Goal: Information Seeking & Learning: Learn about a topic

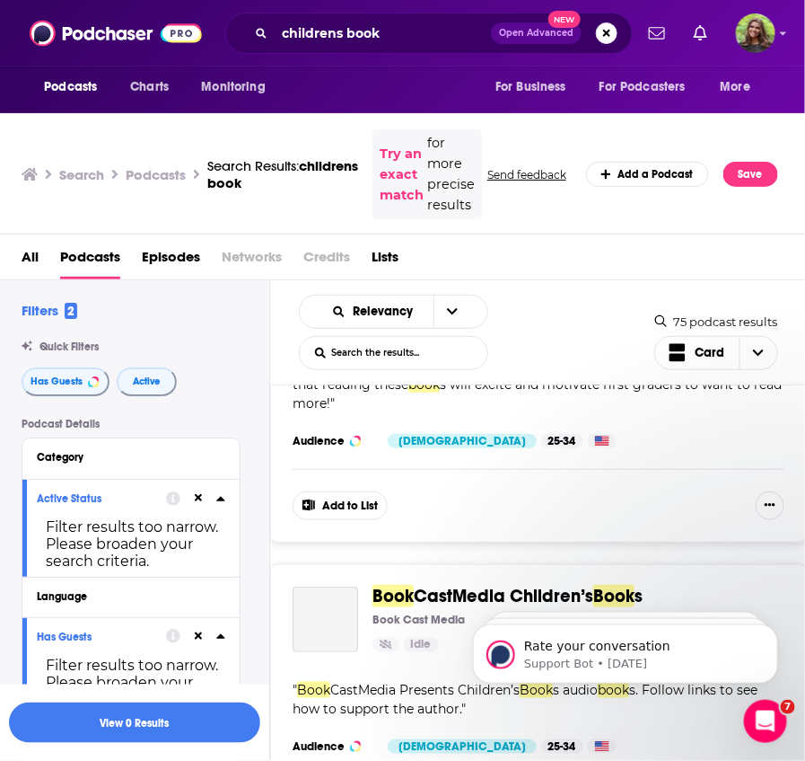
scroll to position [3542, 0]
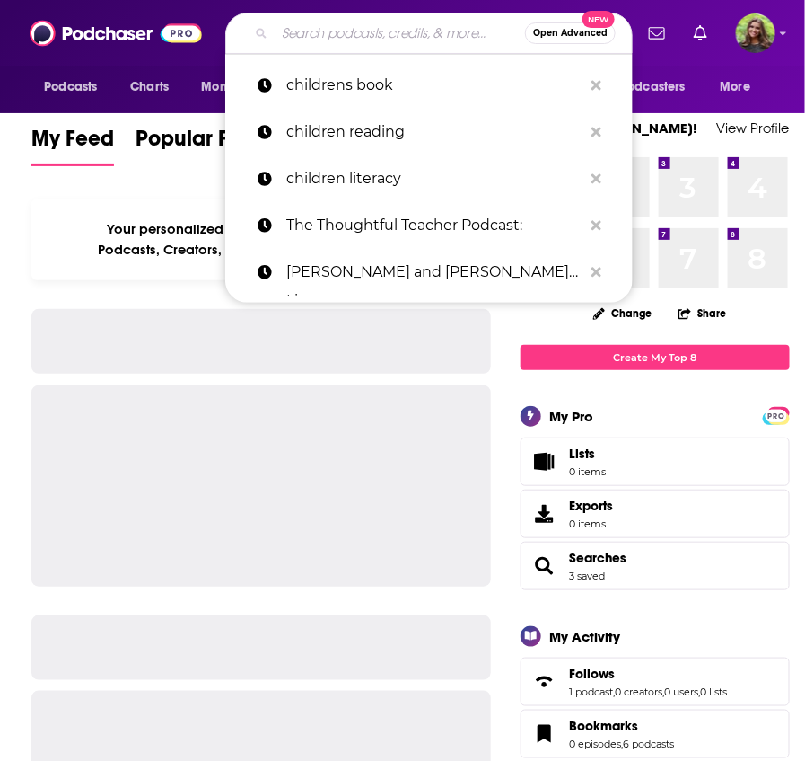
click at [383, 42] on input "Search podcasts, credits, & more..." at bounding box center [400, 33] width 251 height 29
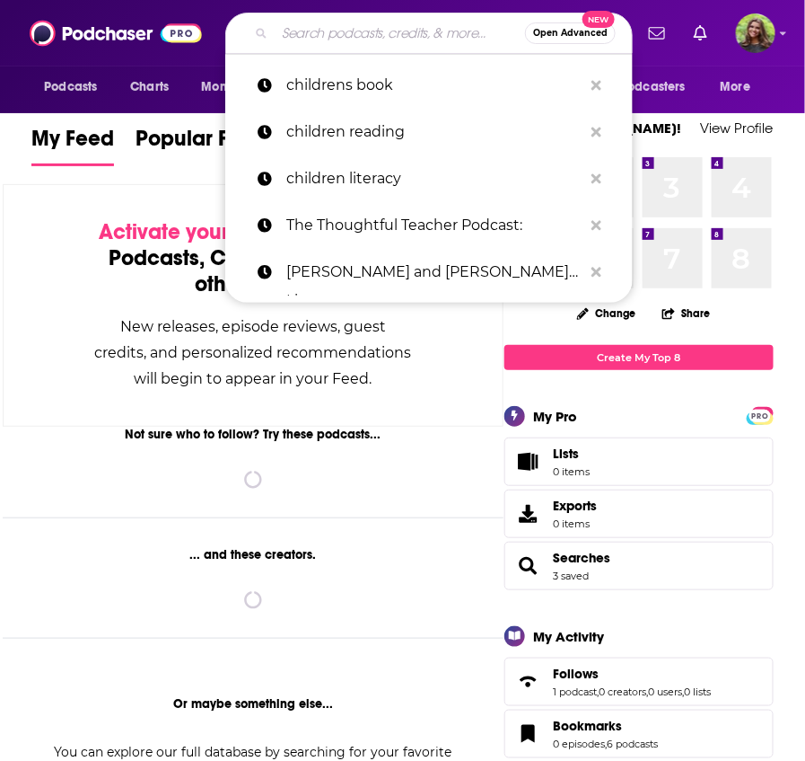
paste input "The Book Faire Podcast"
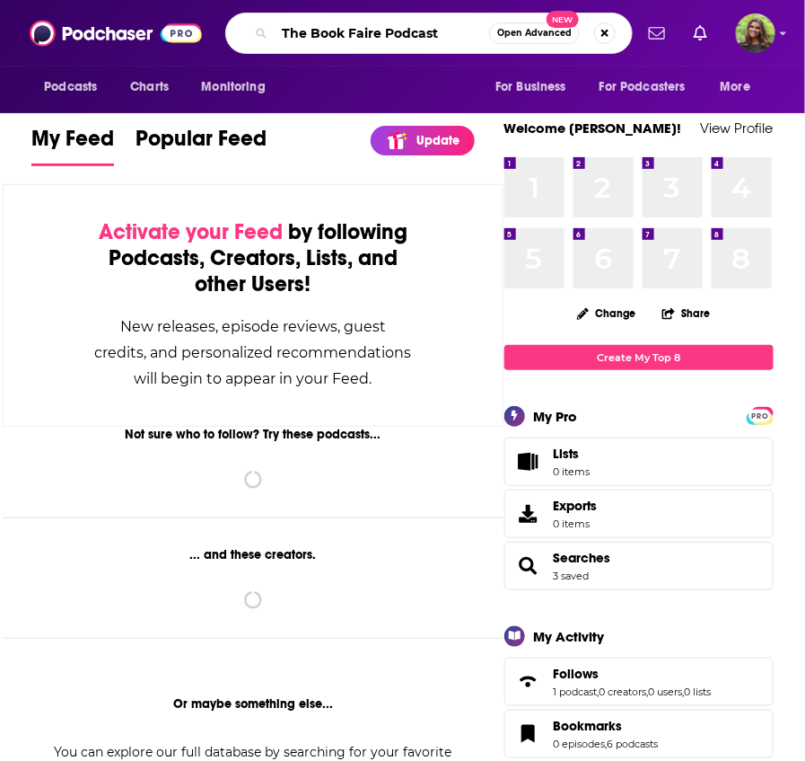
type input "The Book Faire Podcast"
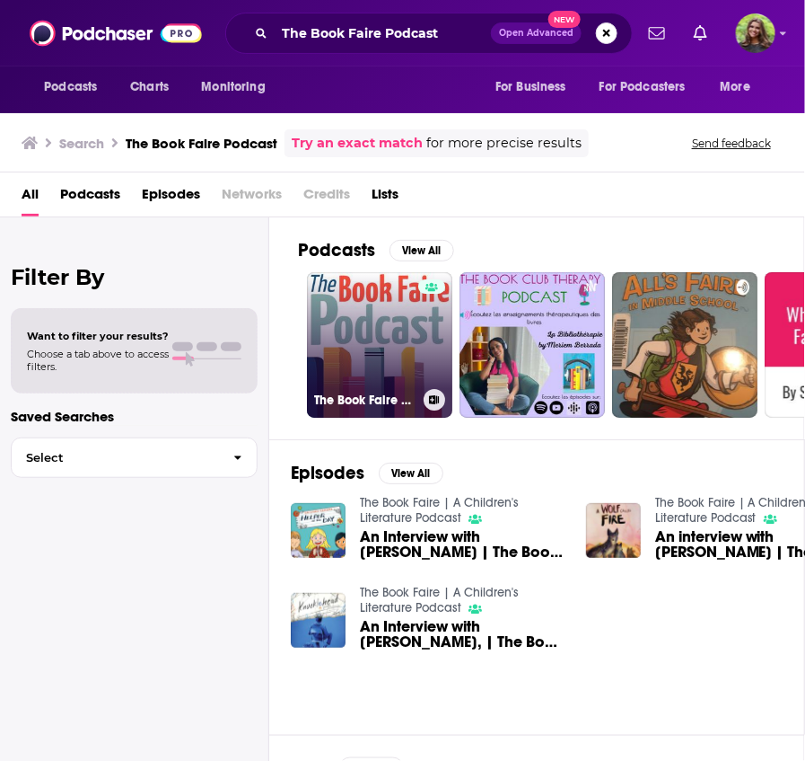
click at [387, 358] on link "The Book Faire | A Children's Literature Podcast" at bounding box center [379, 344] width 145 height 145
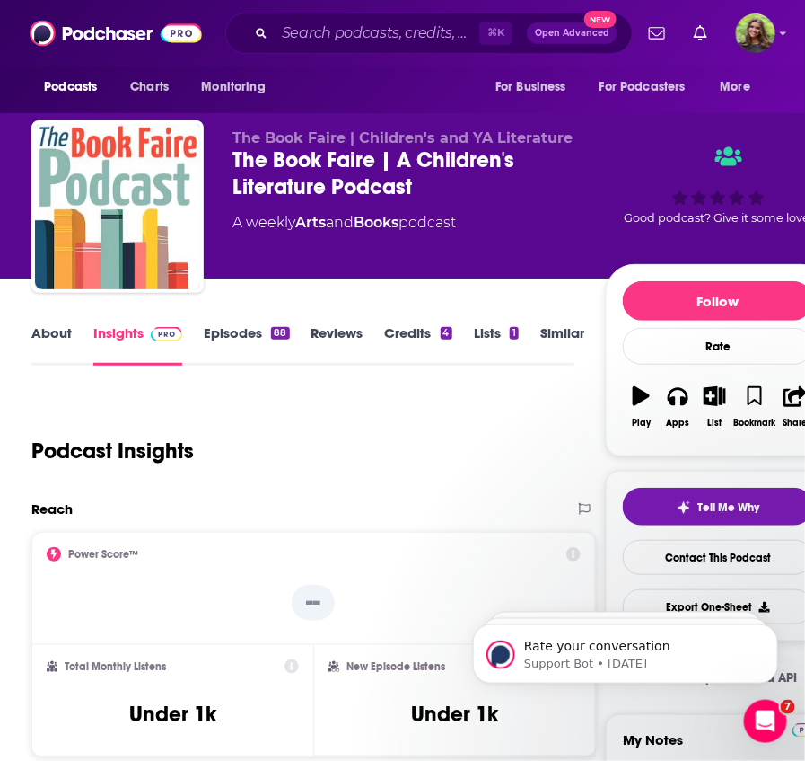
click at [40, 332] on link "About" at bounding box center [51, 344] width 40 height 41
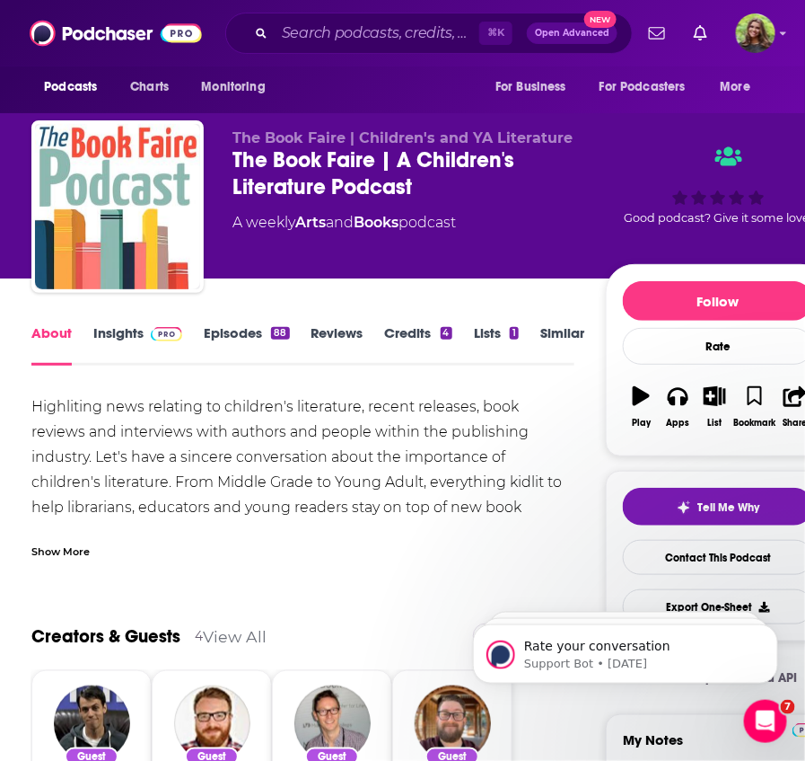
click at [66, 544] on div "Show More" at bounding box center [60, 549] width 58 height 17
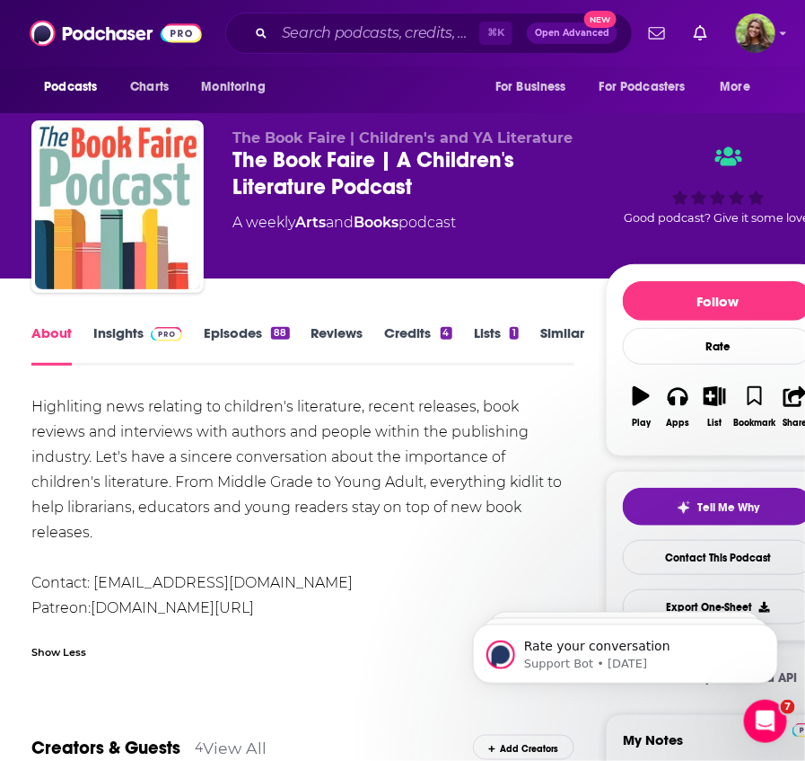
click at [331, 50] on div "⌘ K Open Advanced New" at bounding box center [429, 33] width 408 height 41
click at [338, 31] on input "Search podcasts, credits, & more..." at bounding box center [377, 33] width 205 height 29
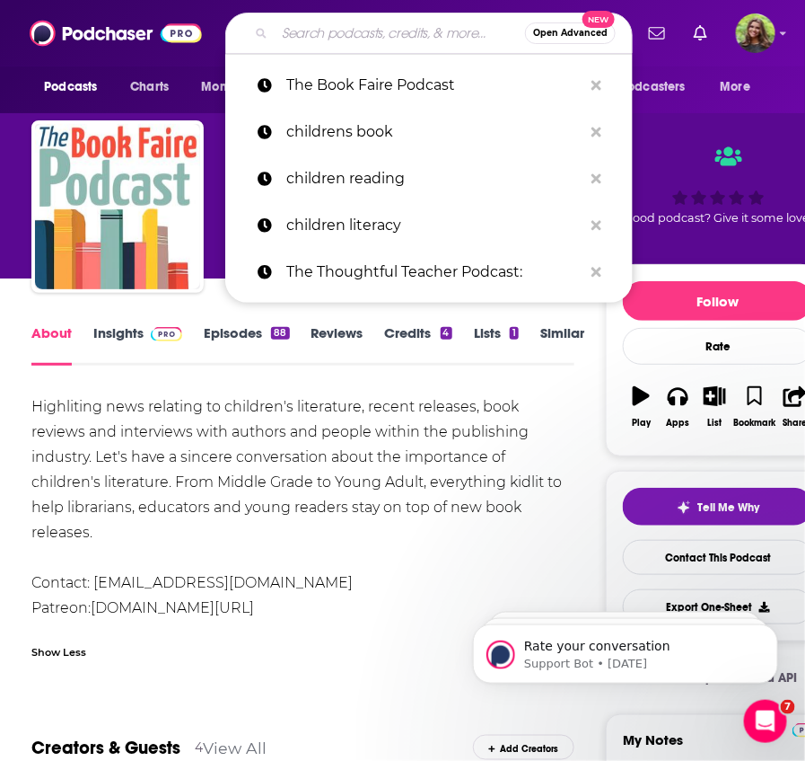
paste input "Picture•book•ing - interviews with authors and illustrators"
type input "Picture•book•ing - interviews with authors and illustrators"
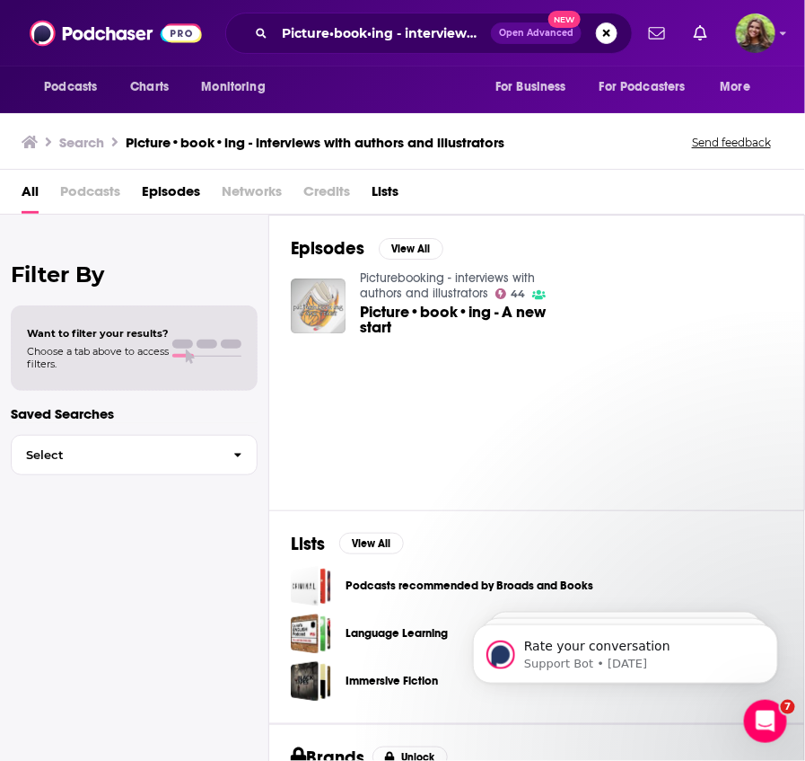
click at [331, 312] on img "Picture•book•ing - A new start" at bounding box center [318, 305] width 55 height 55
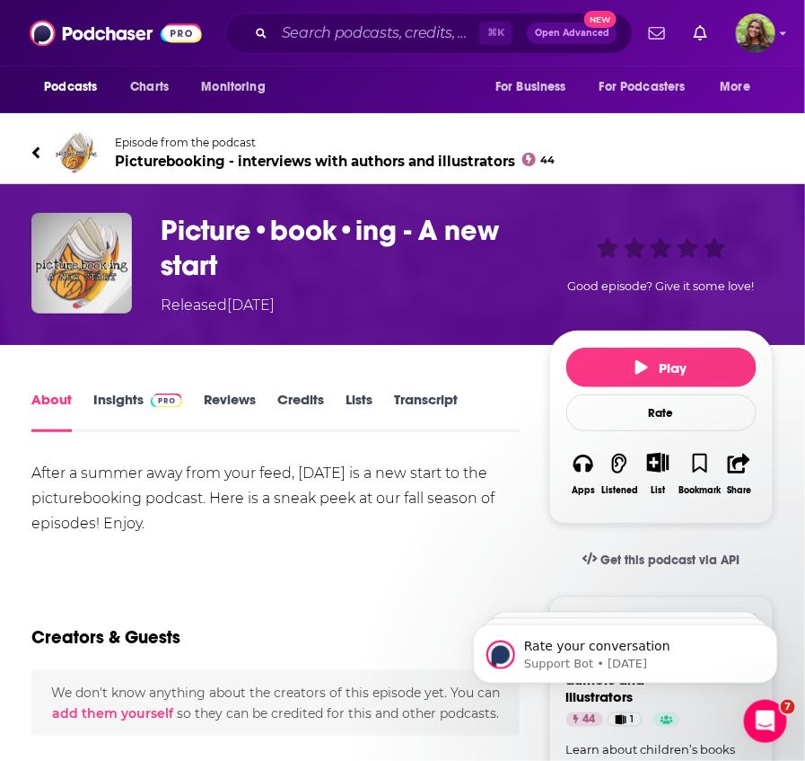
click at [166, 162] on span "Picturebooking - interviews with authors and illustrators 44" at bounding box center [335, 161] width 441 height 17
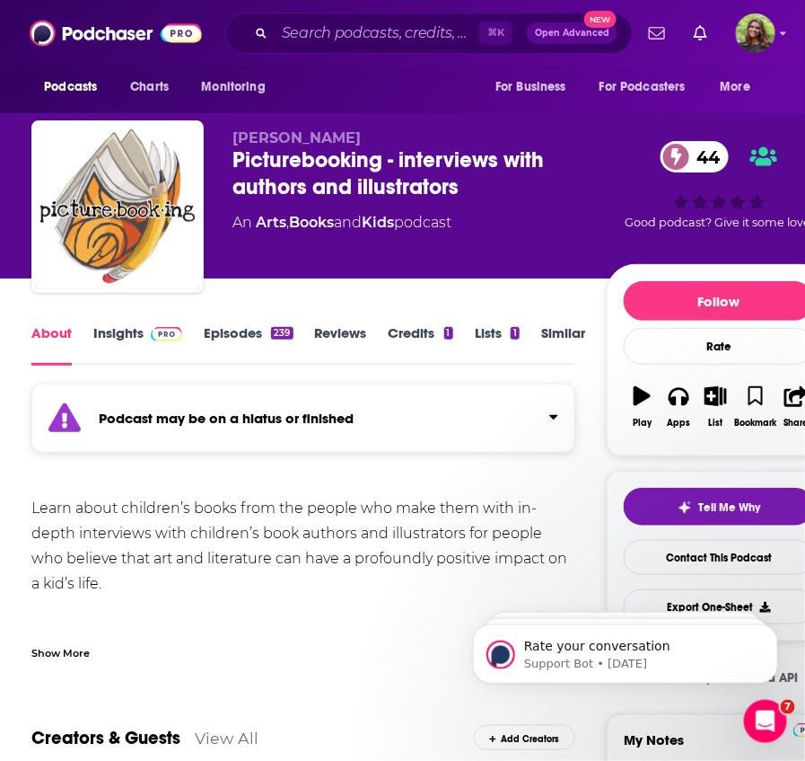
click at [235, 339] on link "Episodes 239" at bounding box center [248, 344] width 89 height 41
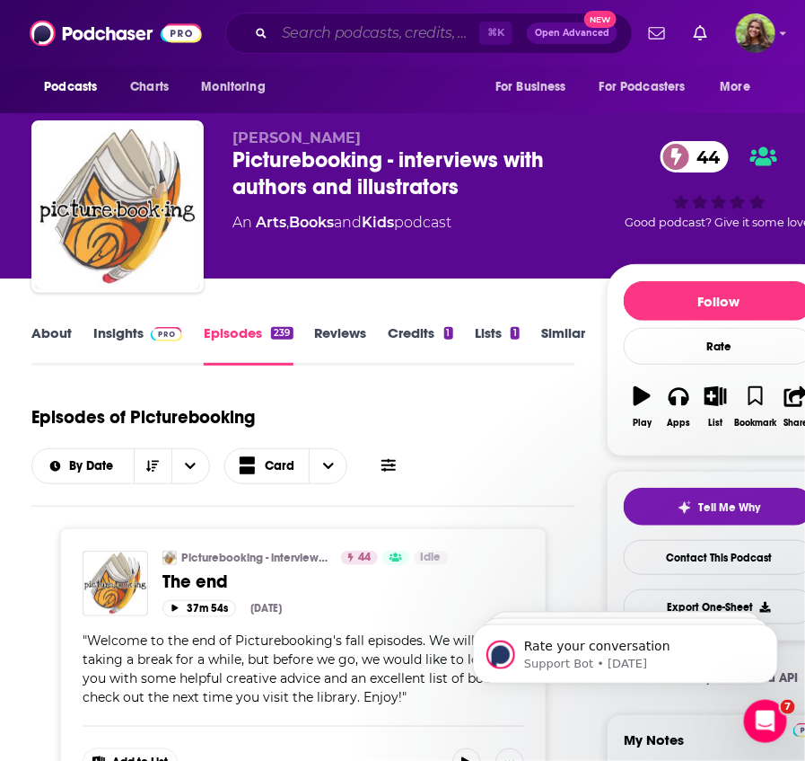
click at [342, 44] on input "Search podcasts, credits, & more..." at bounding box center [377, 33] width 205 height 29
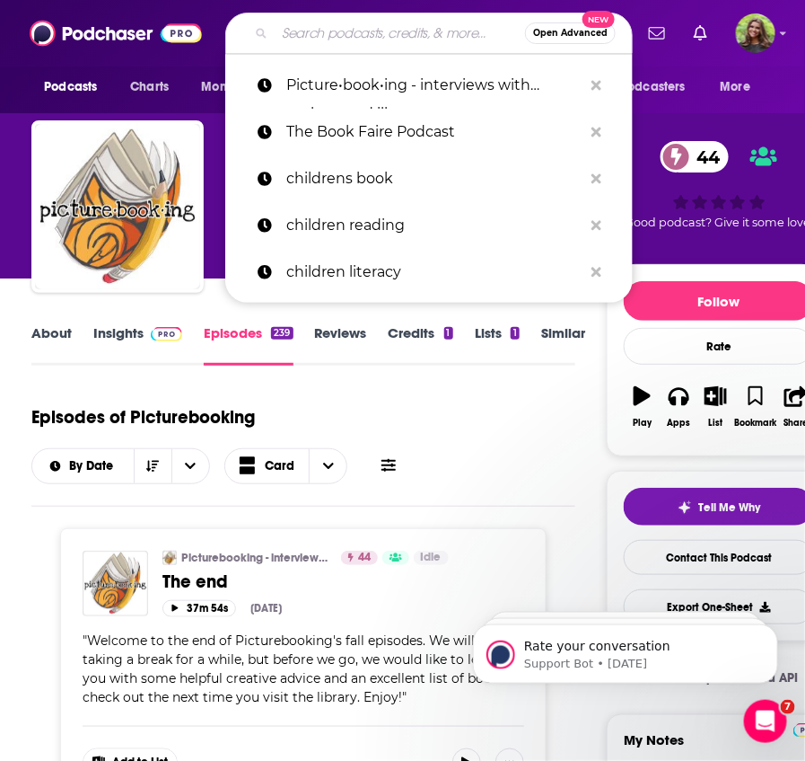
paste input "BookSmitten"
type input "BookSmitten"
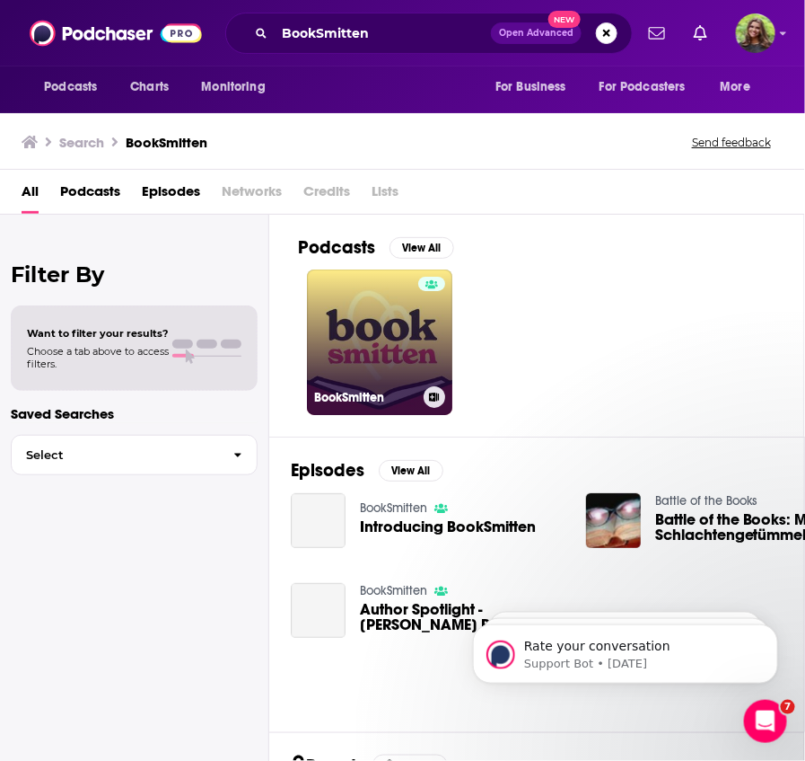
click at [382, 315] on link "BookSmitten" at bounding box center [379, 341] width 145 height 145
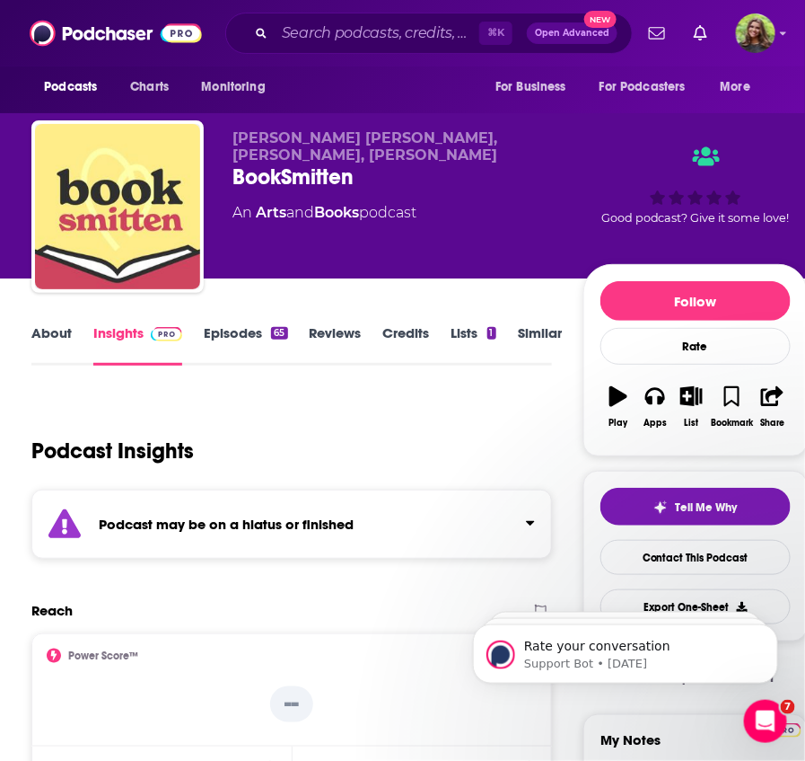
click at [226, 344] on link "Episodes 65" at bounding box center [246, 344] width 84 height 41
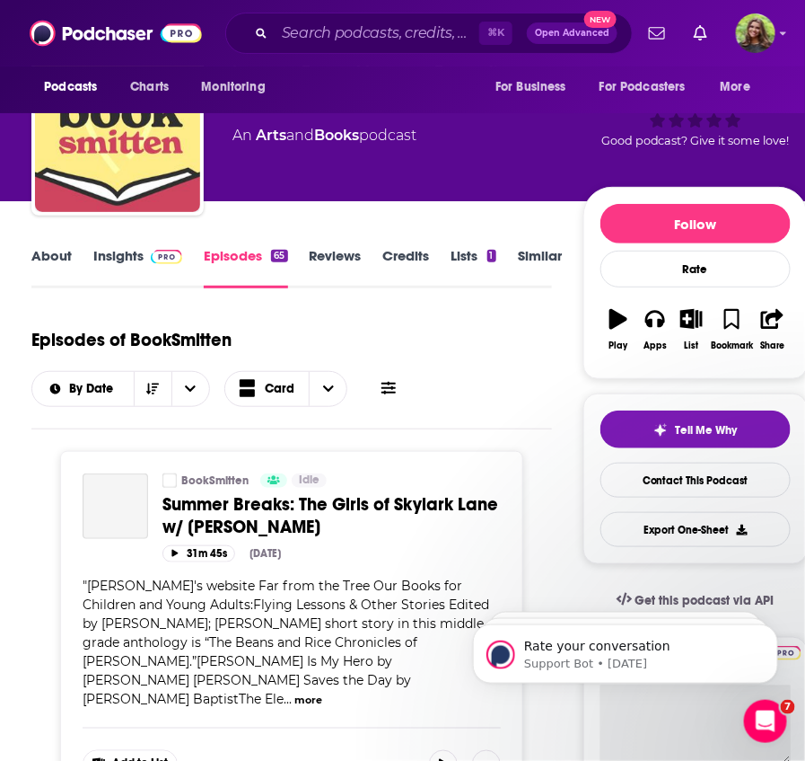
scroll to position [78, 0]
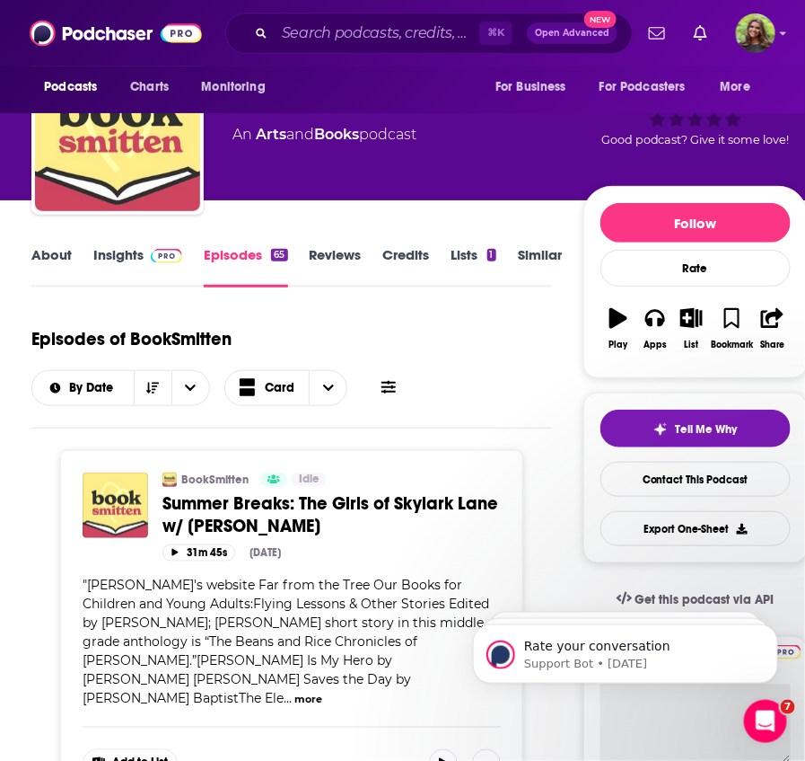
click at [377, 18] on div "⌘ K Open Advanced New" at bounding box center [429, 33] width 408 height 41
click at [357, 34] on input "Search podcasts, credits, & more..." at bounding box center [377, 33] width 205 height 29
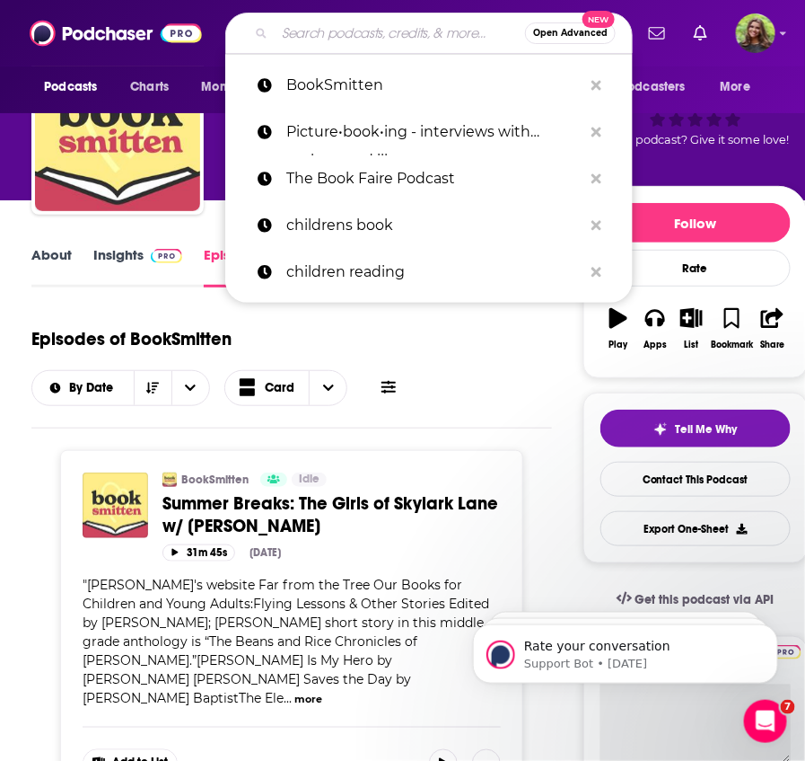
paste input "KidLit RADIO"
type input "KidLit RADIO"
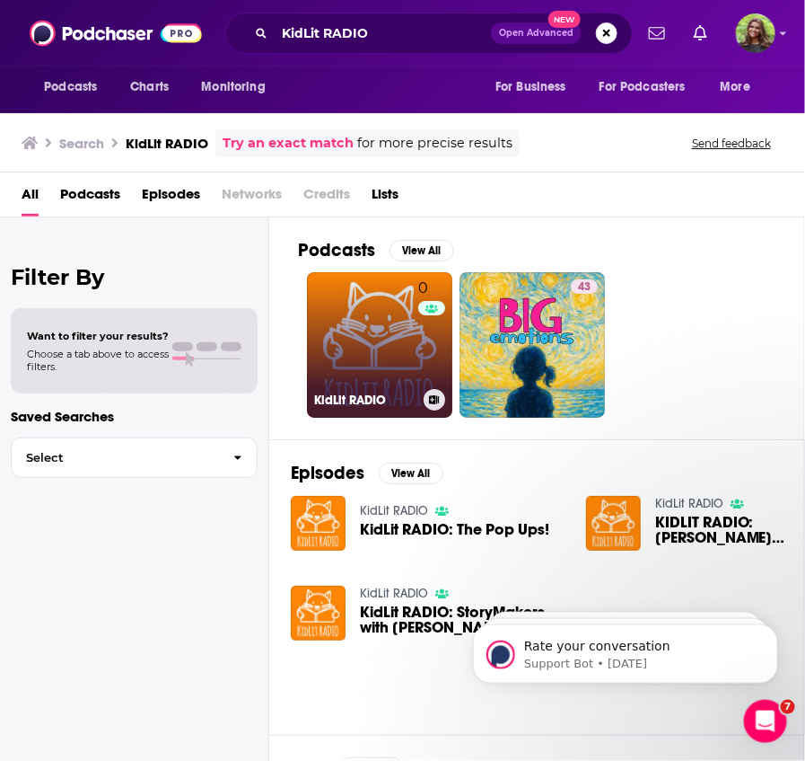
click at [397, 376] on link "0 KidLit RADIO" at bounding box center [379, 344] width 145 height 145
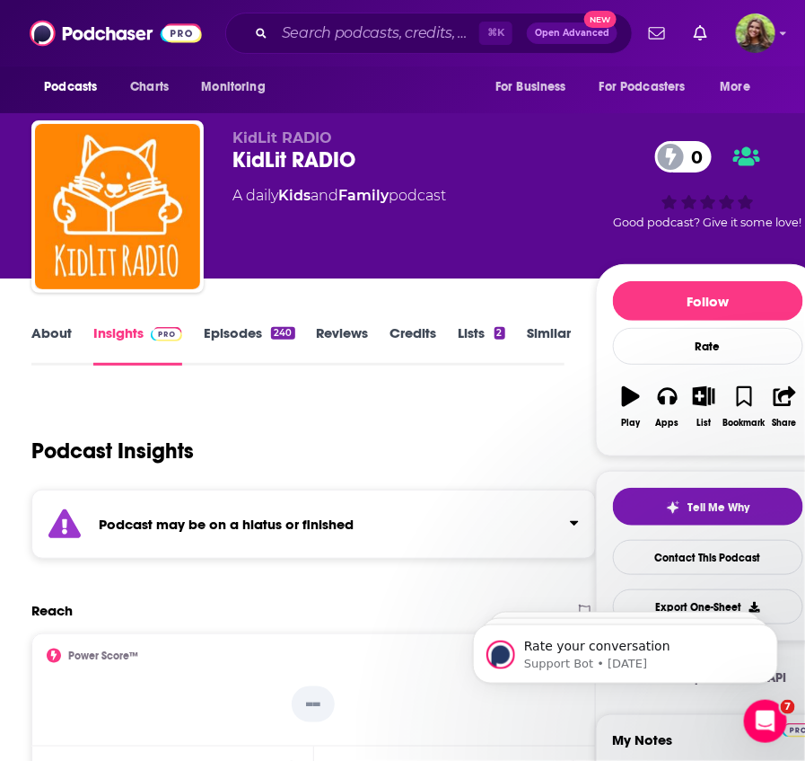
click at [231, 339] on link "Episodes 240" at bounding box center [249, 344] width 91 height 41
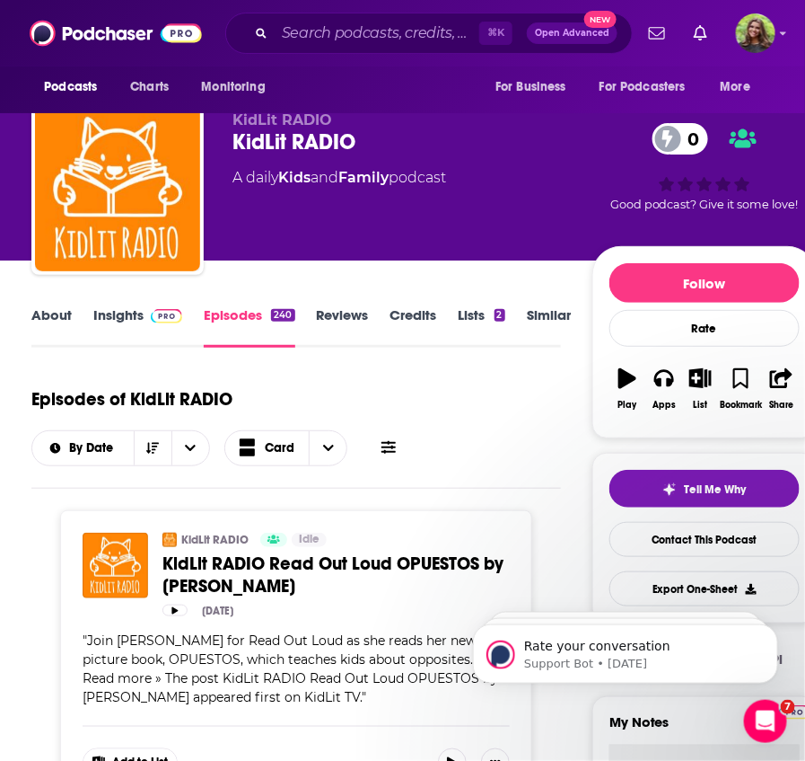
scroll to position [16, 0]
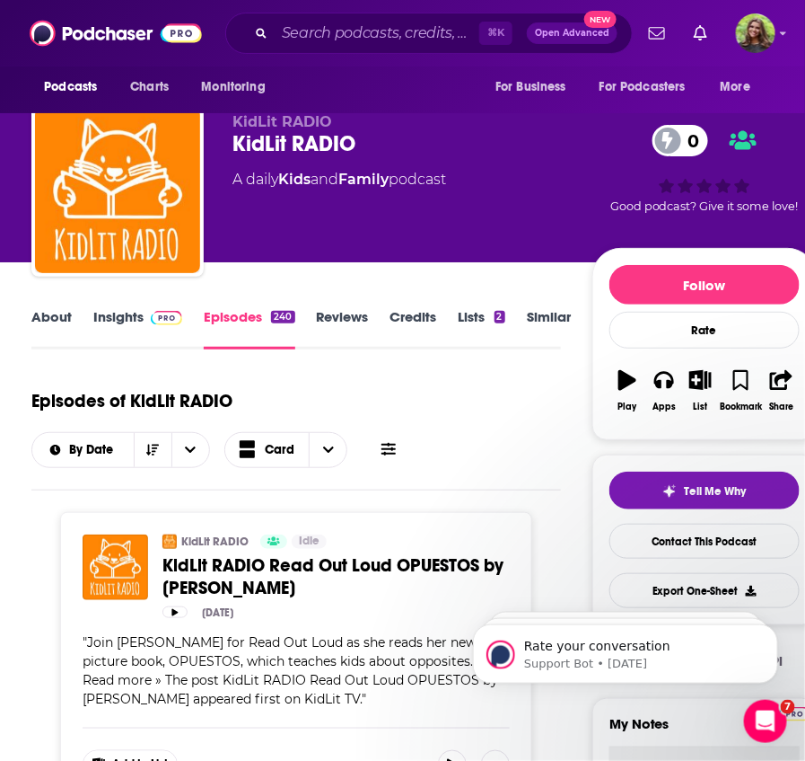
click at [52, 317] on link "About" at bounding box center [51, 328] width 40 height 41
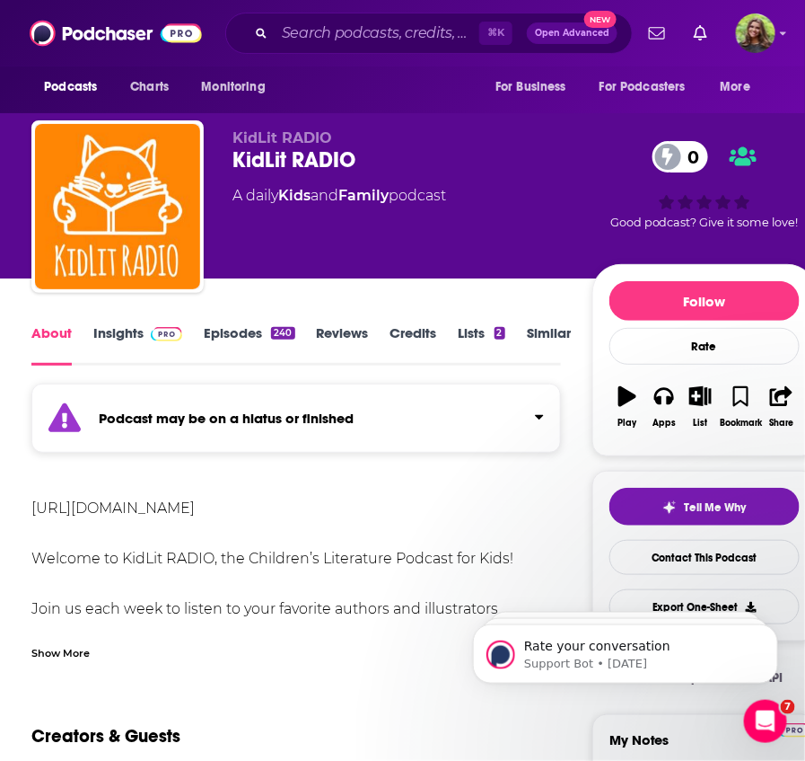
click at [71, 650] on div "Show More" at bounding box center [60, 651] width 58 height 17
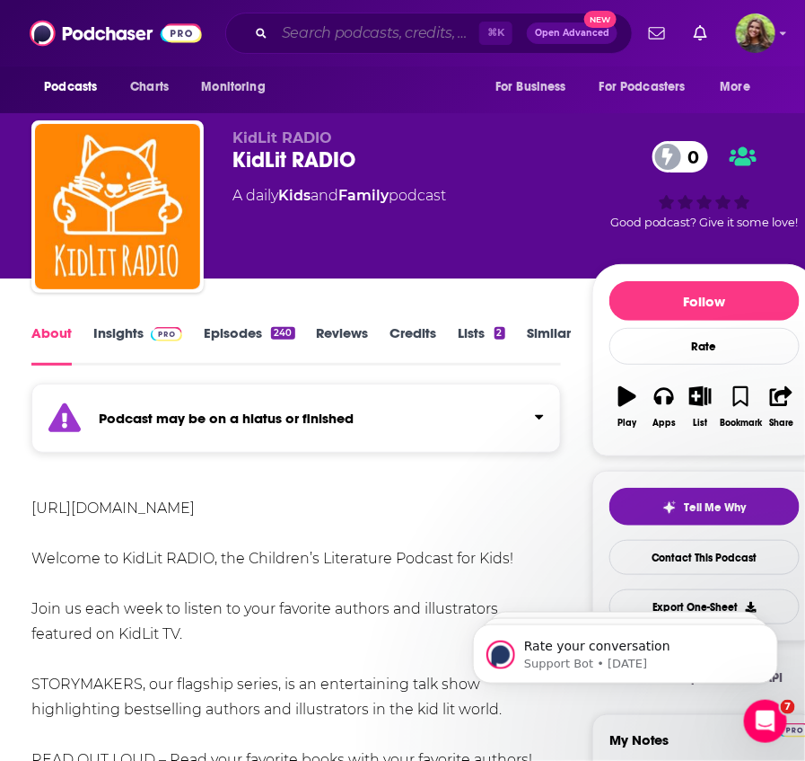
click at [381, 31] on input "Search podcasts, credits, & more..." at bounding box center [377, 33] width 205 height 29
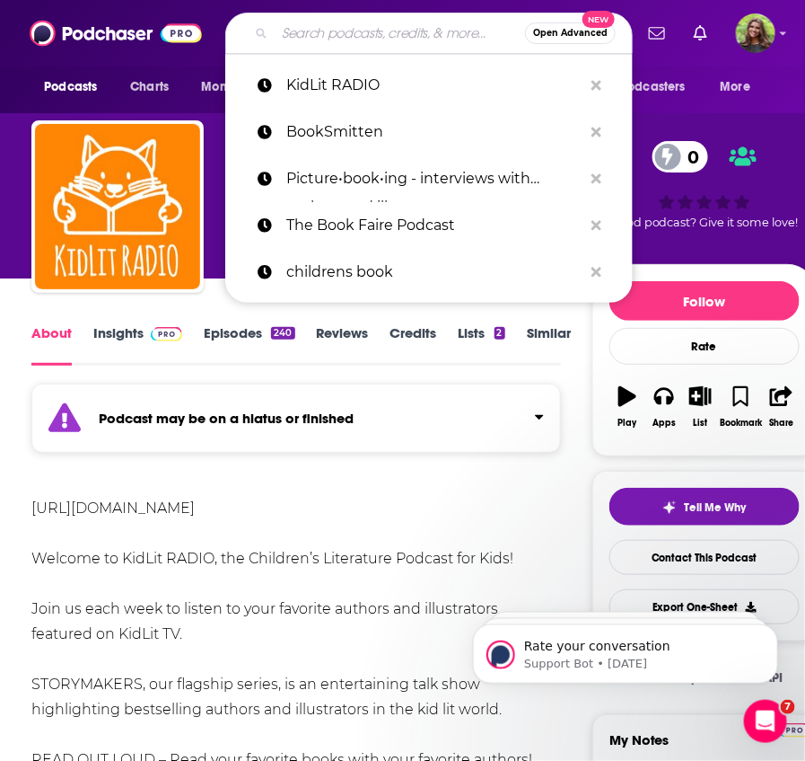
paste input "Kennedy's Book Klub"
type input "Kennedy's Book Klub"
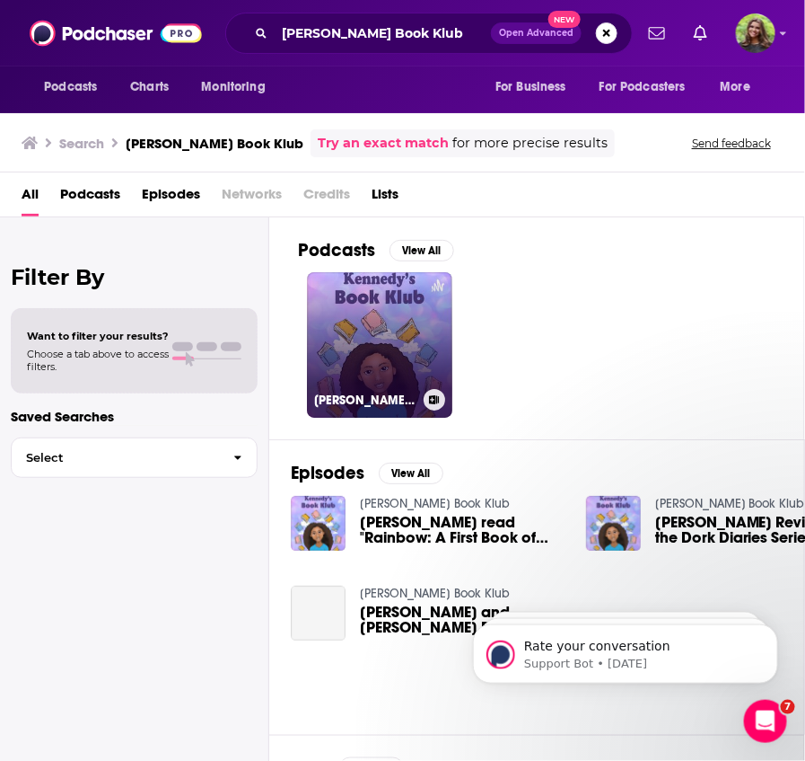
click at [395, 383] on link "Kennedy's Book Klub" at bounding box center [379, 344] width 145 height 145
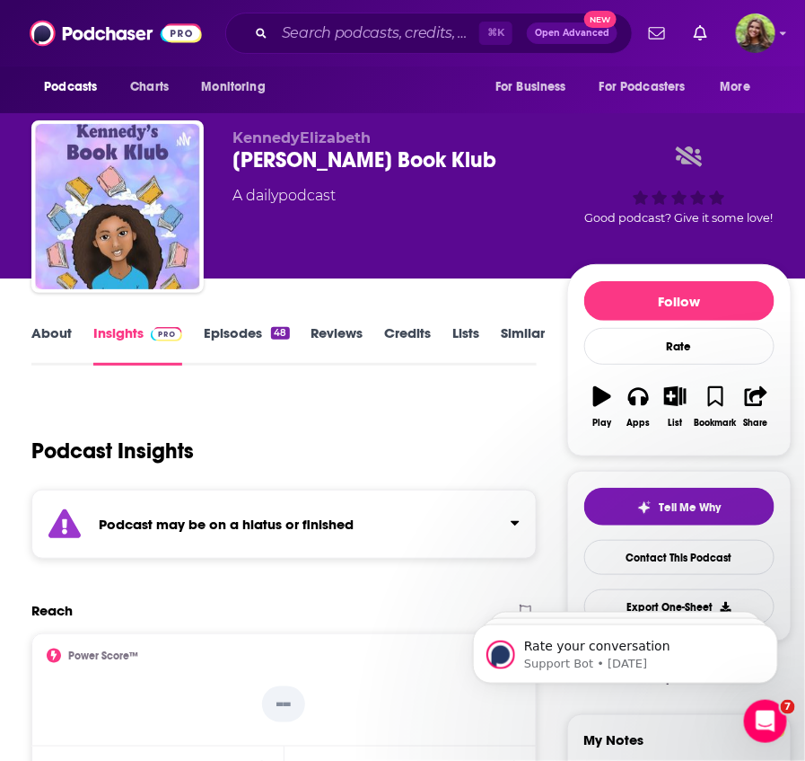
click at [251, 339] on link "Episodes 48" at bounding box center [246, 344] width 85 height 41
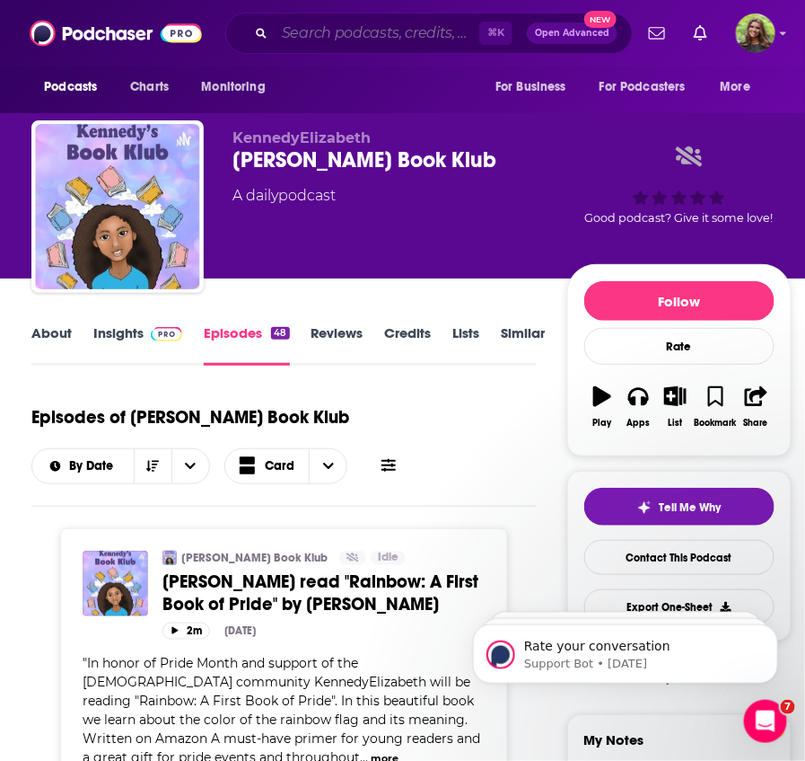
click at [356, 27] on input "Search podcasts, credits, & more..." at bounding box center [377, 33] width 205 height 29
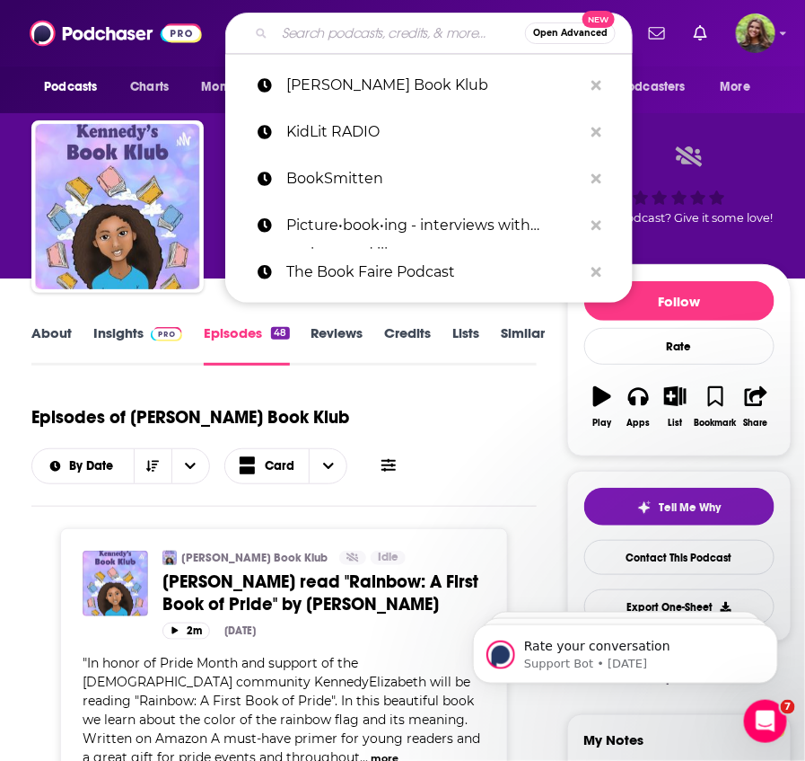
paste input "The Book Boat"
type input "The Book Boat"
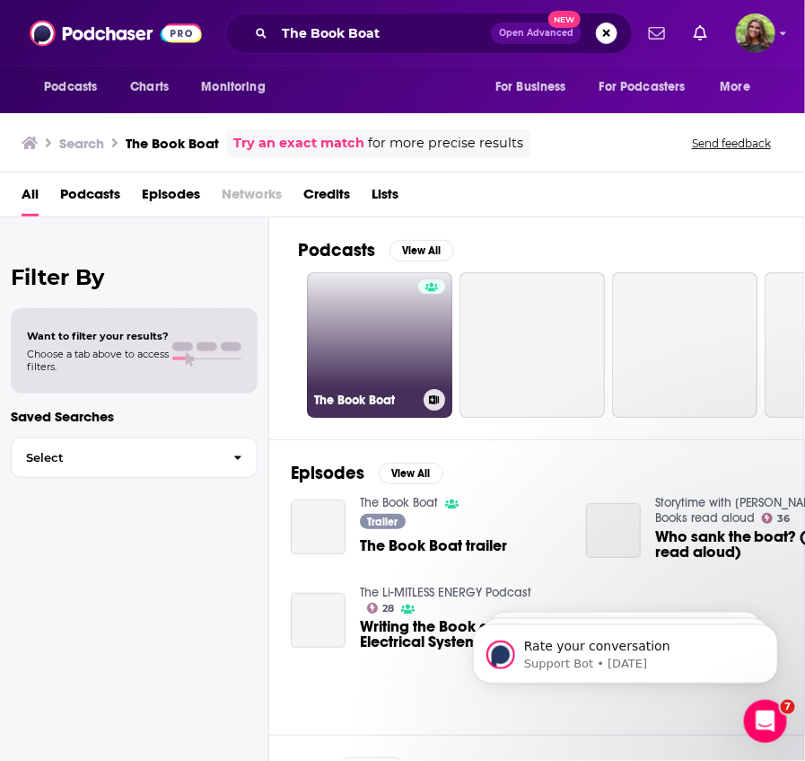
click at [368, 335] on link "The Book Boat" at bounding box center [379, 344] width 145 height 145
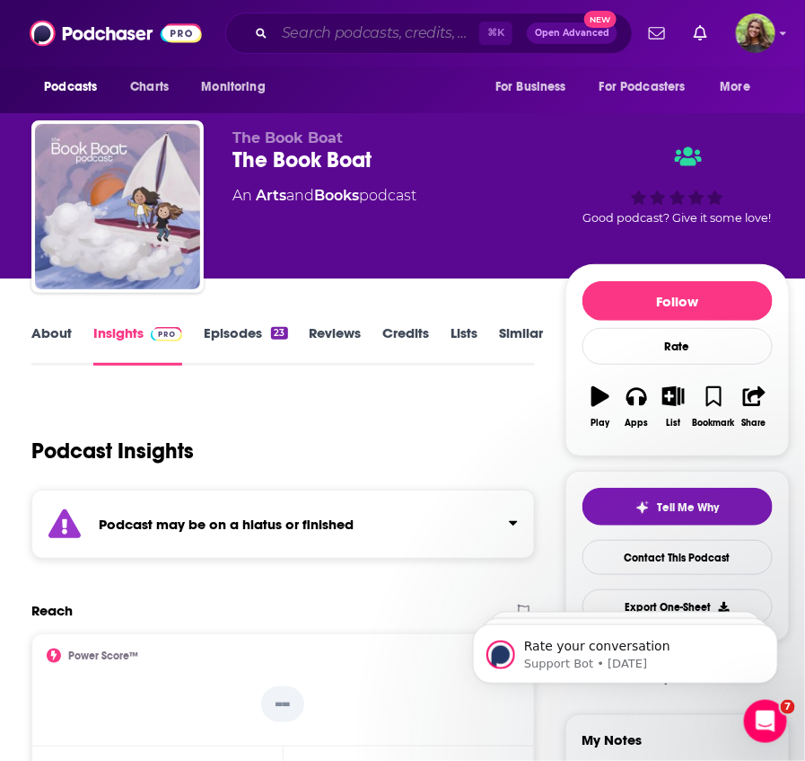
click at [307, 35] on input "Search podcasts, credits, & more..." at bounding box center [377, 33] width 205 height 29
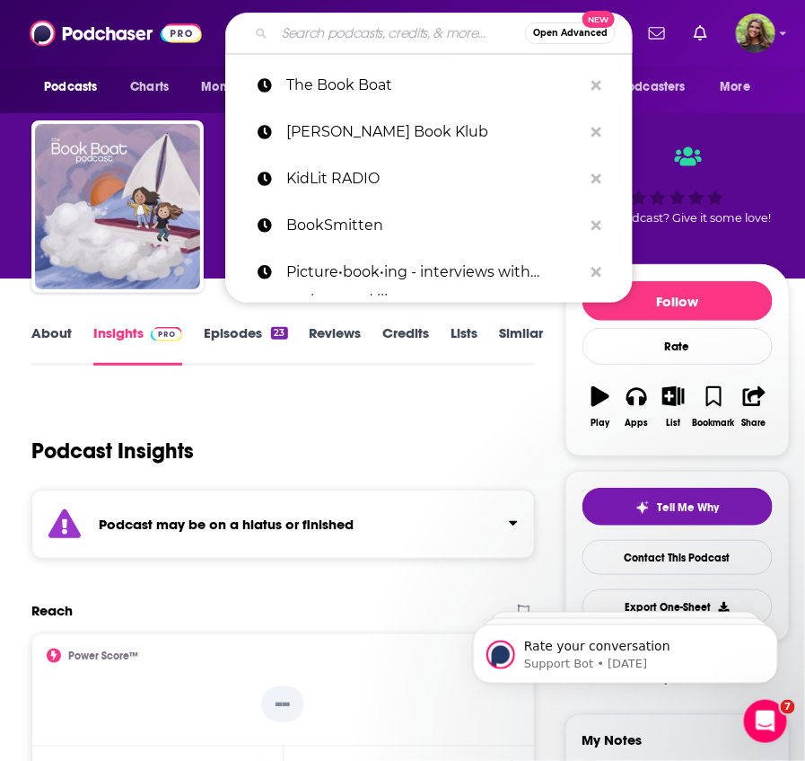
paste input "Deeper Reading"
type input "Deeper Reading"
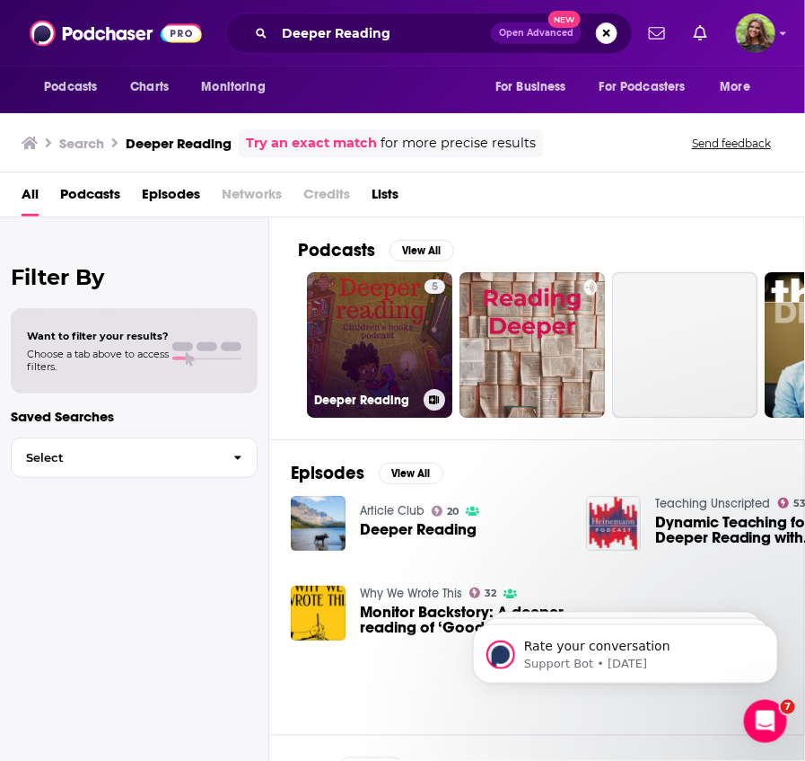
click at [385, 366] on link "5 Deeper Reading" at bounding box center [379, 344] width 145 height 145
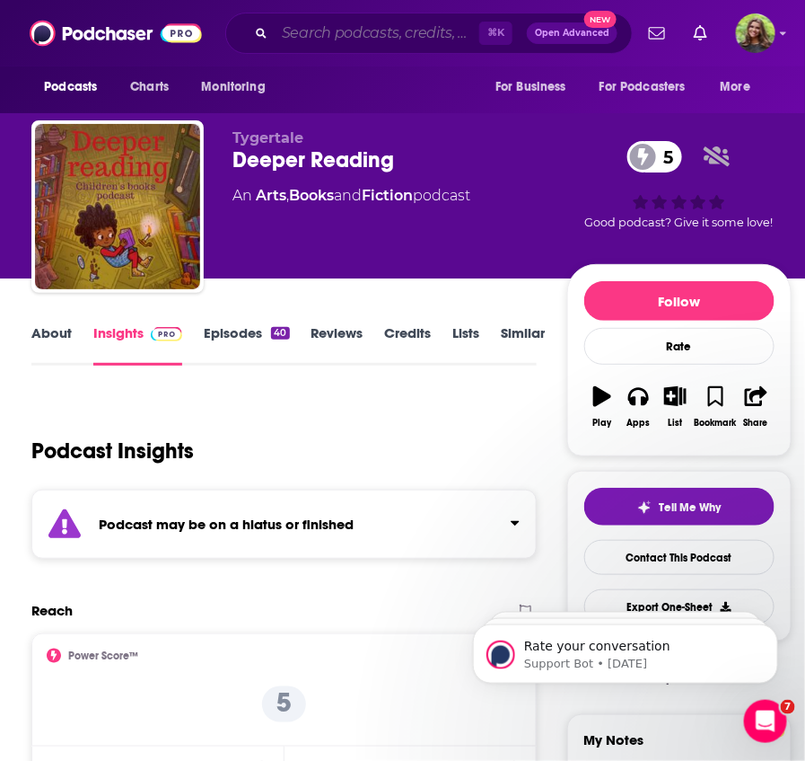
click at [327, 28] on input "Search podcasts, credits, & more..." at bounding box center [377, 33] width 205 height 29
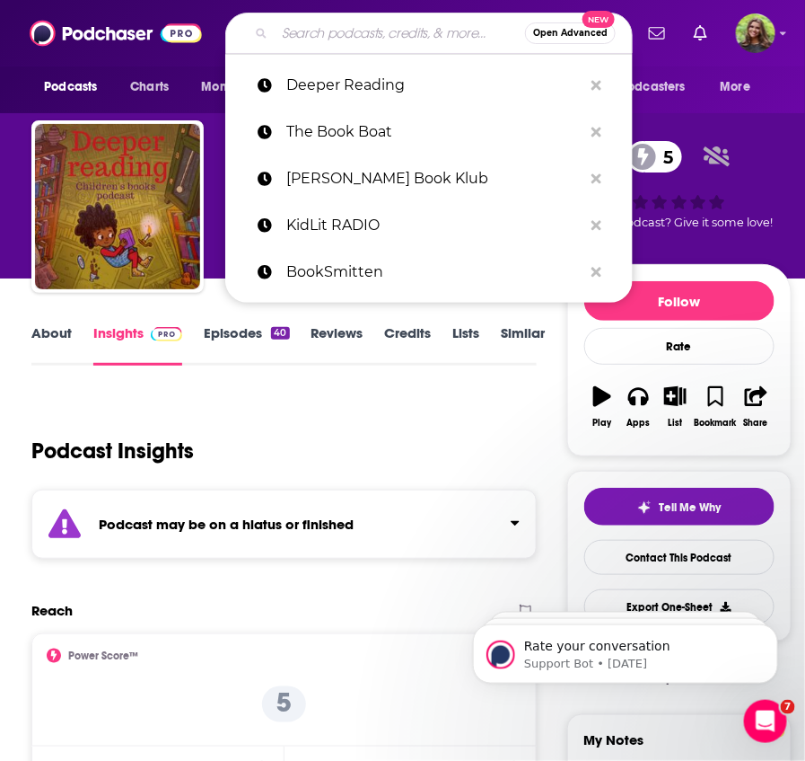
paste input "Reading Chats"
type input "Reading Chats"
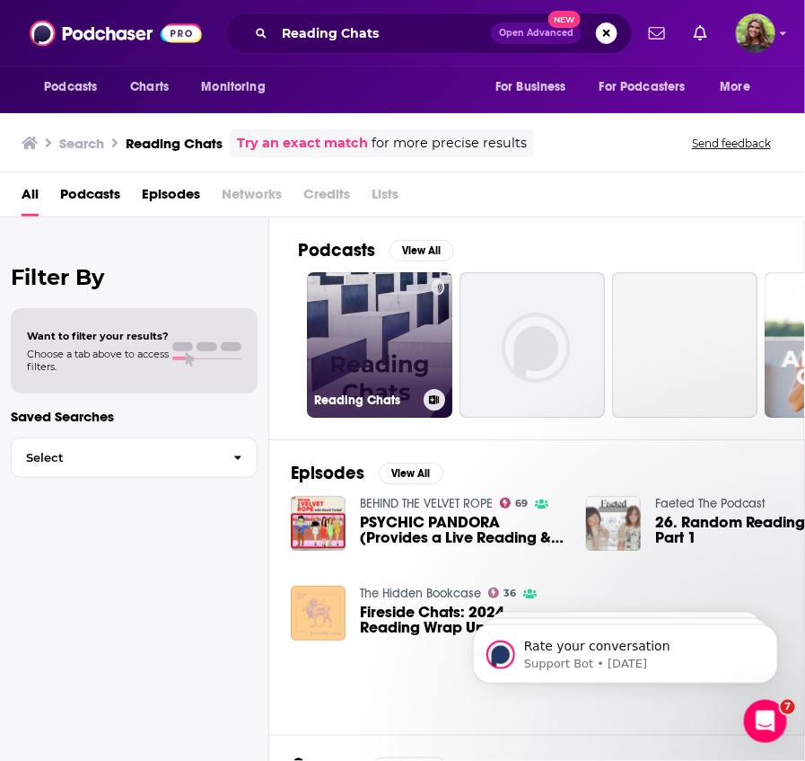
click at [356, 344] on link "Reading Chats" at bounding box center [379, 344] width 145 height 145
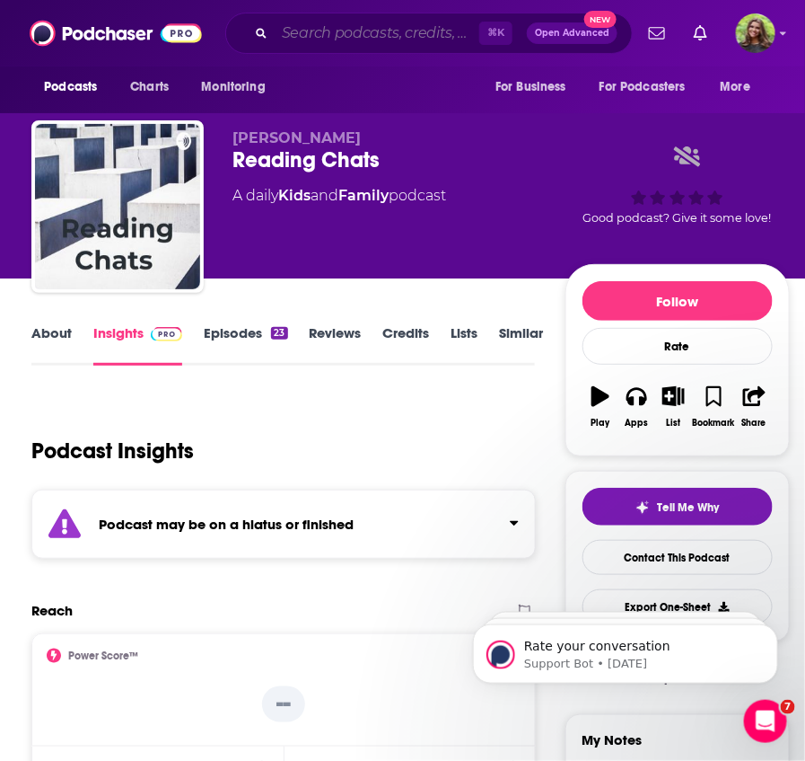
click at [365, 40] on input "Search podcasts, credits, & more..." at bounding box center [377, 33] width 205 height 29
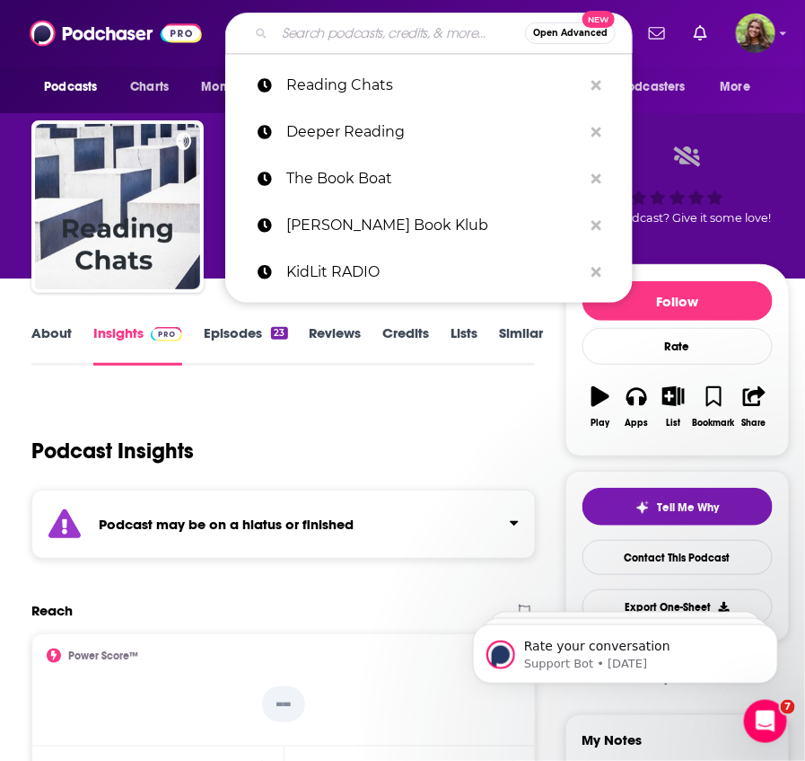
paste input "Reader Leaders"
type input "Reader Leaders"
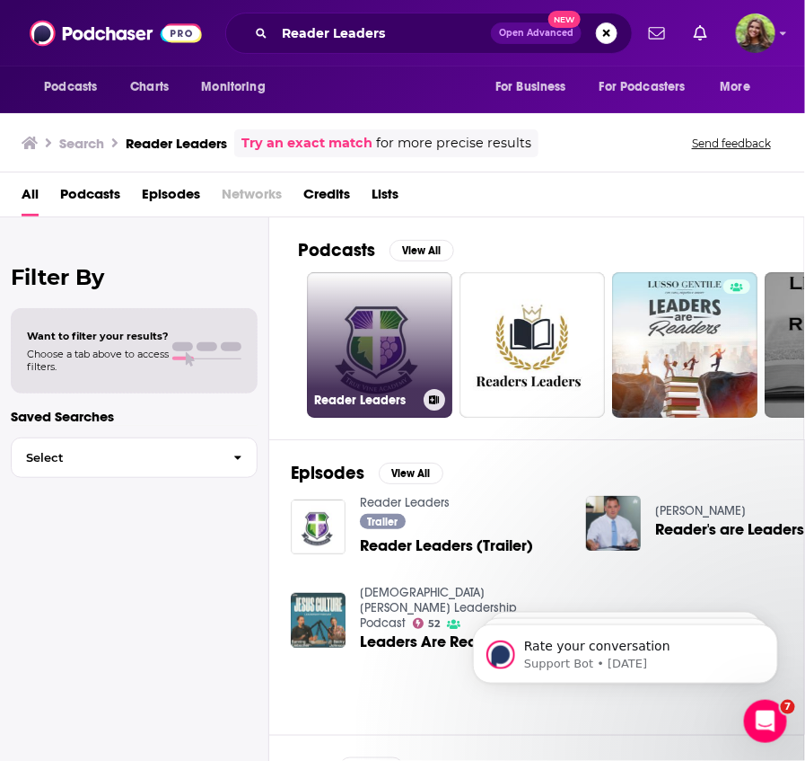
click at [393, 323] on link "Reader Leaders" at bounding box center [379, 344] width 145 height 145
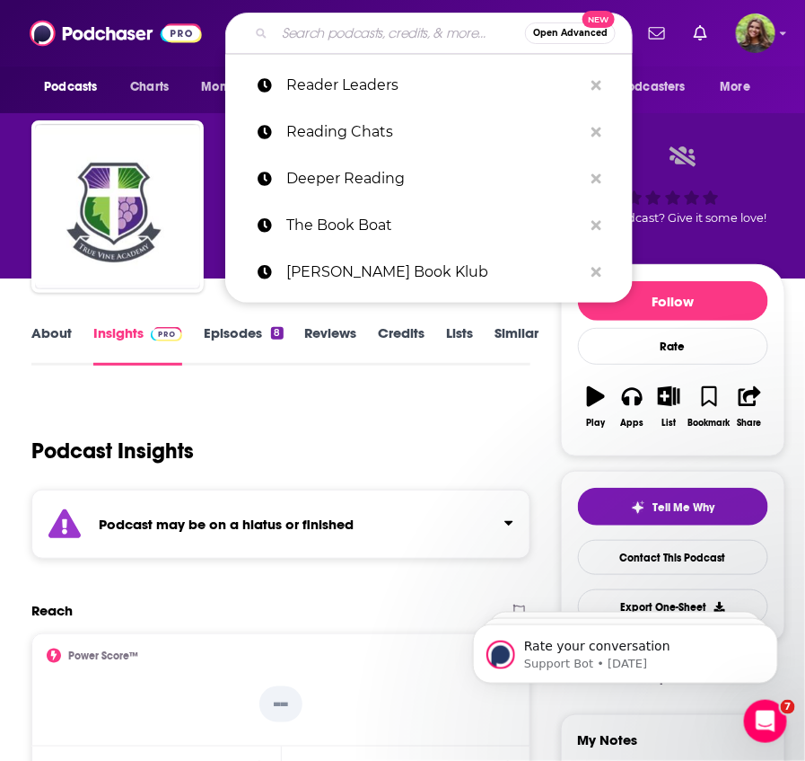
click at [382, 29] on input "Search podcasts, credits, & more..." at bounding box center [400, 33] width 251 height 29
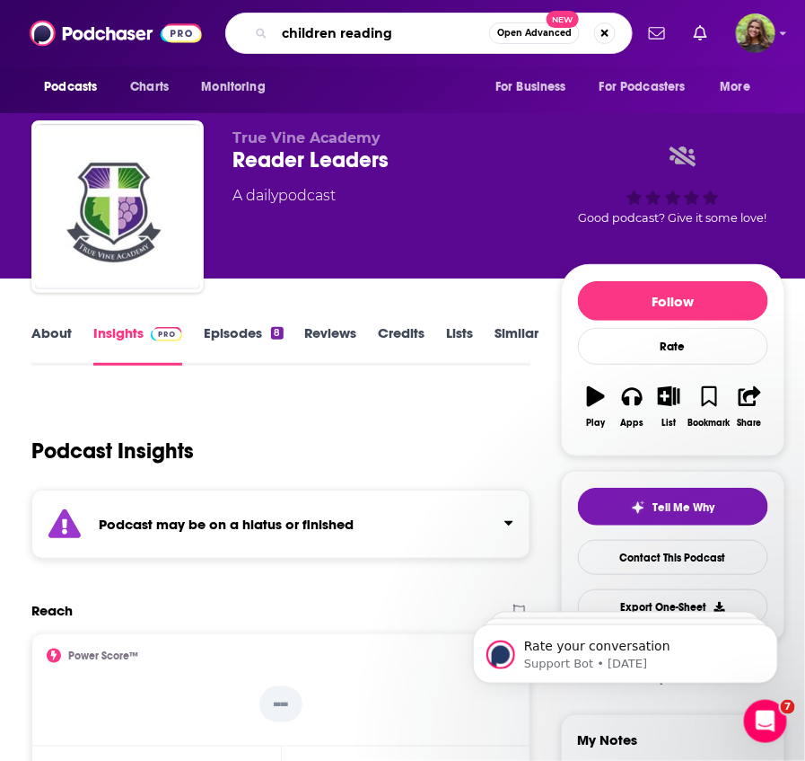
type input "children reading"
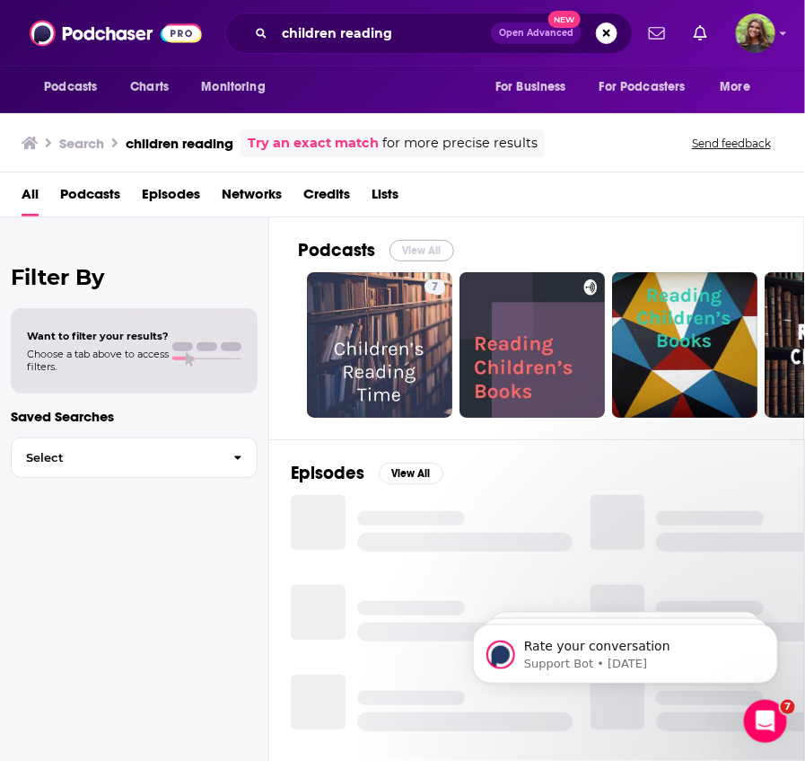
click at [418, 251] on button "View All" at bounding box center [422, 251] width 65 height 22
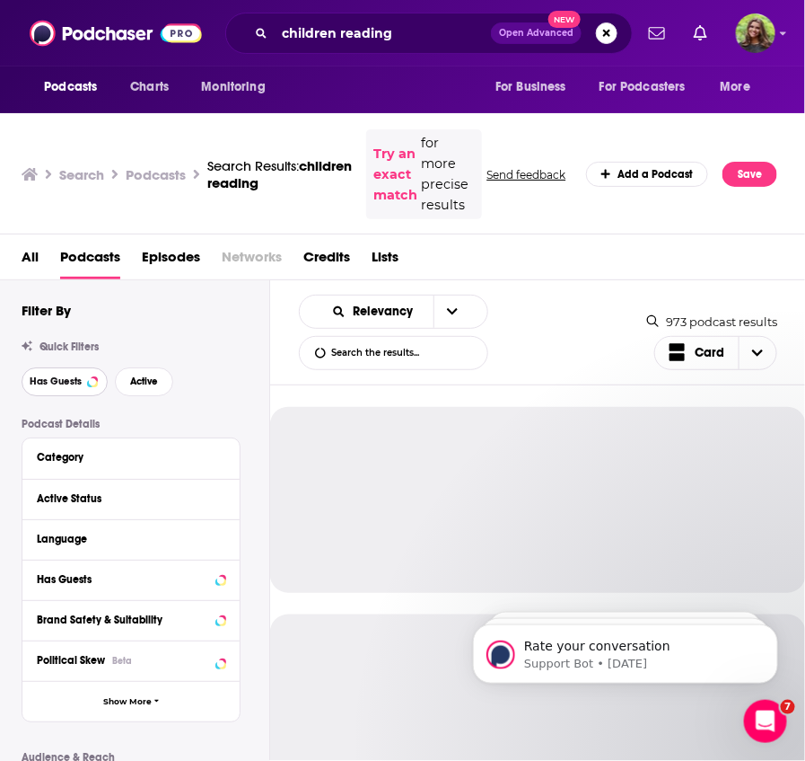
click at [74, 381] on span "Has Guests" at bounding box center [56, 381] width 52 height 10
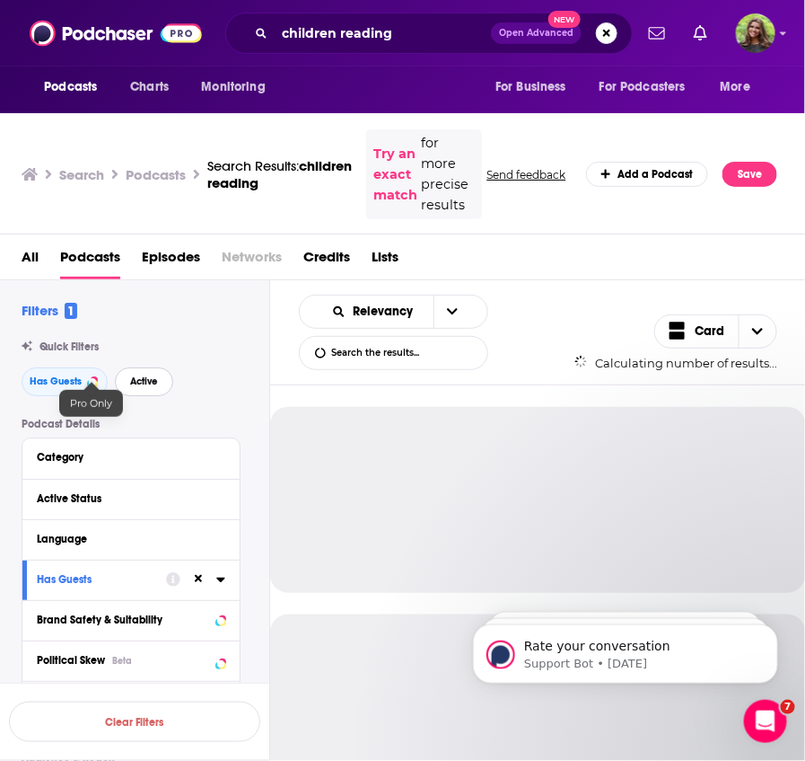
click at [145, 383] on span "Active" at bounding box center [144, 381] width 28 height 10
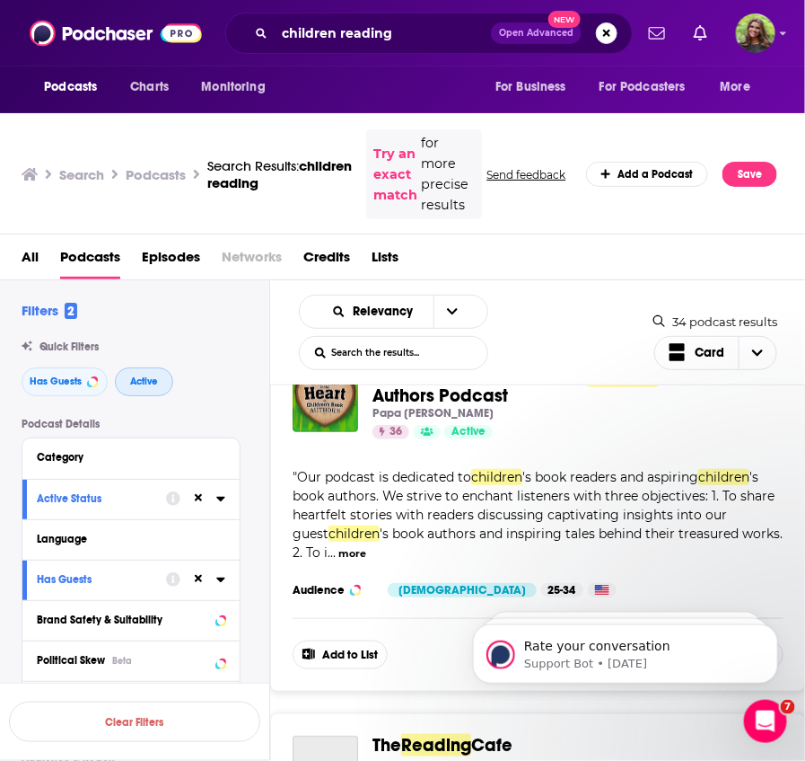
scroll to position [393, 0]
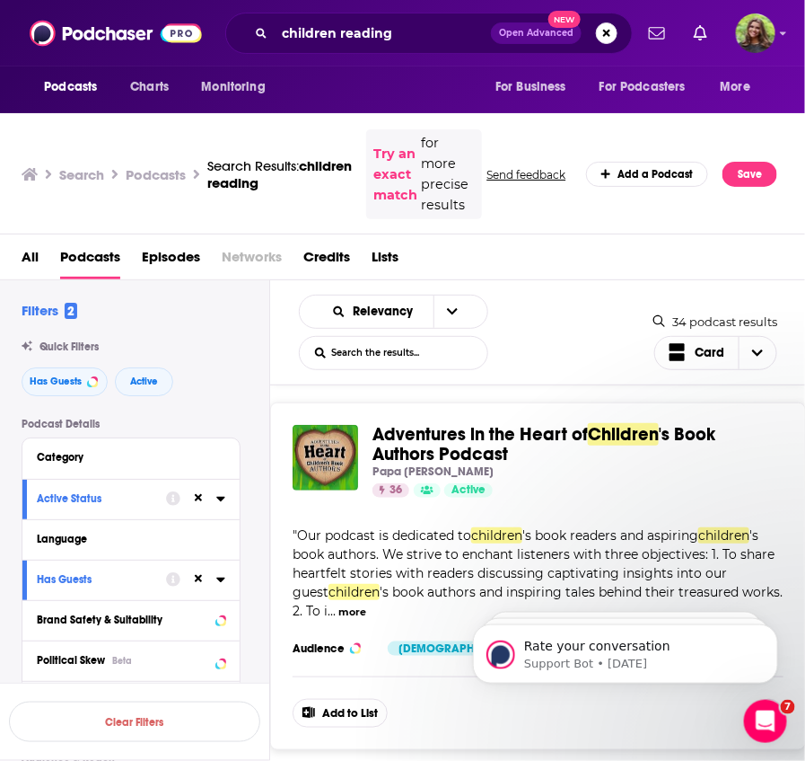
drag, startPoint x: 517, startPoint y: 453, endPoint x: 563, endPoint y: 444, distance: 46.7
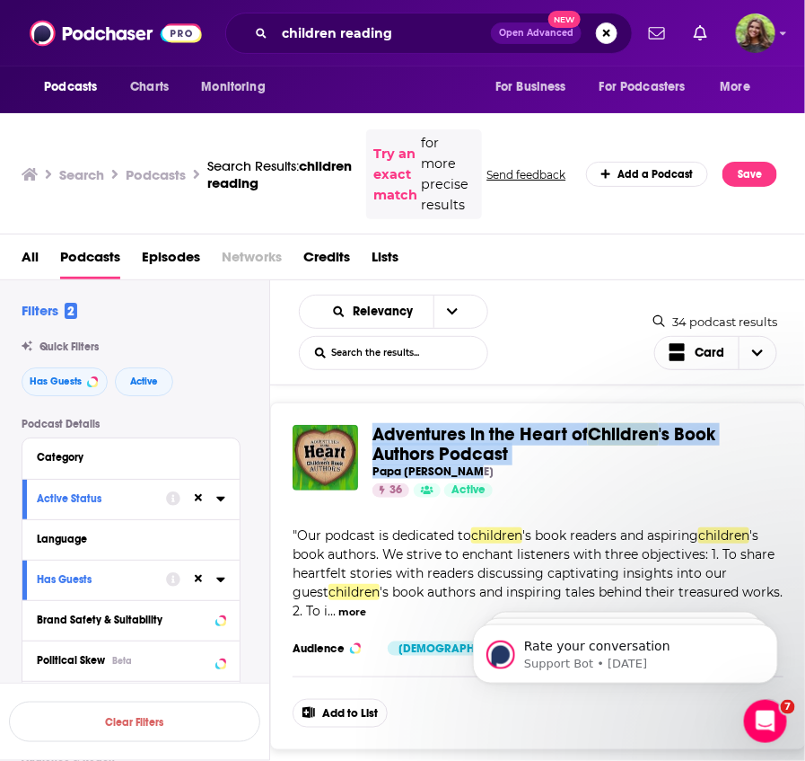
drag, startPoint x: 517, startPoint y: 473, endPoint x: 390, endPoint y: 403, distance: 145.5
click at [390, 403] on div "Adventures in the Heart of Children 's Book Authors Podcast Papa Rick Harris 36…" at bounding box center [538, 575] width 536 height 347
copy div "Adventures in the Heart of Children 's Book Authors Podcast Papa Rick Harris"
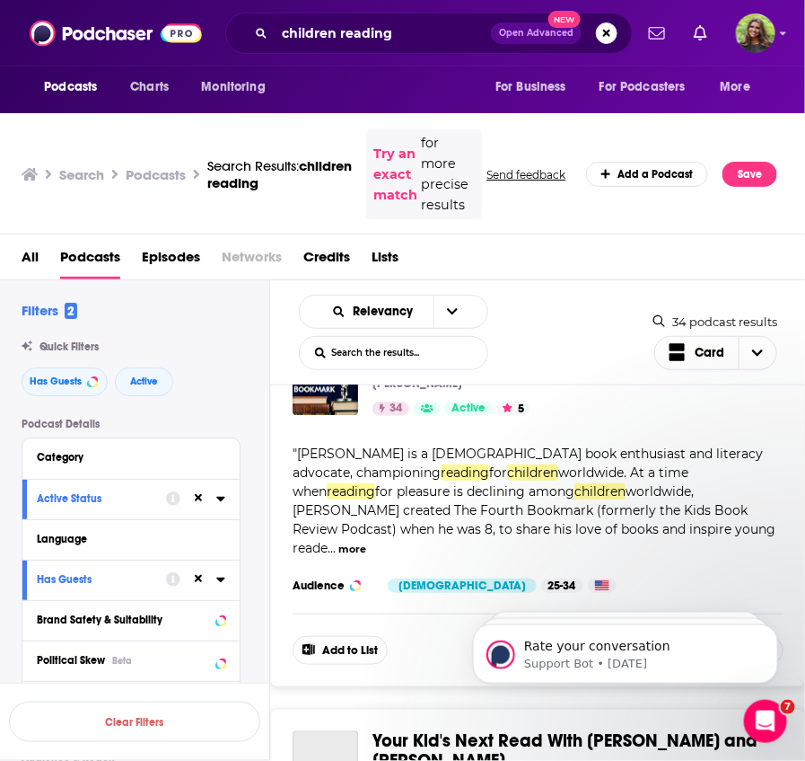
scroll to position [2669, 0]
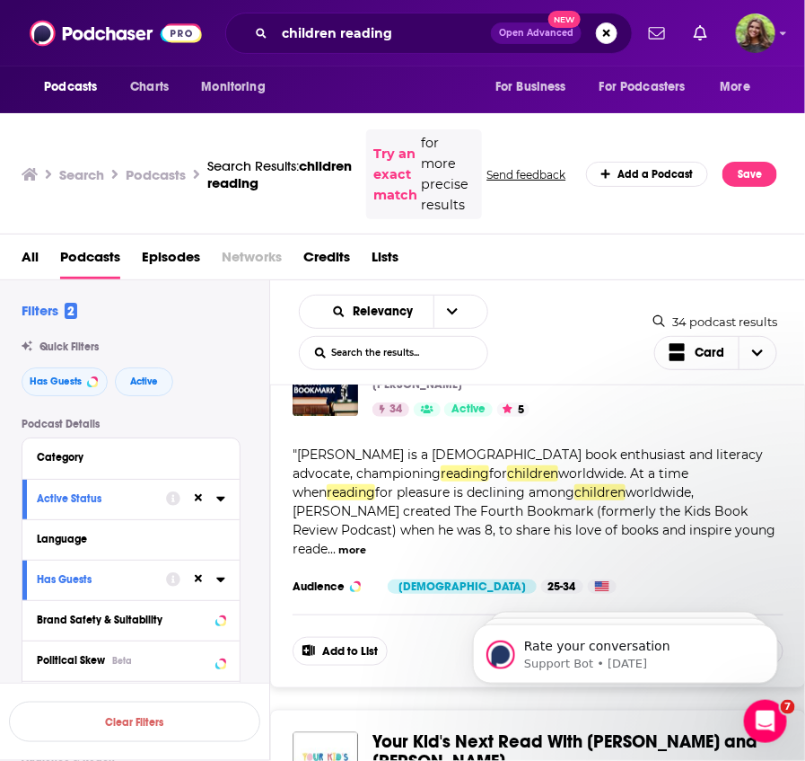
click at [366, 542] on button "more" at bounding box center [353, 549] width 28 height 15
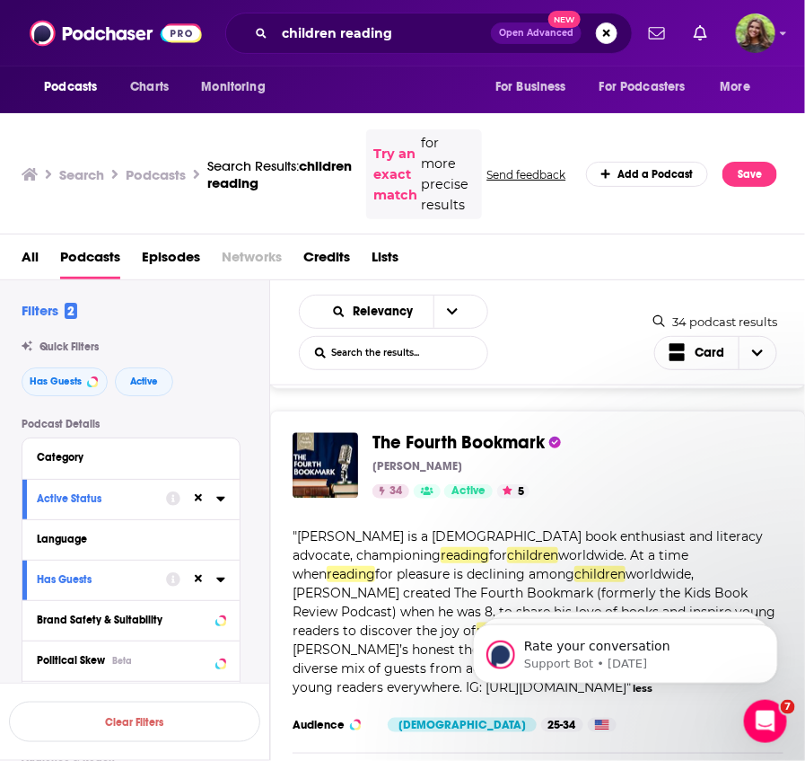
scroll to position [2562, 0]
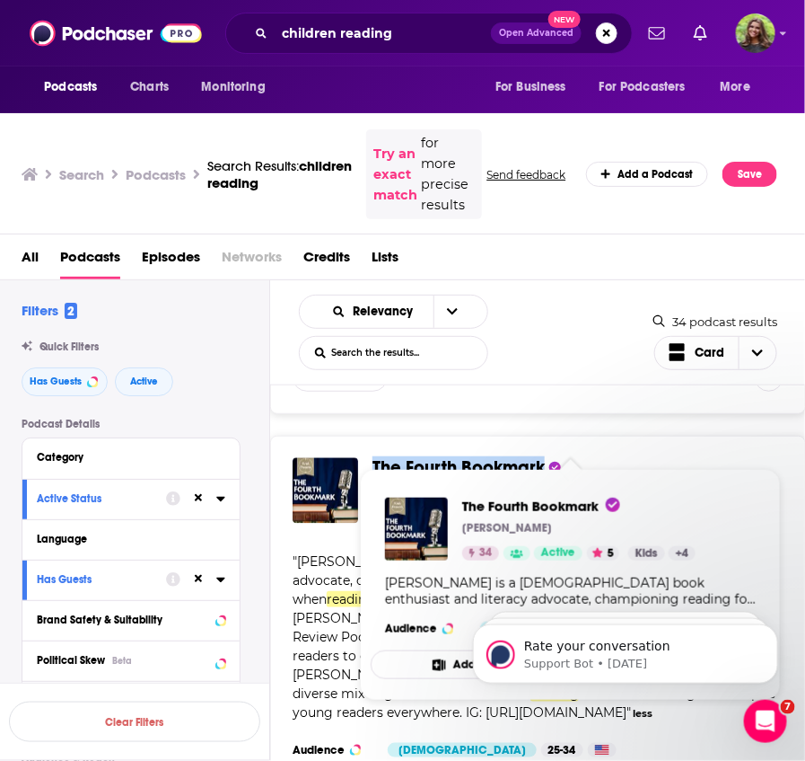
drag, startPoint x: 370, startPoint y: 436, endPoint x: 543, endPoint y: 435, distance: 173.3
click at [543, 458] on div "The Fourth Bookmark Krish 34 Active 5 Categories Kids + 4 Add to List" at bounding box center [538, 491] width 491 height 66
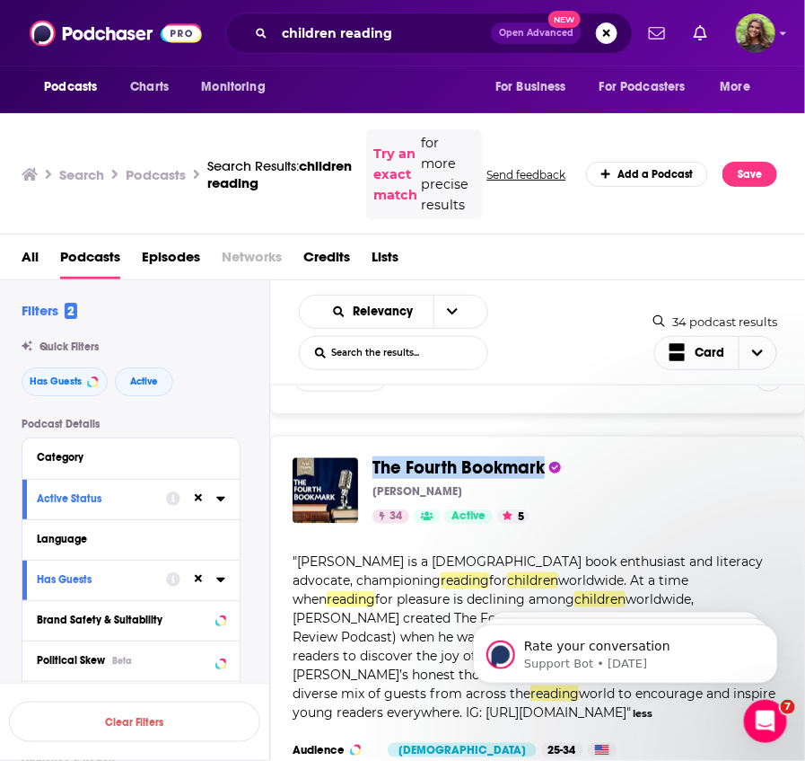
copy span "The Fourth Bookmark"
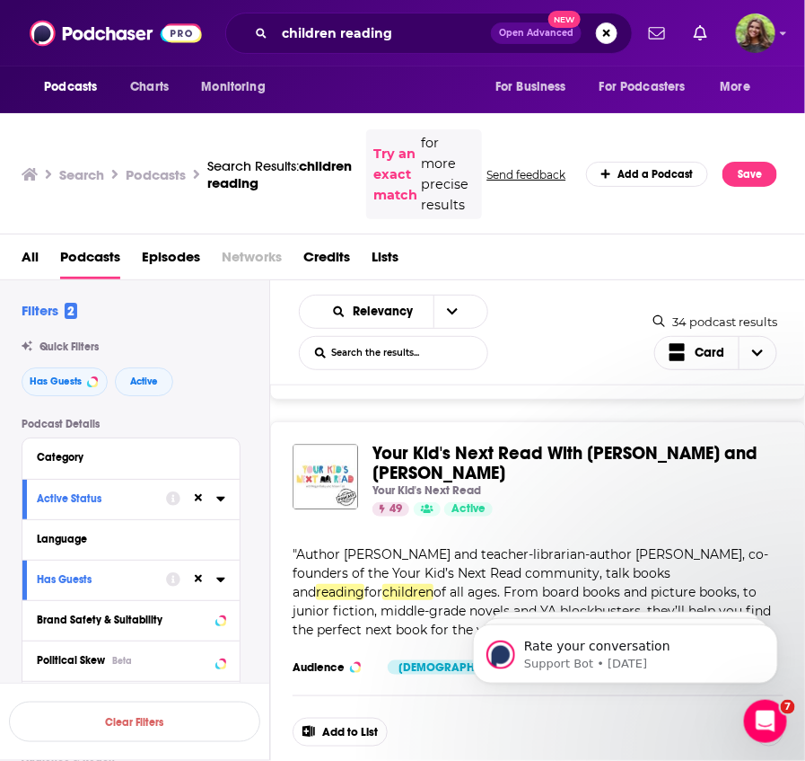
scroll to position [3019, 0]
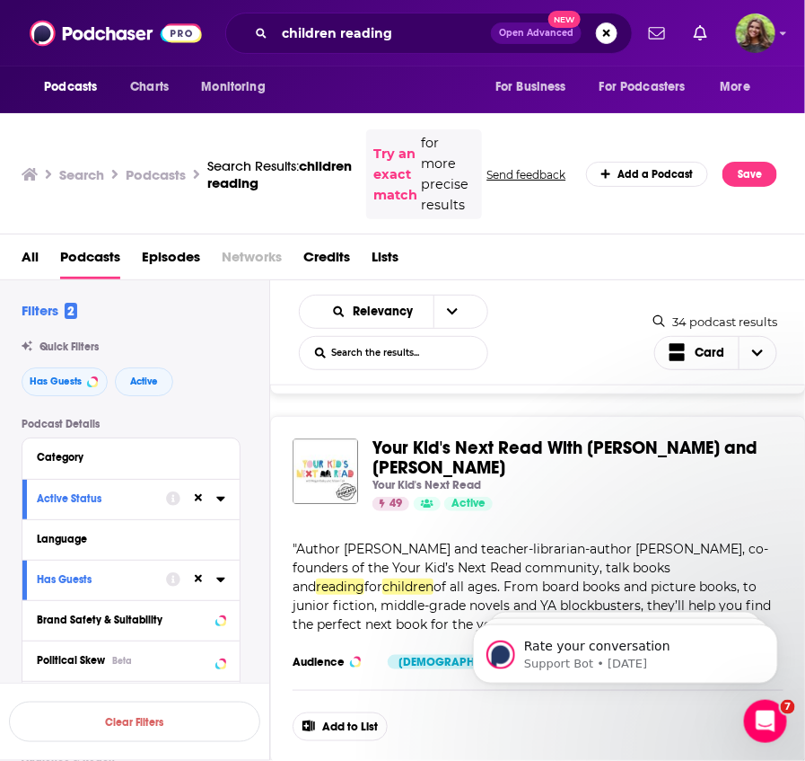
click at [559, 618] on button "more" at bounding box center [573, 625] width 28 height 15
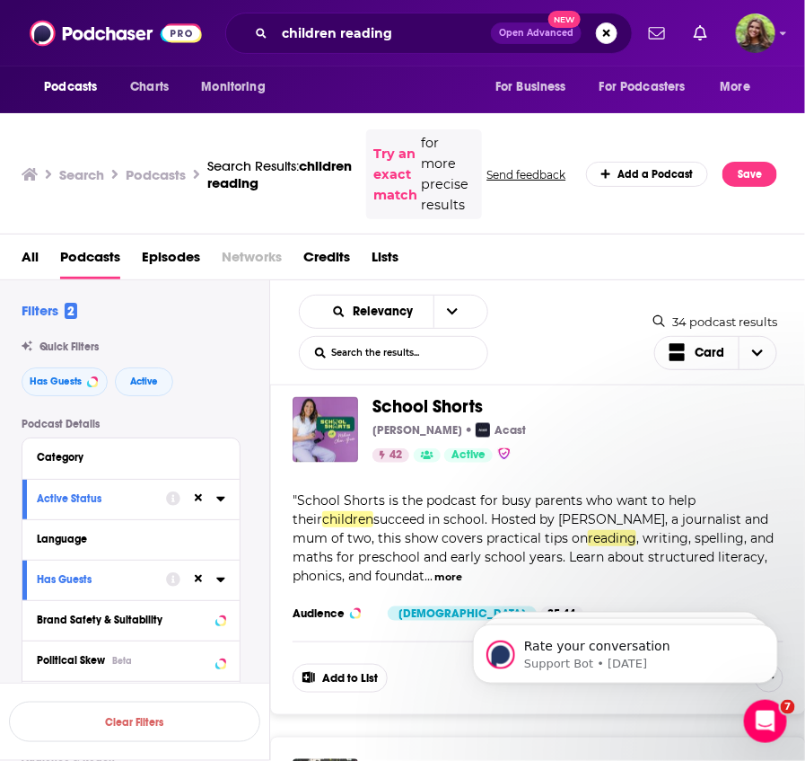
scroll to position [5618, 0]
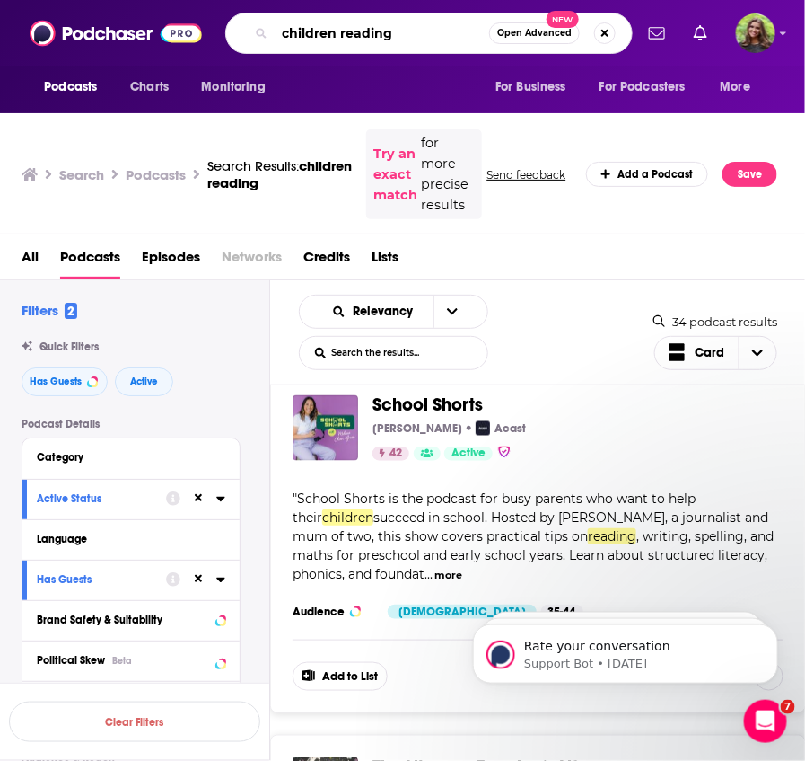
click at [447, 31] on input "children reading" at bounding box center [382, 33] width 215 height 29
type input "children literacy"
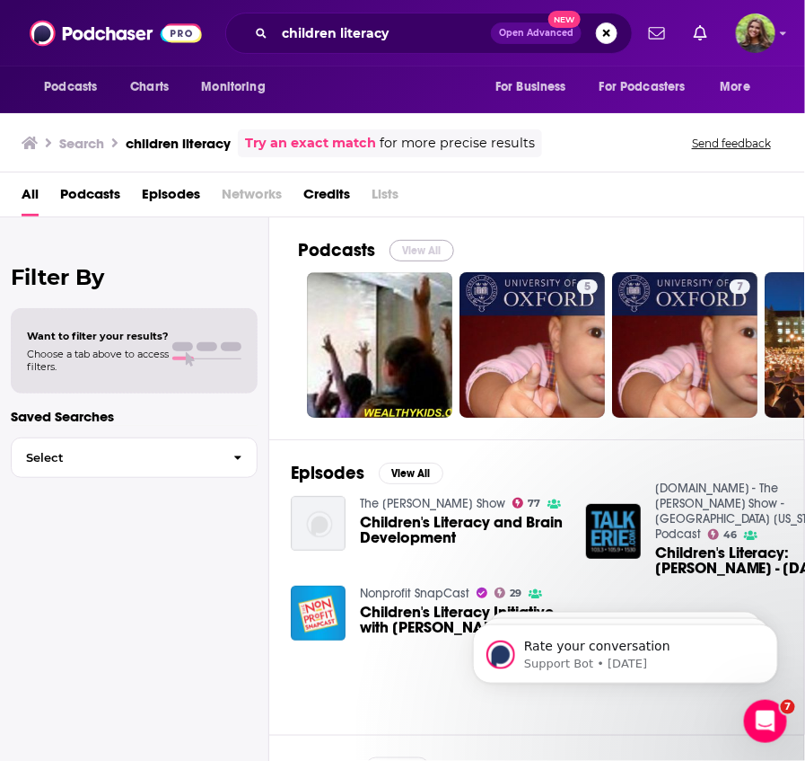
click at [406, 249] on button "View All" at bounding box center [422, 251] width 65 height 22
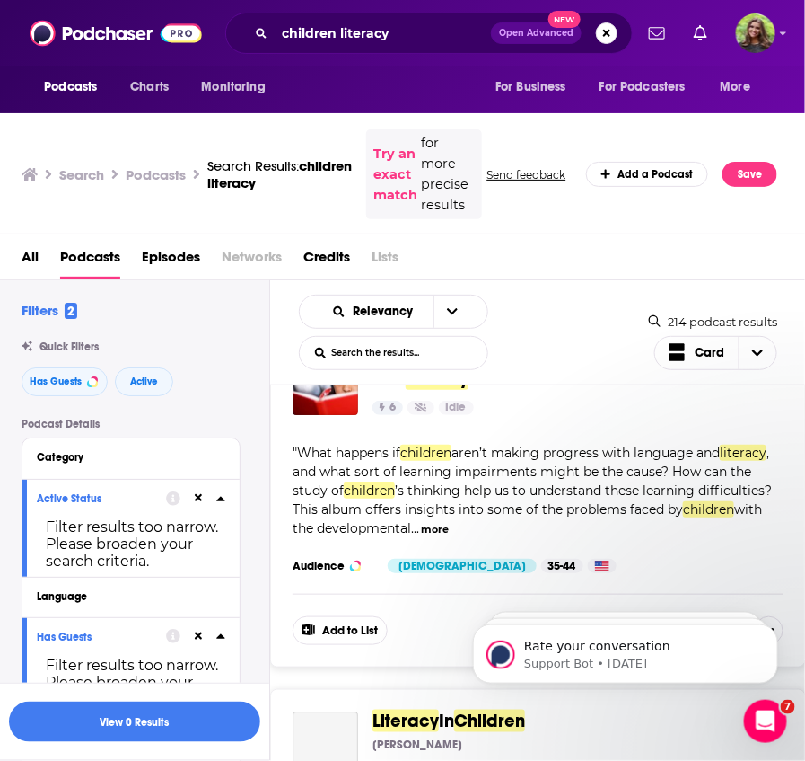
scroll to position [1384, 0]
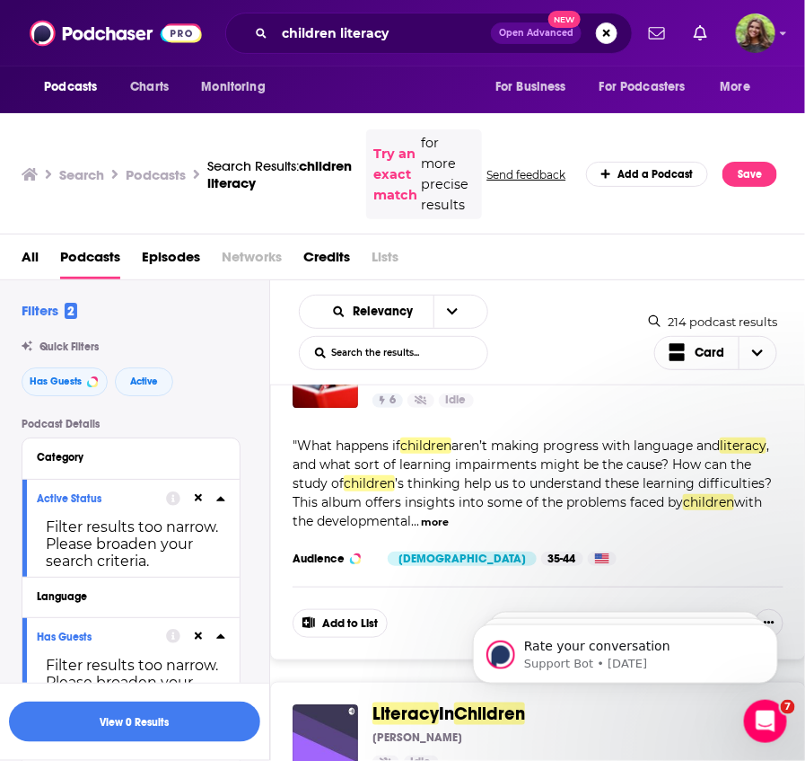
click at [449, 515] on button "more" at bounding box center [436, 522] width 28 height 15
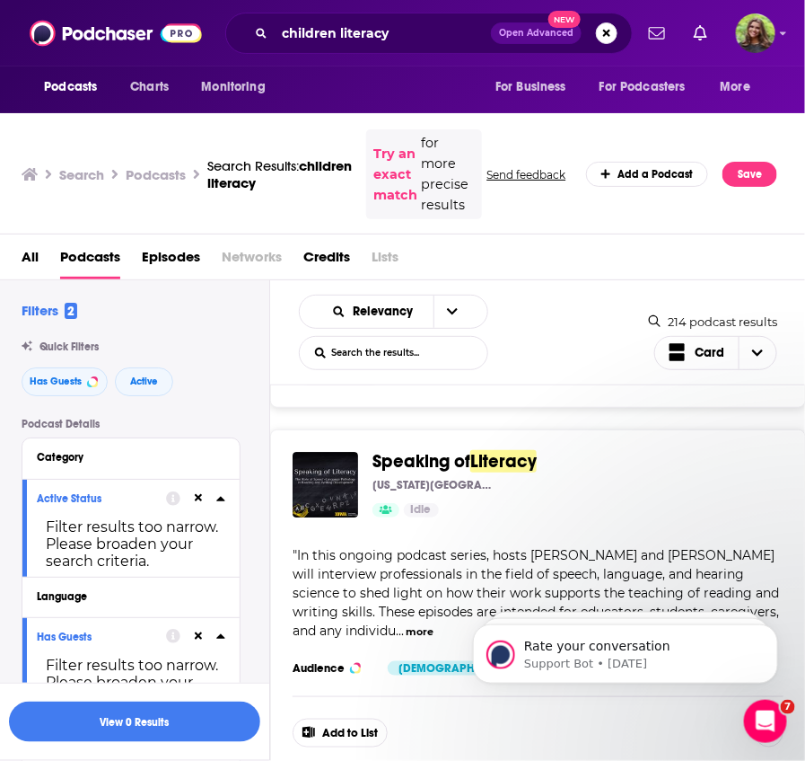
scroll to position [7980, 0]
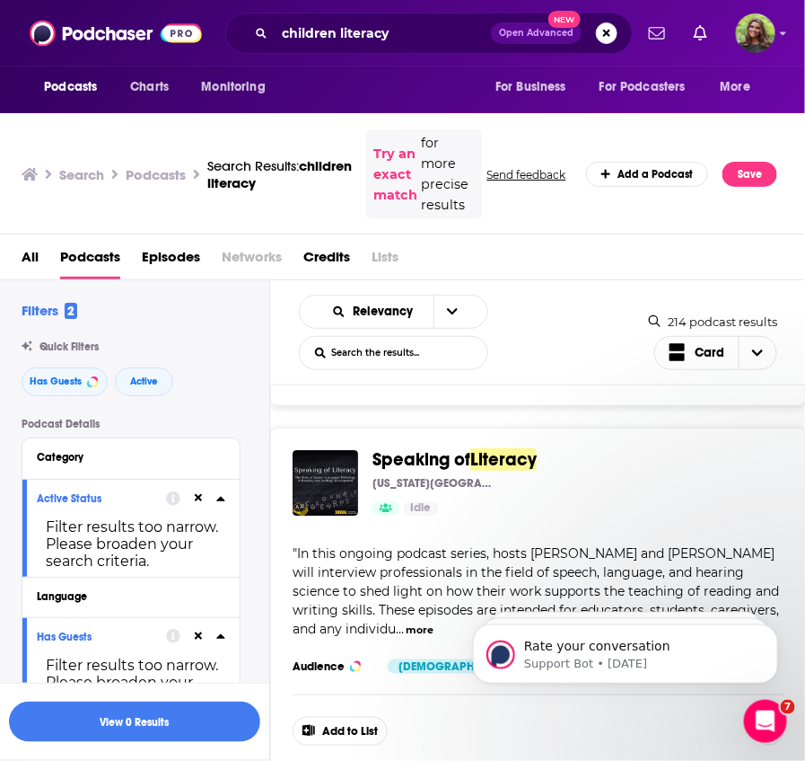
click at [407, 622] on button "more" at bounding box center [421, 629] width 28 height 15
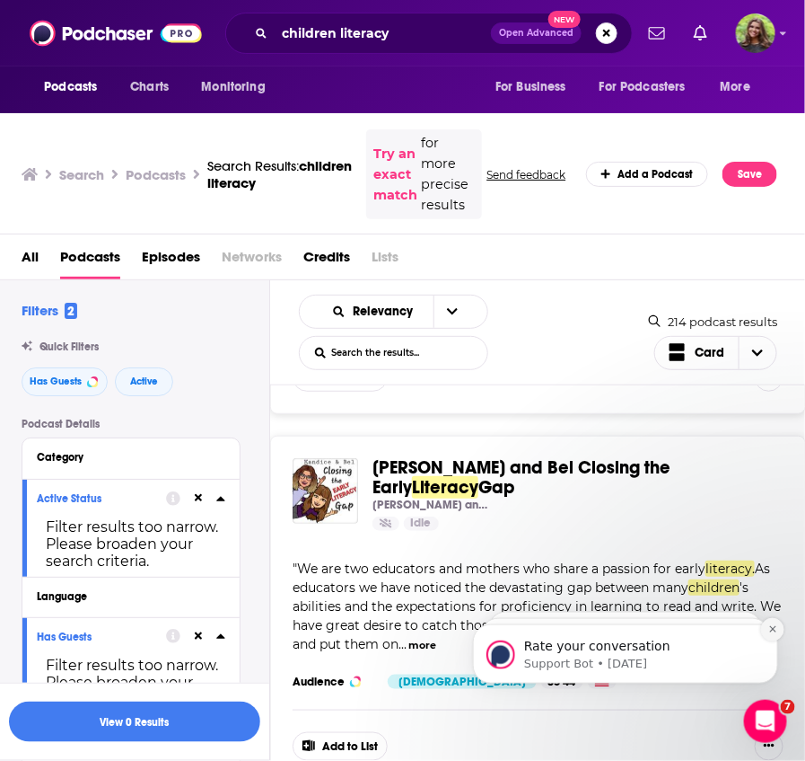
scroll to position [8353, 0]
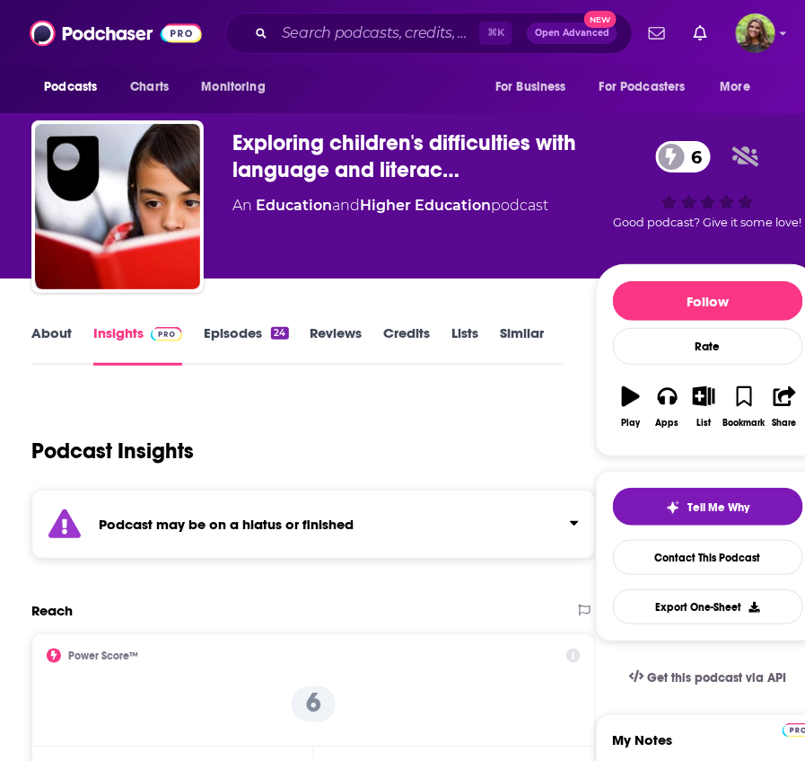
click at [240, 334] on link "Episodes 24" at bounding box center [246, 344] width 84 height 41
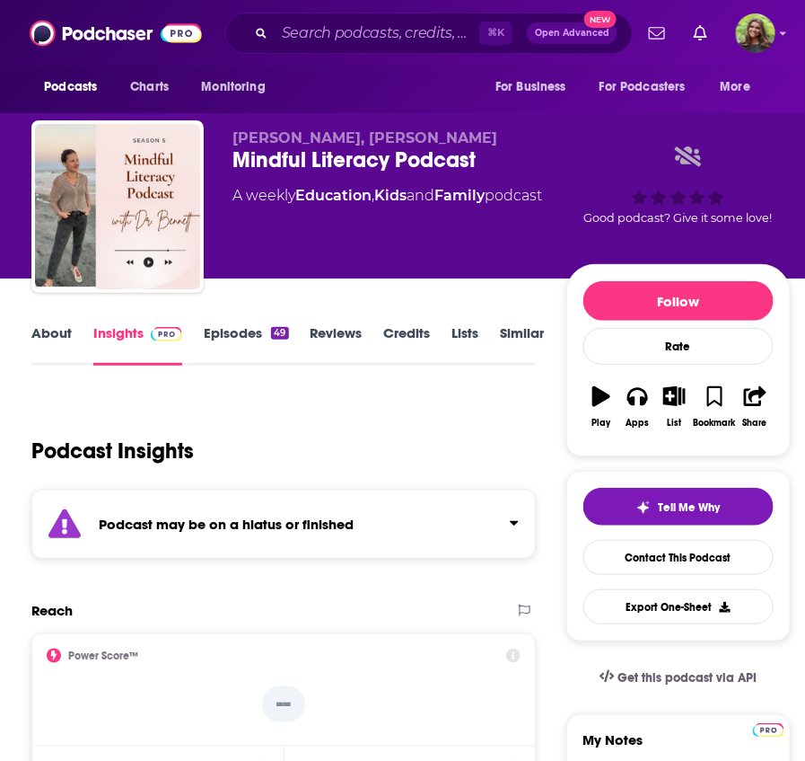
click at [229, 327] on link "Episodes 49" at bounding box center [246, 344] width 84 height 41
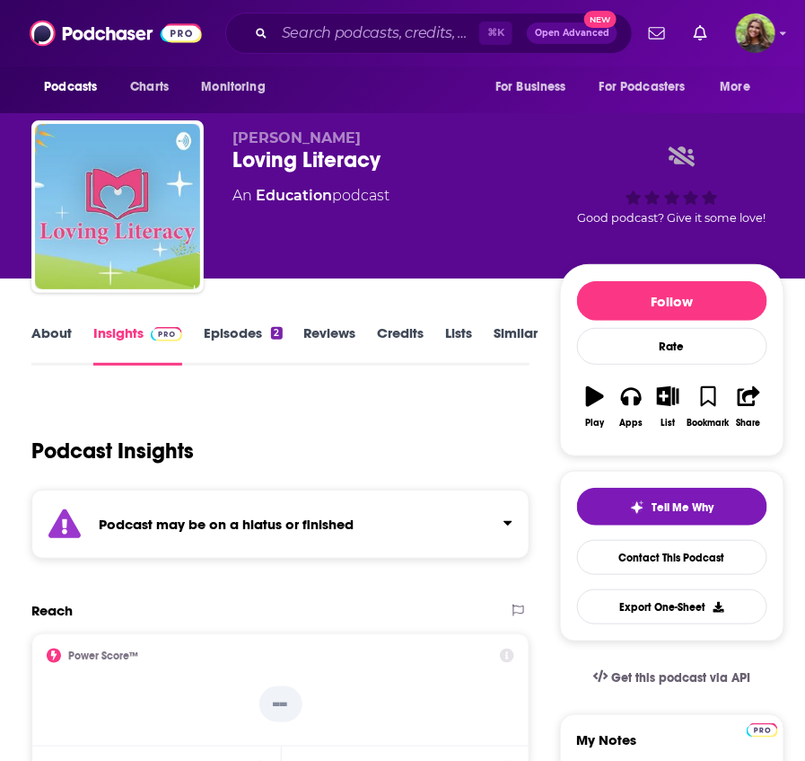
click at [245, 344] on link "Episodes 2" at bounding box center [243, 344] width 78 height 41
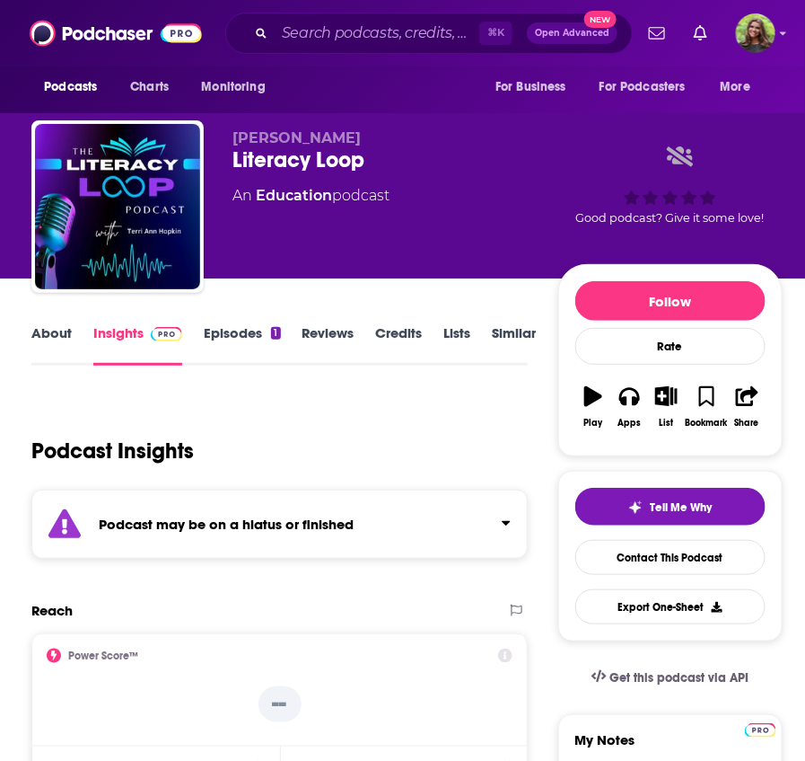
click at [221, 337] on link "Episodes 1" at bounding box center [242, 344] width 76 height 41
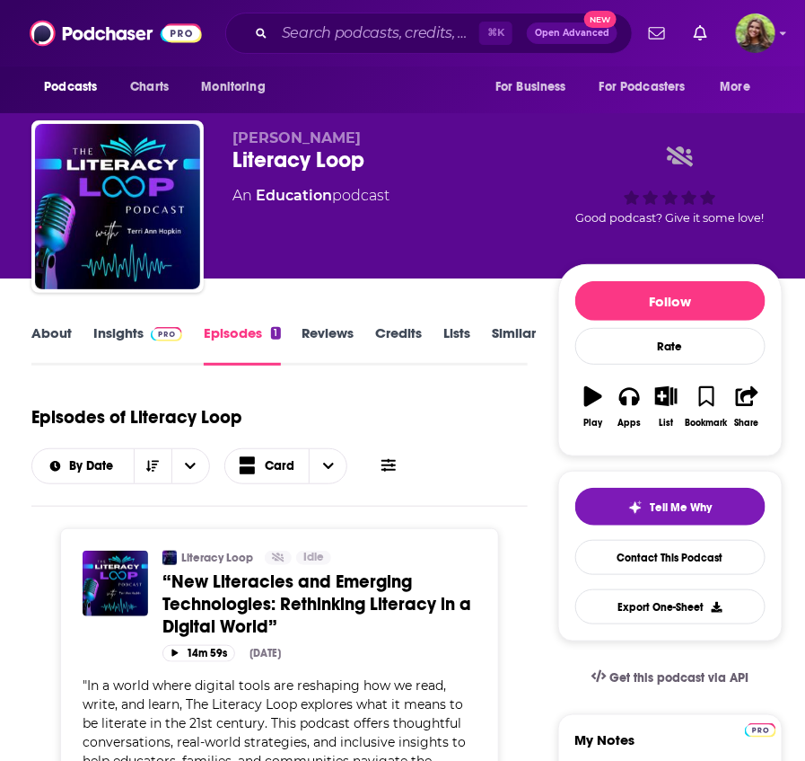
click at [39, 329] on link "About" at bounding box center [51, 344] width 40 height 41
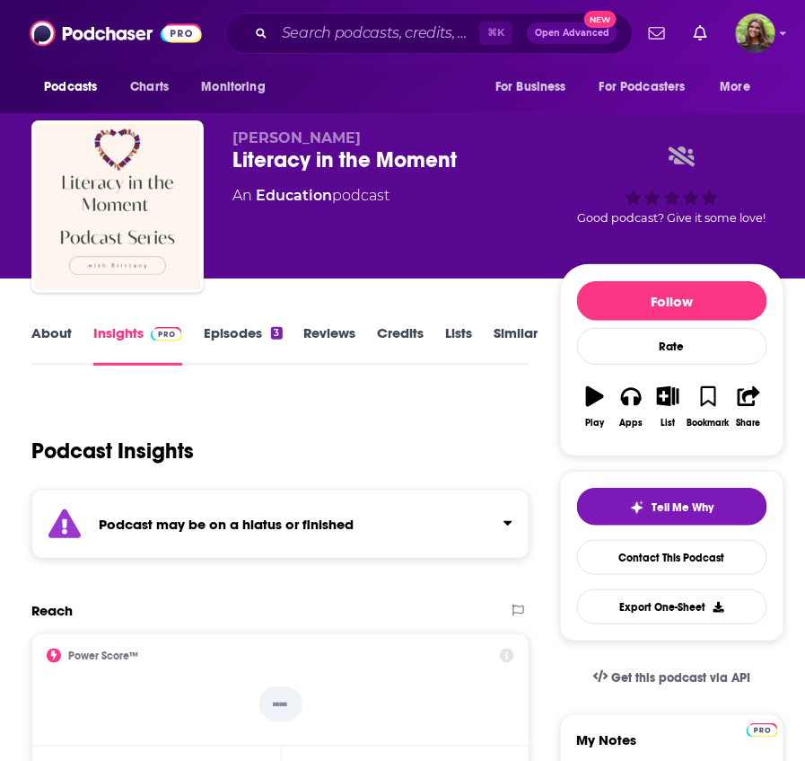
click at [244, 347] on link "Episodes 3" at bounding box center [243, 344] width 78 height 41
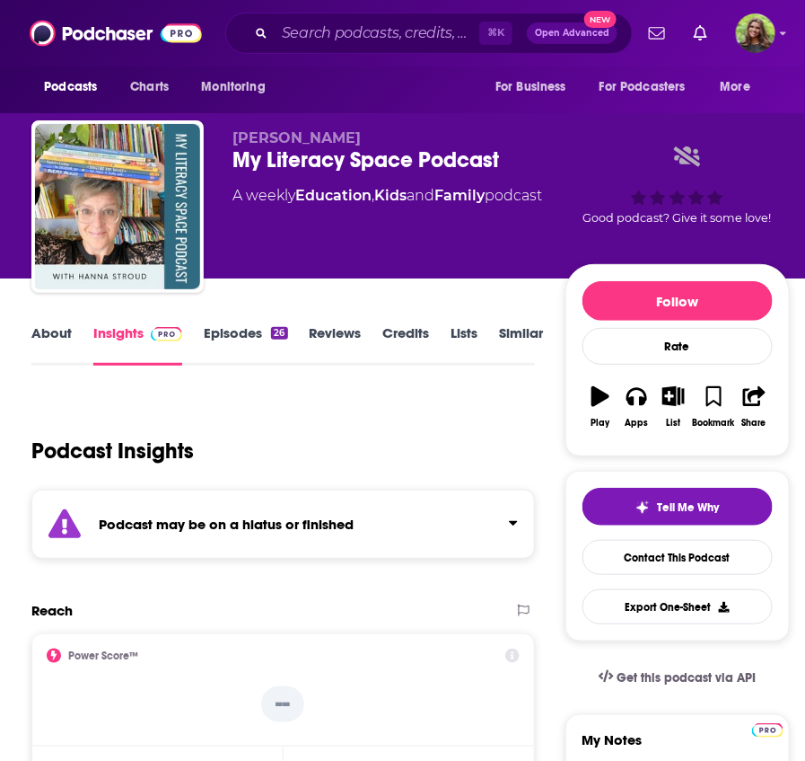
click at [247, 340] on link "Episodes 26" at bounding box center [246, 344] width 84 height 41
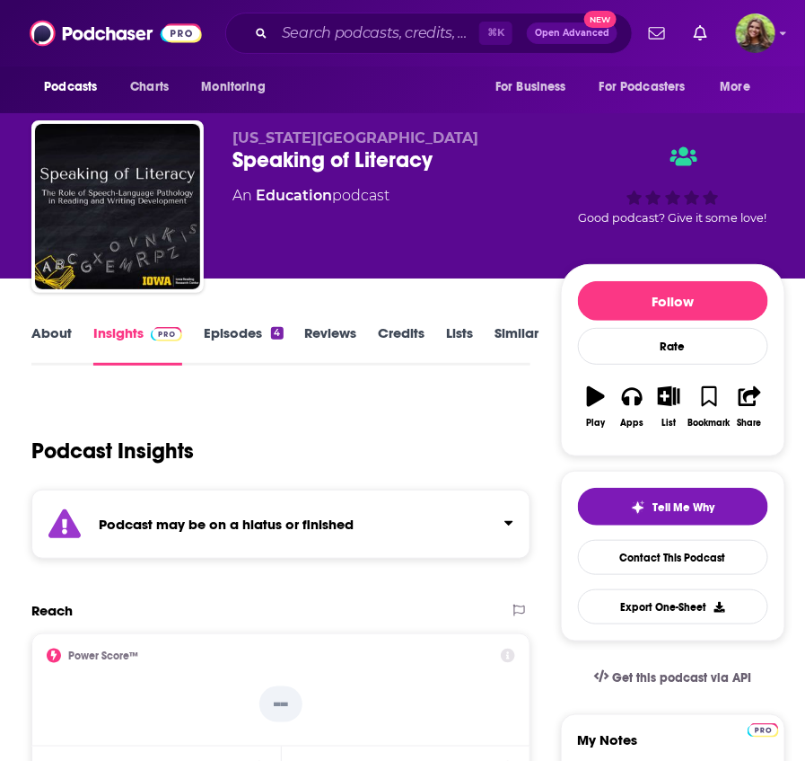
click at [237, 341] on link "Episodes 4" at bounding box center [243, 344] width 79 height 41
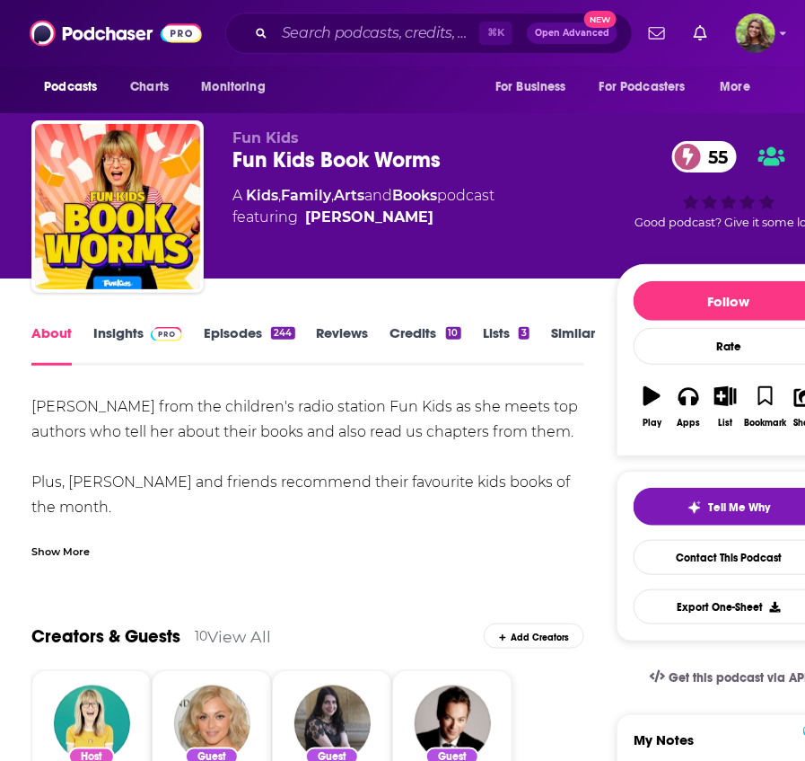
click at [575, 341] on link "Similar" at bounding box center [573, 344] width 44 height 41
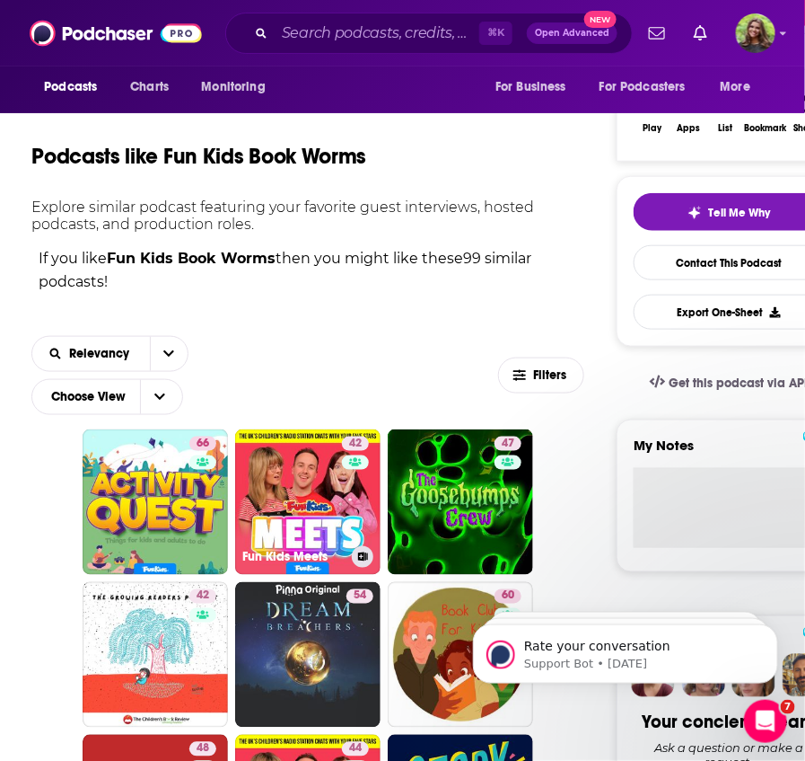
scroll to position [341, 0]
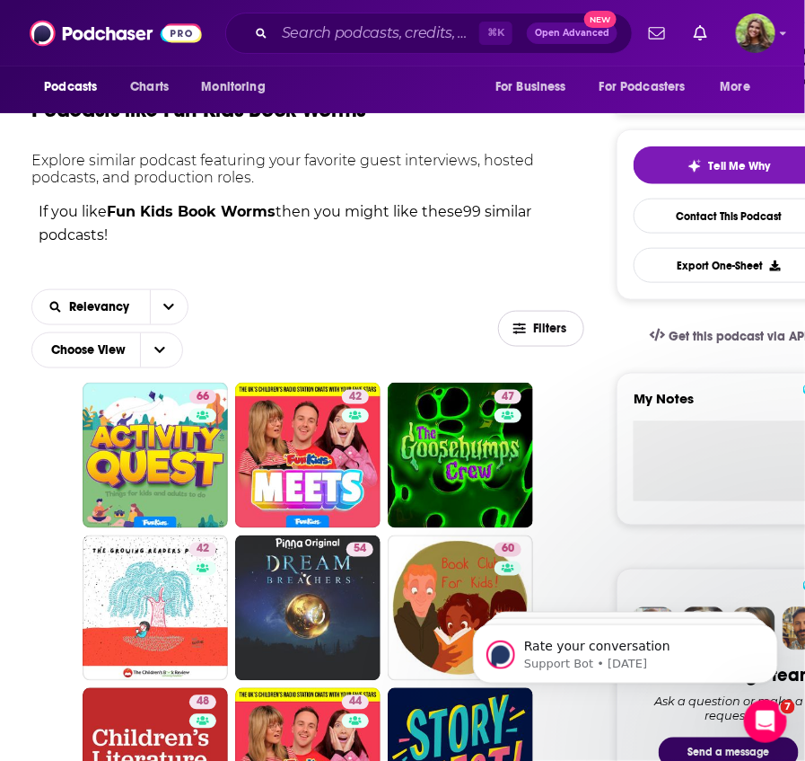
click at [522, 335] on button "Filters" at bounding box center [541, 329] width 86 height 36
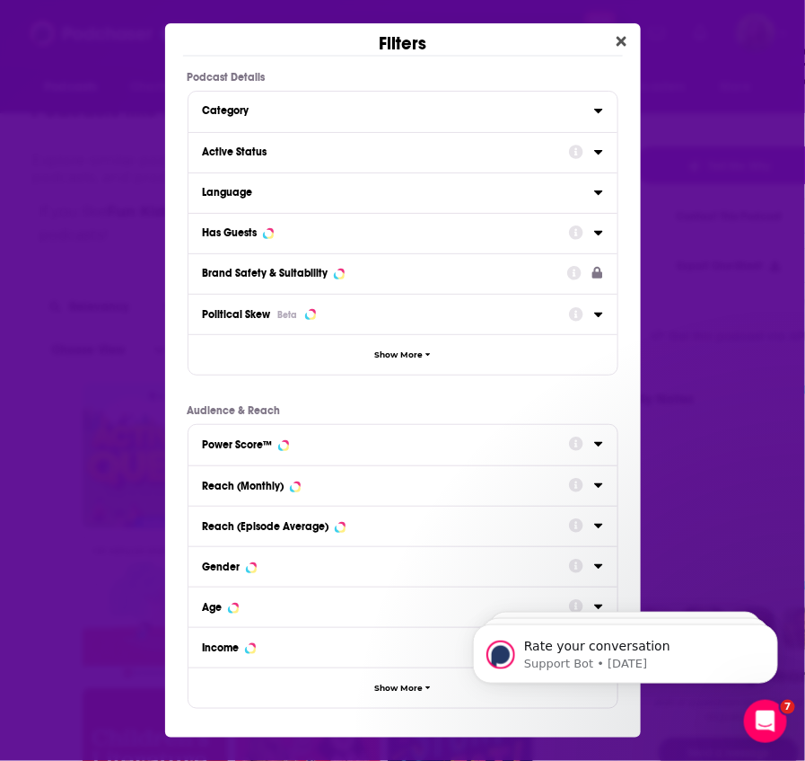
click at [331, 136] on div "Active Status" at bounding box center [403, 152] width 429 height 40
click at [289, 154] on div "Active Status" at bounding box center [380, 151] width 355 height 13
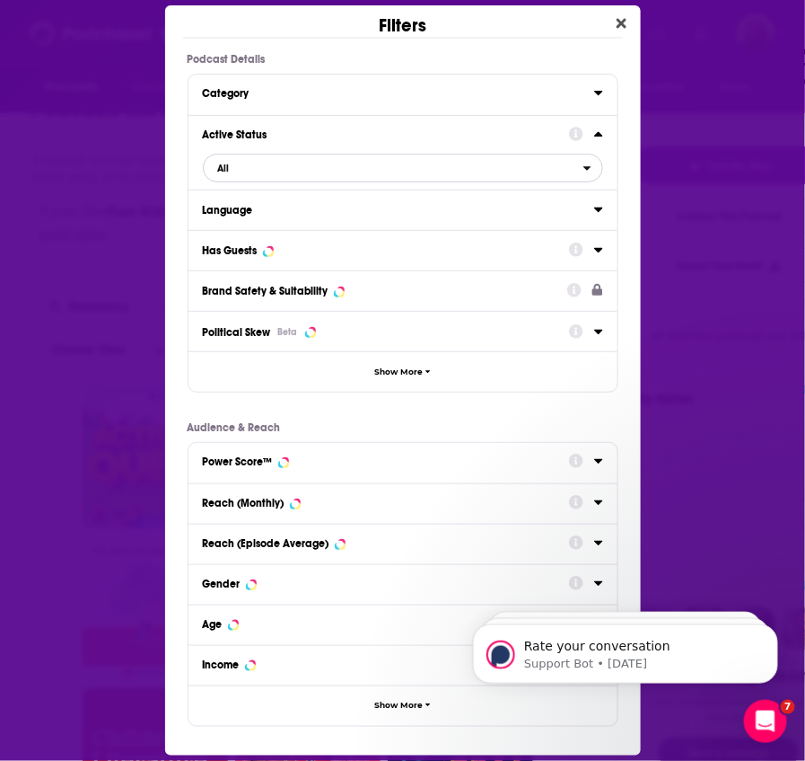
click at [328, 170] on span "All" at bounding box center [394, 167] width 380 height 23
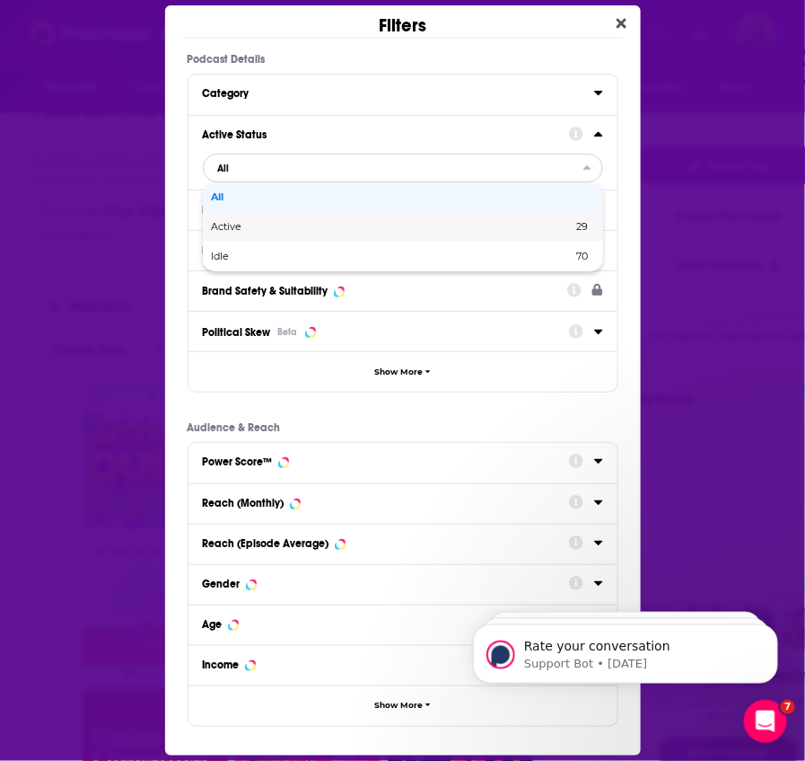
click at [303, 219] on div "Active 29" at bounding box center [403, 227] width 400 height 30
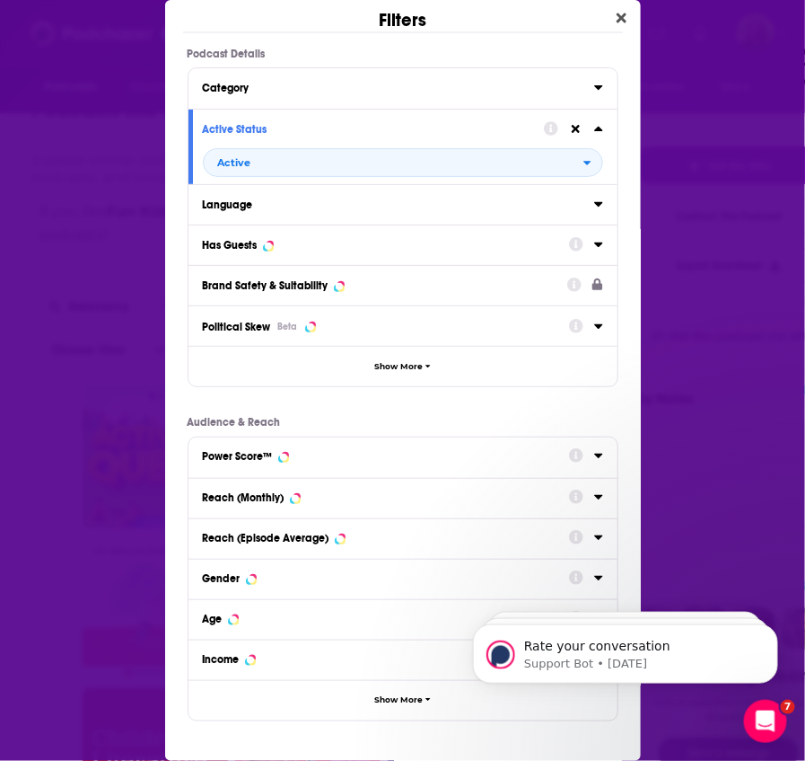
click at [274, 250] on div "Has Guests" at bounding box center [380, 245] width 355 height 13
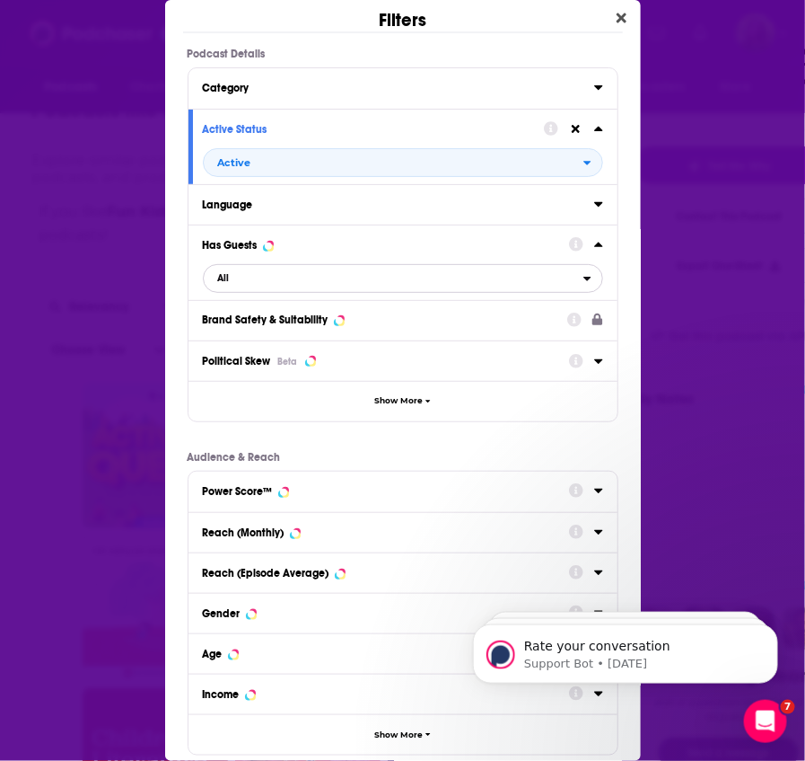
click at [290, 291] on button "All" at bounding box center [403, 278] width 400 height 29
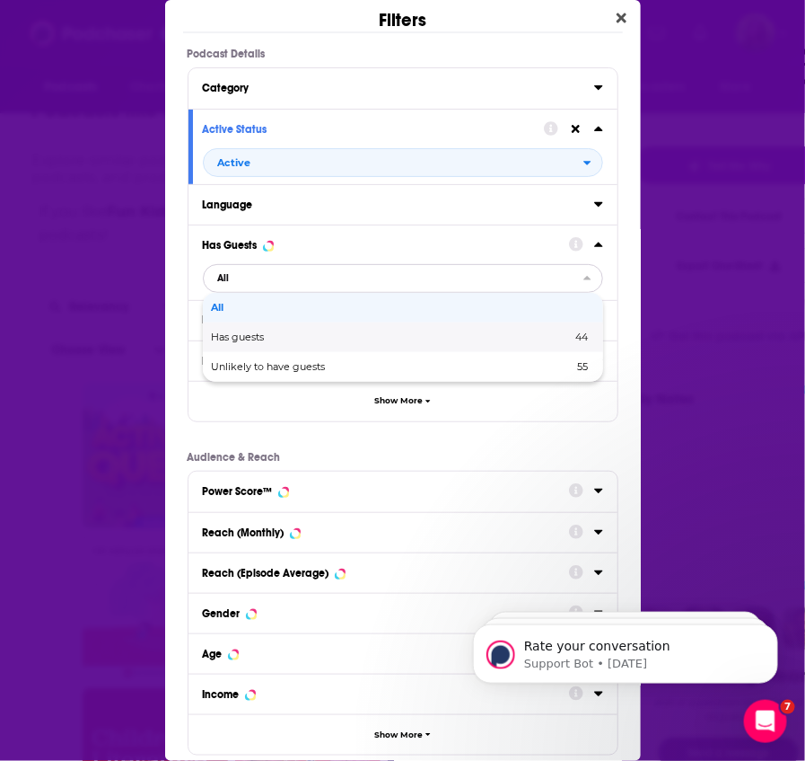
click at [322, 339] on span "Has guests" at bounding box center [315, 337] width 207 height 10
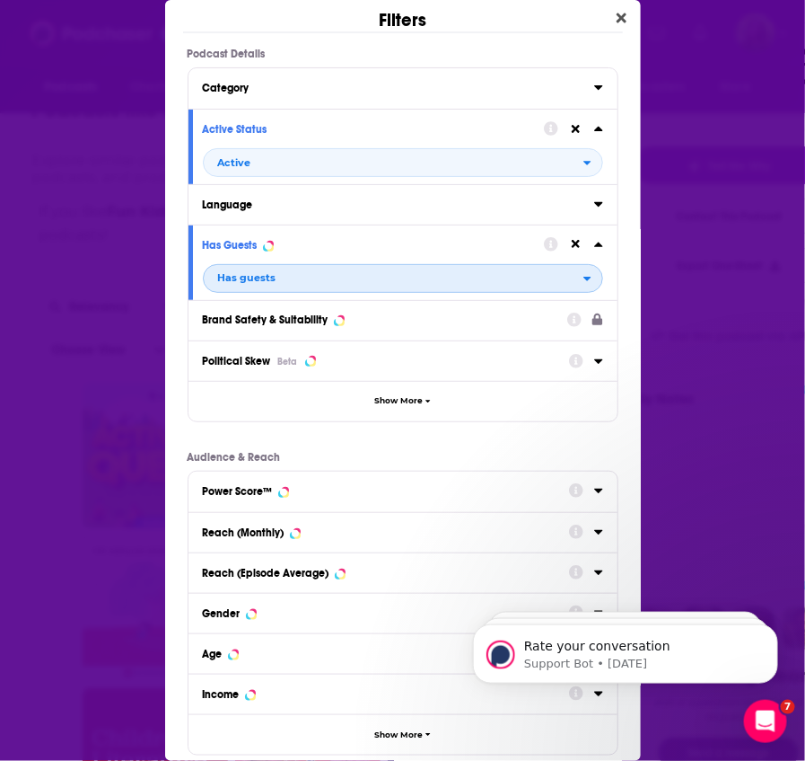
scroll to position [97, 0]
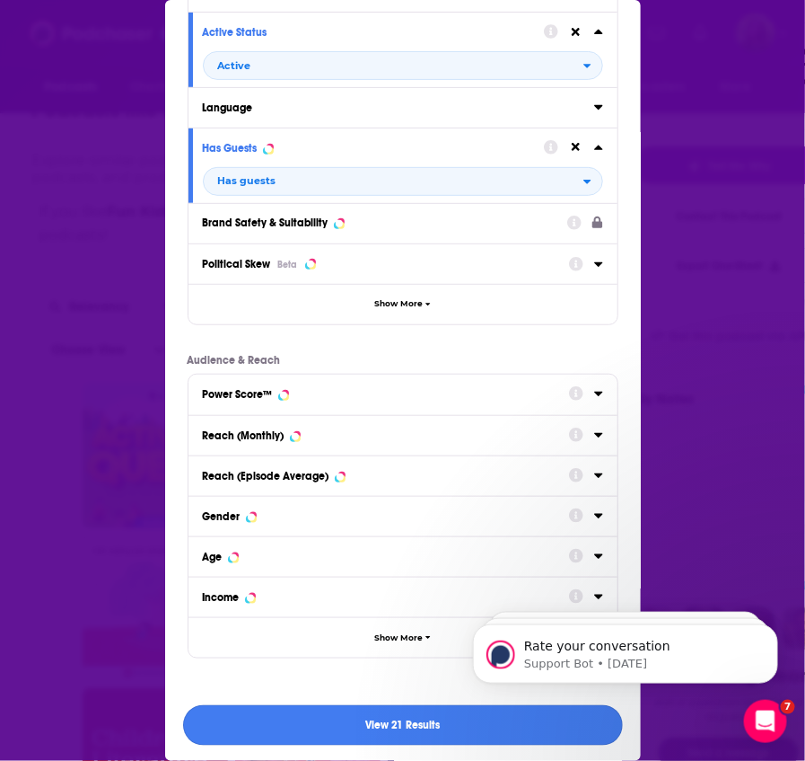
click at [385, 726] on button "View 21 Results" at bounding box center [403, 725] width 440 height 40
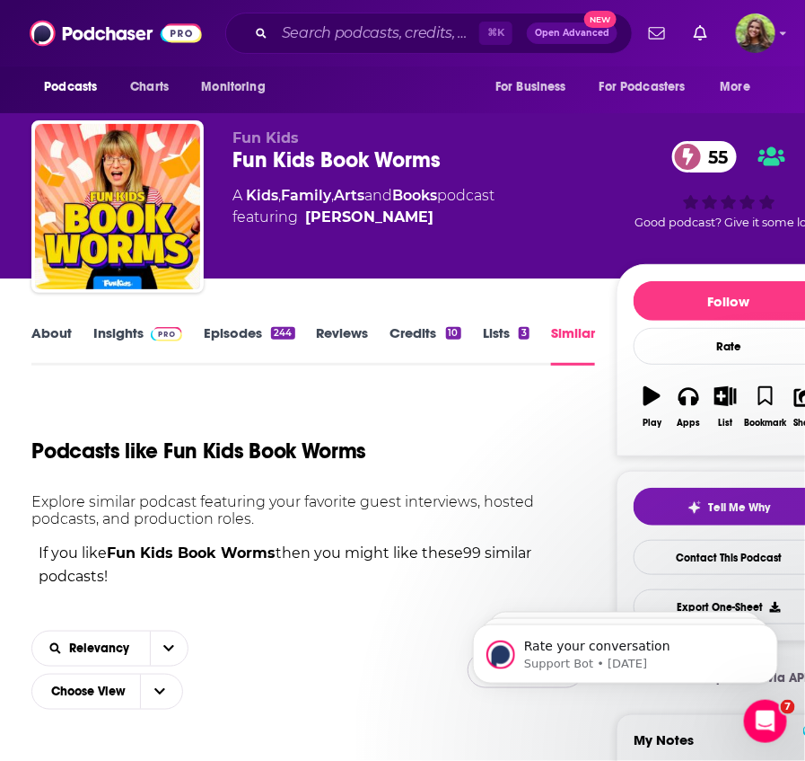
scroll to position [341, 0]
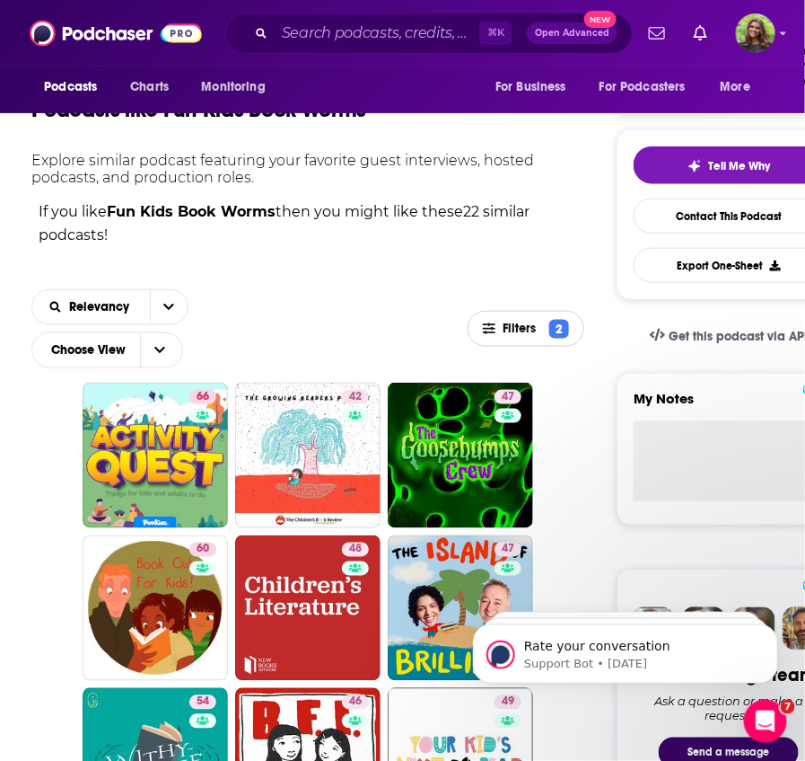
click at [517, 328] on span "Filters" at bounding box center [523, 328] width 40 height 13
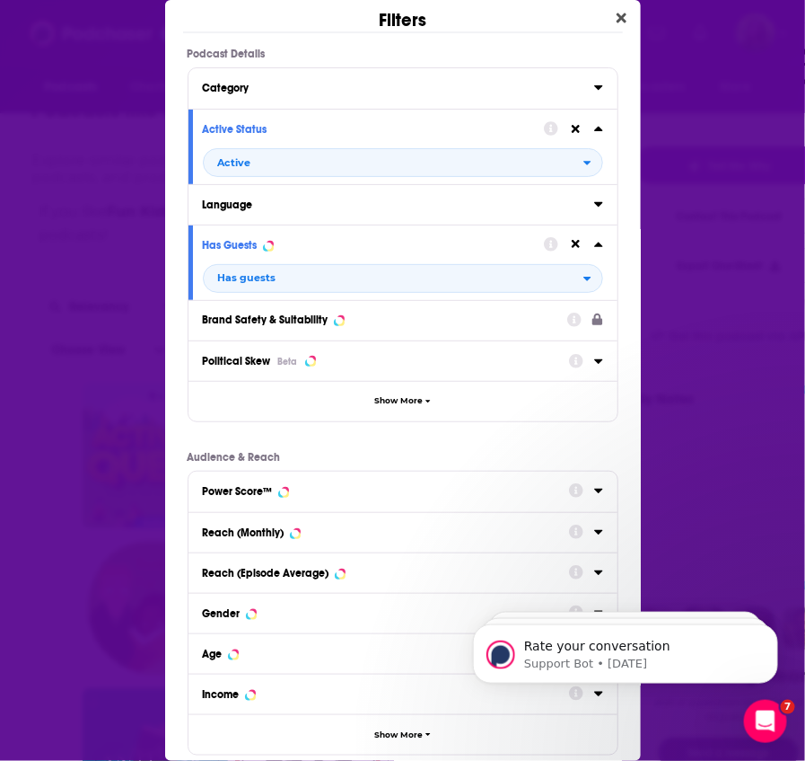
scroll to position [0, 0]
click at [352, 86] on div "Category" at bounding box center [393, 88] width 380 height 13
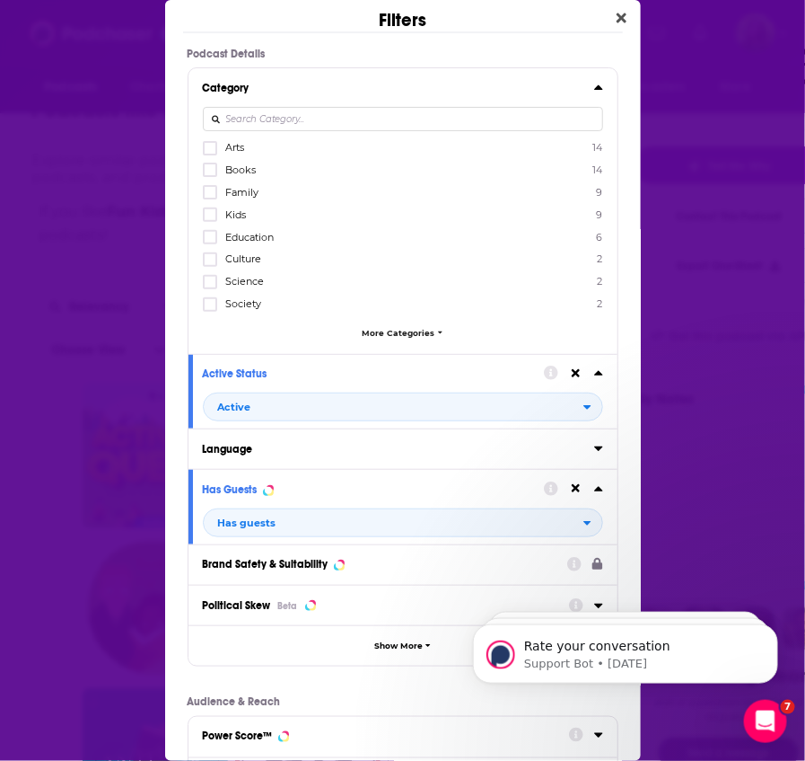
click at [199, 171] on div "Category Arts 14 Books 14 Family 9 Kids 9 Education 6 Culture 2 Science 2 Socie…" at bounding box center [403, 210] width 429 height 285
click at [208, 171] on icon "Dialog" at bounding box center [210, 170] width 11 height 8
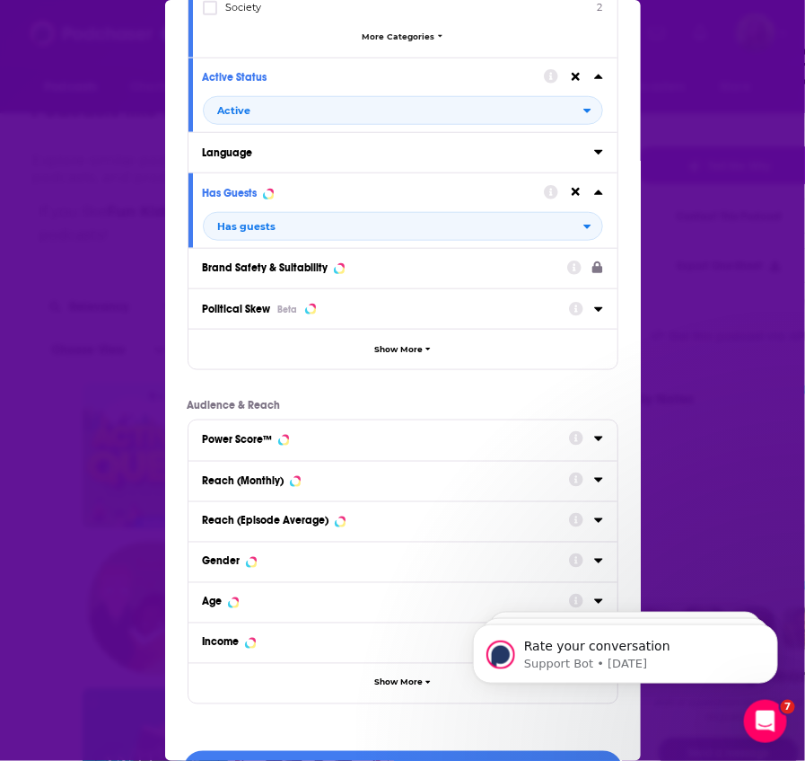
scroll to position [312, 0]
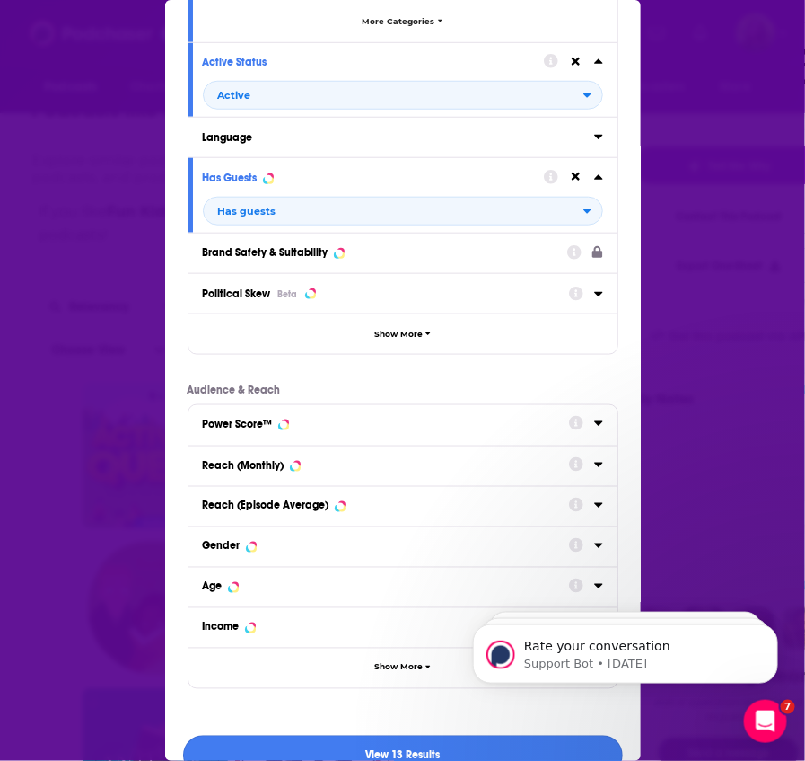
click at [359, 745] on button "View 13 Results" at bounding box center [403, 755] width 440 height 40
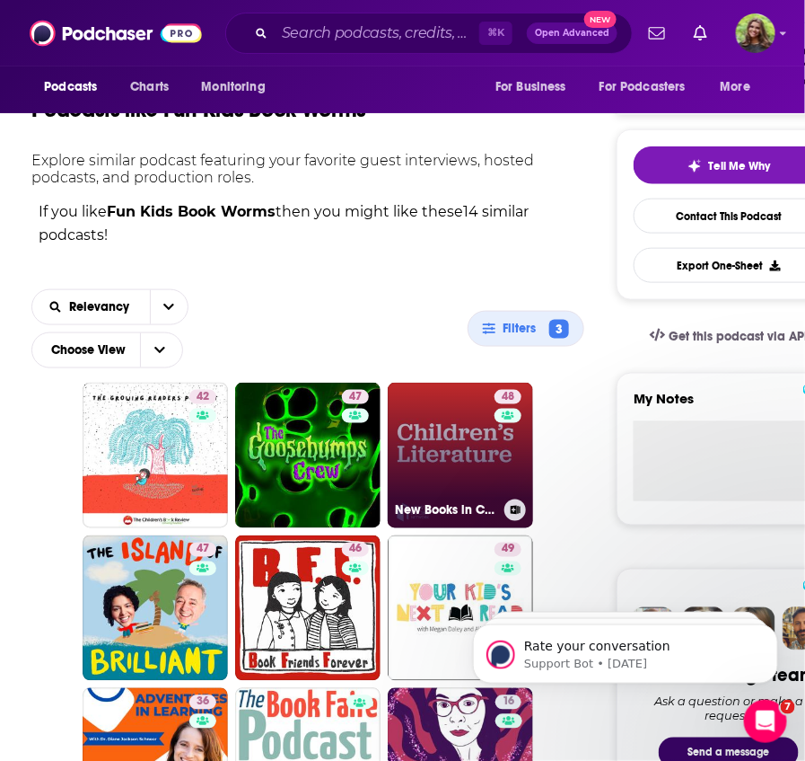
click at [447, 439] on link "48 New Books in Children's Literature" at bounding box center [460, 455] width 145 height 145
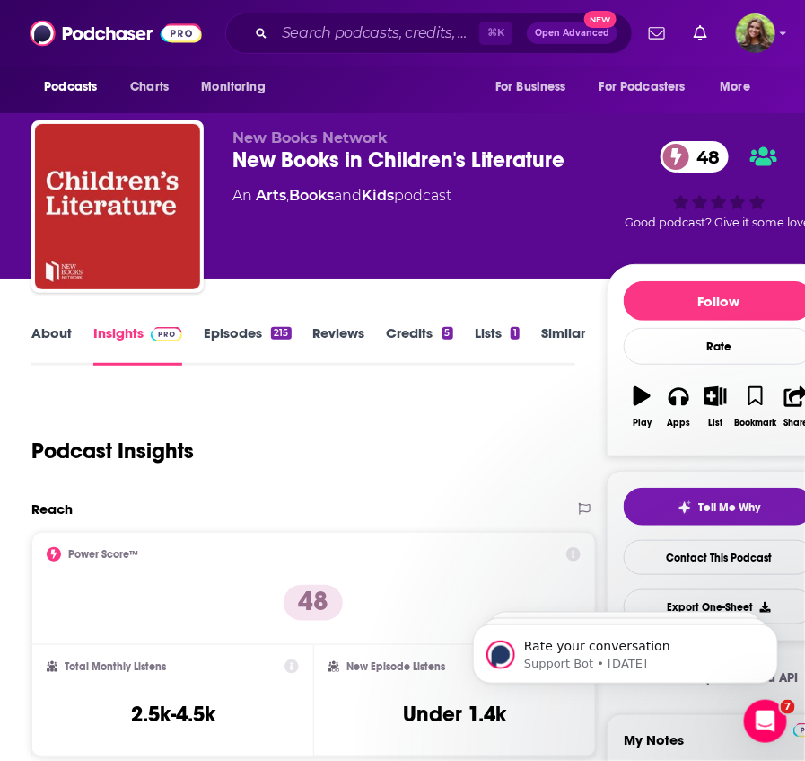
click at [40, 343] on link "About" at bounding box center [51, 344] width 40 height 41
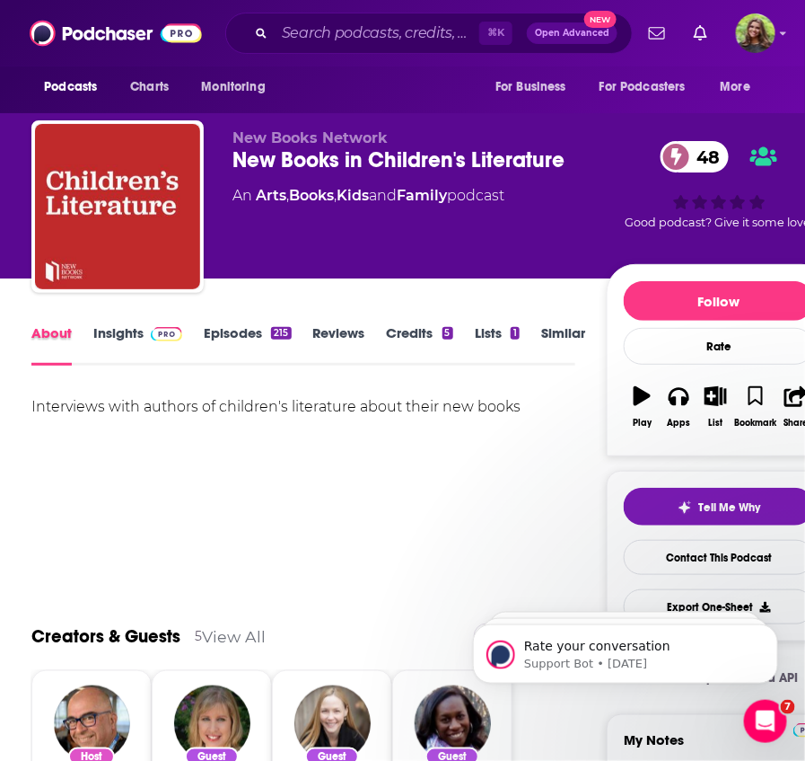
click at [92, 339] on div "About" at bounding box center [62, 344] width 62 height 41
click at [120, 333] on link "Insights" at bounding box center [137, 344] width 89 height 41
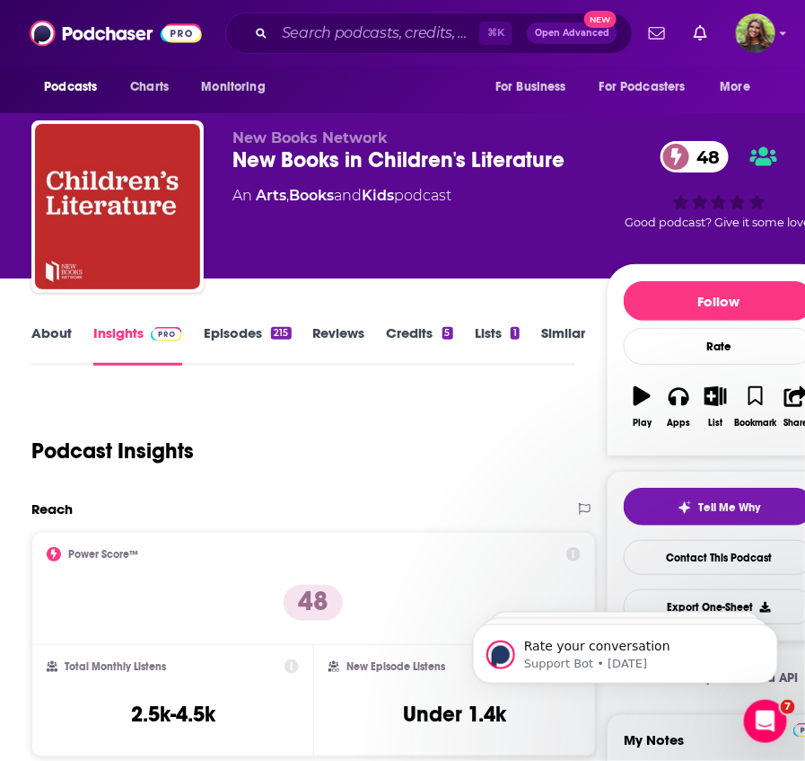
click at [356, 153] on div "New Books in Children's Literature 48" at bounding box center [420, 159] width 374 height 27
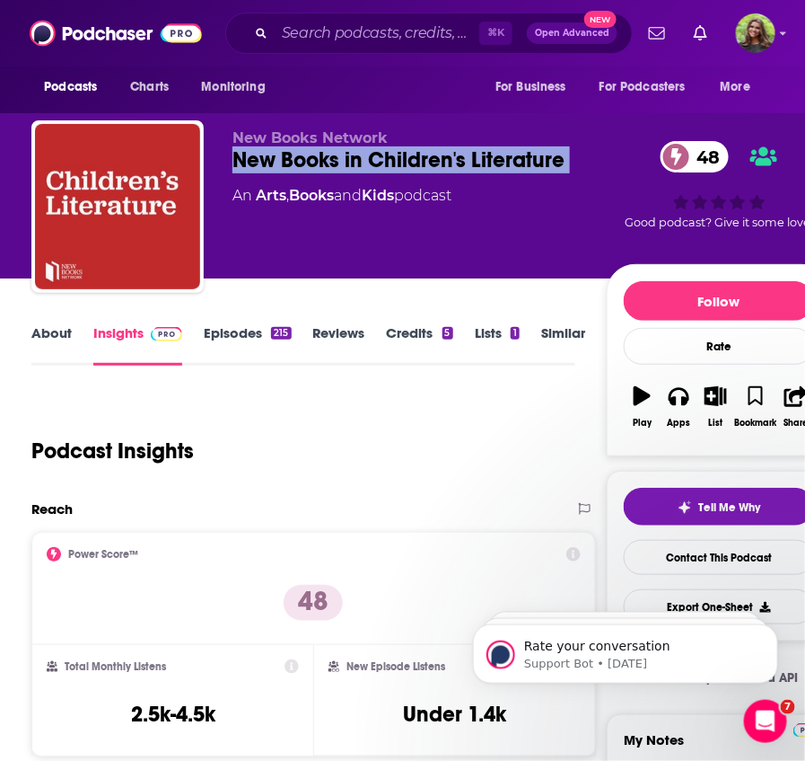
click at [356, 153] on div "New Books in Children's Literature 48" at bounding box center [420, 159] width 374 height 27
copy div "New Books in Children's Literature 48"
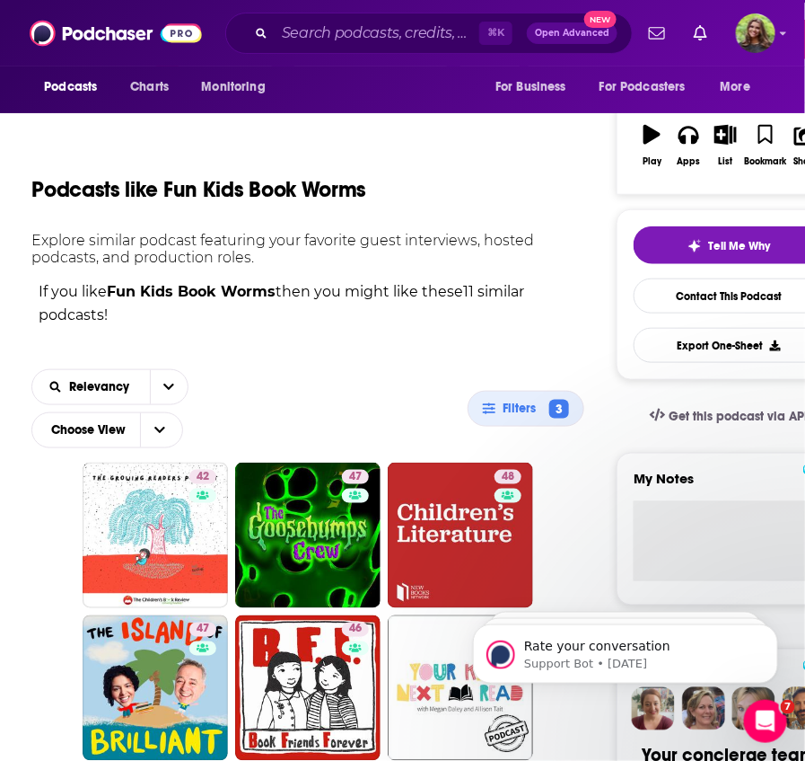
scroll to position [252, 0]
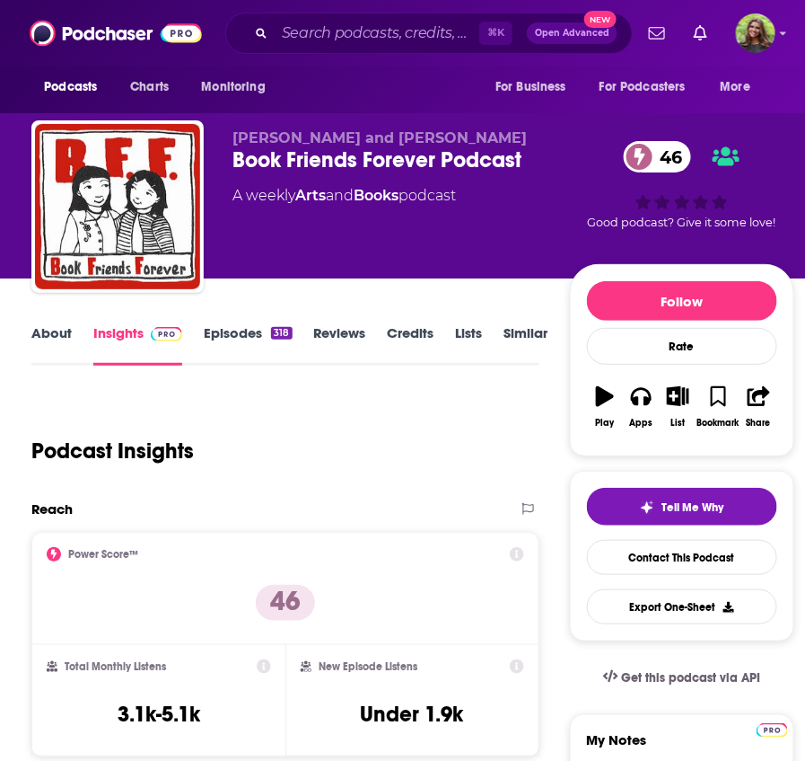
click at [50, 354] on link "About" at bounding box center [51, 344] width 40 height 41
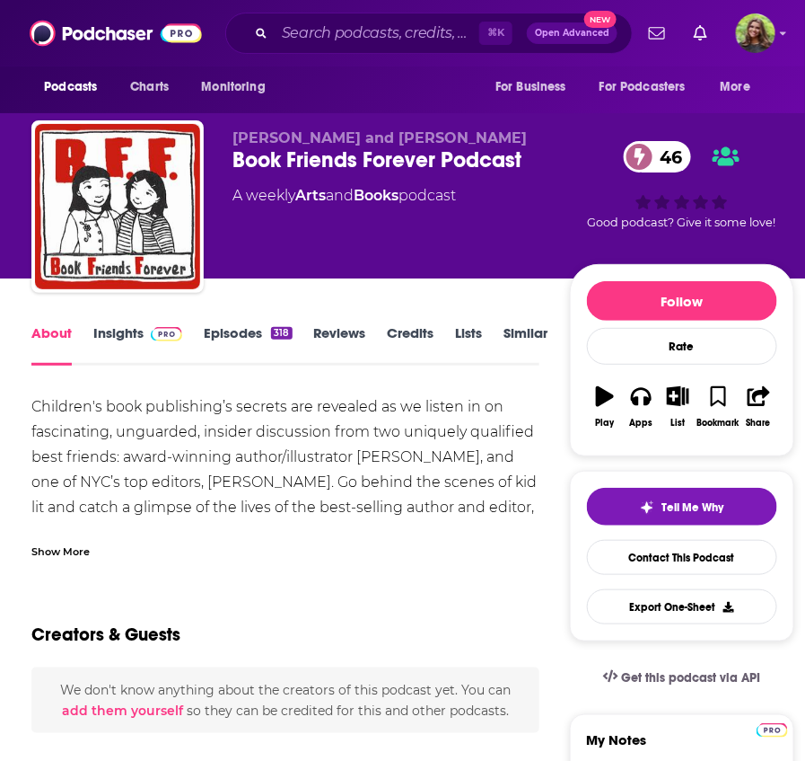
click at [81, 556] on div "Show More" at bounding box center [60, 549] width 58 height 17
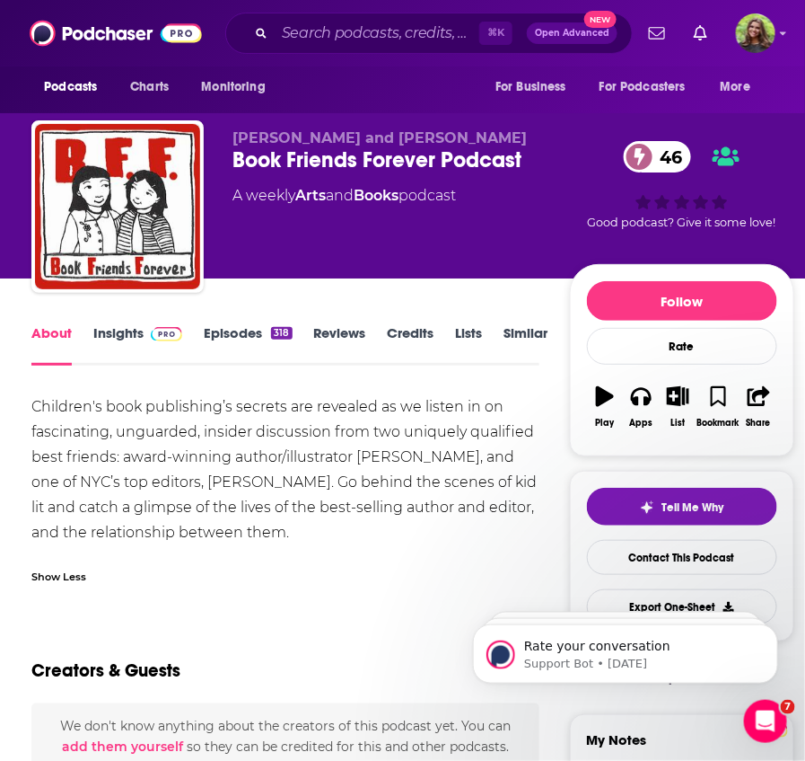
click at [231, 338] on link "Episodes 318" at bounding box center [248, 344] width 88 height 41
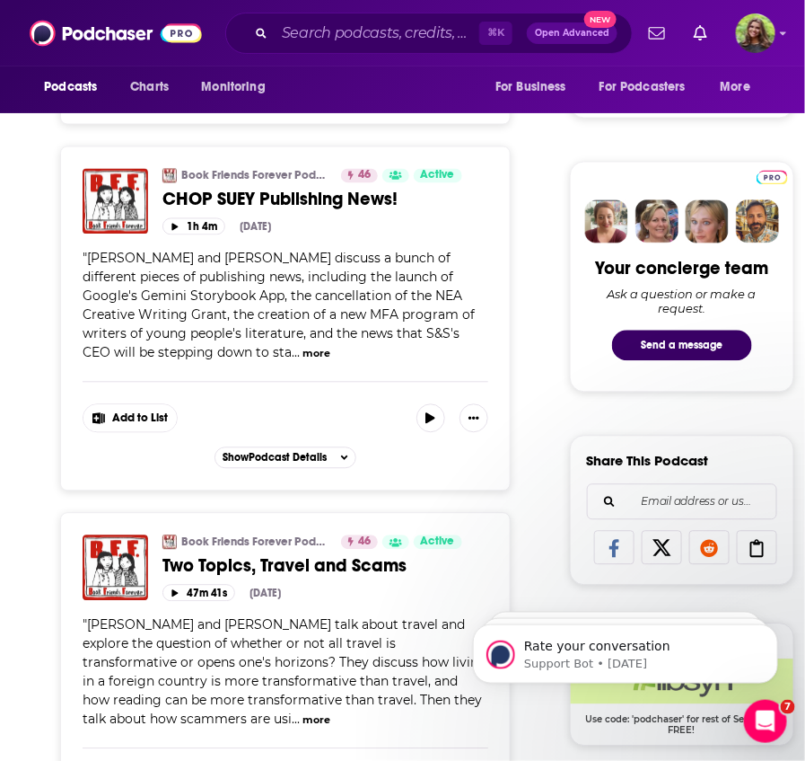
scroll to position [757, 0]
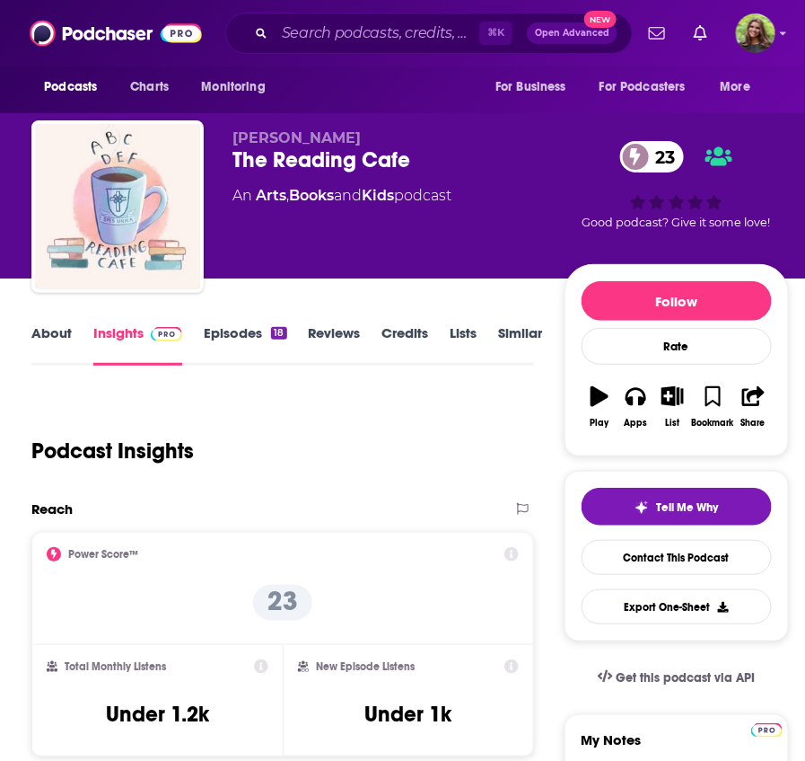
click at [54, 336] on link "About" at bounding box center [51, 344] width 40 height 41
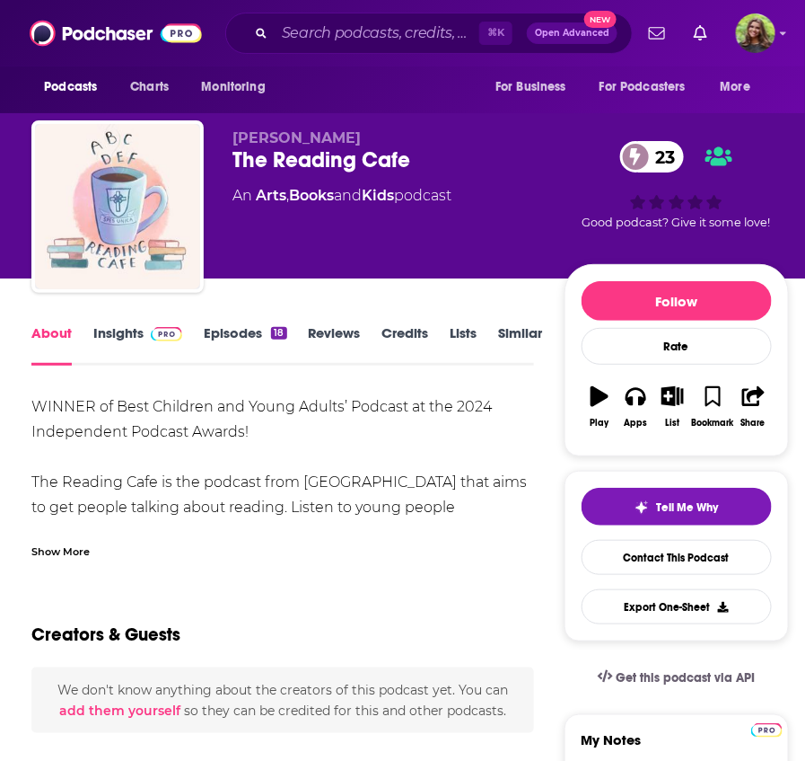
click at [76, 545] on div "Show More" at bounding box center [60, 549] width 58 height 17
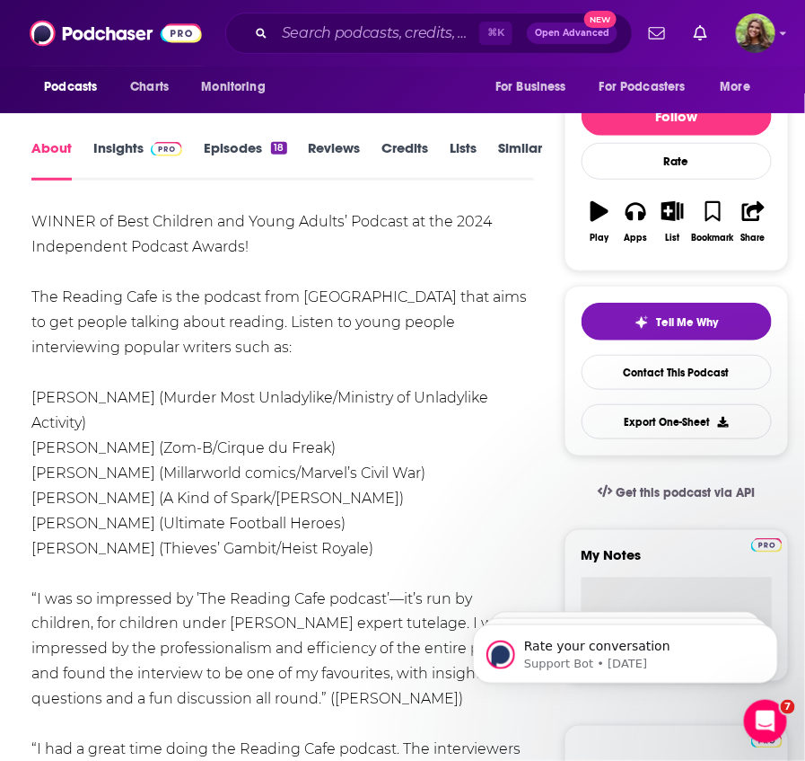
scroll to position [186, 0]
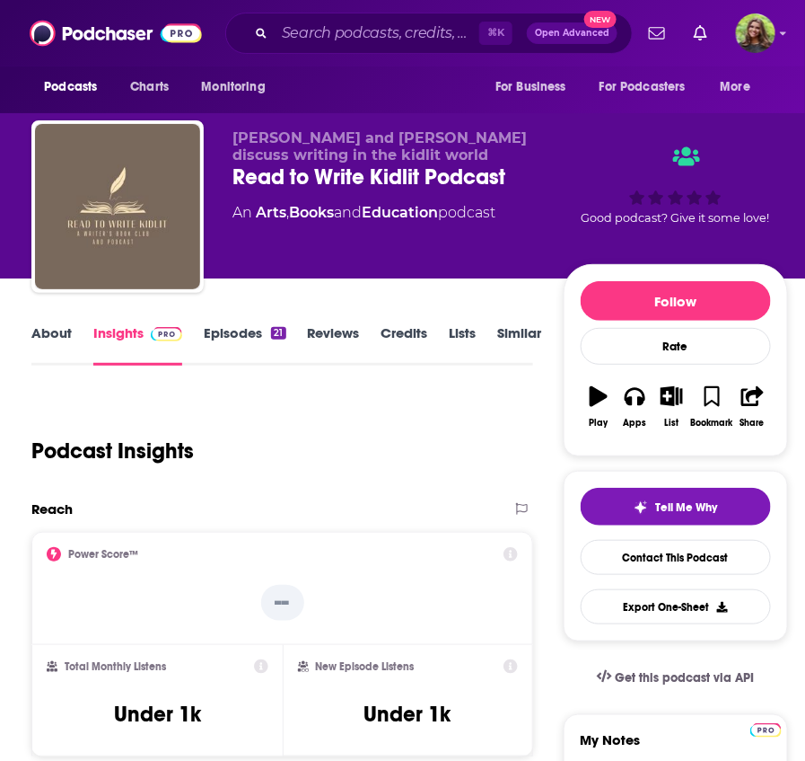
click at [66, 337] on link "About" at bounding box center [51, 344] width 40 height 41
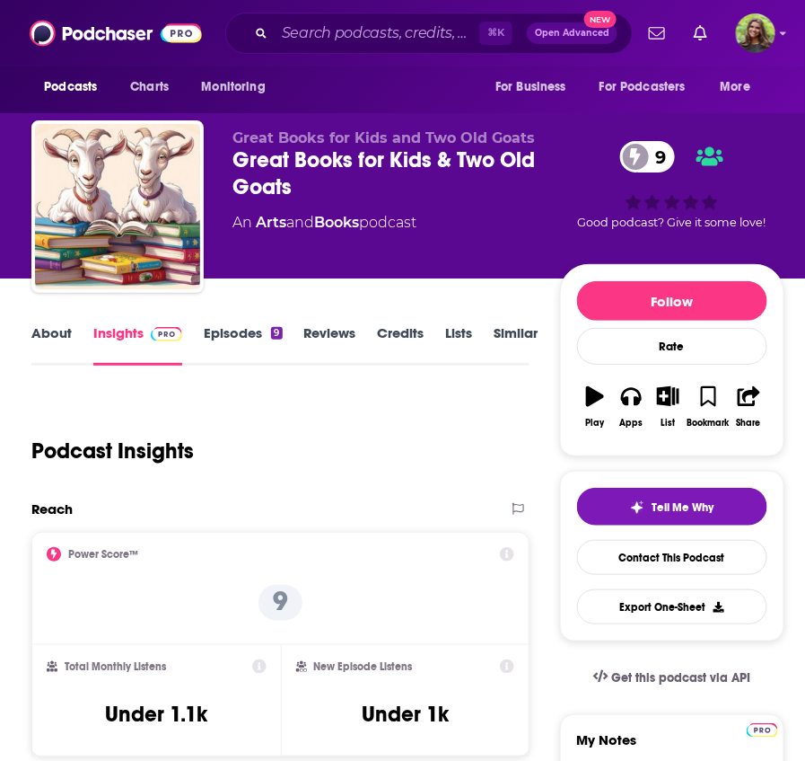
click at [57, 335] on link "About" at bounding box center [51, 344] width 40 height 41
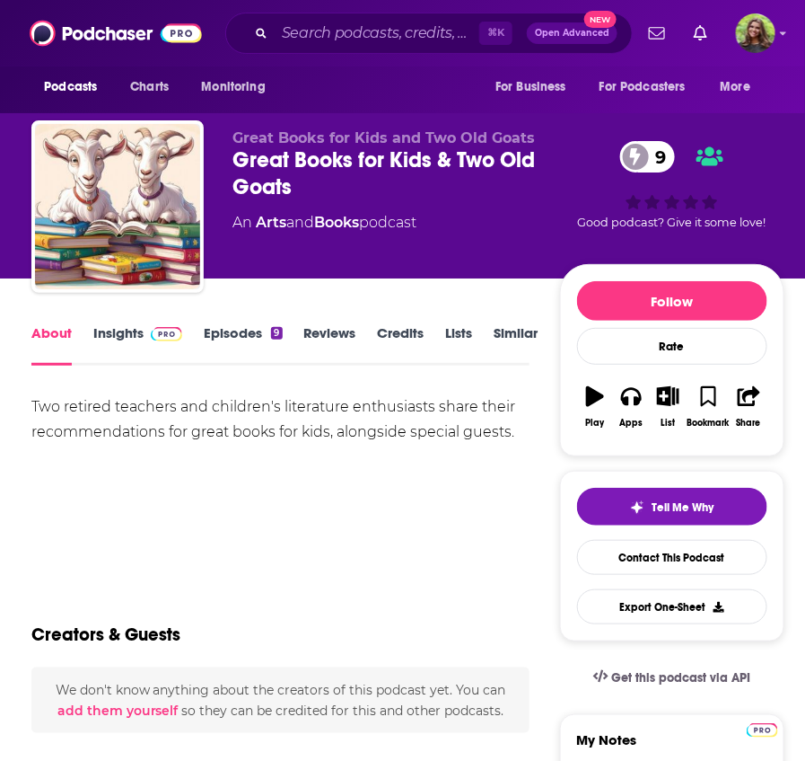
click at [219, 343] on link "Episodes 9" at bounding box center [243, 344] width 78 height 41
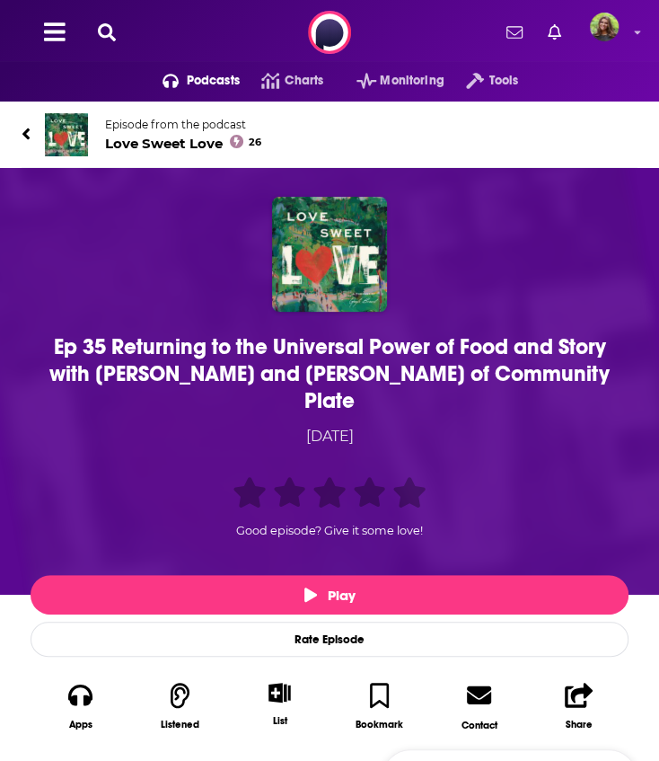
click at [75, 140] on img at bounding box center [66, 134] width 43 height 43
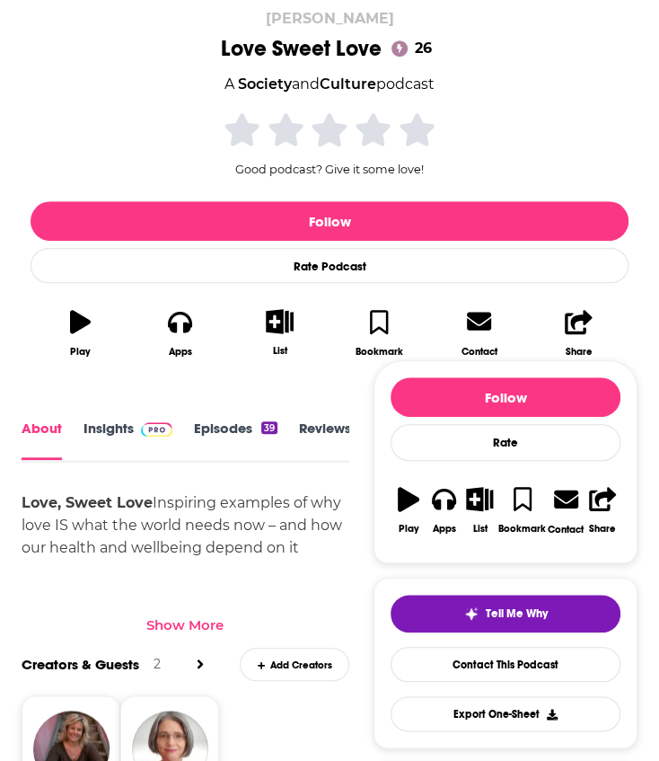
scroll to position [307, 0]
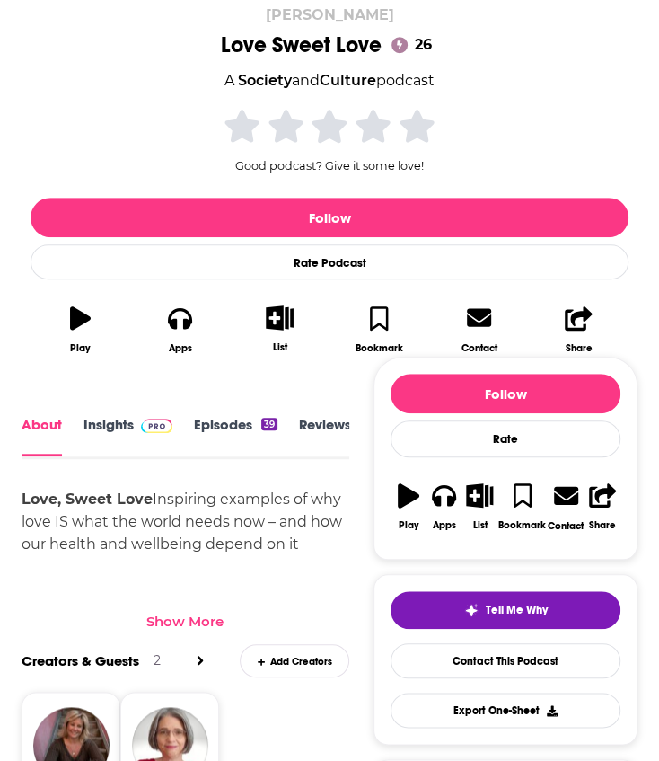
click at [190, 613] on div "Show More" at bounding box center [184, 620] width 77 height 17
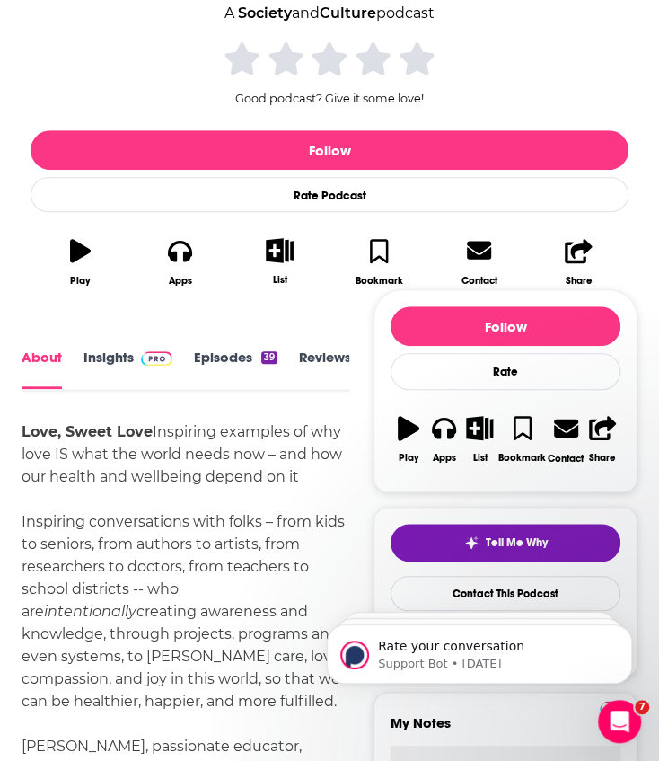
scroll to position [0, 0]
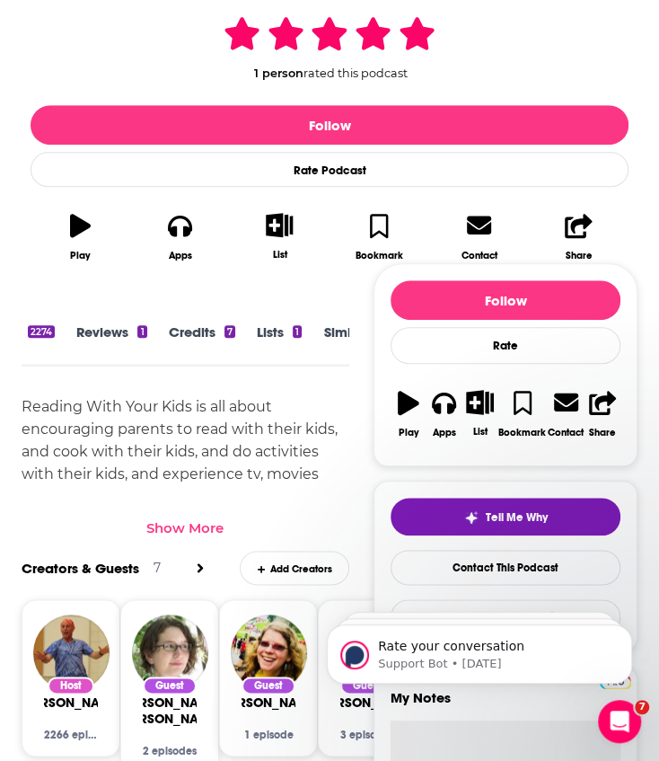
scroll to position [0, 274]
click at [305, 329] on link "Similar" at bounding box center [306, 343] width 44 height 40
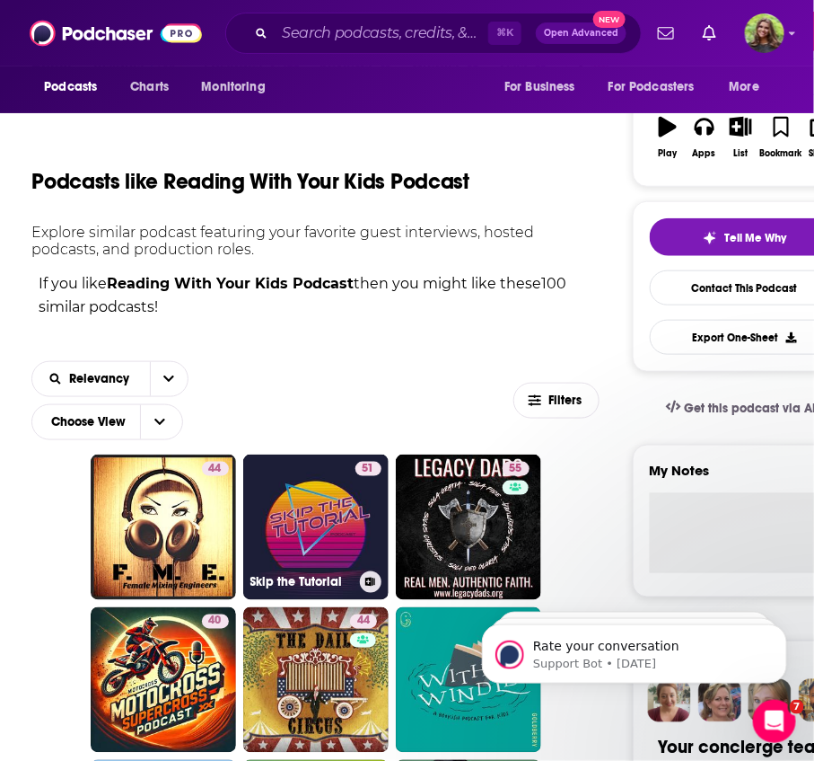
scroll to position [308, 0]
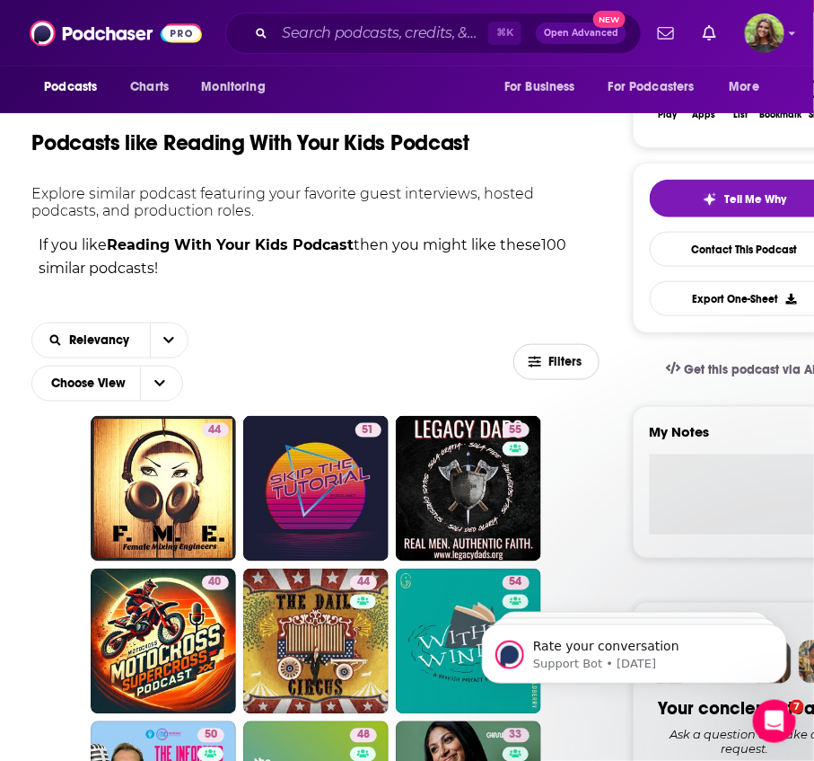
click at [557, 357] on span "Filters" at bounding box center [567, 362] width 36 height 13
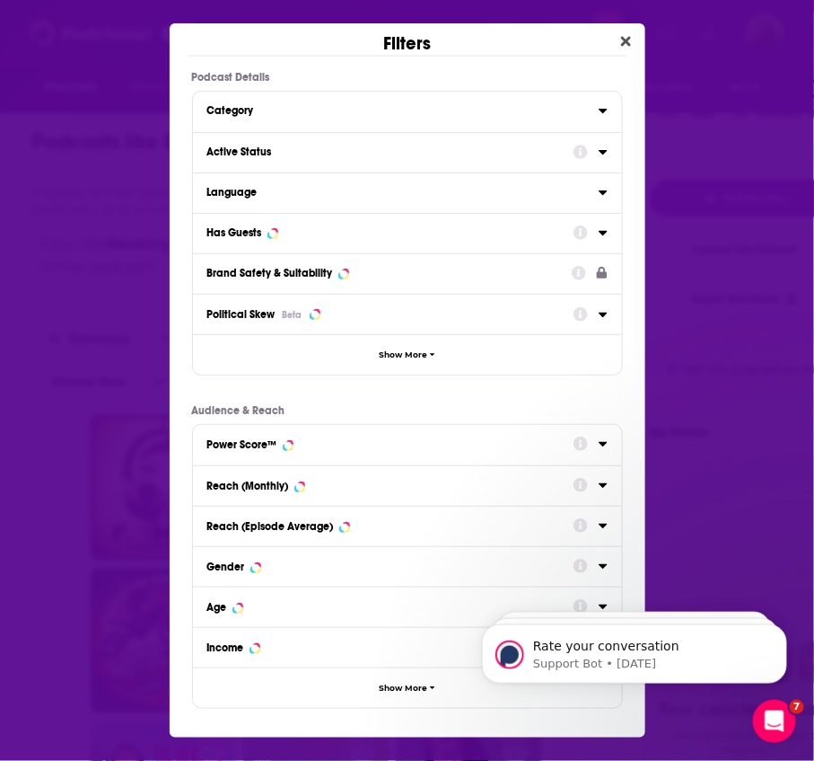
click at [418, 120] on button "Category" at bounding box center [402, 110] width 391 height 22
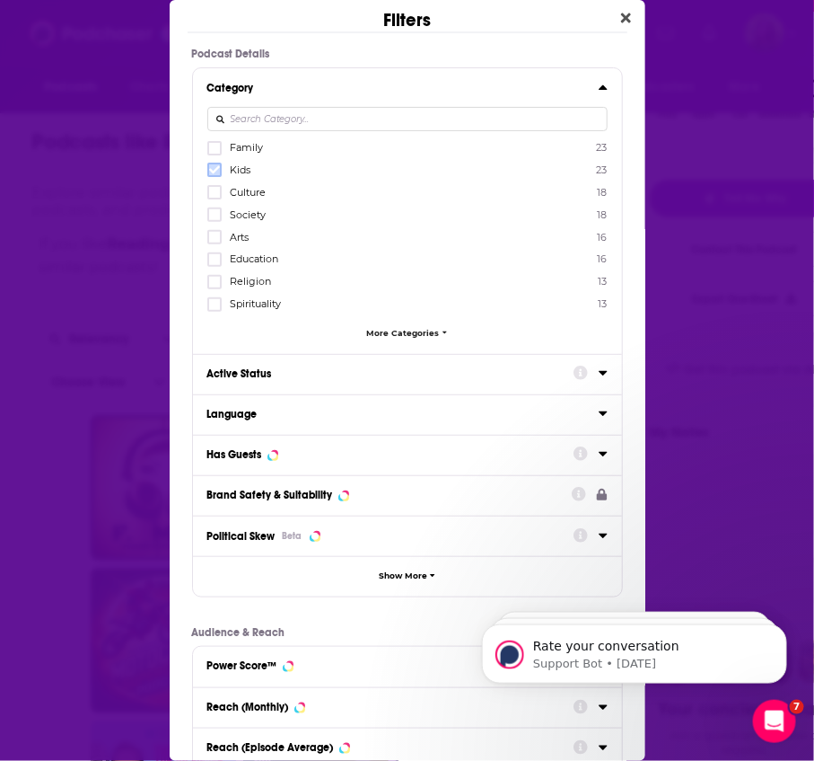
click at [218, 167] on icon "Dialog" at bounding box center [214, 169] width 11 height 11
click at [288, 371] on div "Active Status" at bounding box center [384, 373] width 355 height 13
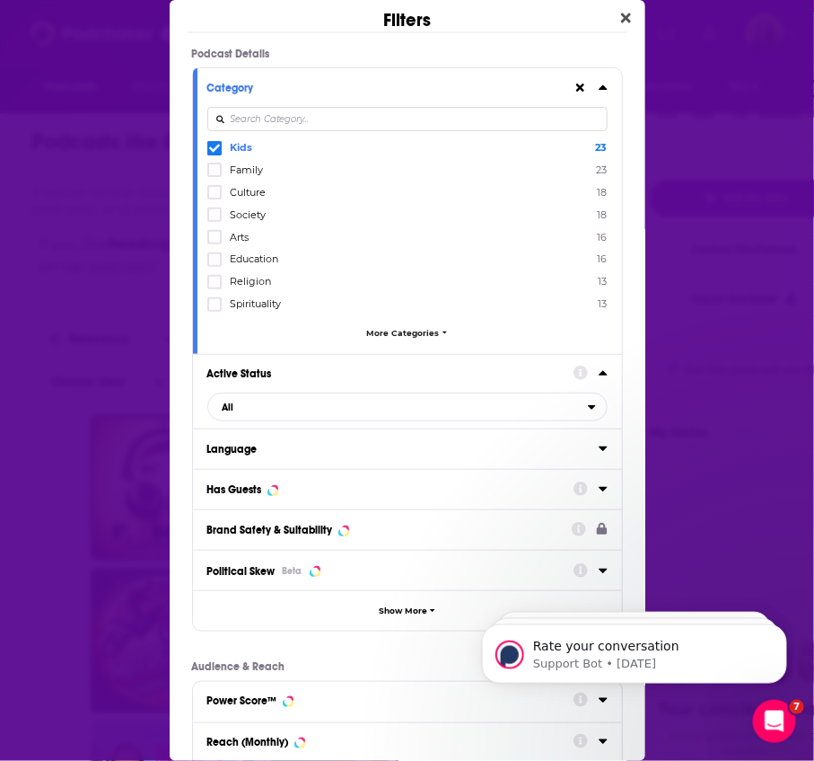
click at [295, 421] on div "Active Status All" at bounding box center [407, 391] width 429 height 75
click at [267, 411] on span "All" at bounding box center [398, 406] width 380 height 23
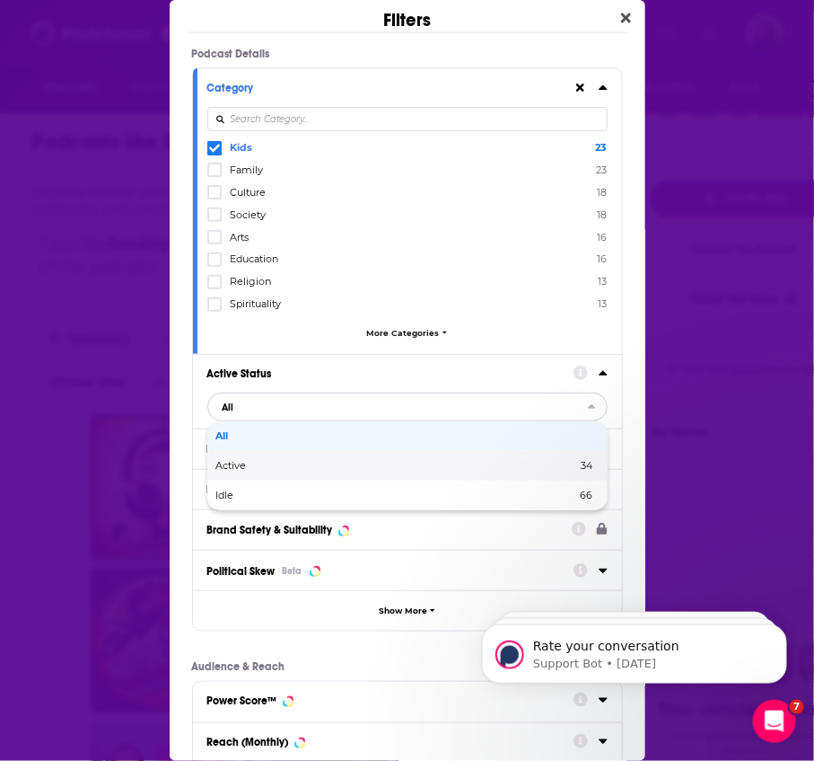
click at [285, 461] on span "Active" at bounding box center [314, 466] width 196 height 10
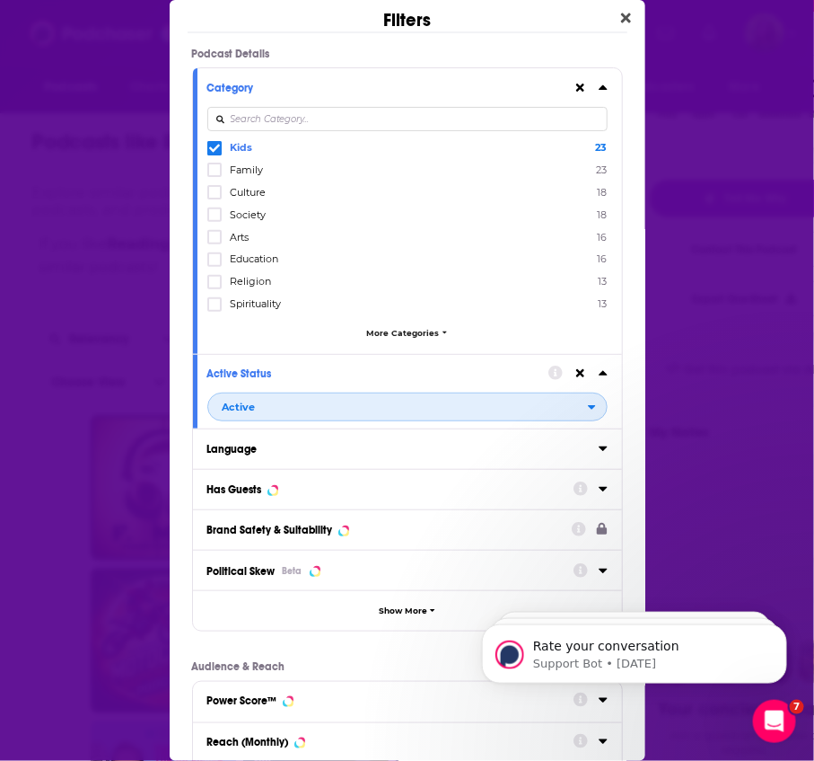
scroll to position [306, 0]
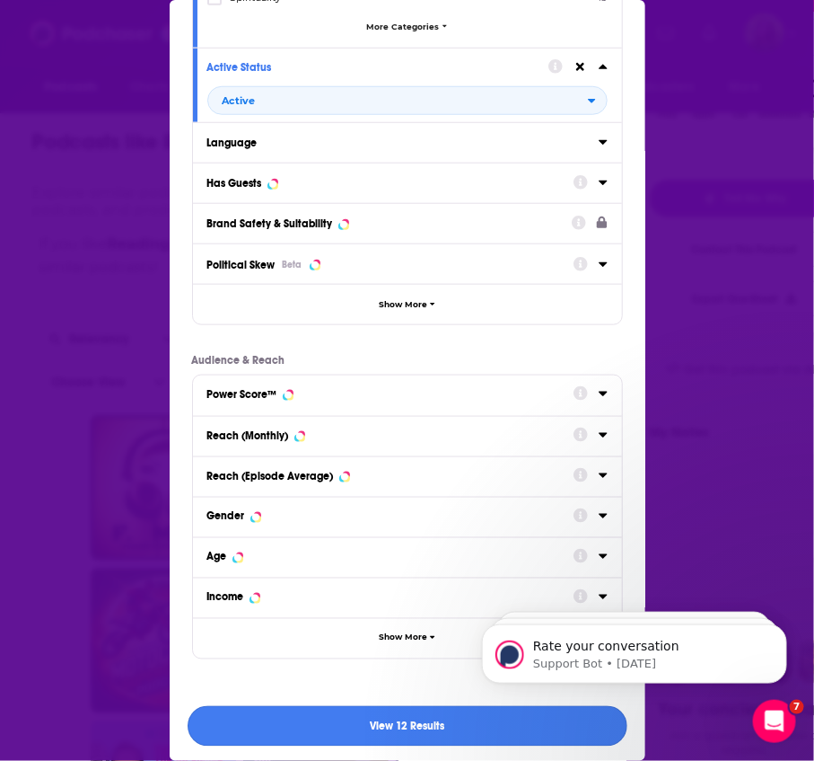
click at [428, 724] on button "View 12 Results" at bounding box center [408, 726] width 440 height 40
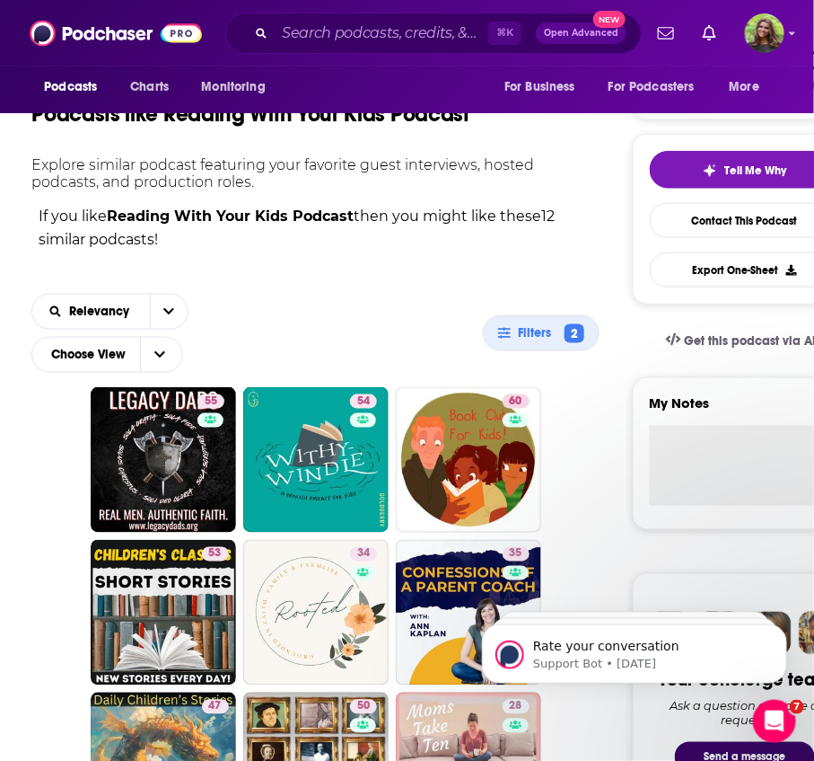
scroll to position [0, 0]
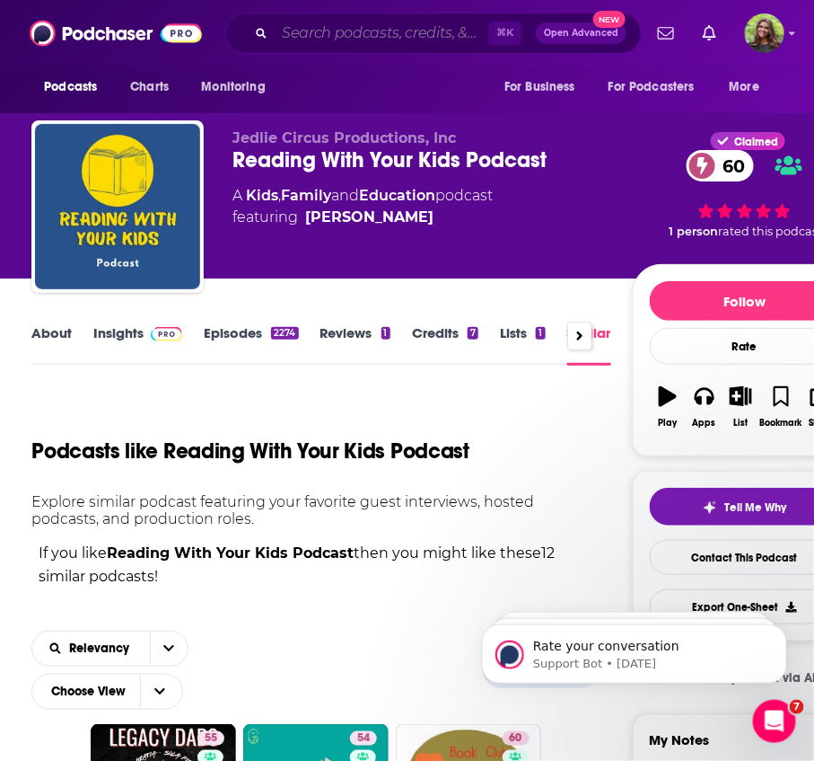
click at [296, 35] on input "Search podcasts, credits, & more..." at bounding box center [382, 33] width 214 height 29
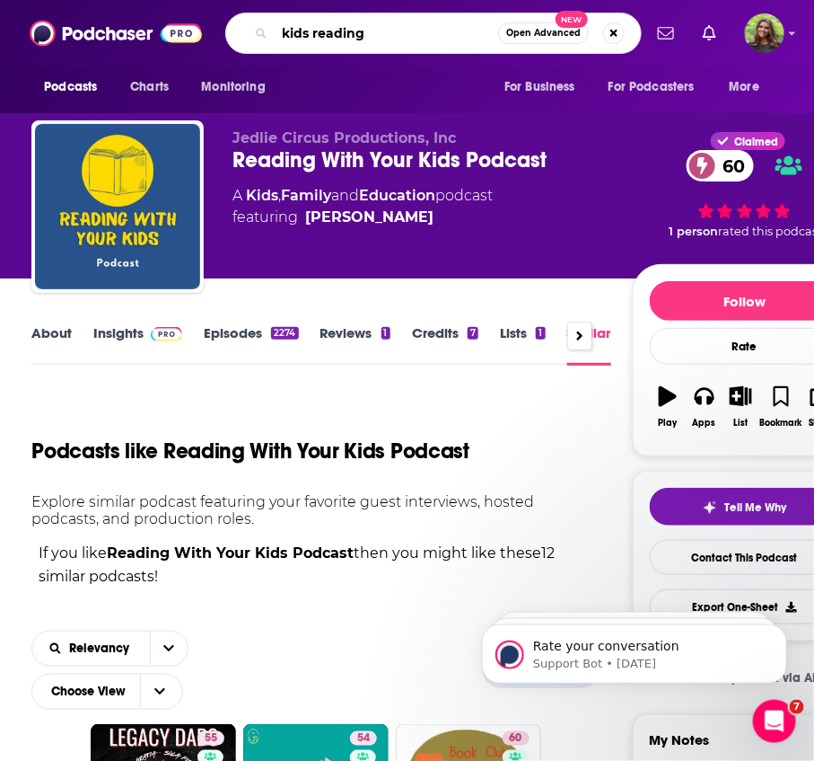
type input "kids reading"
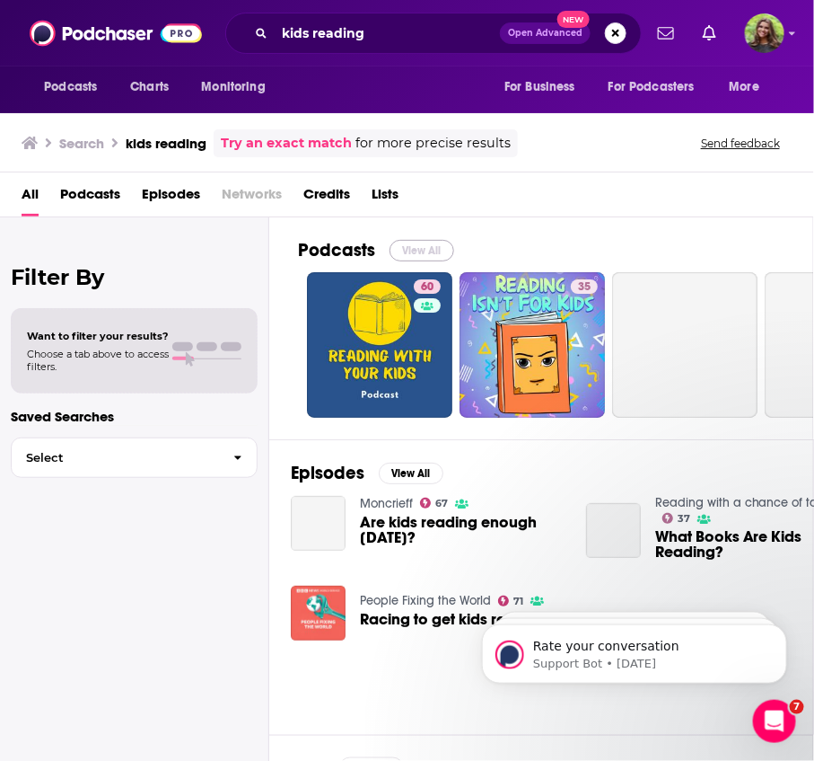
click at [416, 253] on button "View All" at bounding box center [422, 251] width 65 height 22
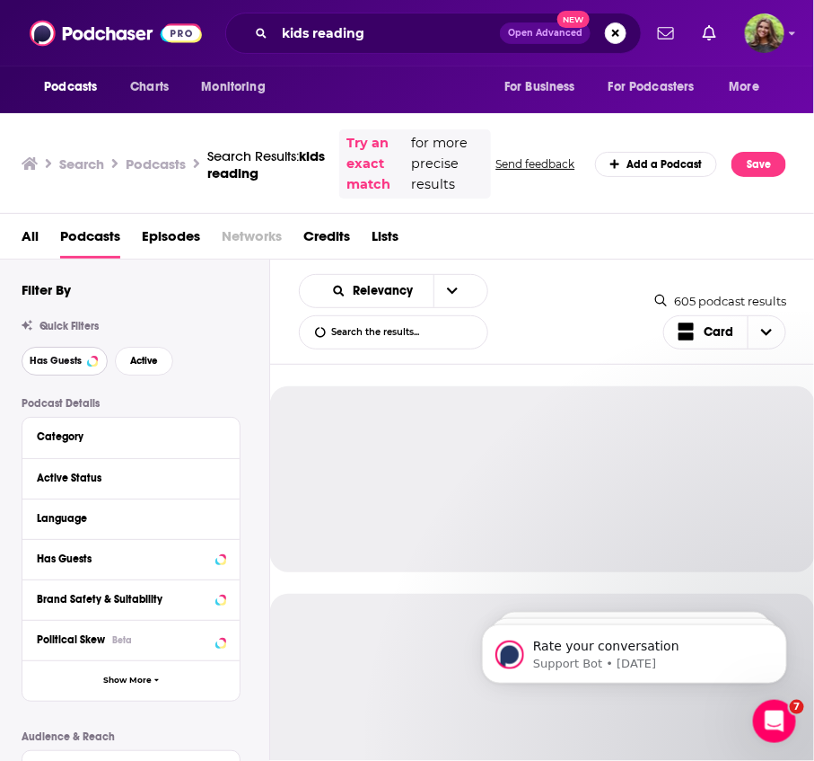
click at [76, 360] on span "Has Guests" at bounding box center [56, 361] width 52 height 10
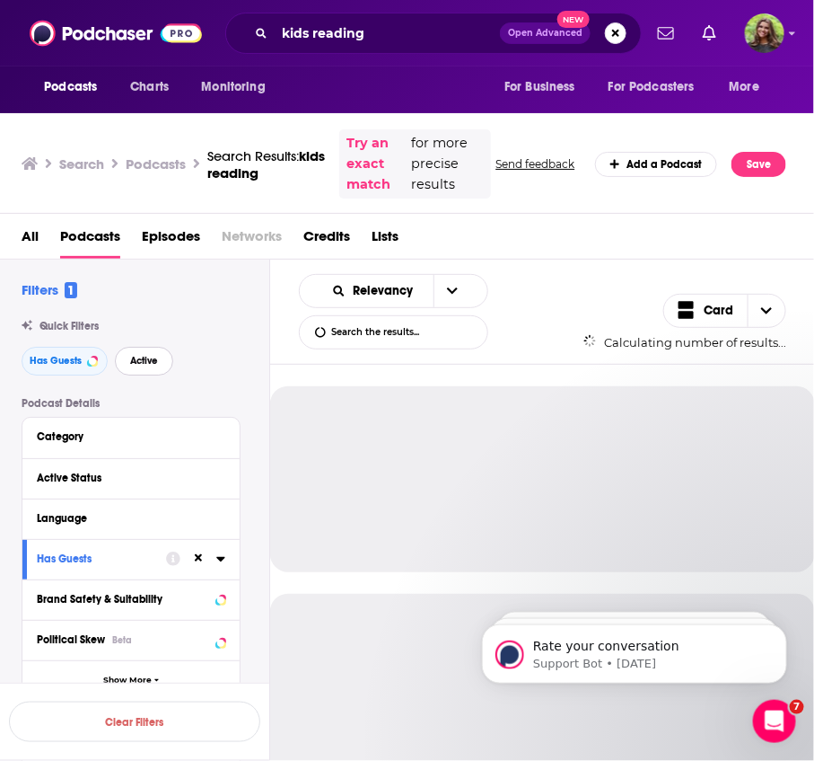
click at [132, 356] on span "Active" at bounding box center [144, 361] width 28 height 10
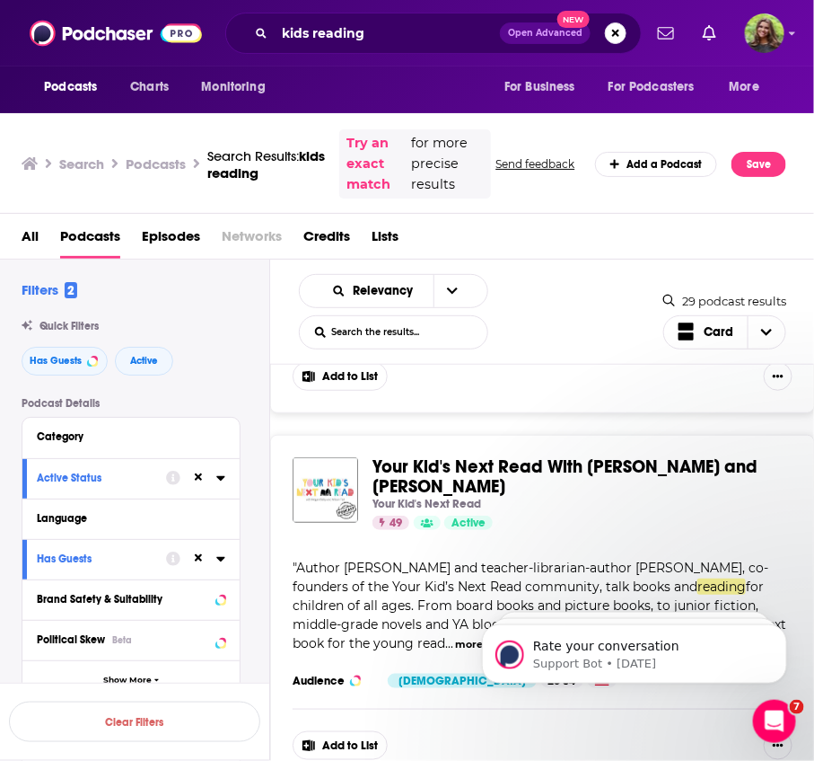
scroll to position [3578, 0]
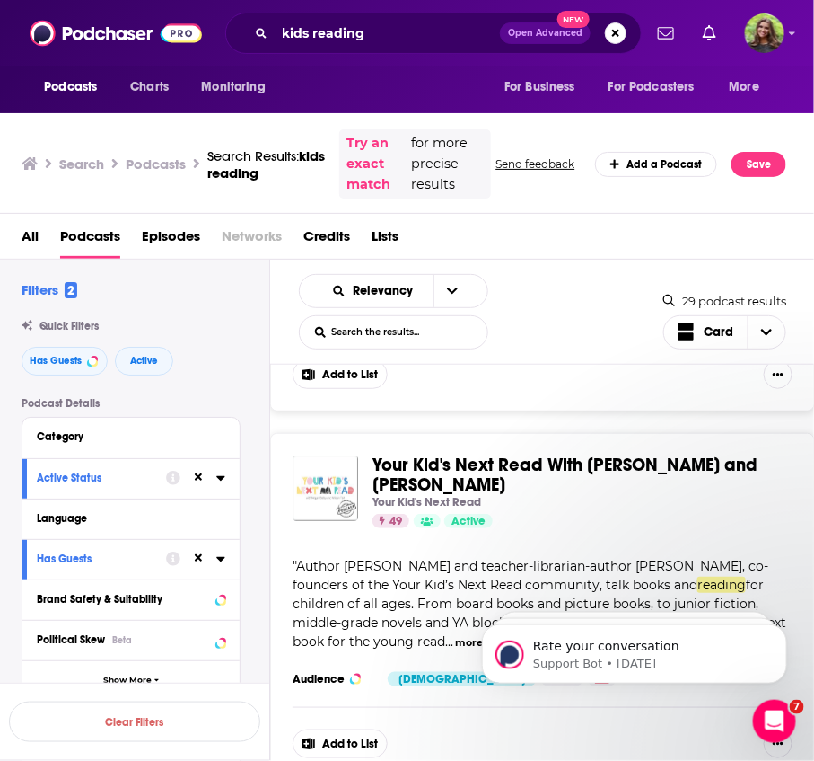
click at [327, 464] on img "Your Kid's Next Read With Allison Tait and Megan Daley" at bounding box center [326, 488] width 66 height 66
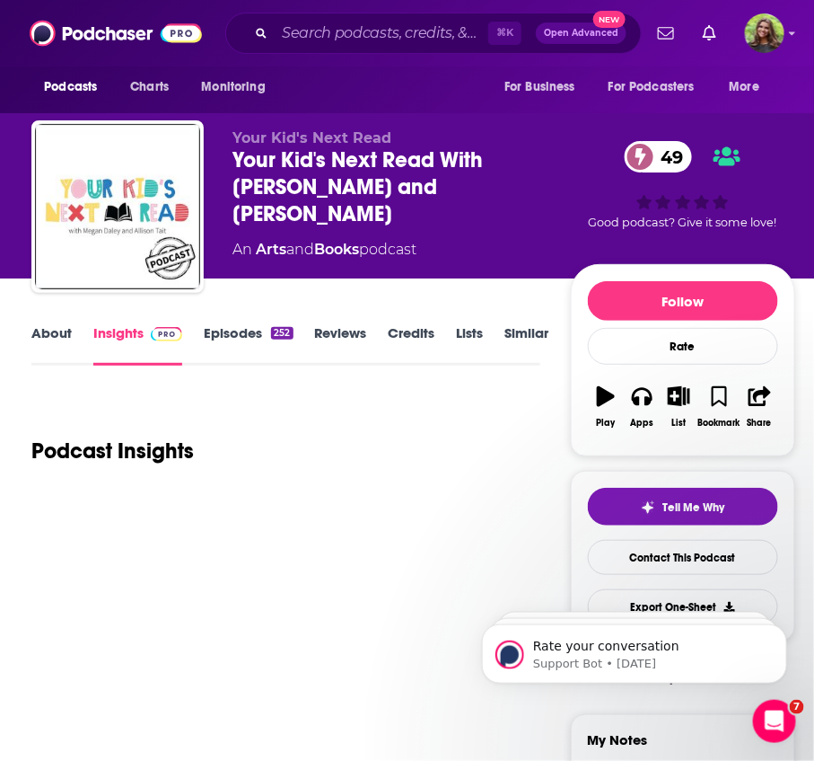
click at [514, 339] on link "Similar" at bounding box center [528, 344] width 44 height 41
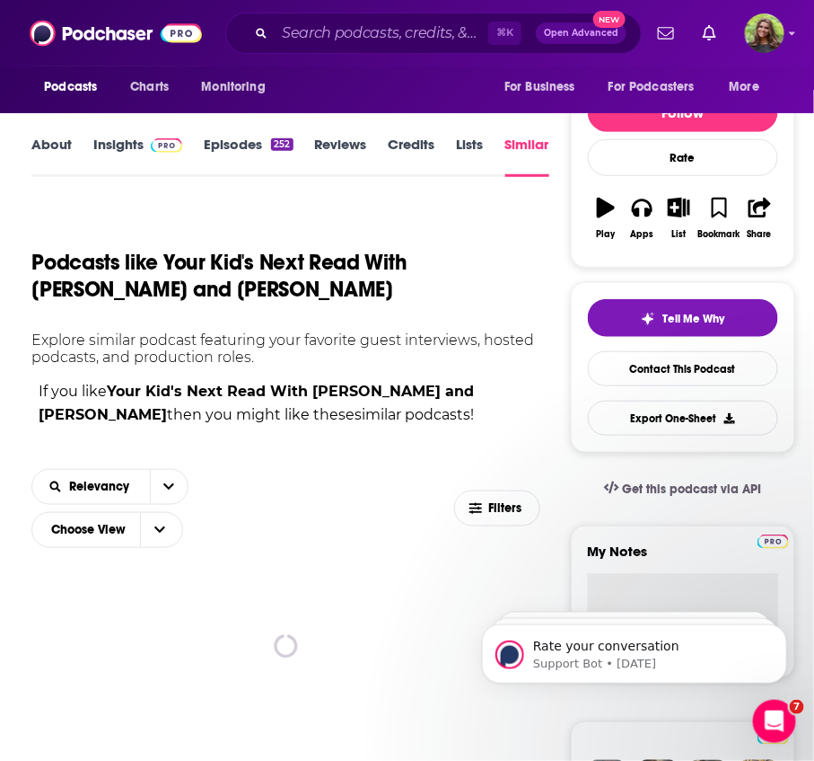
scroll to position [221, 0]
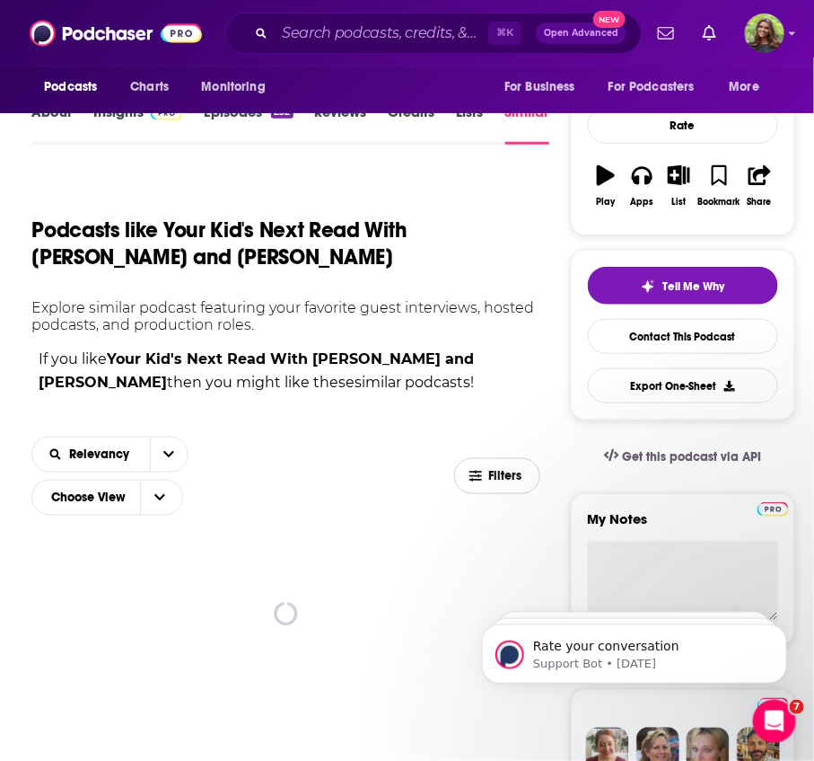
click at [492, 488] on button "Filters" at bounding box center [497, 476] width 86 height 36
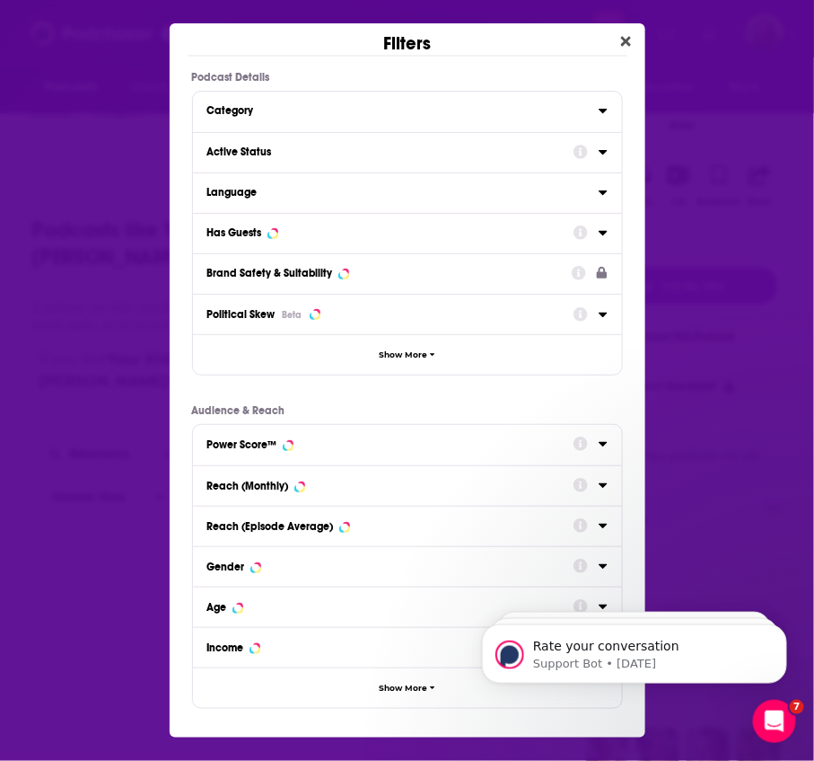
scroll to position [0, 0]
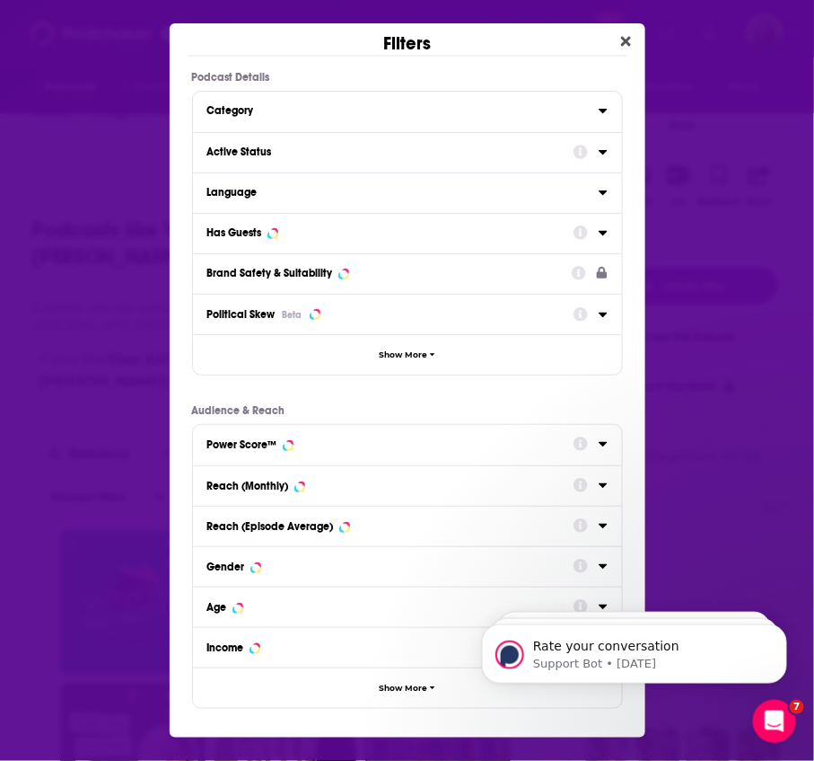
click at [295, 161] on button "Active Status" at bounding box center [390, 151] width 366 height 22
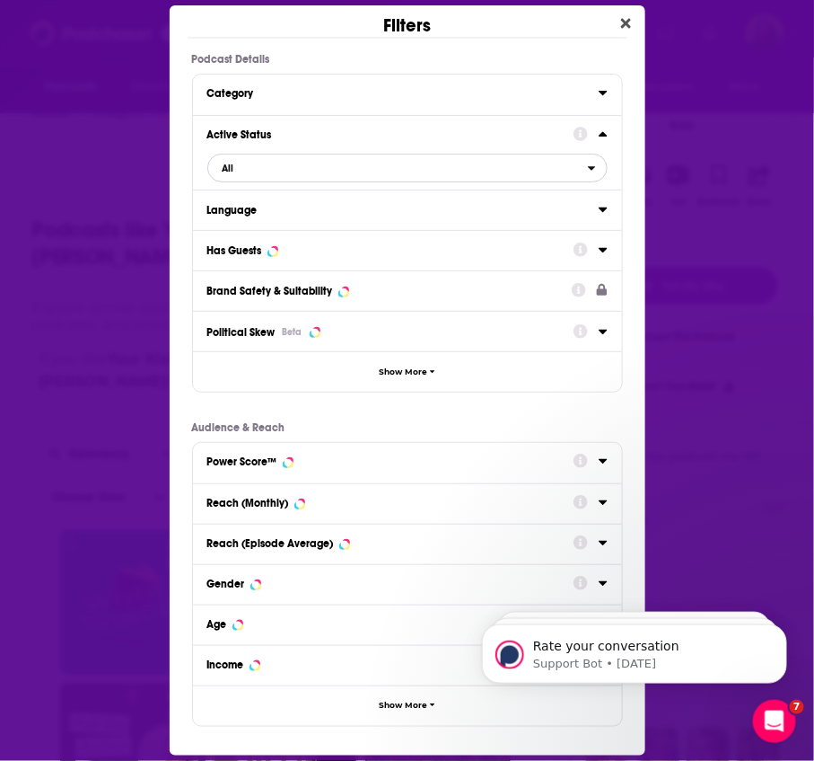
click at [295, 167] on span "All" at bounding box center [398, 167] width 380 height 23
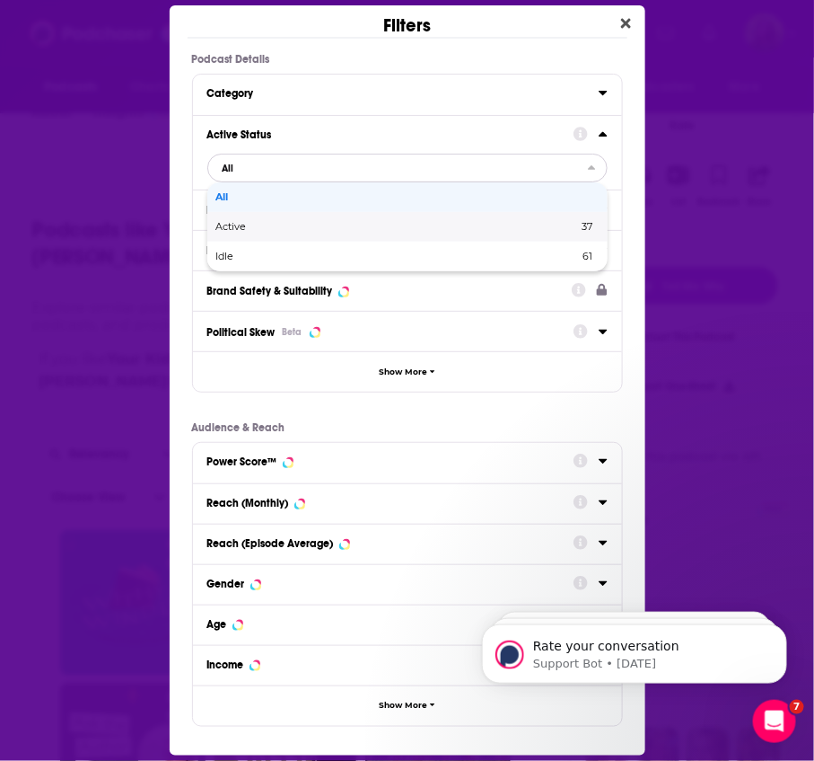
click at [308, 236] on div "Active 37" at bounding box center [407, 227] width 400 height 30
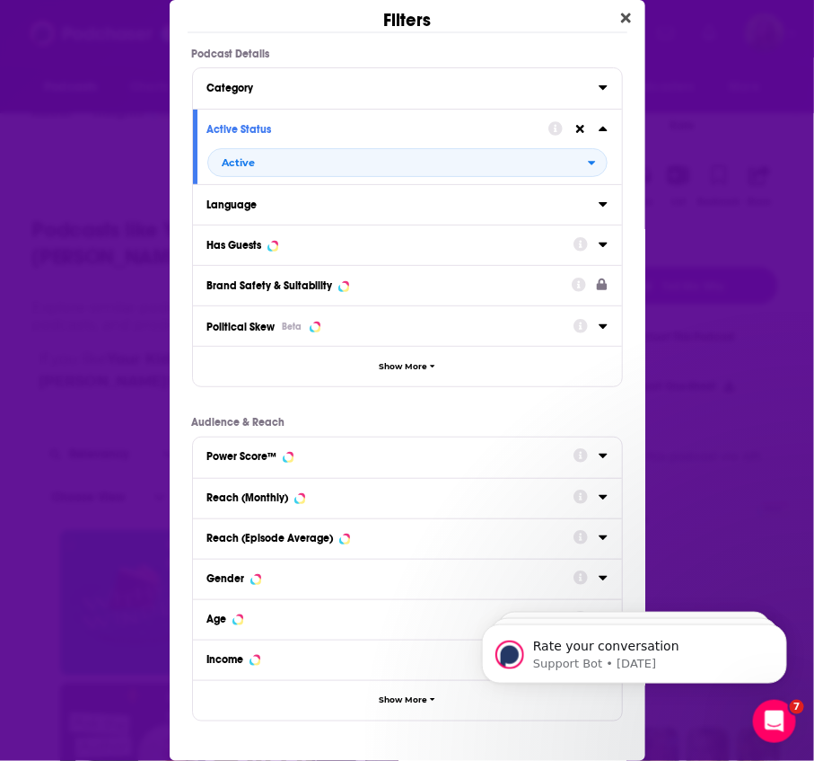
click at [262, 236] on button "Has Guests" at bounding box center [390, 244] width 366 height 22
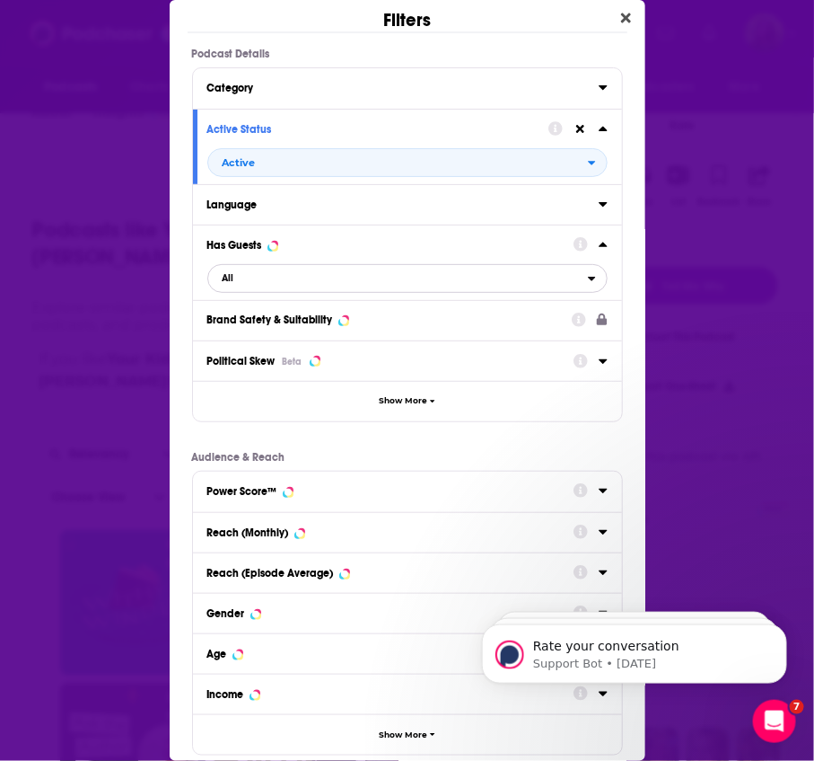
click at [312, 286] on span "All" at bounding box center [398, 278] width 380 height 23
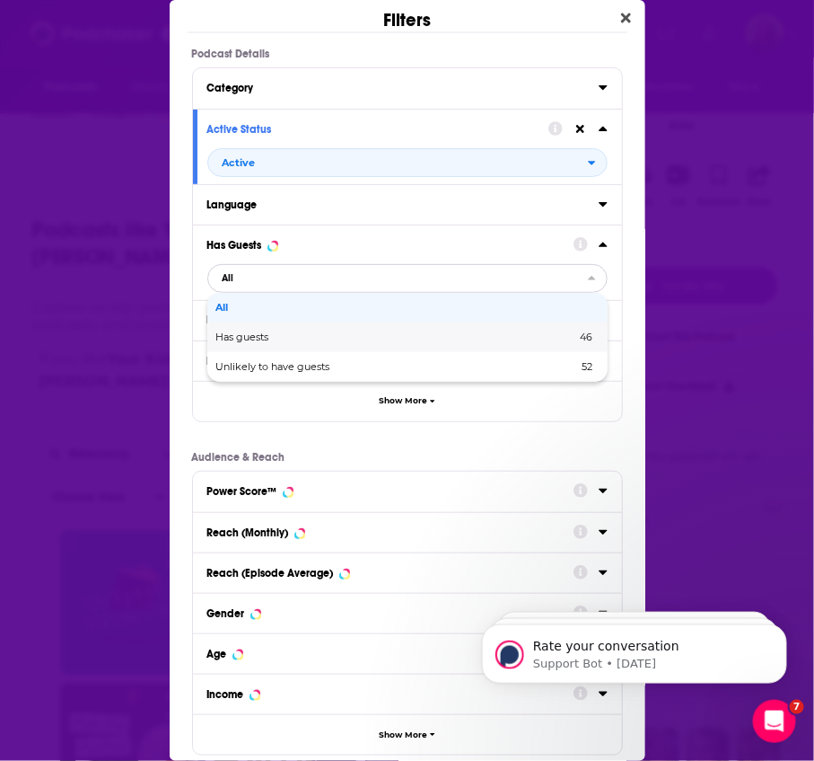
click at [328, 342] on div "Has guests 46" at bounding box center [407, 337] width 400 height 30
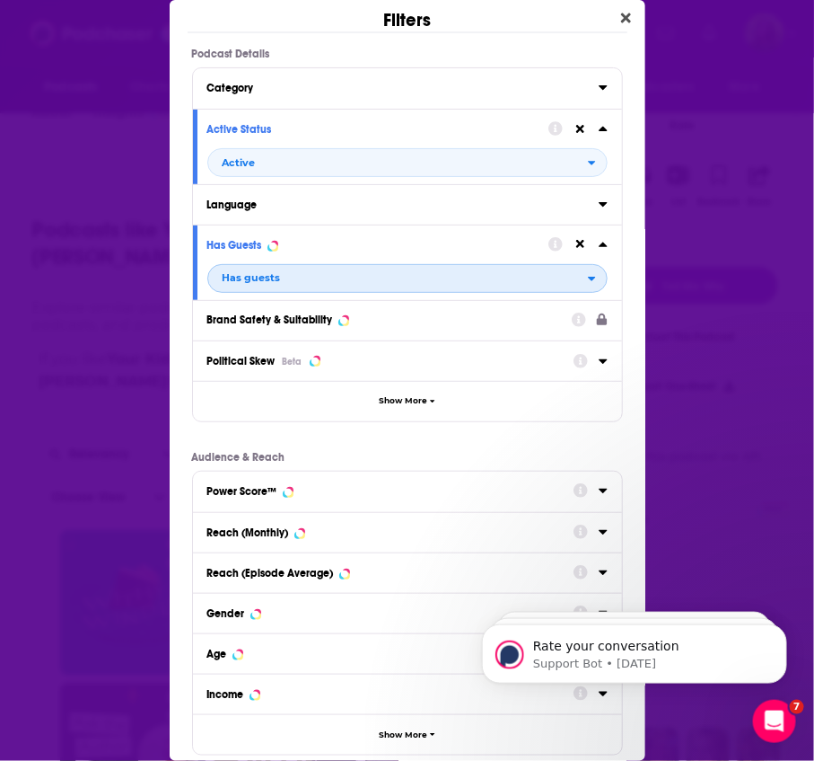
scroll to position [97, 0]
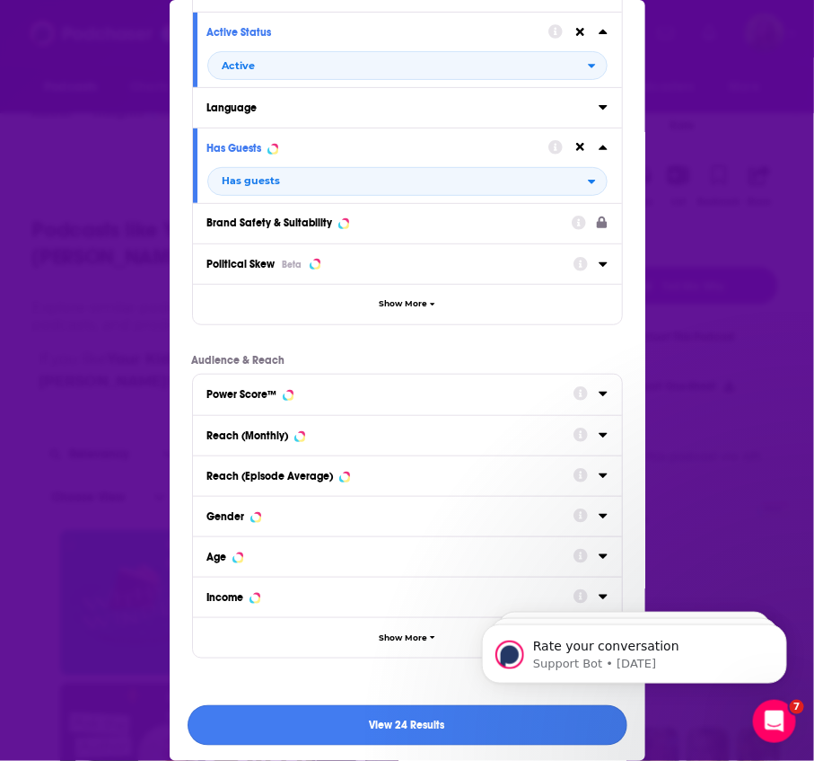
click at [376, 717] on button "View 24 Results" at bounding box center [408, 725] width 440 height 40
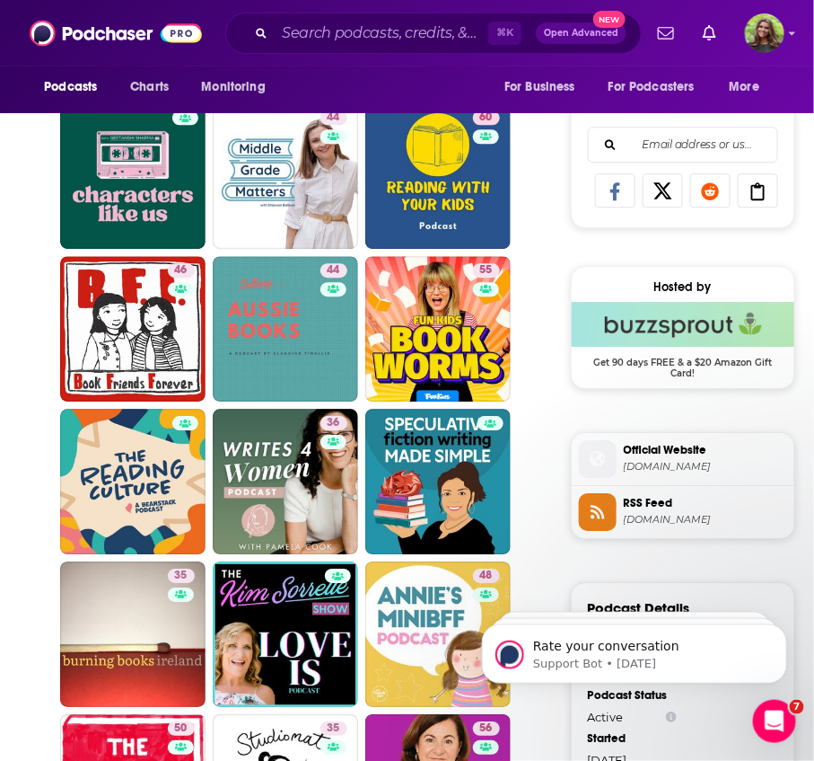
scroll to position [1204, 0]
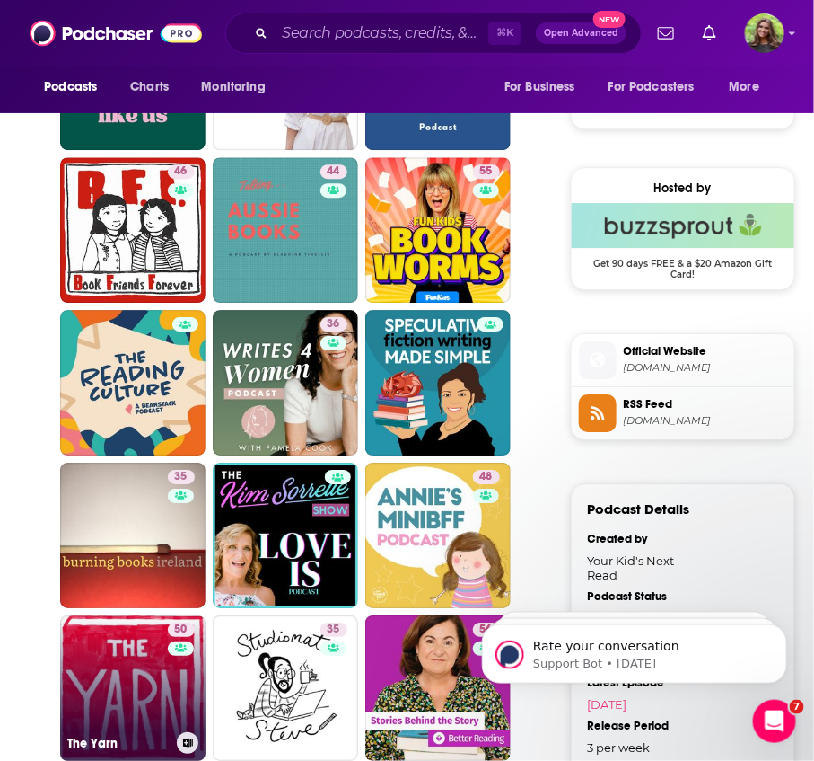
click at [151, 683] on link "50 The Yarn" at bounding box center [132, 687] width 145 height 145
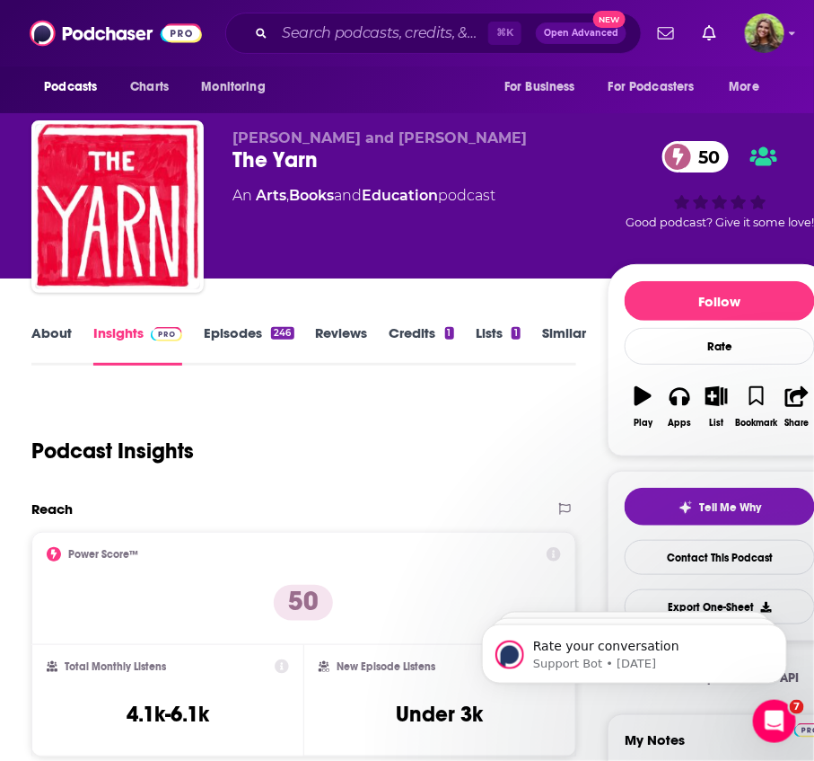
click at [562, 330] on link "Similar" at bounding box center [564, 344] width 44 height 41
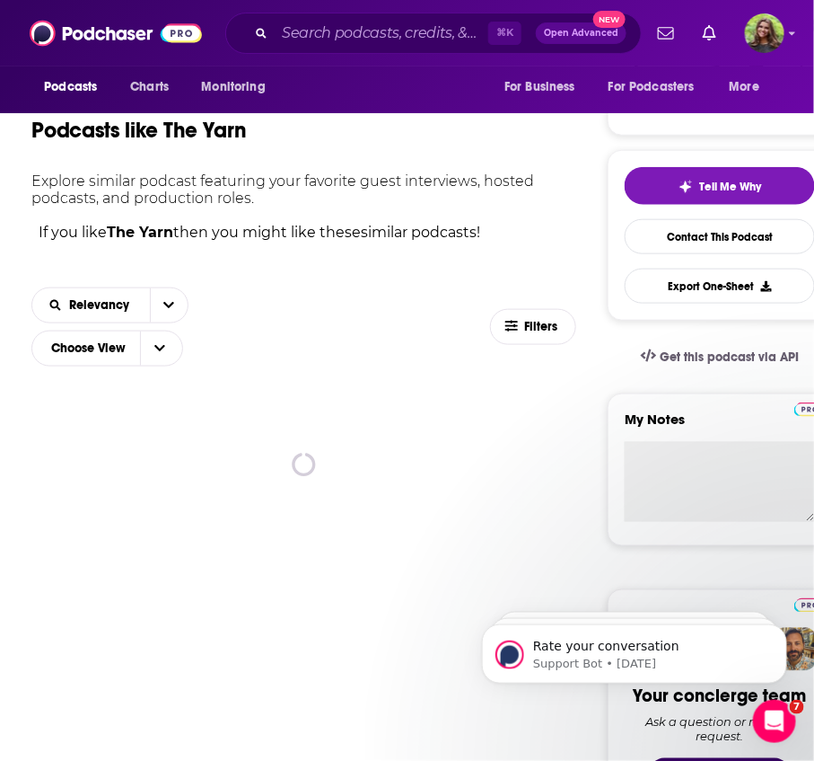
scroll to position [391, 0]
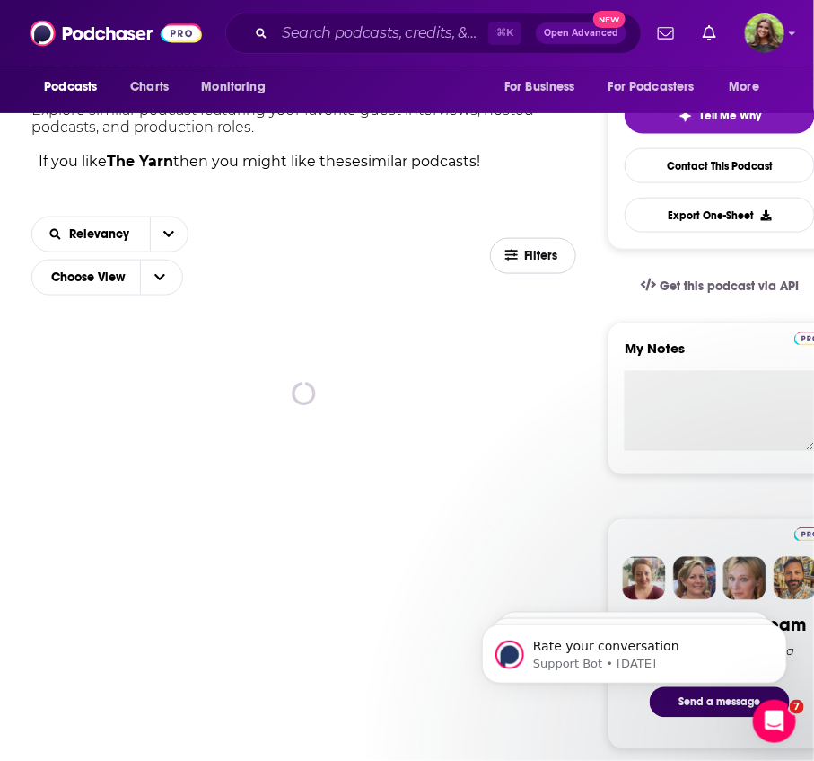
click at [531, 251] on span "Filters" at bounding box center [543, 256] width 36 height 13
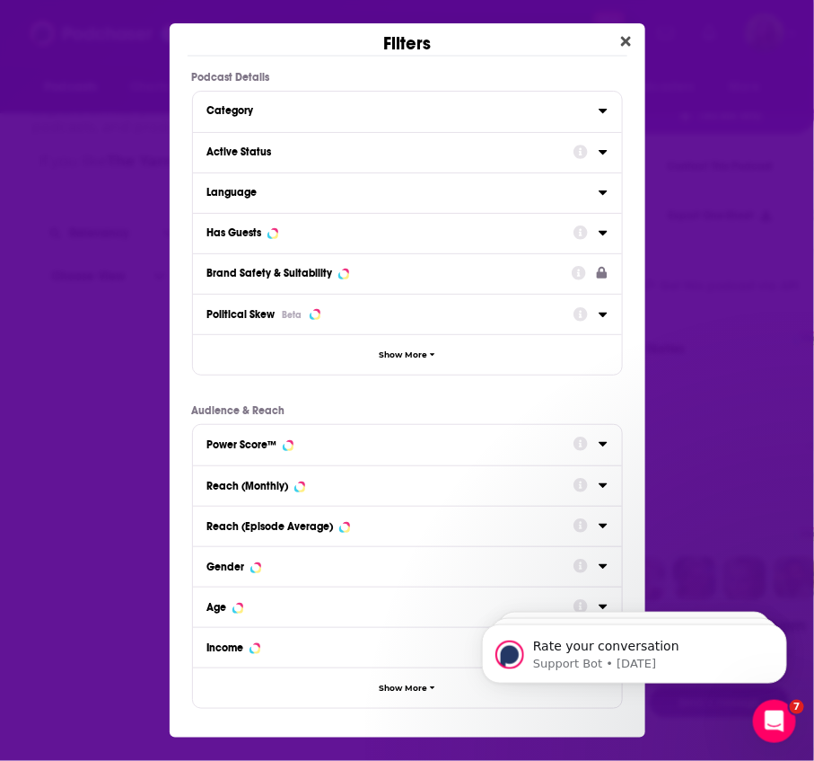
click at [280, 161] on button "Active Status" at bounding box center [390, 151] width 366 height 22
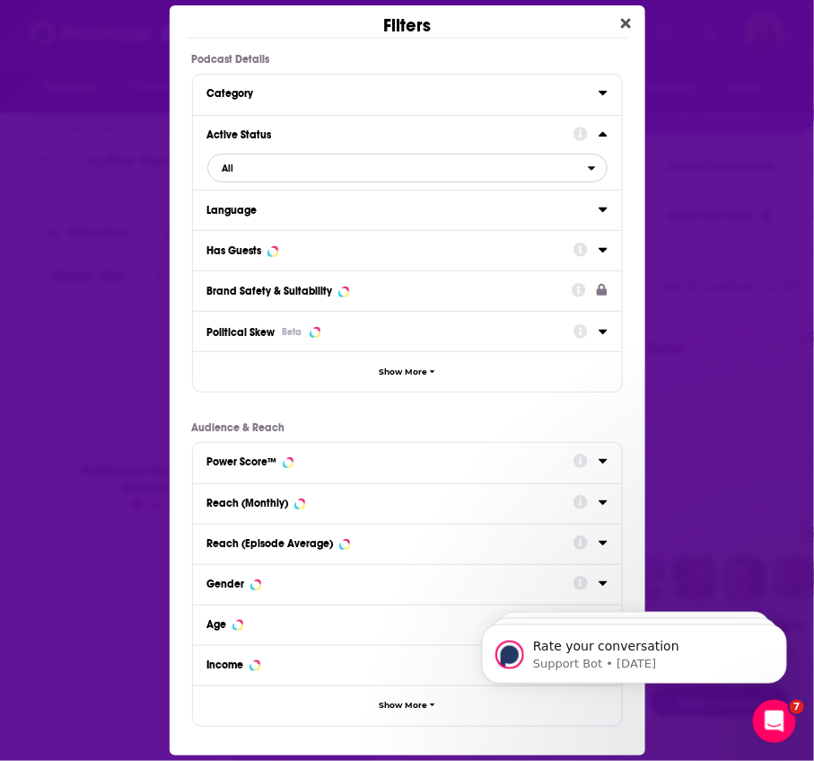
click at [345, 166] on span "All" at bounding box center [398, 167] width 380 height 23
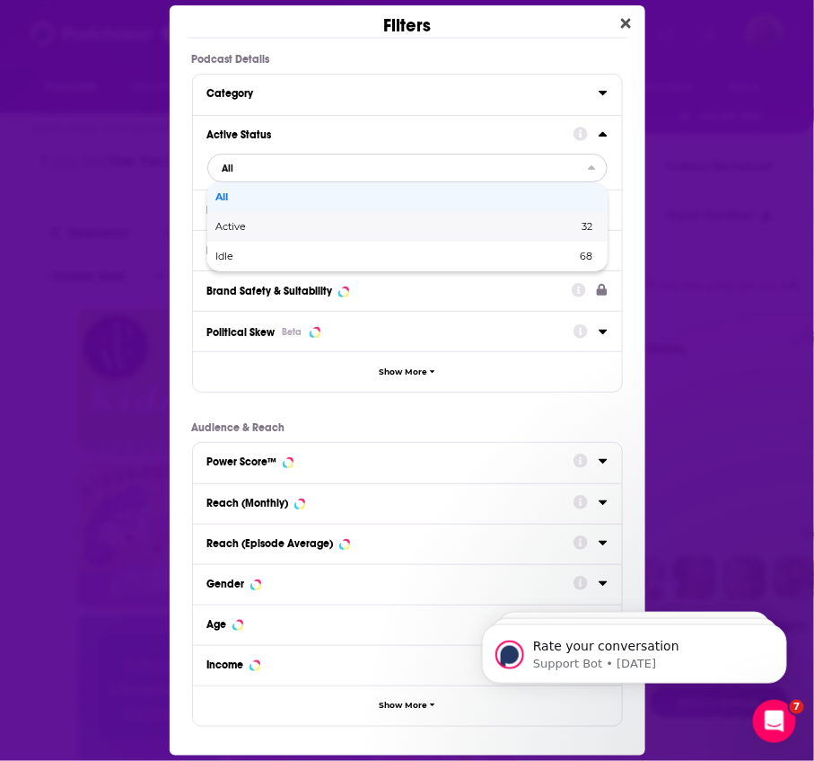
click at [325, 228] on span "Active" at bounding box center [314, 227] width 197 height 10
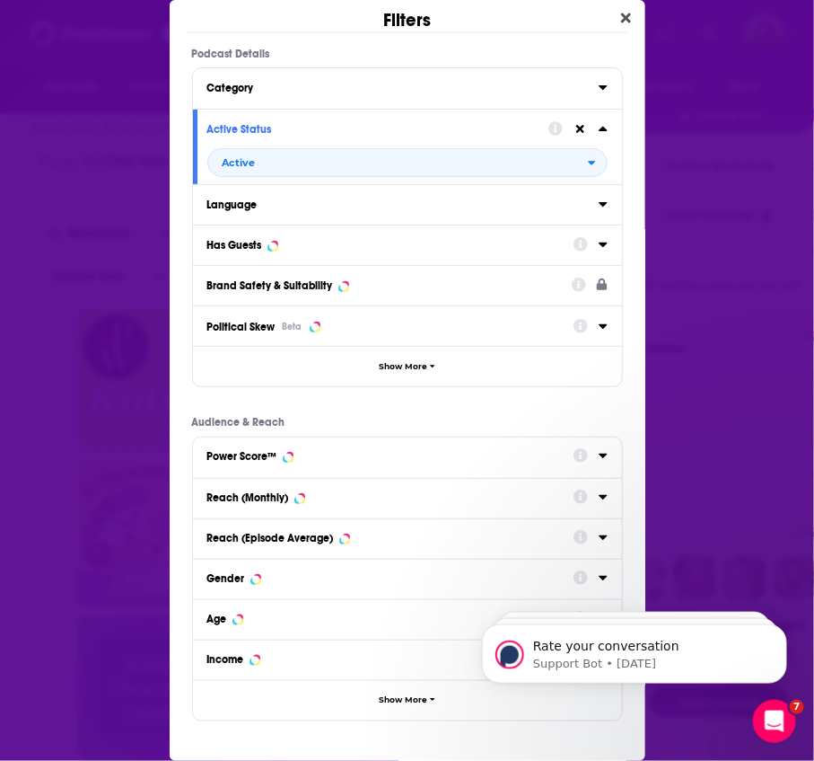
click at [268, 242] on div "Has Guests" at bounding box center [384, 245] width 355 height 13
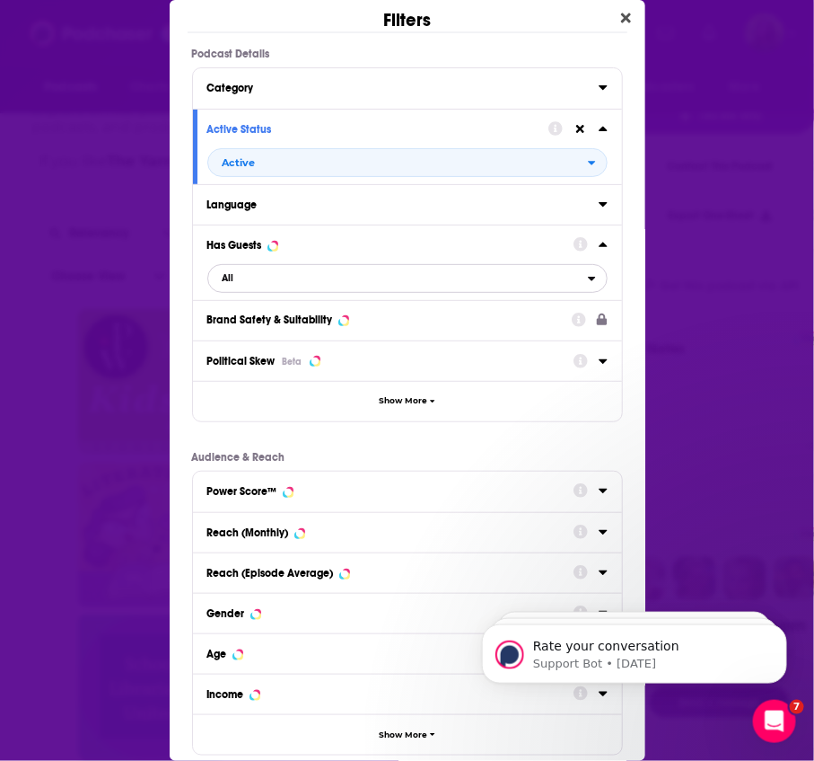
click at [315, 284] on span "All" at bounding box center [398, 278] width 380 height 23
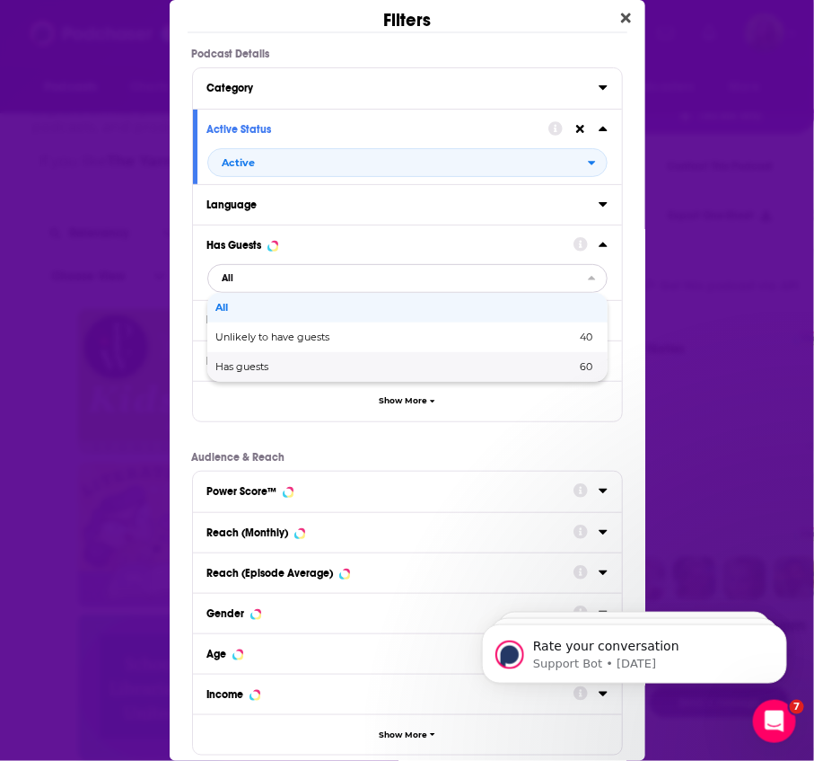
click at [312, 369] on span "Has guests" at bounding box center [319, 367] width 207 height 10
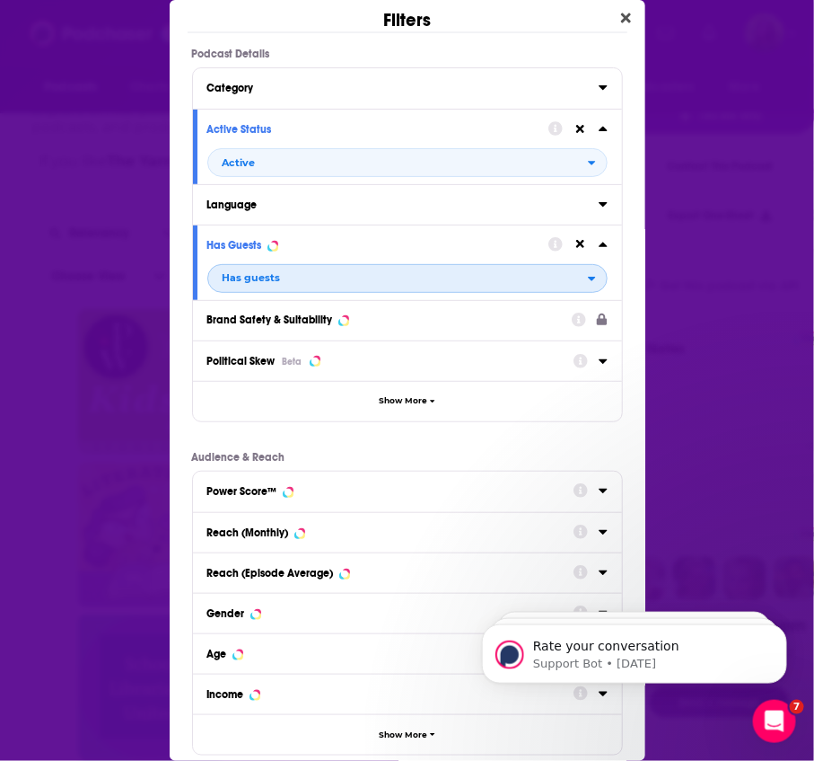
scroll to position [97, 0]
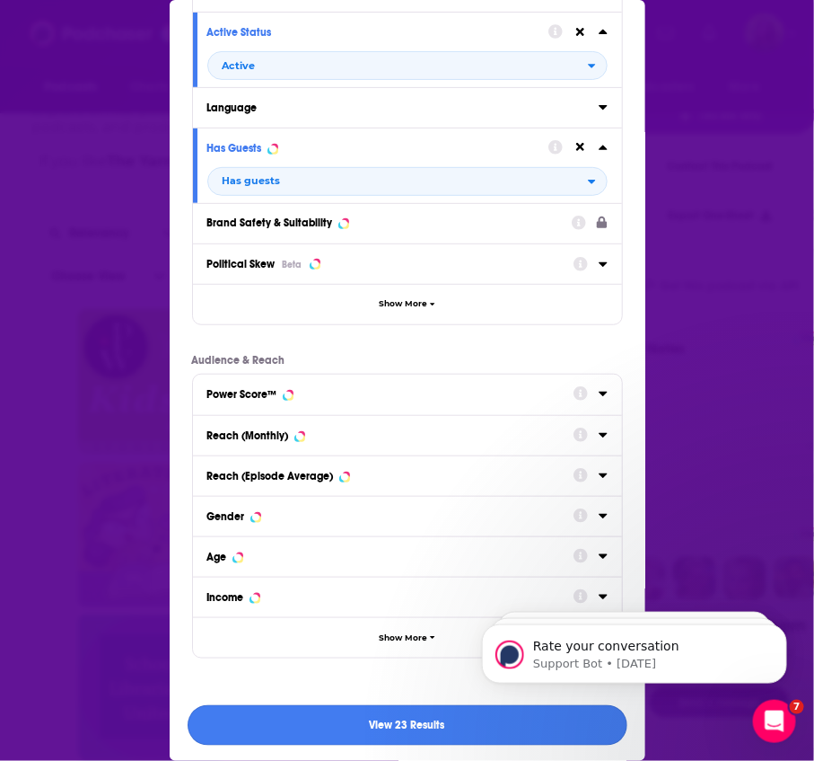
click at [347, 727] on button "View 23 Results" at bounding box center [408, 725] width 440 height 40
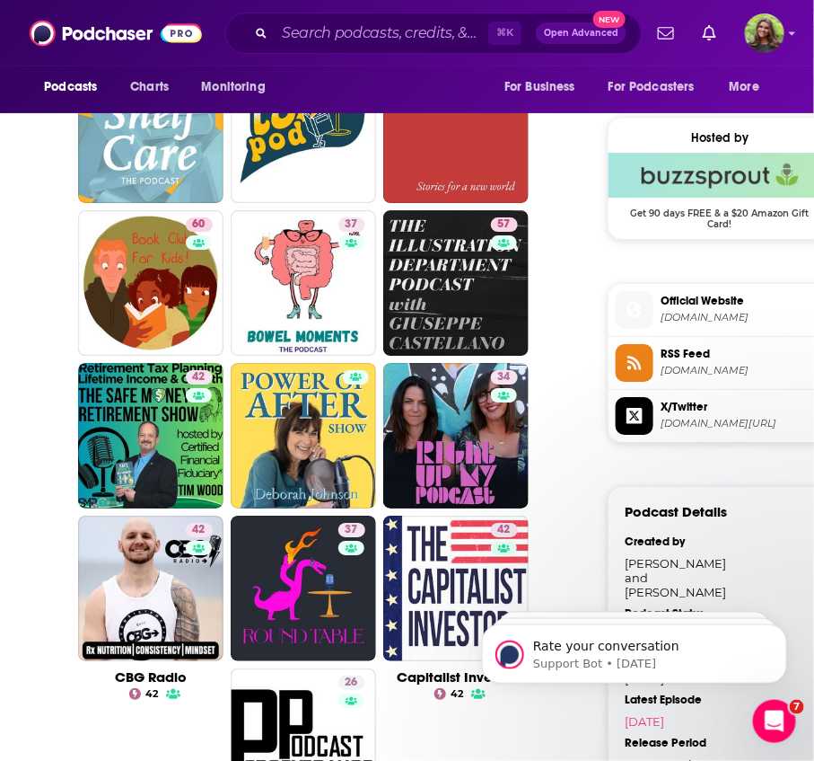
scroll to position [1345, 0]
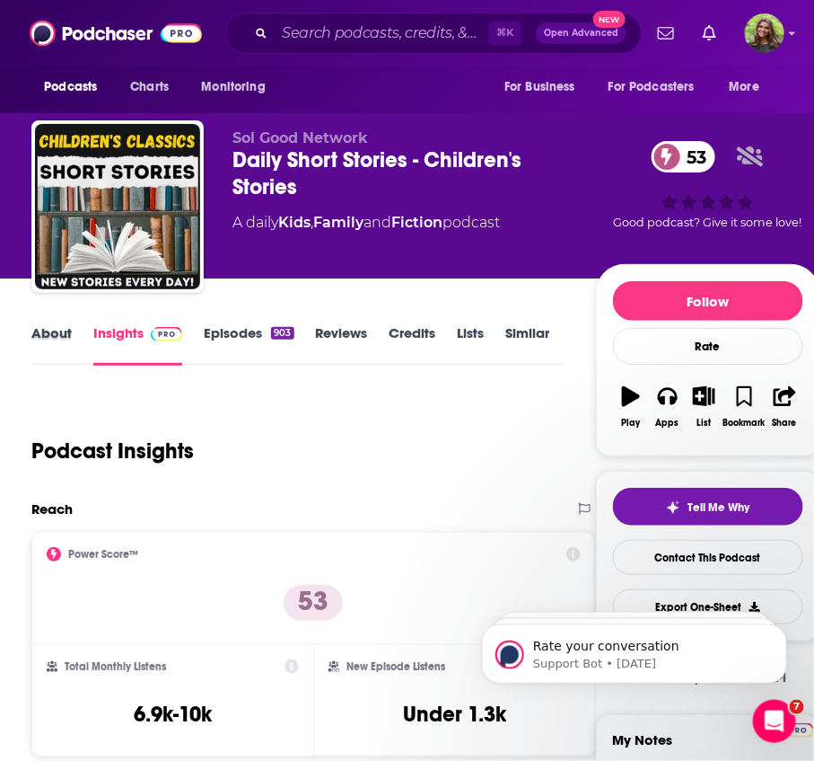
click at [84, 327] on div "About" at bounding box center [62, 344] width 62 height 41
click at [47, 340] on link "About" at bounding box center [51, 344] width 40 height 41
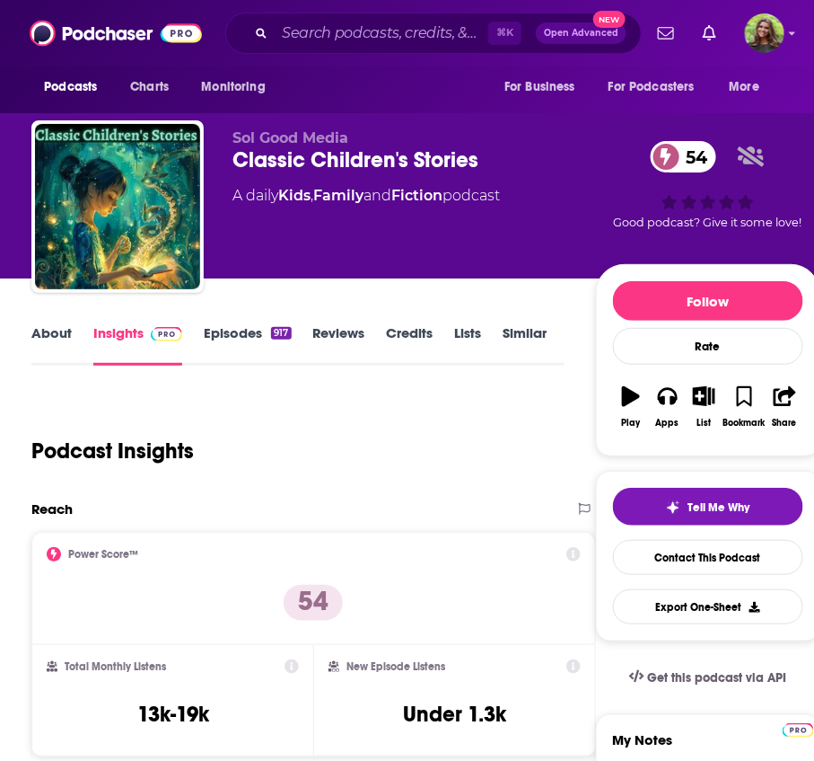
click at [57, 335] on link "About" at bounding box center [51, 344] width 40 height 41
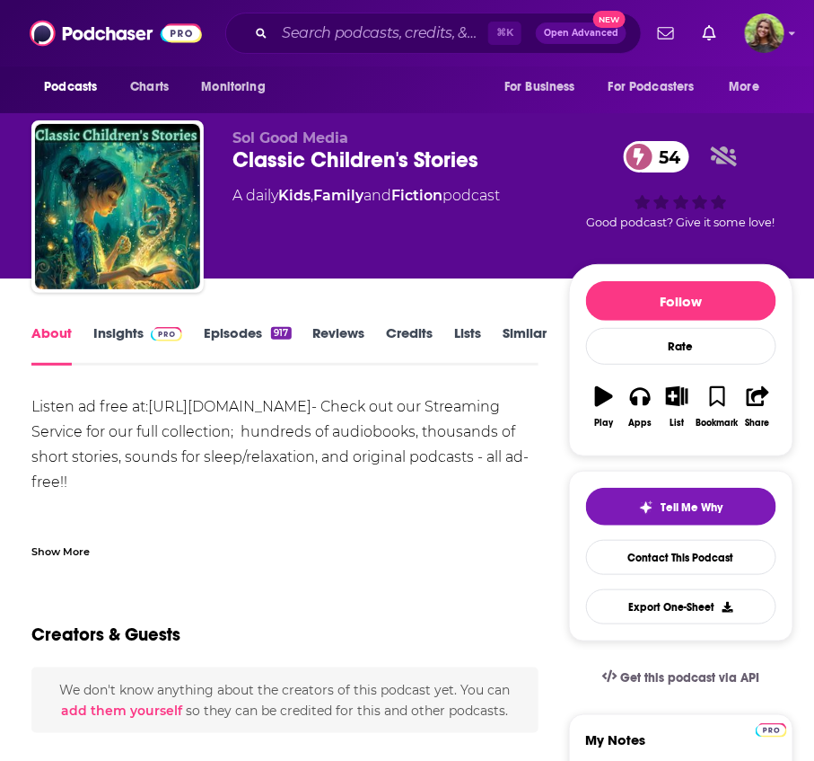
click at [94, 541] on div "Show More" at bounding box center [284, 544] width 506 height 31
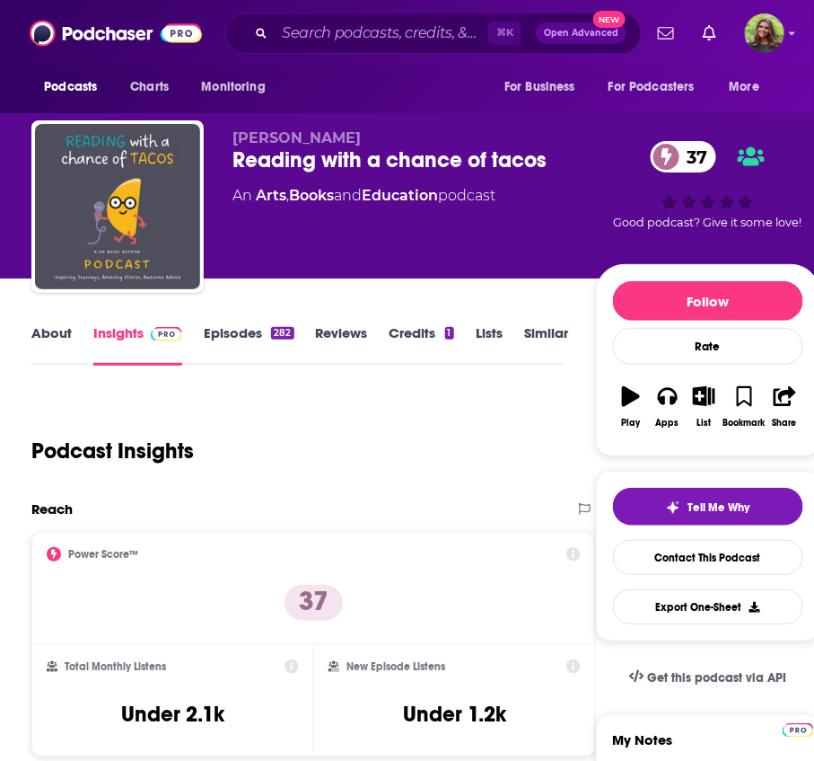
click at [45, 348] on link "About" at bounding box center [51, 344] width 40 height 41
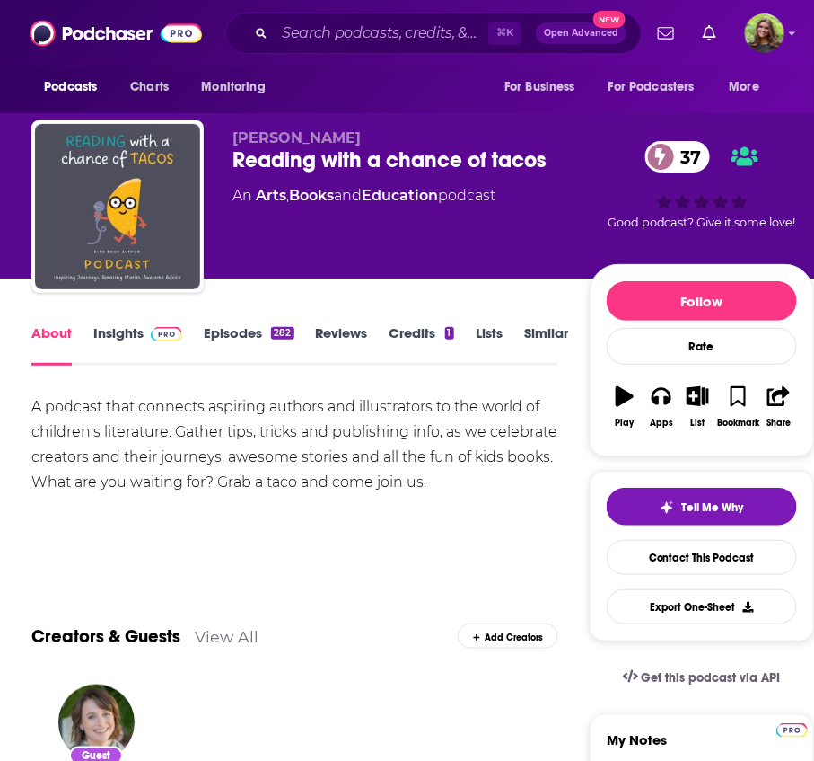
click at [242, 338] on link "Episodes 282" at bounding box center [249, 344] width 90 height 41
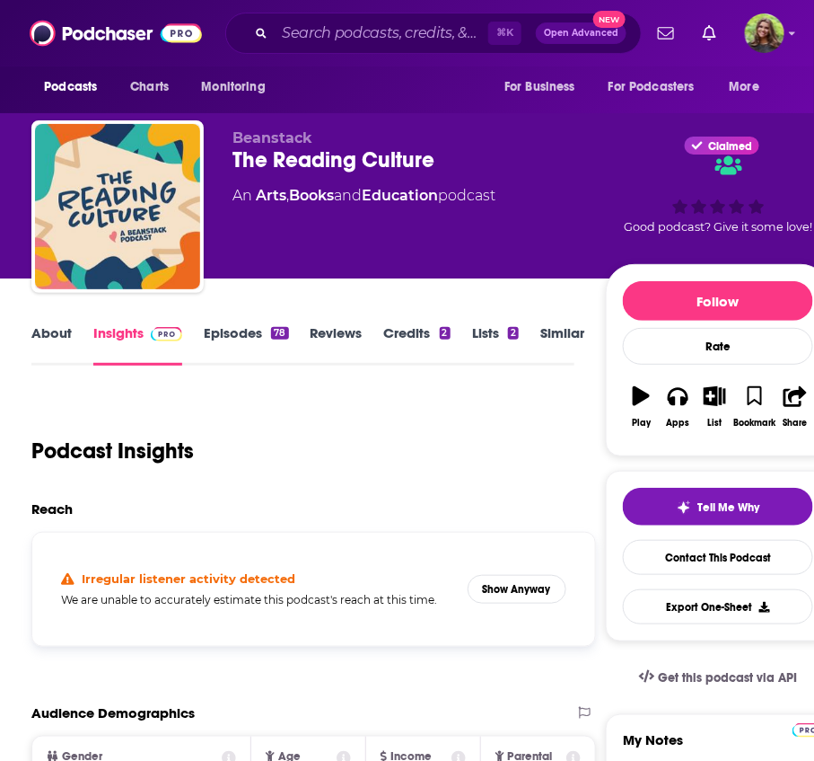
click at [37, 339] on link "About" at bounding box center [51, 344] width 40 height 41
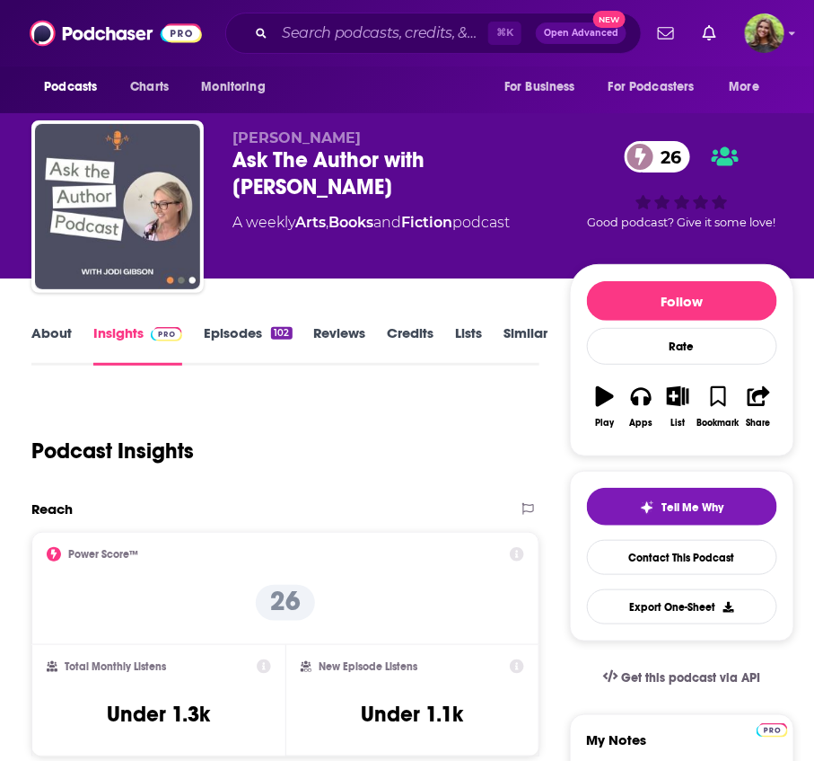
click at [61, 337] on link "About" at bounding box center [51, 344] width 40 height 41
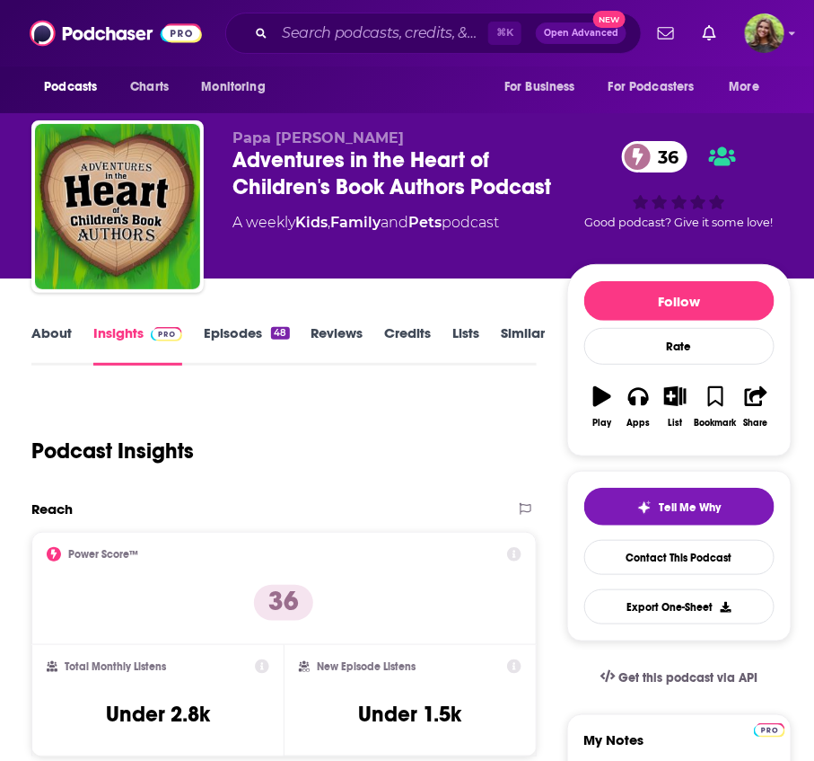
click at [66, 339] on link "About" at bounding box center [51, 344] width 40 height 41
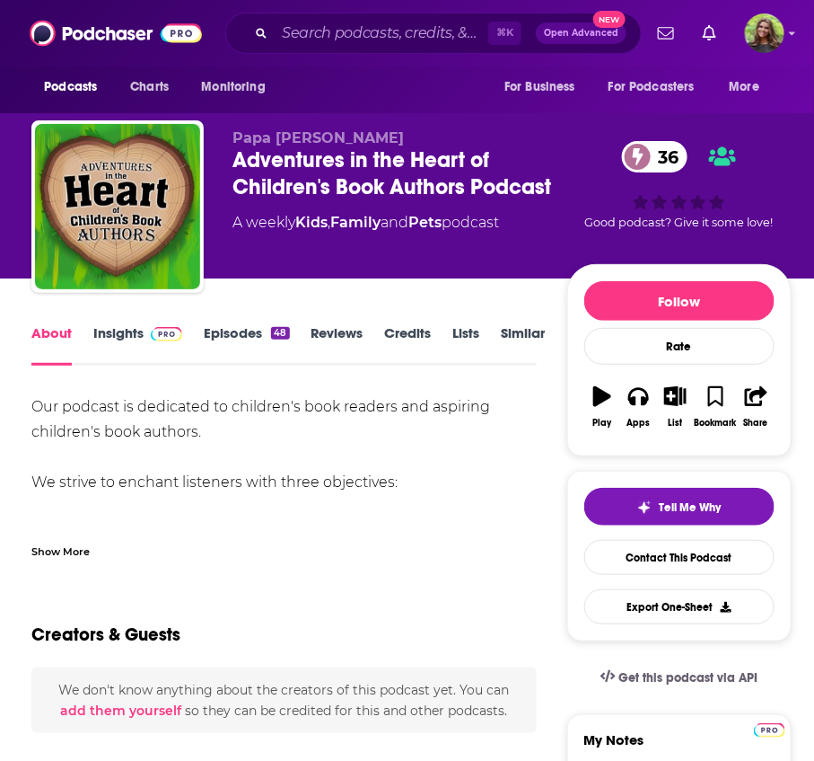
click at [75, 537] on div "Show More" at bounding box center [284, 544] width 506 height 31
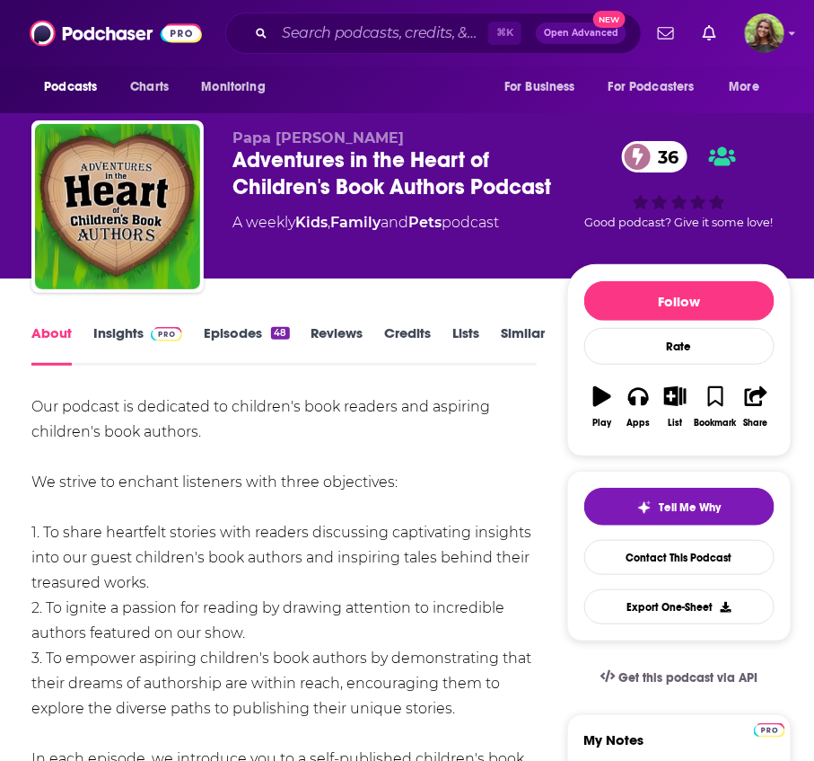
click at [242, 330] on link "Episodes 48" at bounding box center [246, 344] width 85 height 41
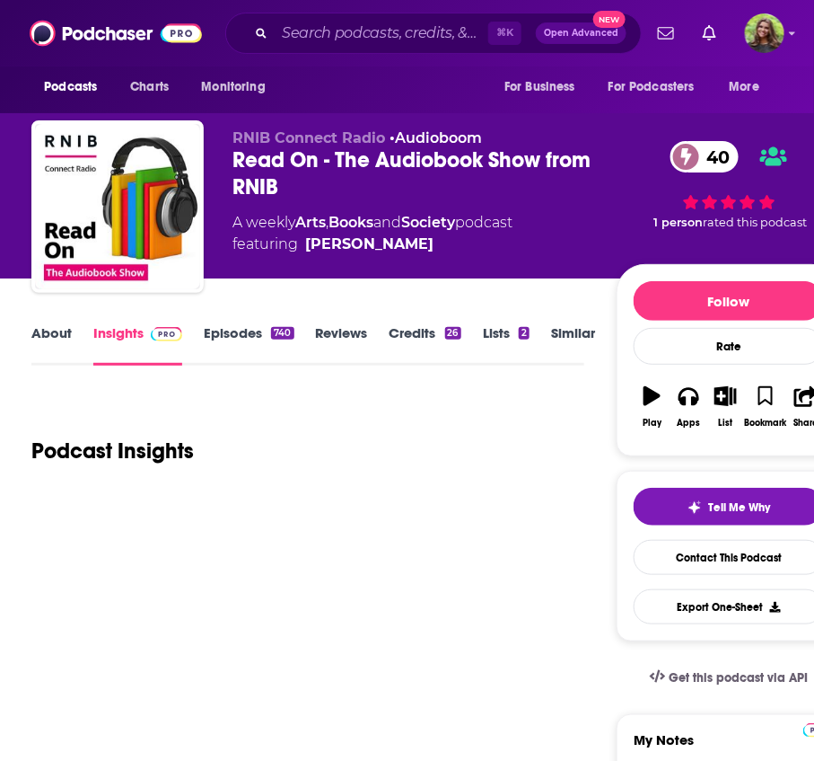
click at [44, 354] on link "About" at bounding box center [51, 344] width 40 height 41
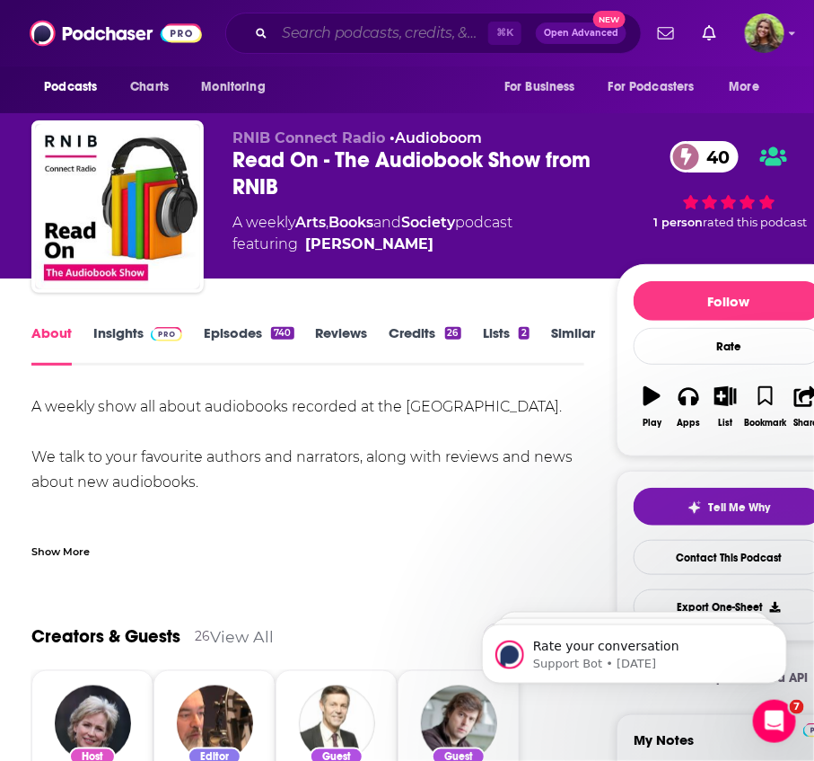
click at [351, 45] on input "Search podcasts, credits, & more..." at bounding box center [382, 33] width 214 height 29
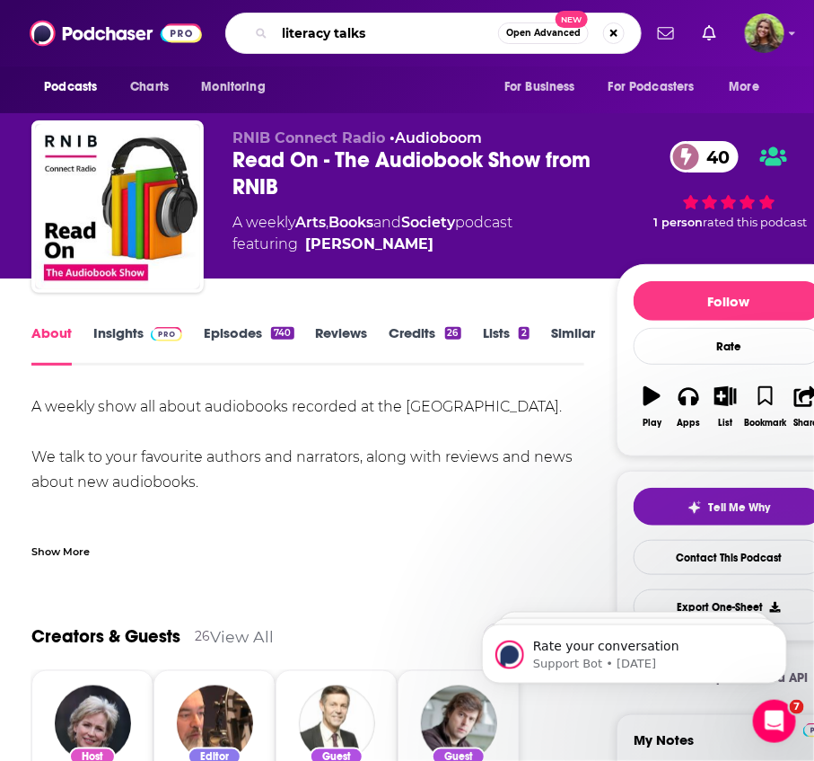
type input "literacy talks"
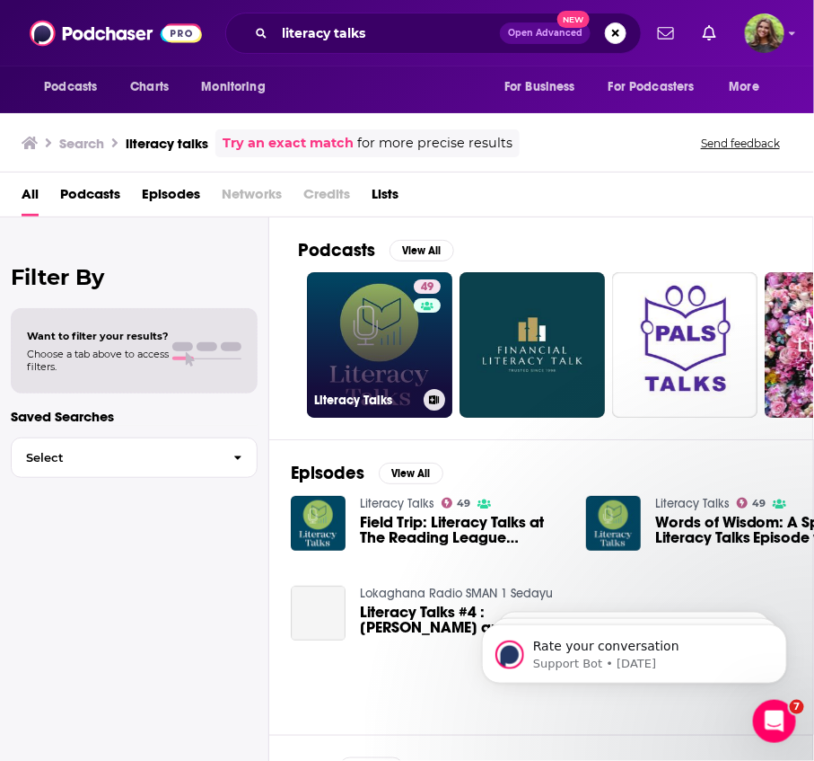
click at [369, 362] on link "49 Literacy Talks" at bounding box center [379, 344] width 145 height 145
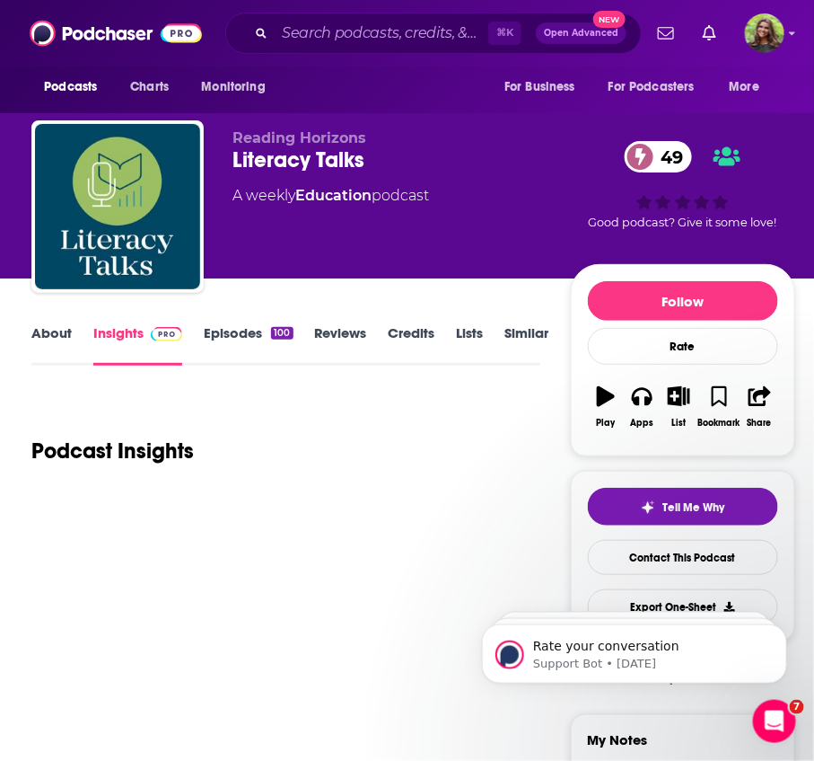
click at [57, 345] on link "About" at bounding box center [51, 344] width 40 height 41
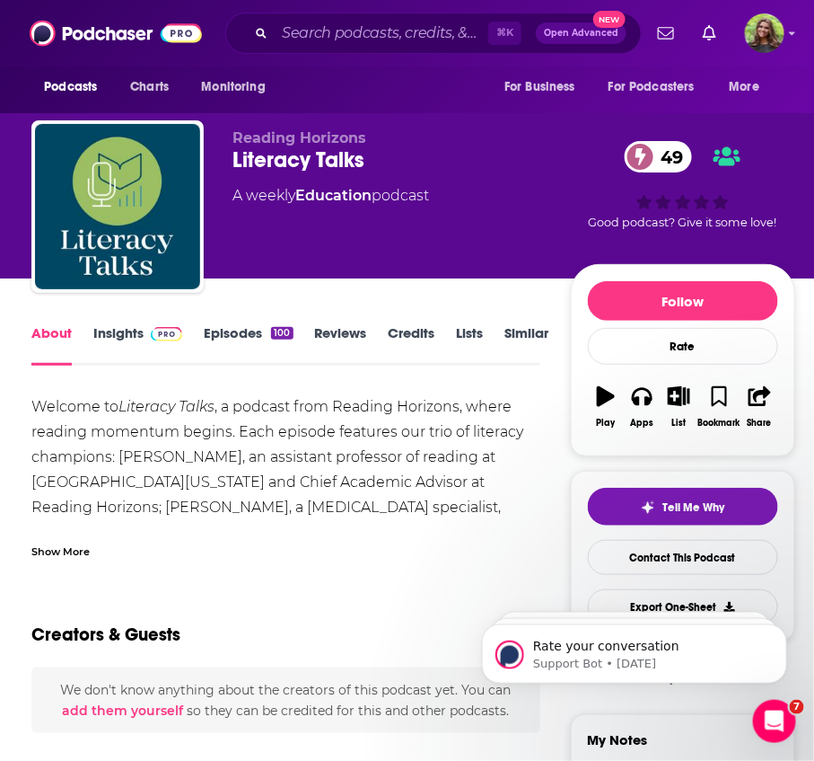
click at [72, 552] on div "Show More" at bounding box center [60, 549] width 58 height 17
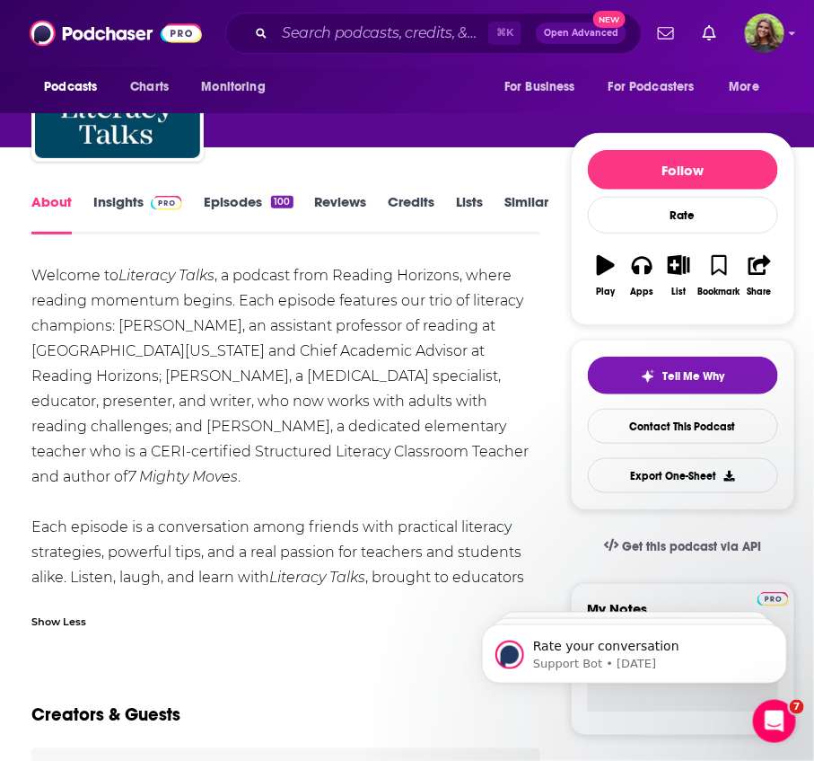
scroll to position [132, 0]
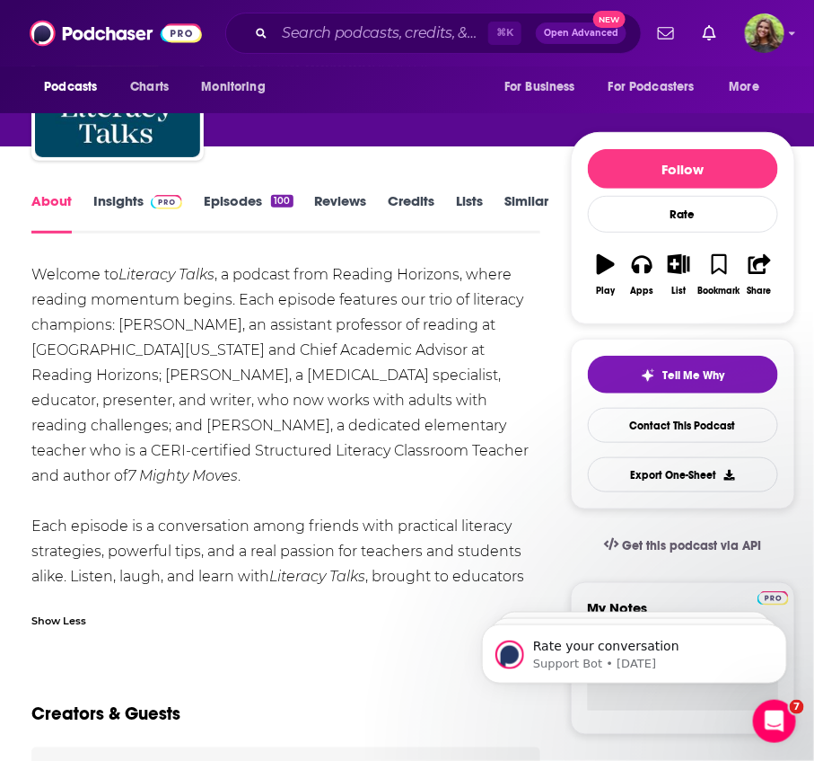
click at [240, 218] on link "Episodes 100" at bounding box center [248, 212] width 89 height 41
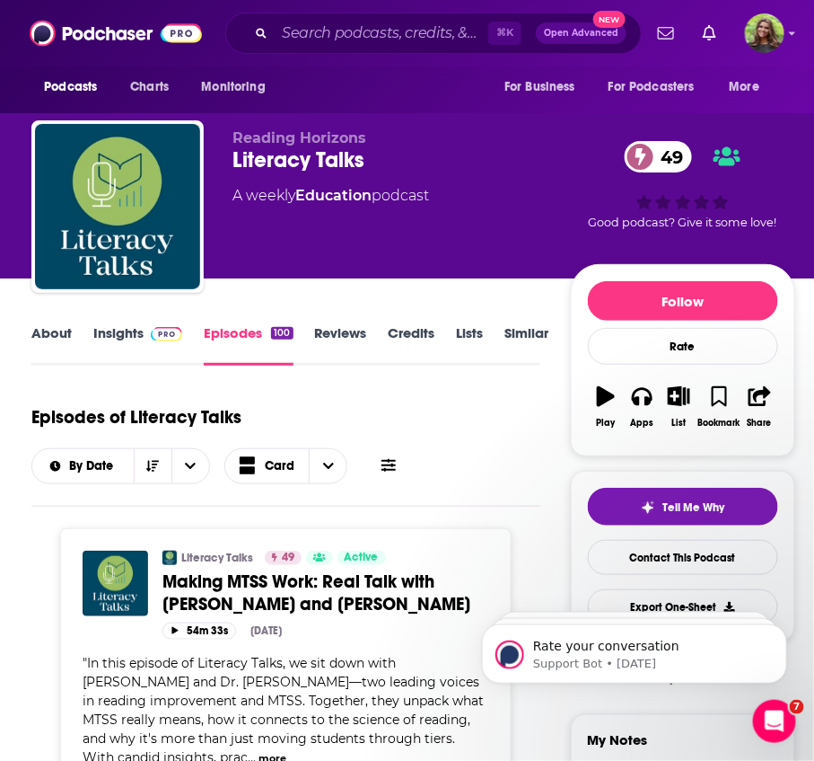
click at [538, 132] on p "Reading Horizons" at bounding box center [402, 137] width 338 height 17
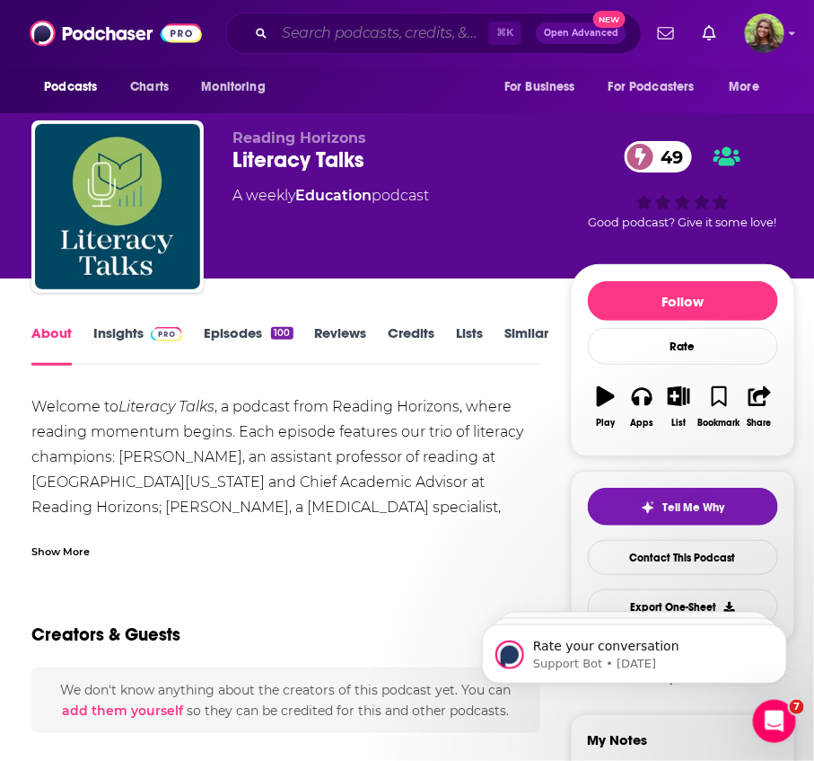
click at [312, 37] on input "Search podcasts, credits, & more..." at bounding box center [382, 33] width 214 height 29
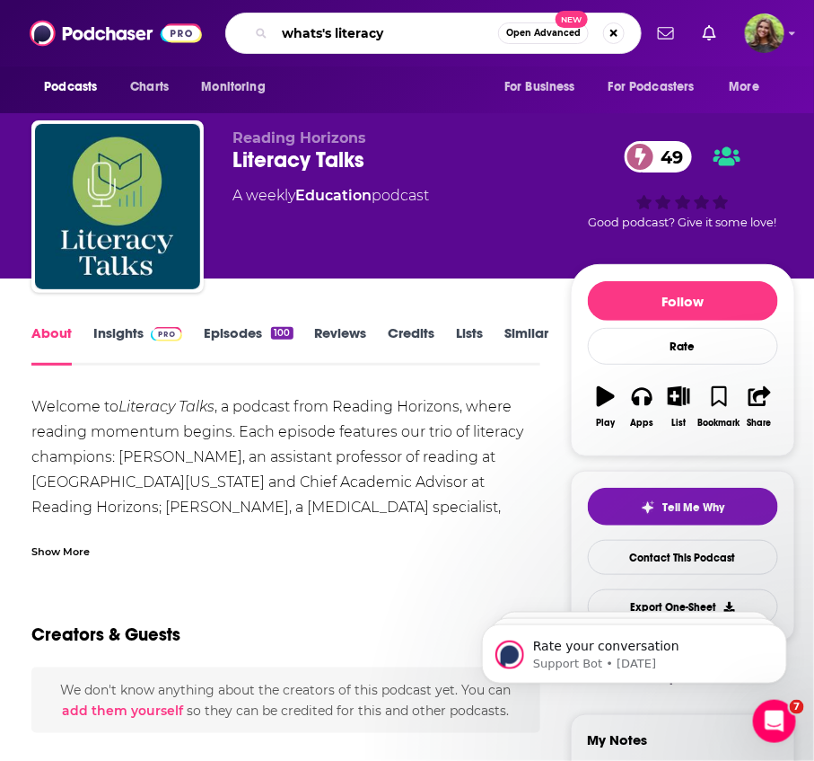
type input "whats's literacy"
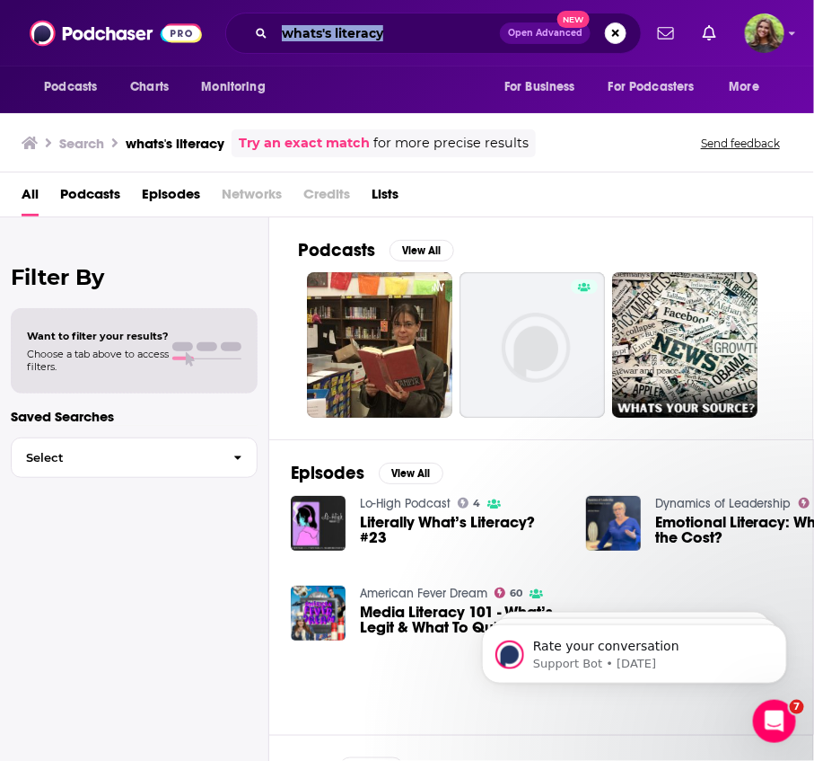
drag, startPoint x: 435, startPoint y: 48, endPoint x: 277, endPoint y: 48, distance: 157.1
click at [277, 48] on div "whats's literacy Open Advanced New" at bounding box center [433, 33] width 417 height 41
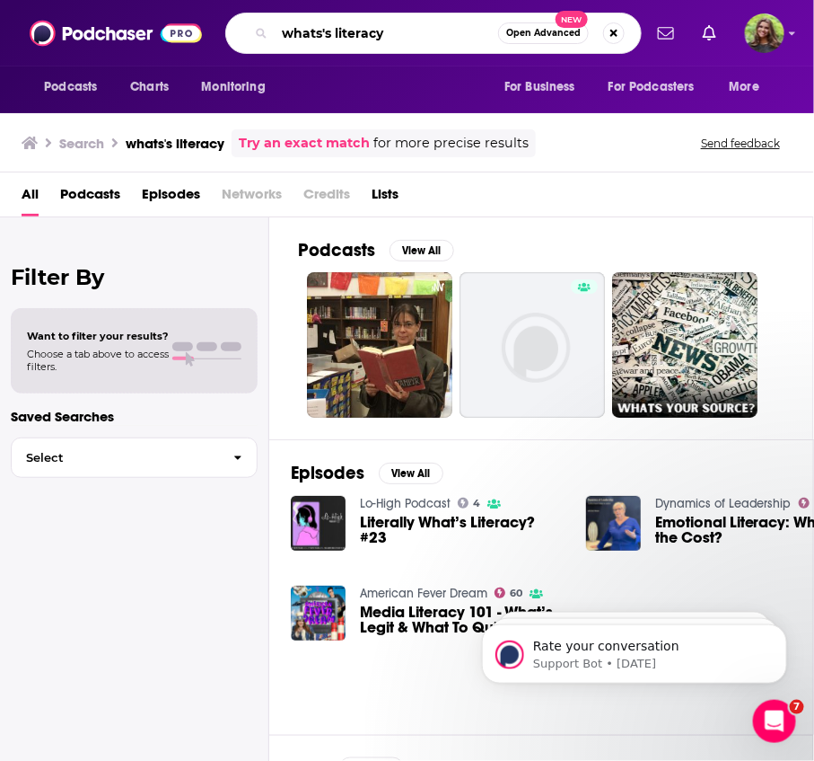
click at [412, 40] on input "whats's literacy" at bounding box center [387, 33] width 224 height 29
drag, startPoint x: 403, startPoint y: 44, endPoint x: 233, endPoint y: 36, distance: 170.8
click at [233, 36] on div "whats's literacy Open Advanced New" at bounding box center [433, 33] width 417 height 41
type input "parentz podcast"
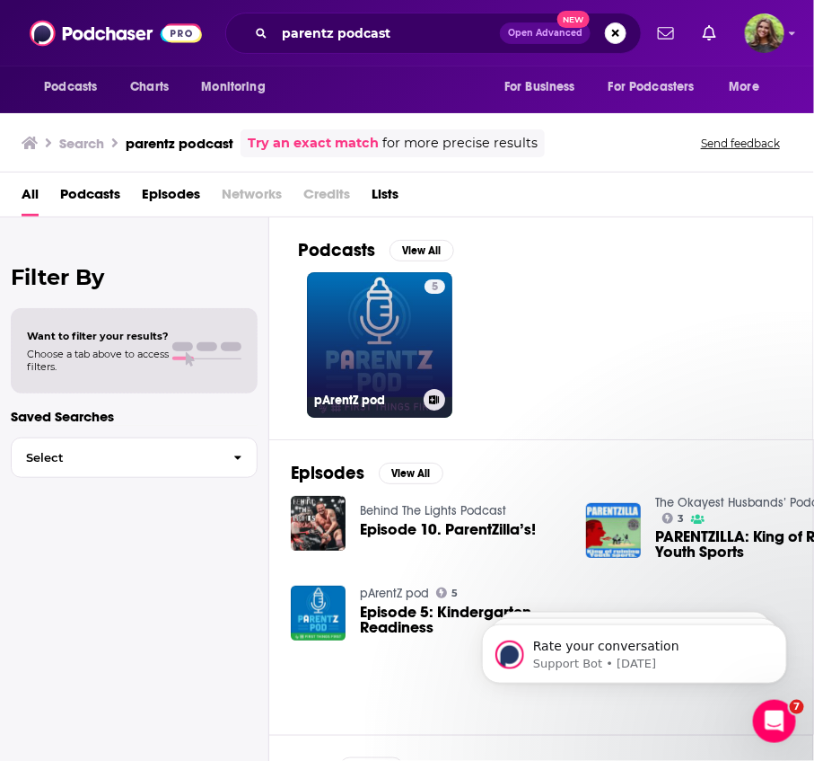
click at [386, 339] on link "5 pArentZ pod" at bounding box center [379, 344] width 145 height 145
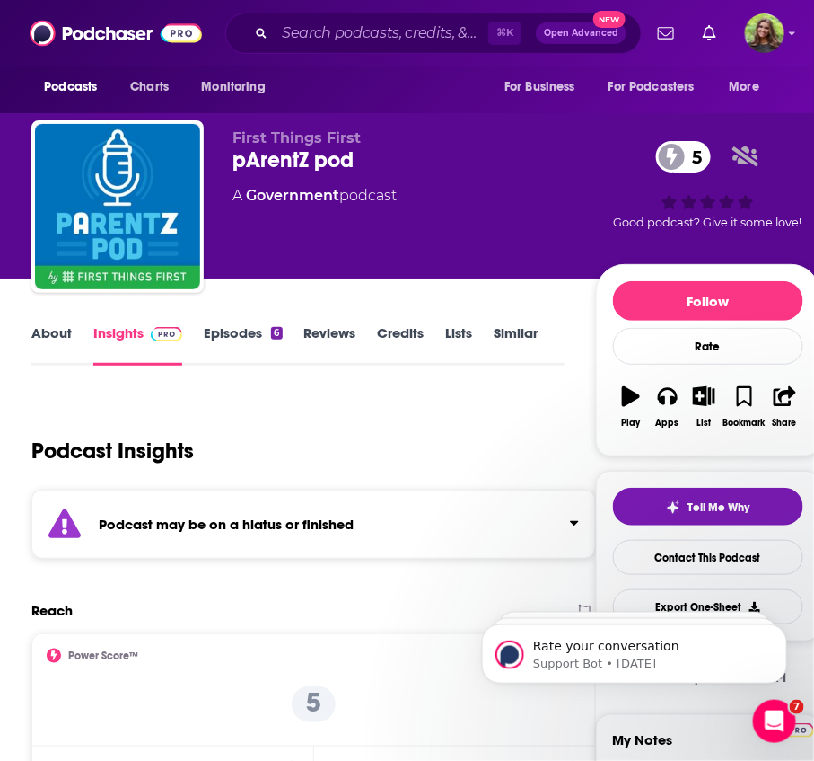
click at [239, 331] on link "Episodes 6" at bounding box center [243, 344] width 78 height 41
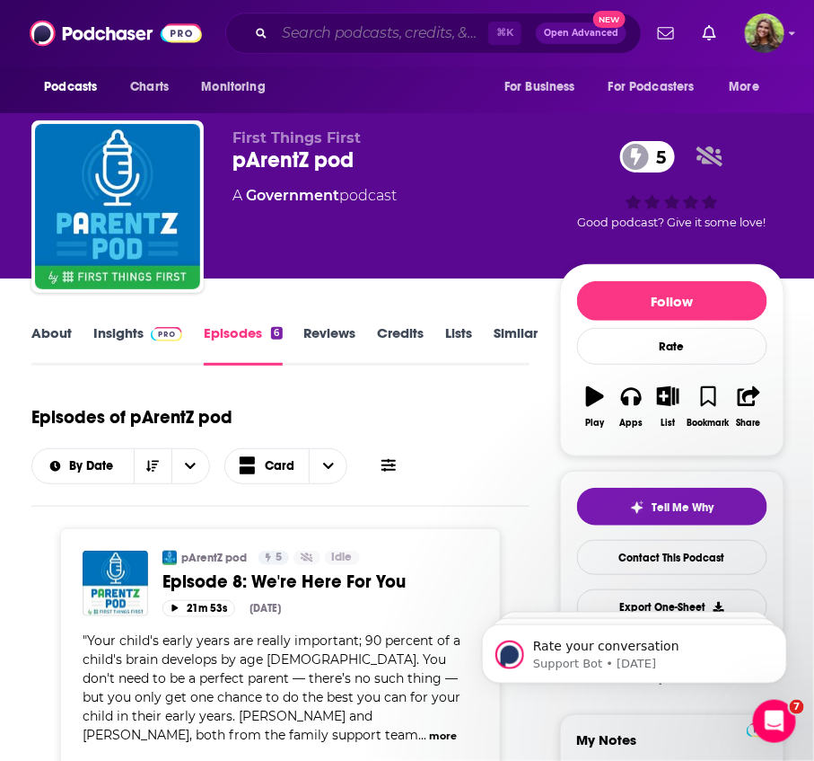
click at [435, 21] on input "Search podcasts, credits, & more..." at bounding box center [382, 33] width 214 height 29
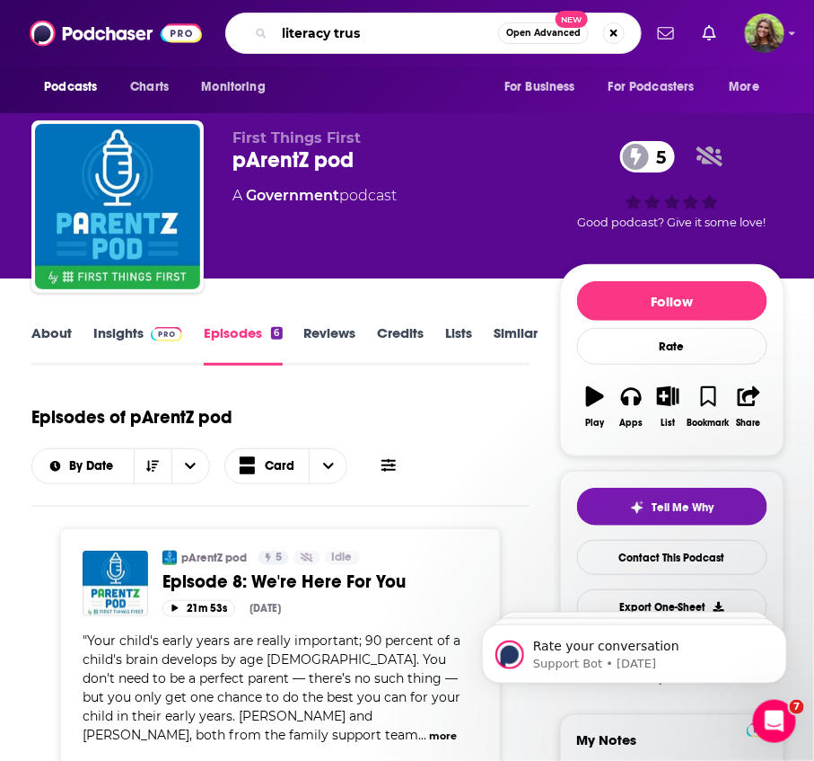
type input "literacy trust"
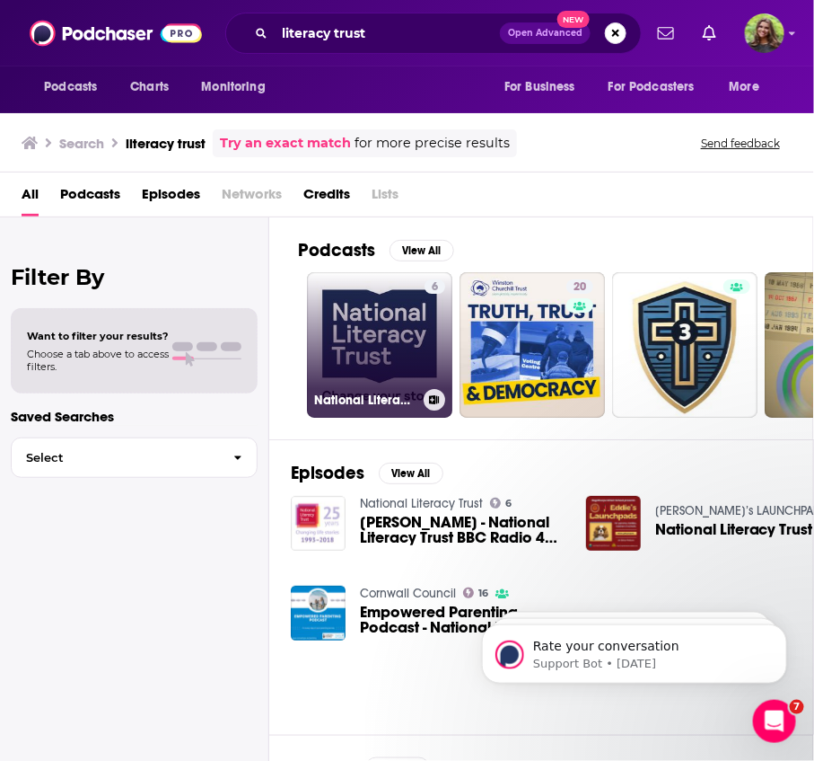
click at [393, 372] on link "6 National Literacy Trust" at bounding box center [379, 344] width 145 height 145
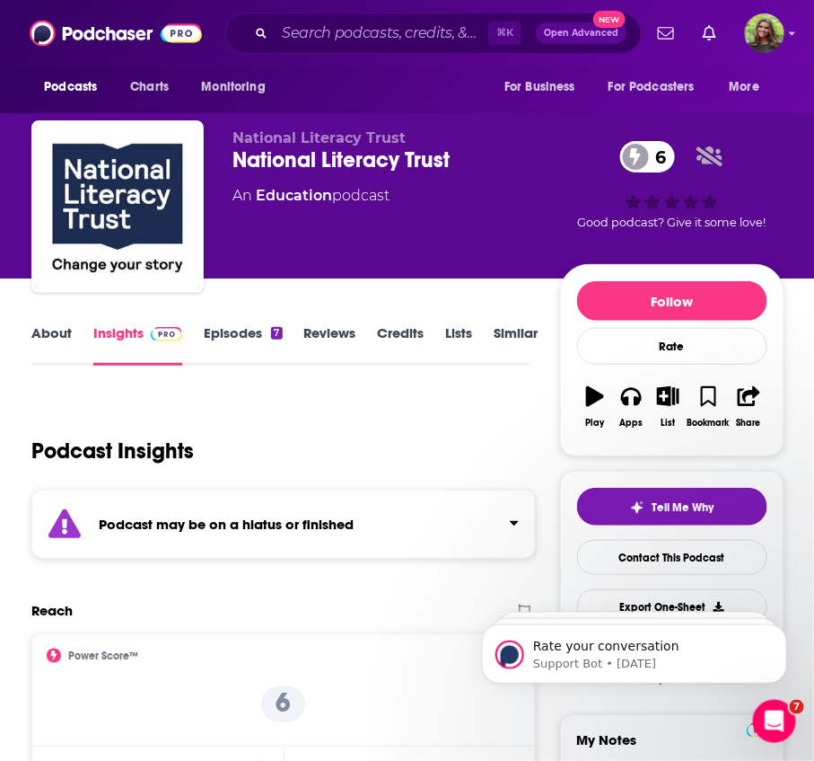
click at [250, 347] on link "Episodes 7" at bounding box center [243, 344] width 78 height 41
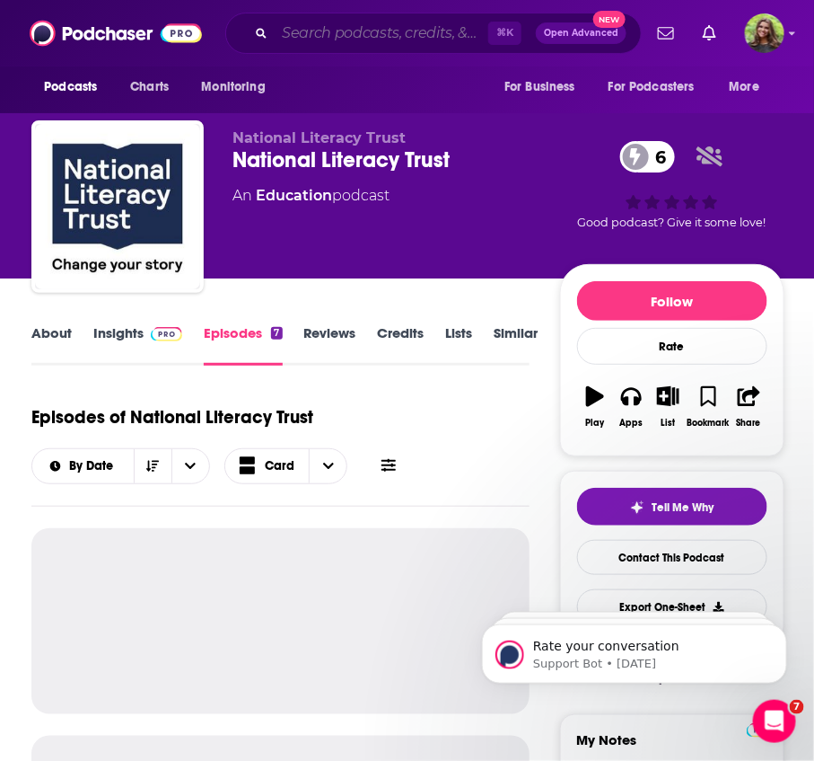
click at [324, 29] on input "Search podcasts, credits, & more..." at bounding box center [382, 33] width 214 height 29
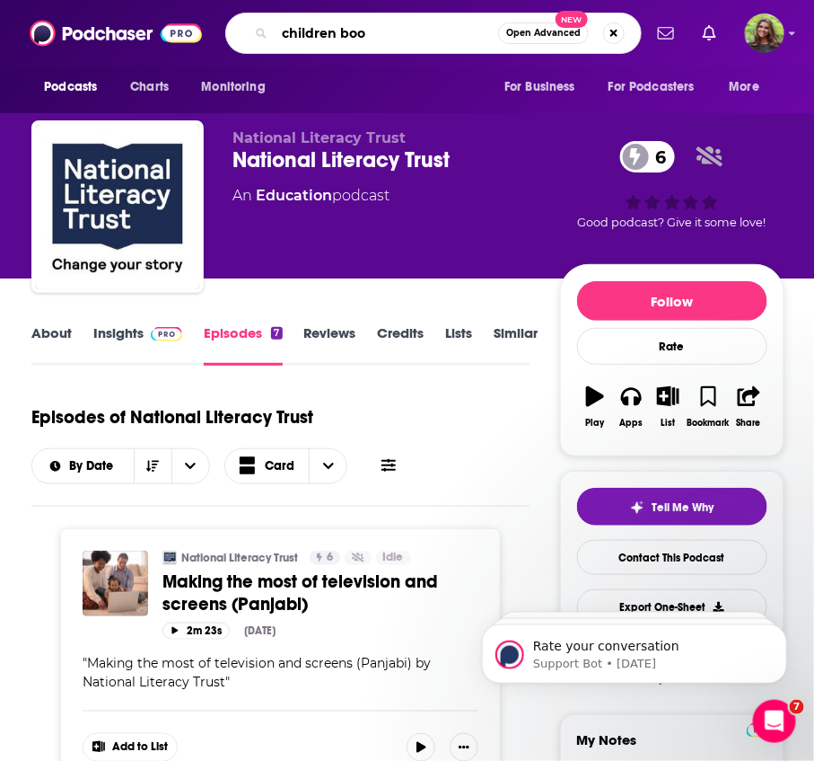
type input "children book"
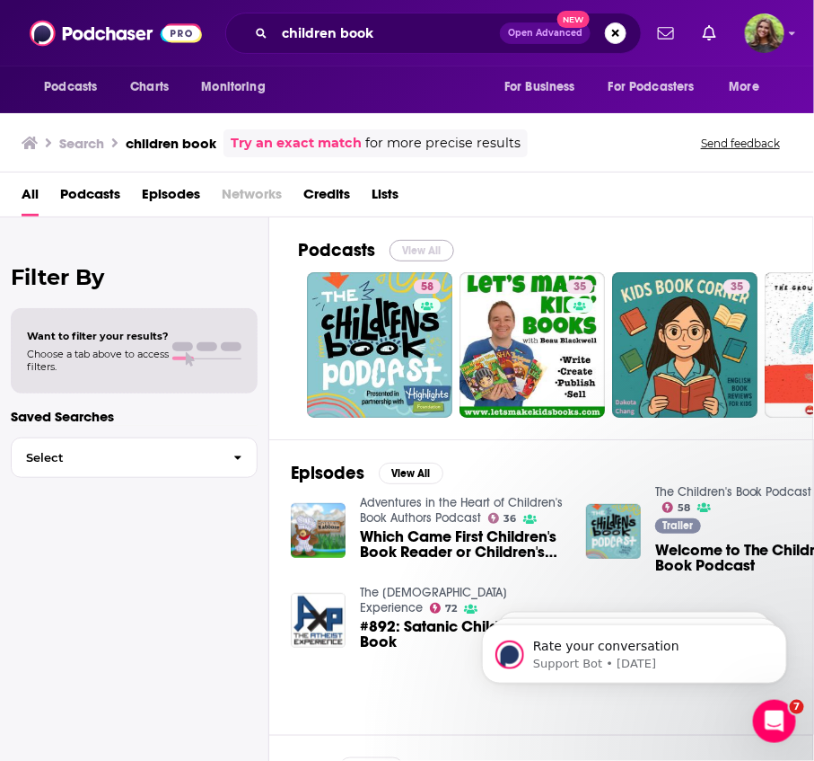
click at [413, 240] on button "View All" at bounding box center [422, 251] width 65 height 22
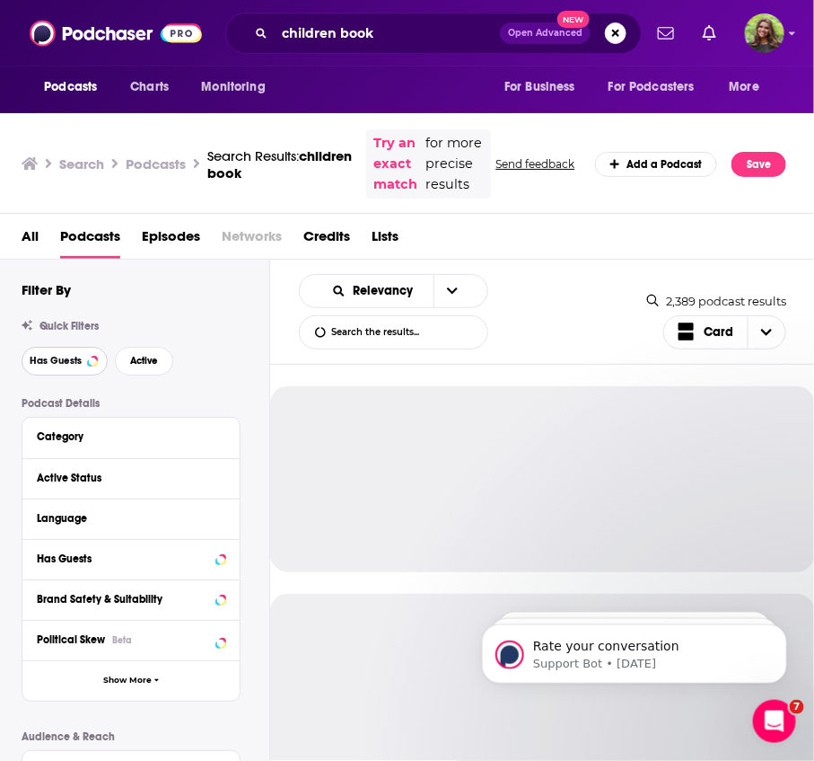
click at [75, 365] on span "Has Guests" at bounding box center [56, 361] width 52 height 10
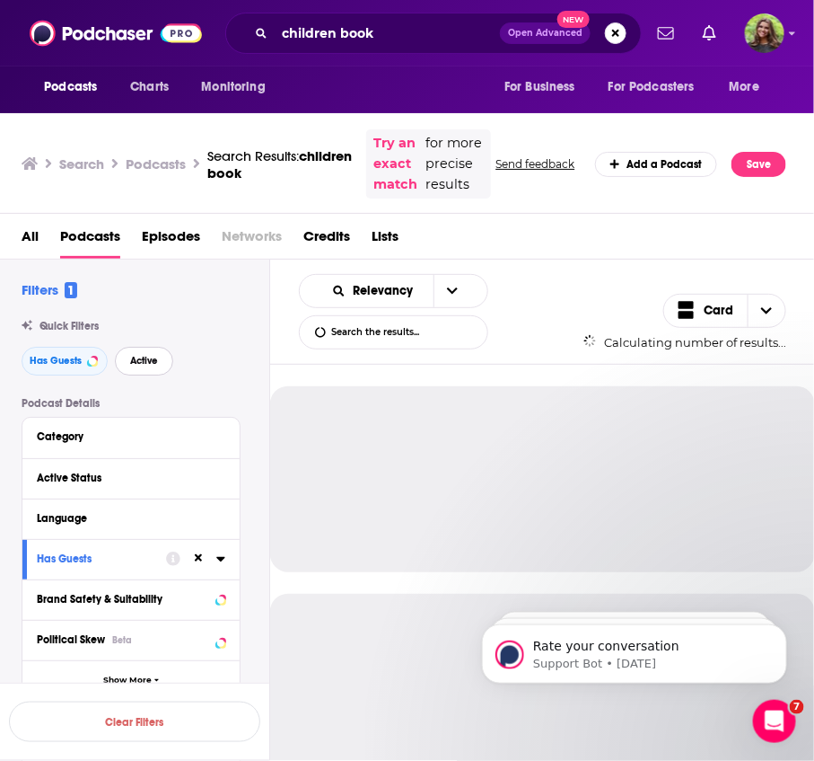
click at [143, 365] on span "Active" at bounding box center [144, 361] width 28 height 10
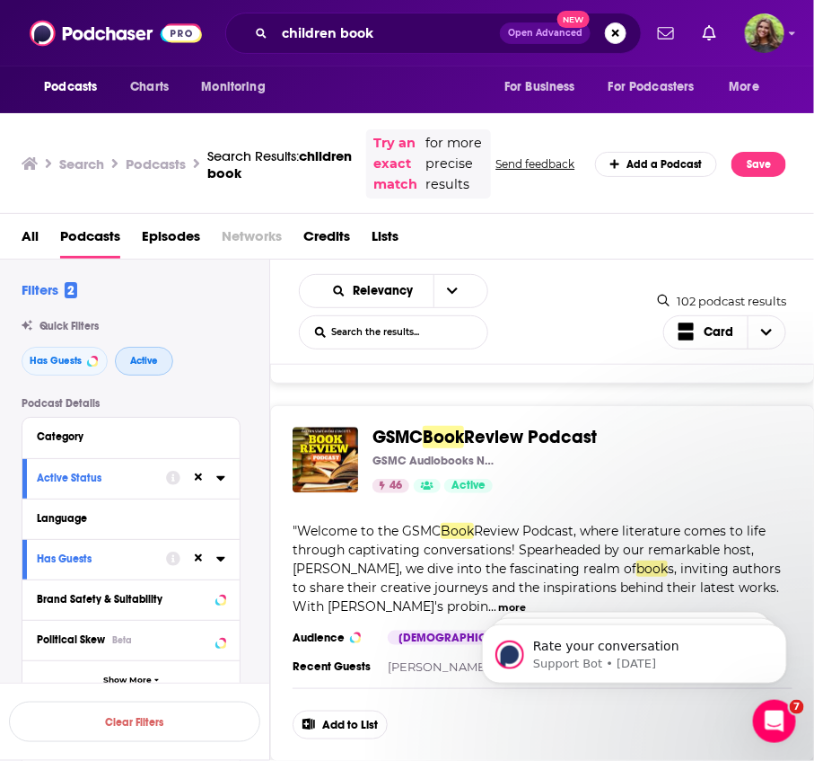
scroll to position [4382, 0]
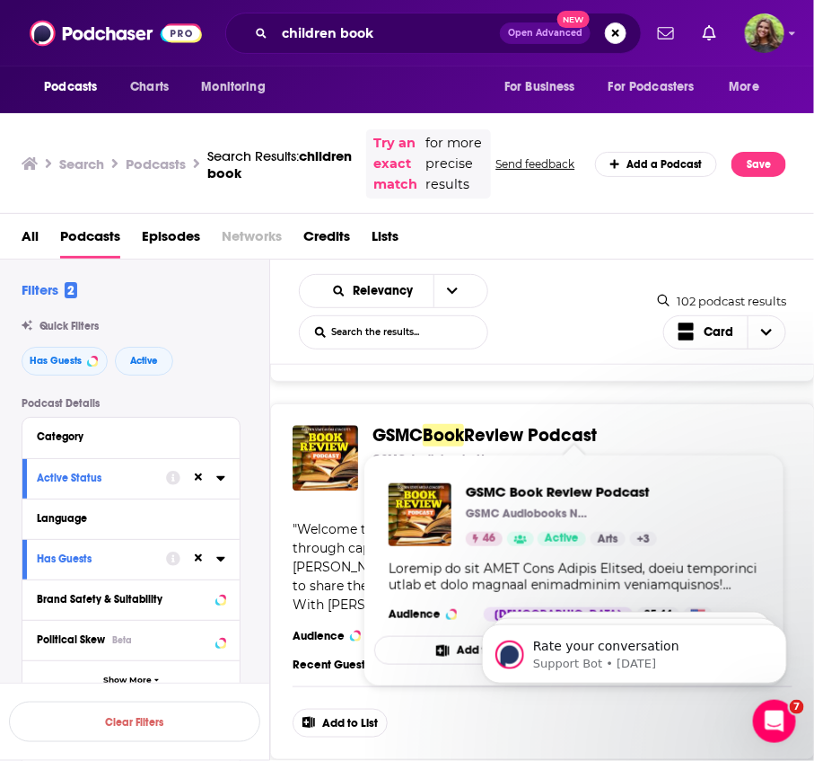
drag, startPoint x: 610, startPoint y: 421, endPoint x: 371, endPoint y: 431, distance: 239.1
click at [373, 431] on span "GSMC Book Review Podcast" at bounding box center [576, 436] width 406 height 20
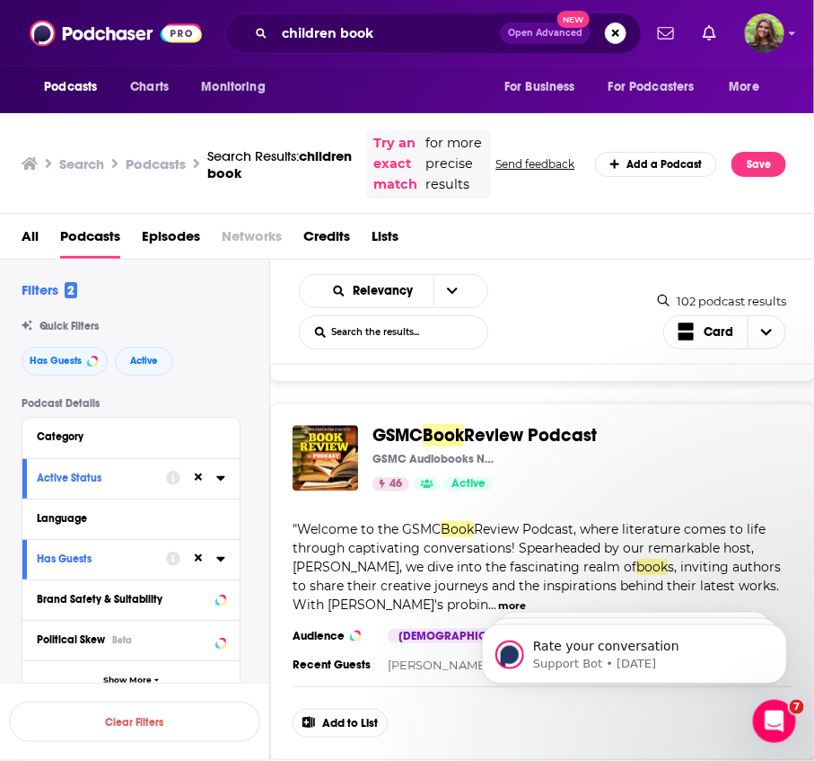
copy span "GSMC Book Review Podcast"
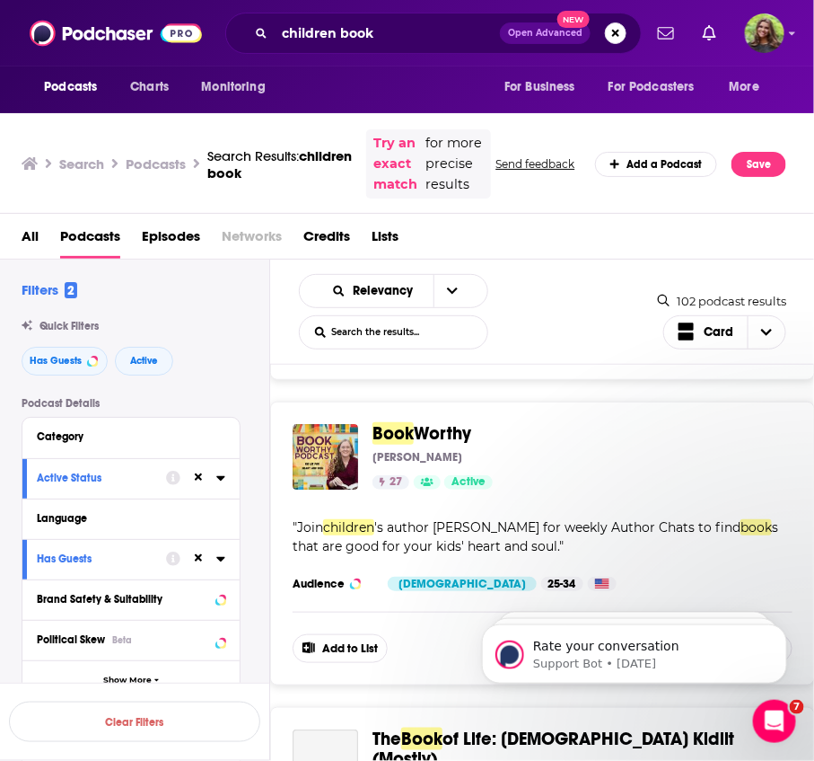
scroll to position [4748, 0]
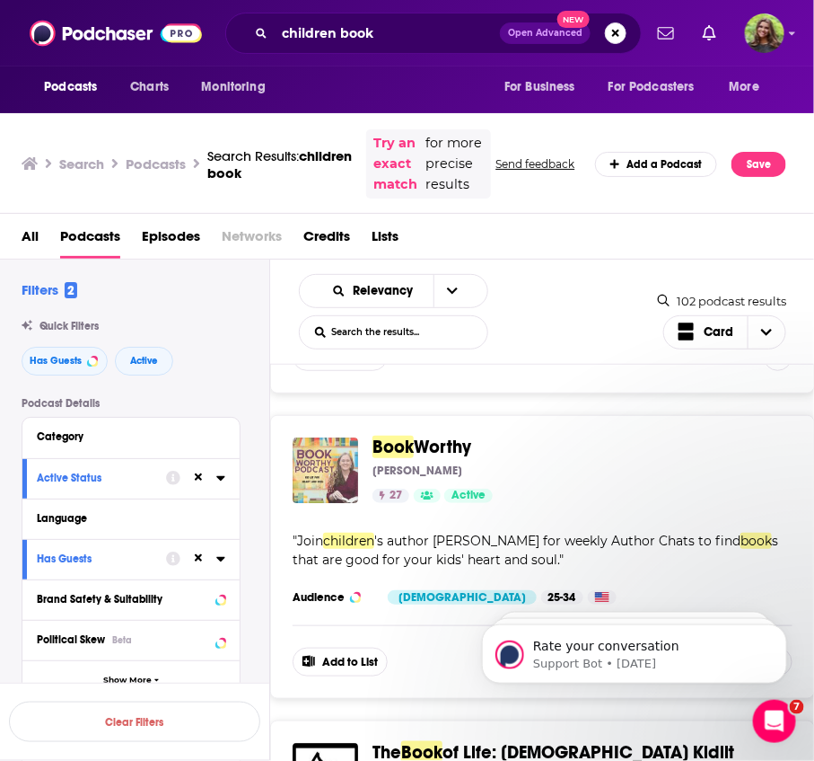
click at [347, 461] on img "BookWorthy" at bounding box center [326, 470] width 66 height 66
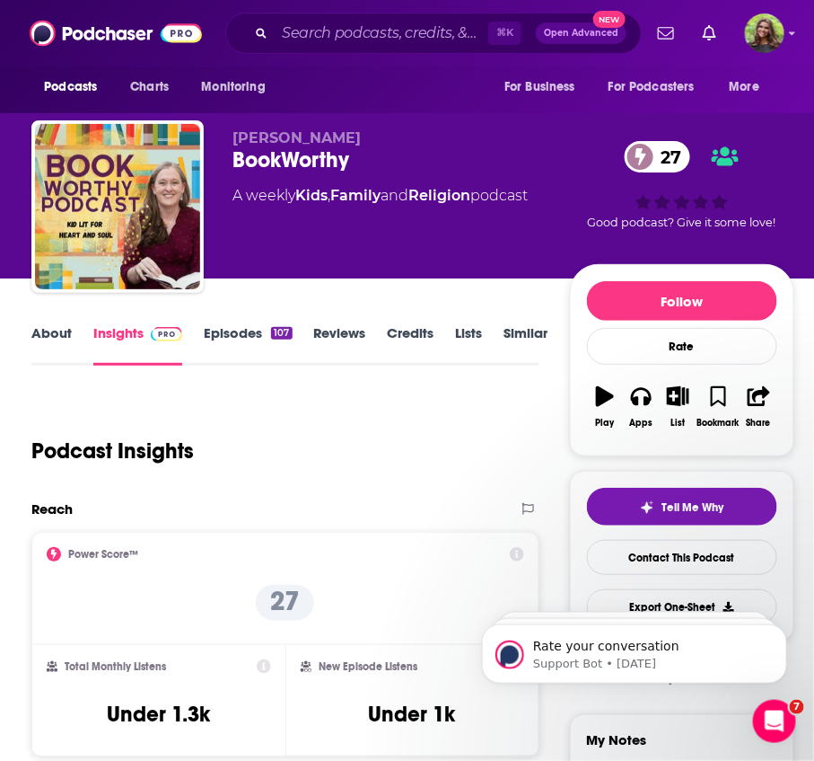
click at [47, 338] on link "About" at bounding box center [51, 344] width 40 height 41
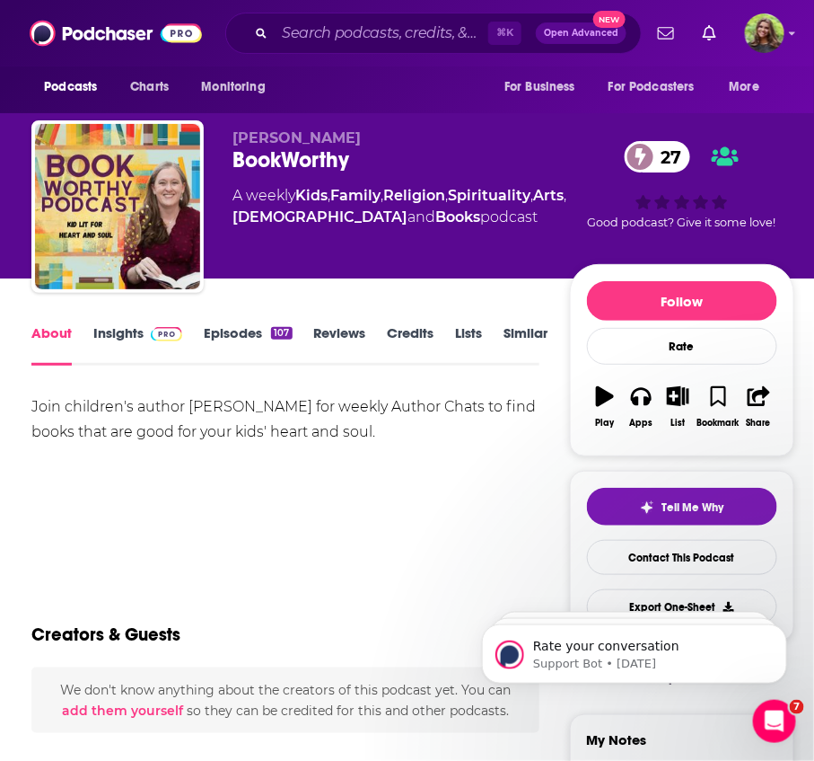
click at [251, 330] on link "Episodes 107" at bounding box center [248, 344] width 88 height 41
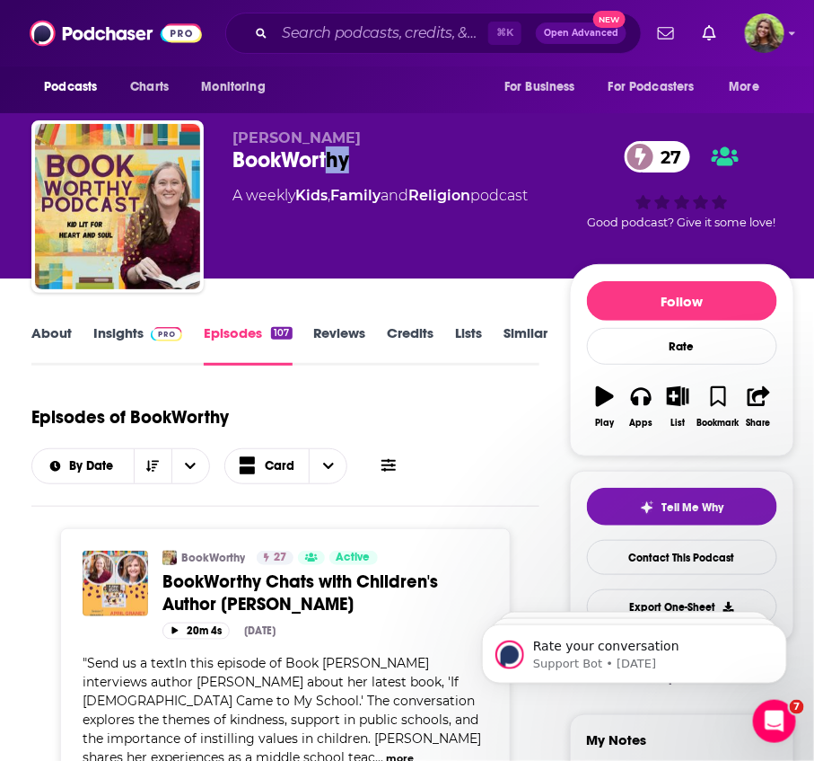
drag, startPoint x: 356, startPoint y: 156, endPoint x: 332, endPoint y: 156, distance: 23.3
click at [332, 156] on div "BookWorthy 27" at bounding box center [401, 159] width 337 height 27
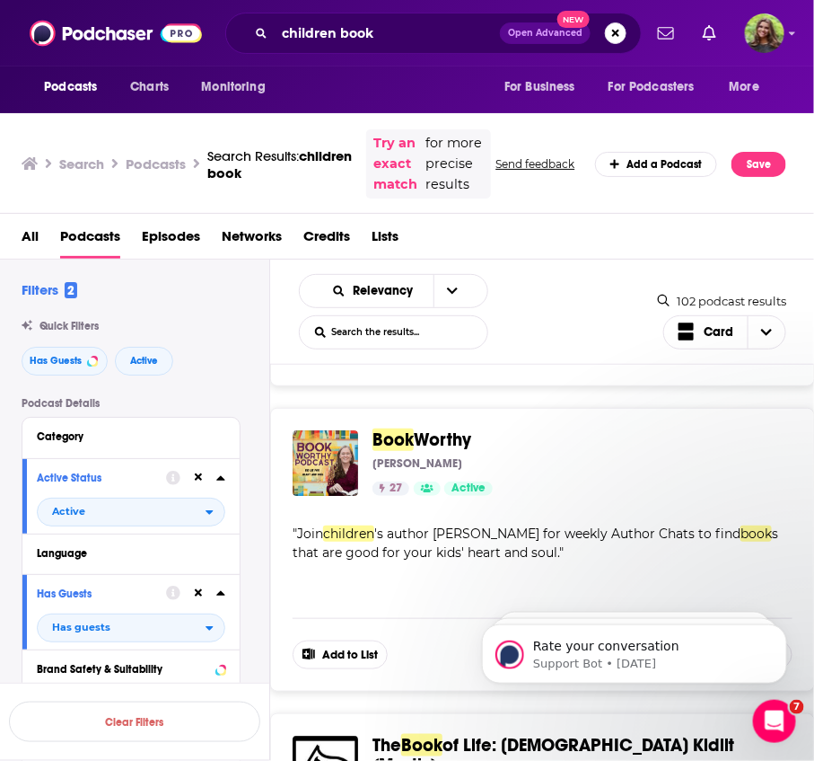
scroll to position [4757, 0]
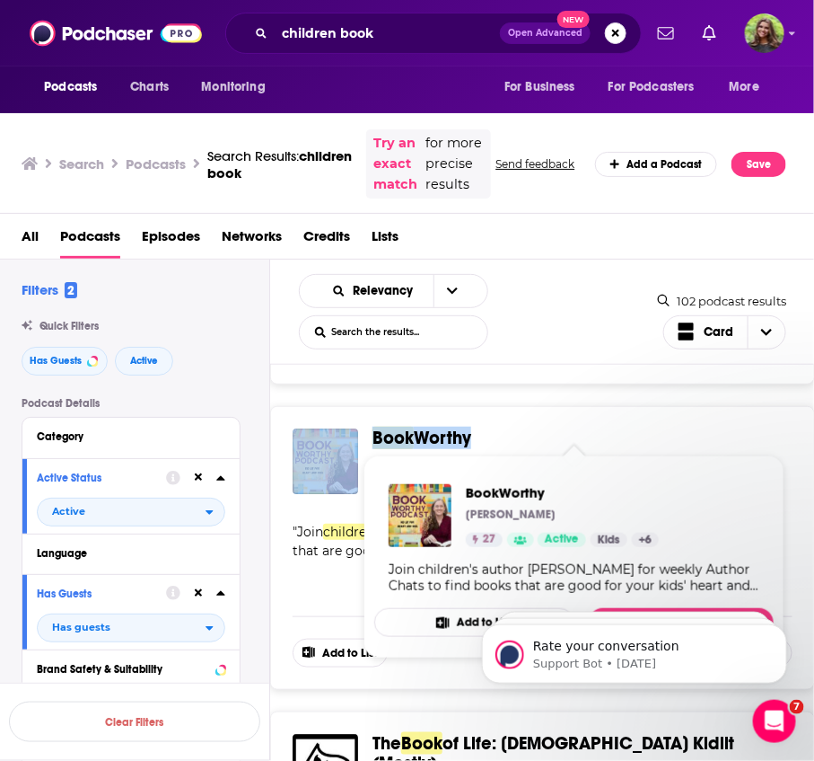
drag, startPoint x: 476, startPoint y: 433, endPoint x: 361, endPoint y: 429, distance: 115.0
click at [361, 429] on div "Book Worthy [PERSON_NAME] 27 Active Categories Kids + 6 Add to List" at bounding box center [543, 461] width 500 height 66
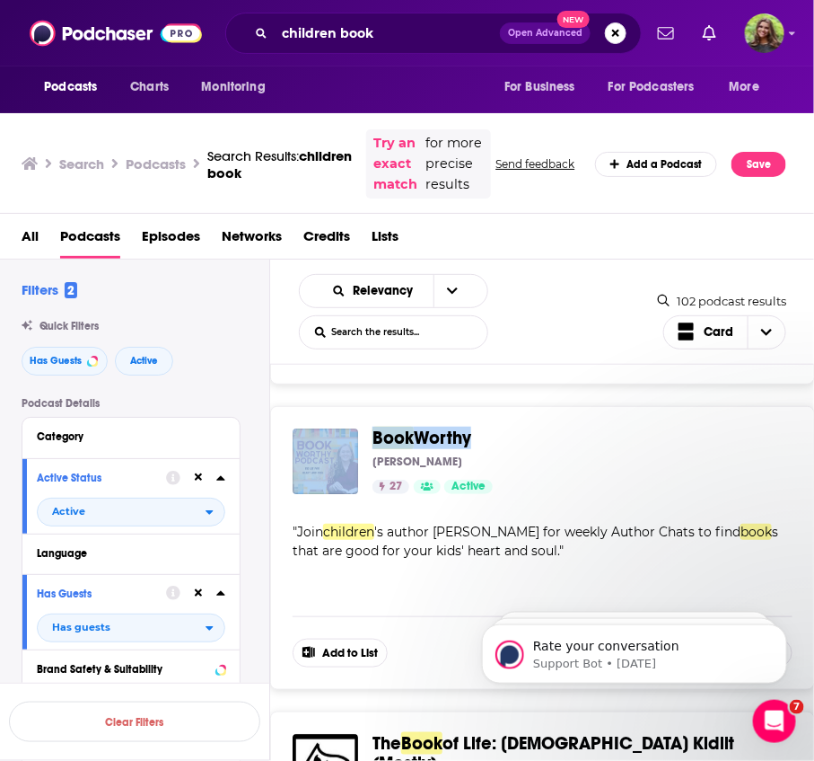
copy div "Book Worthy"
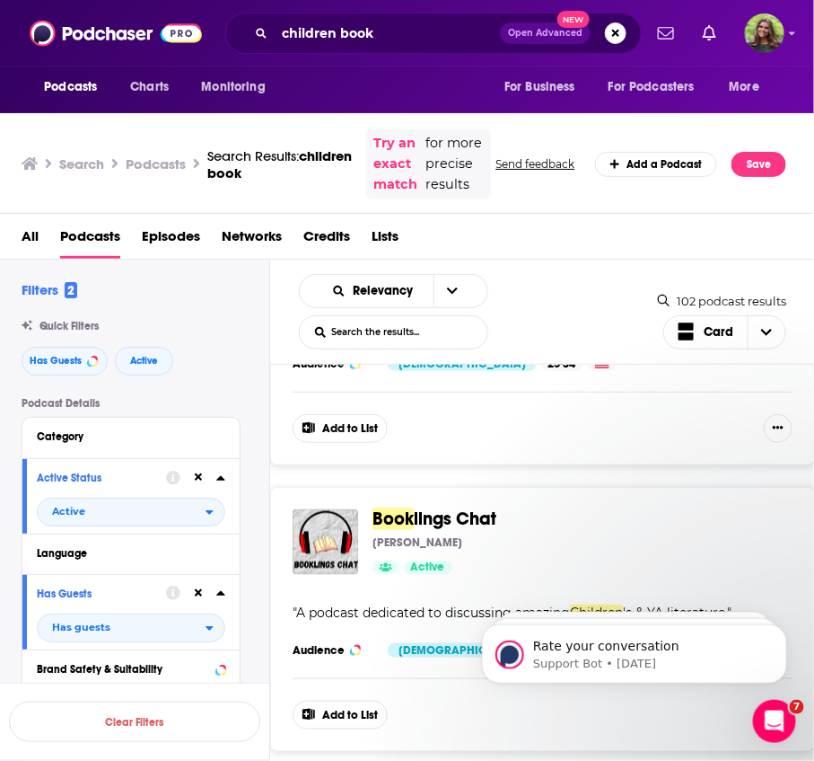
scroll to position [7204, 0]
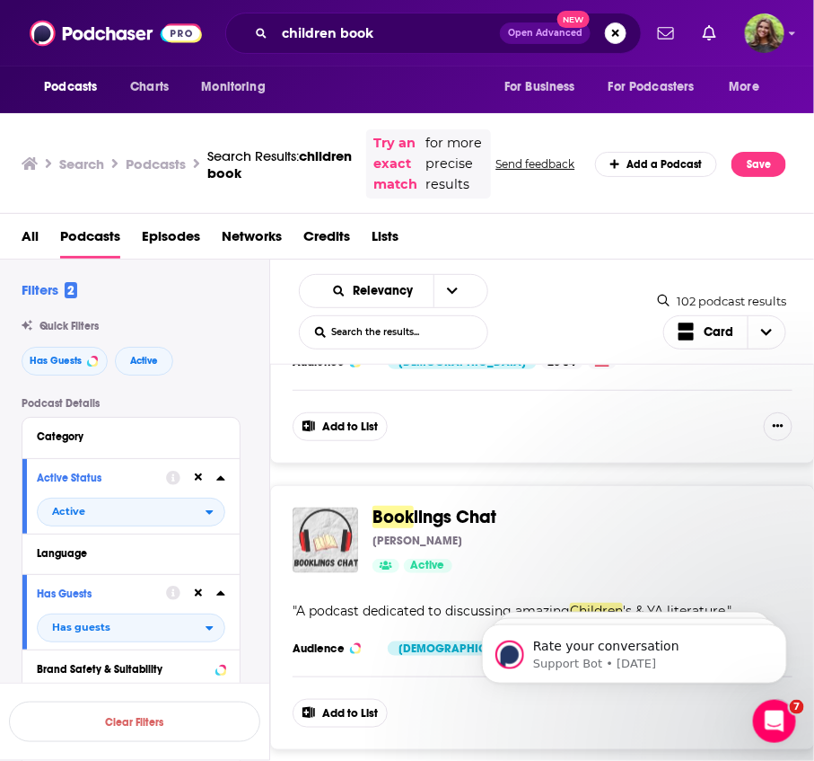
click at [330, 507] on img "Booklings Chat" at bounding box center [326, 540] width 66 height 66
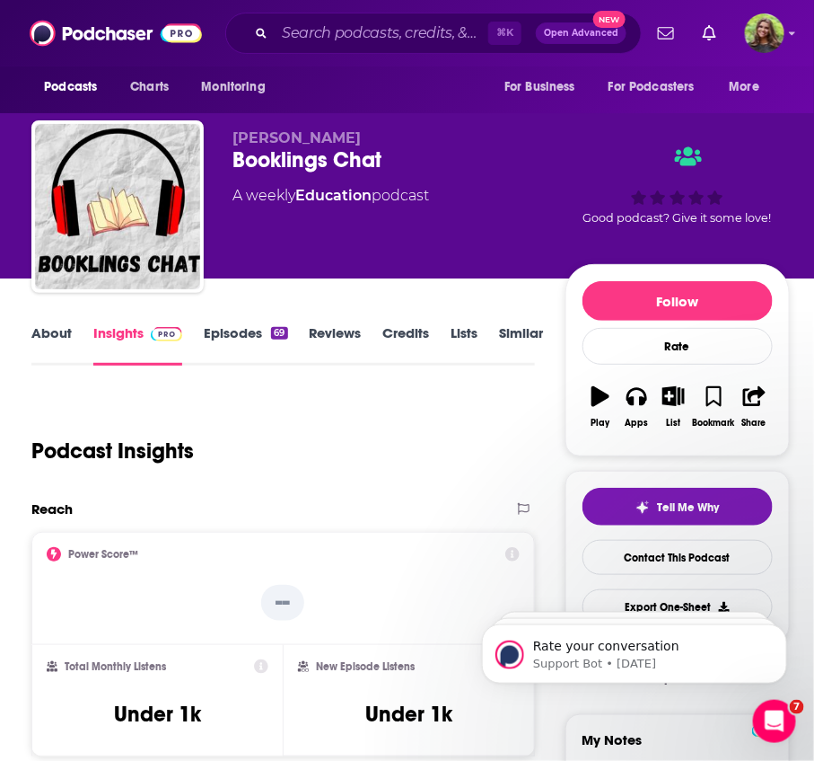
click at [49, 349] on link "About" at bounding box center [51, 344] width 40 height 41
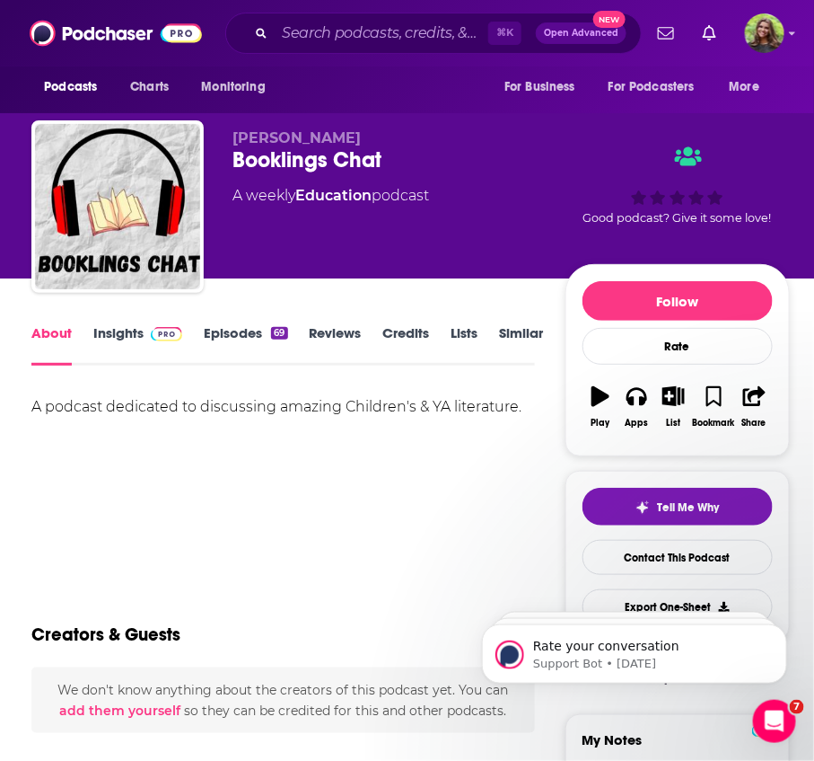
click at [218, 341] on link "Episodes 69" at bounding box center [246, 344] width 84 height 41
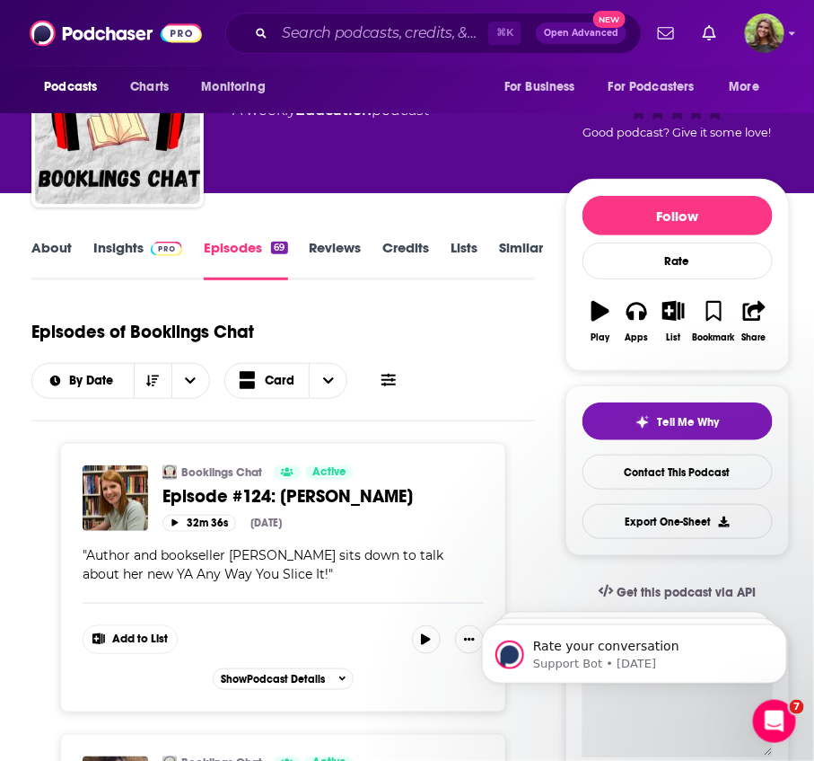
scroll to position [88, 0]
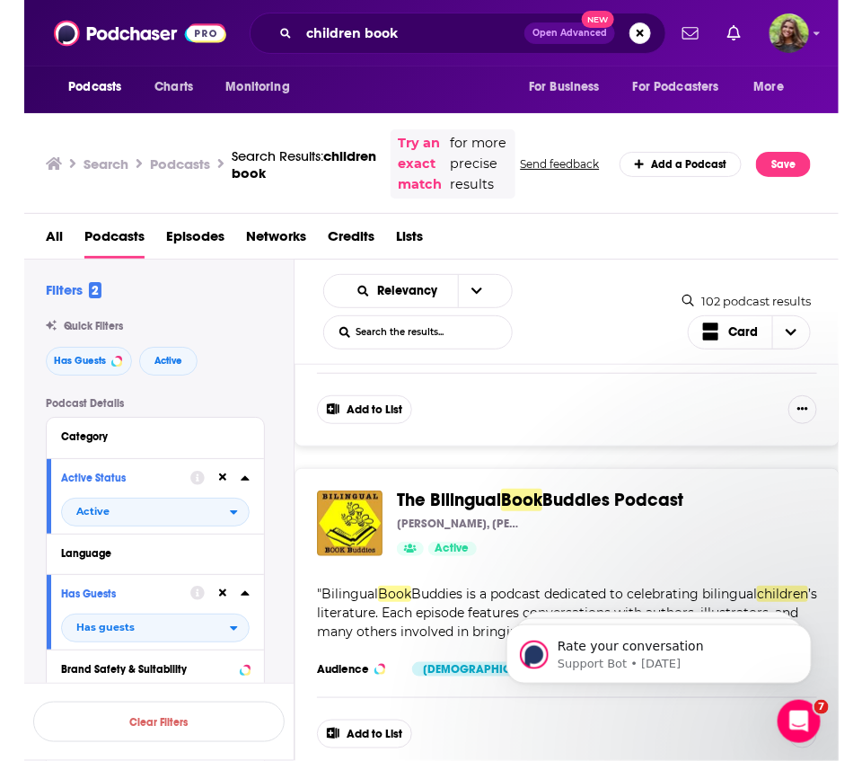
scroll to position [8207, 0]
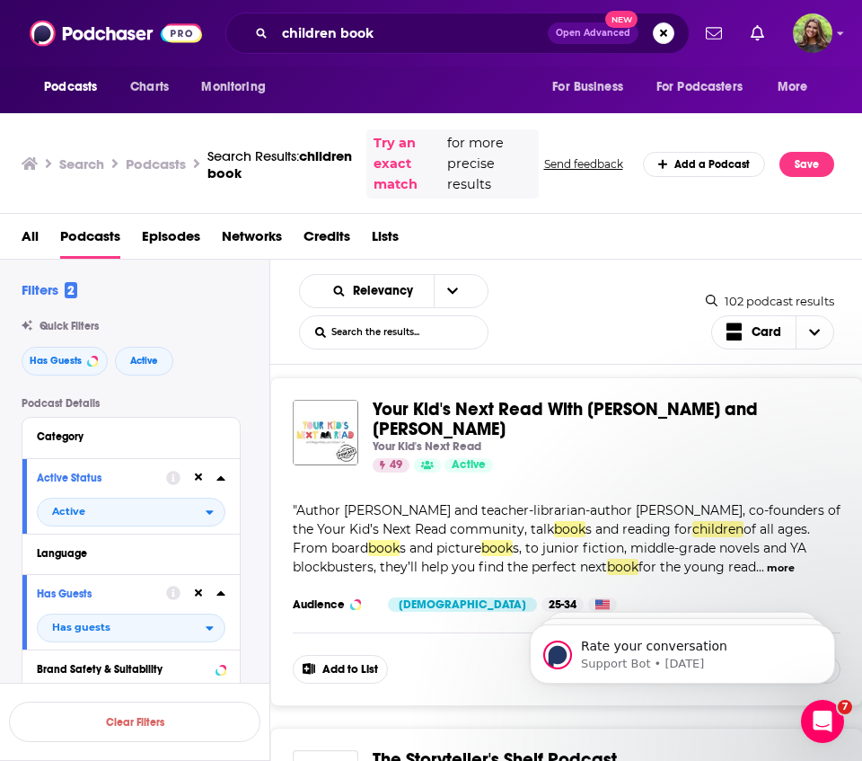
scroll to position [11458, 0]
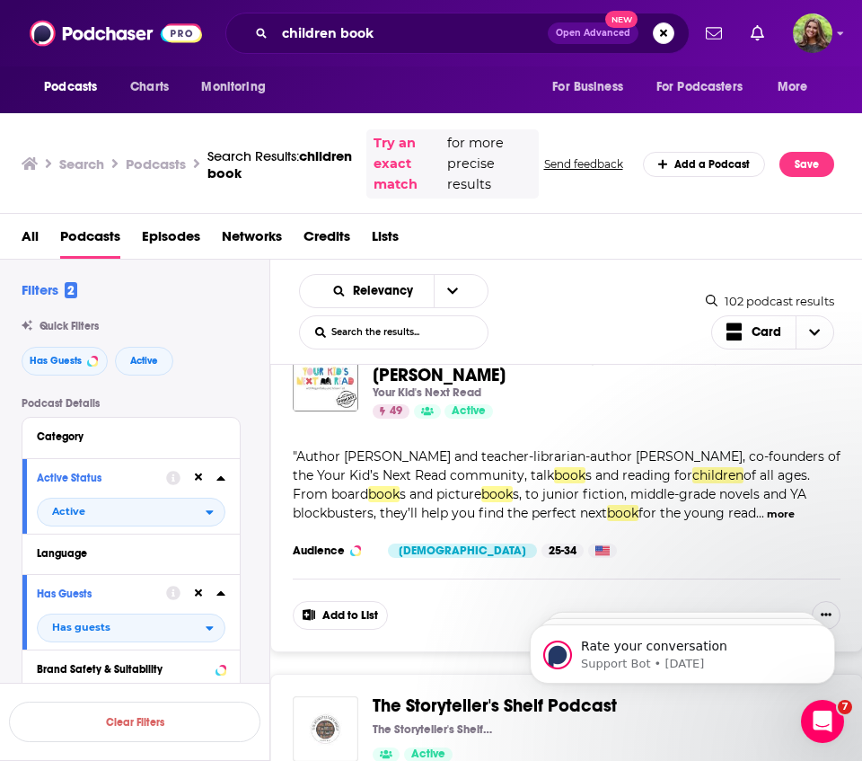
click at [320, 696] on img "The Storyteller's Shelf Podcast" at bounding box center [326, 729] width 66 height 66
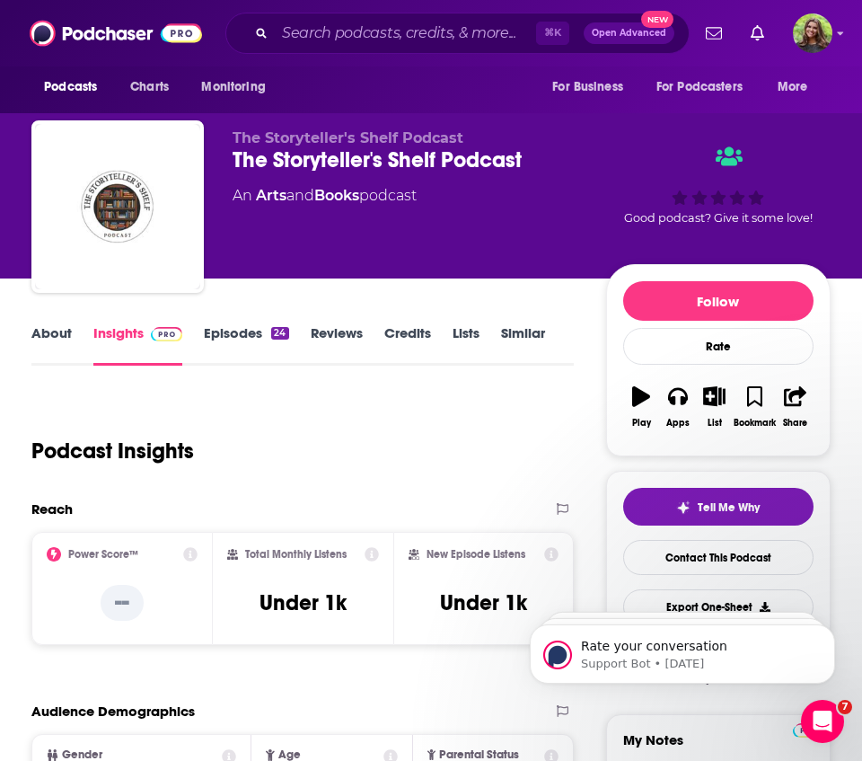
click at [53, 354] on link "About" at bounding box center [51, 344] width 40 height 41
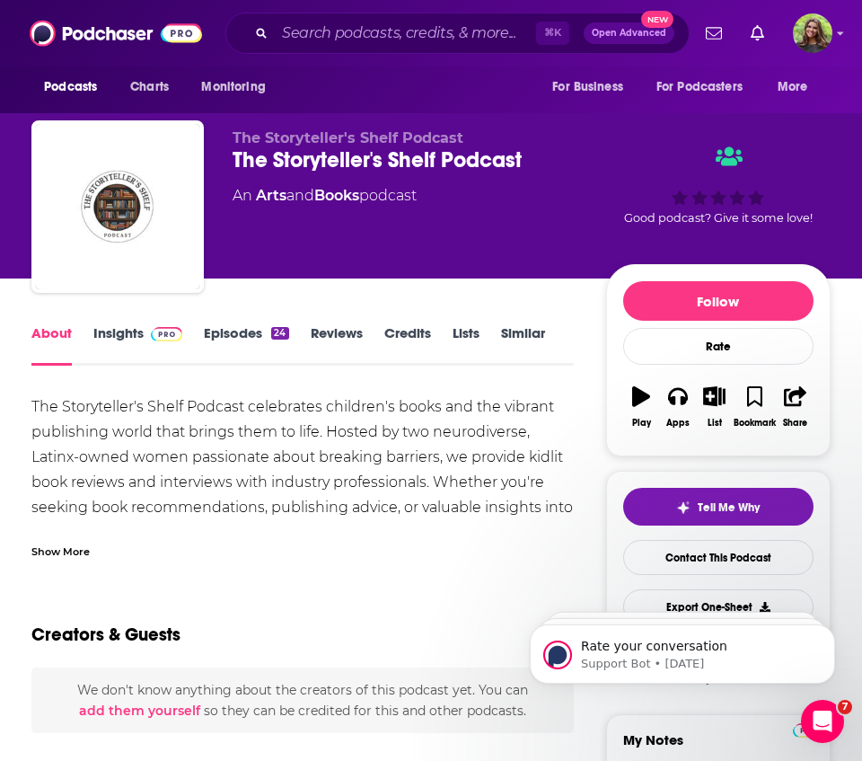
click at [74, 543] on div "Show More" at bounding box center [60, 549] width 58 height 17
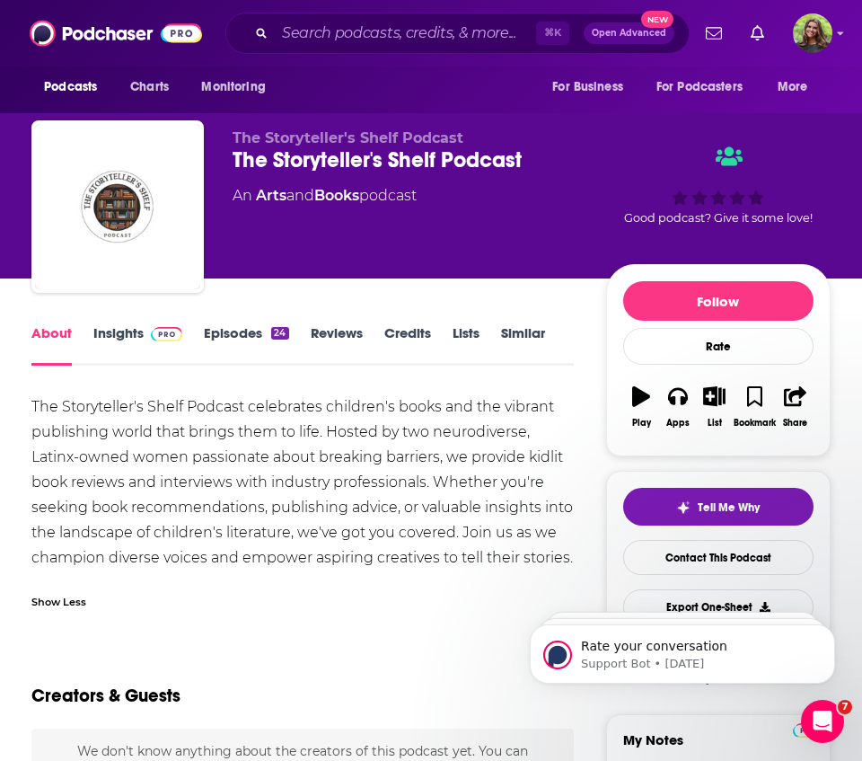
click at [250, 346] on link "Episodes 24" at bounding box center [246, 344] width 84 height 41
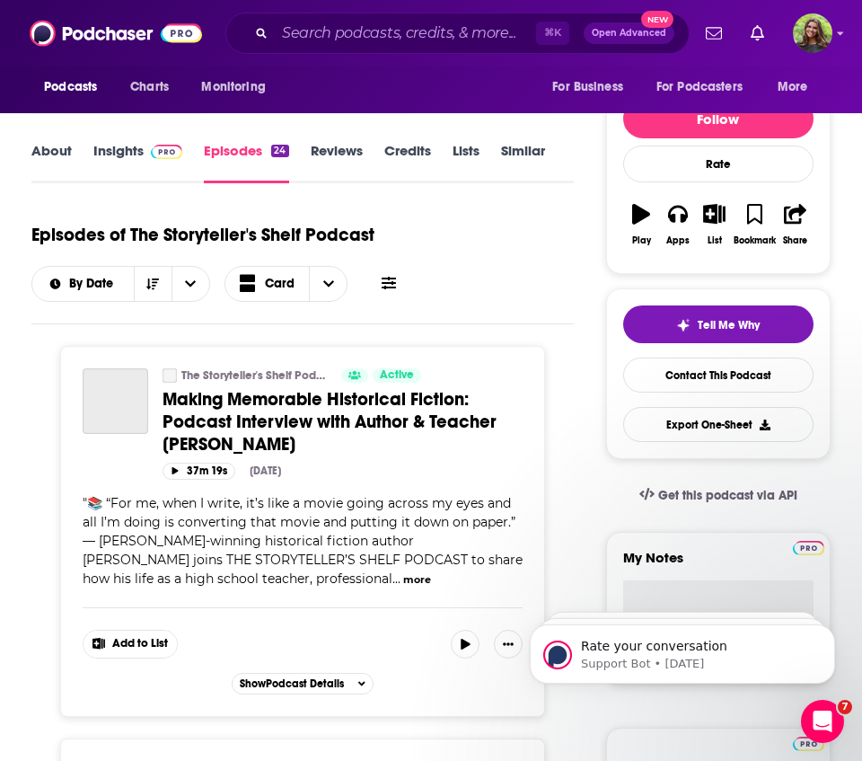
scroll to position [222, 0]
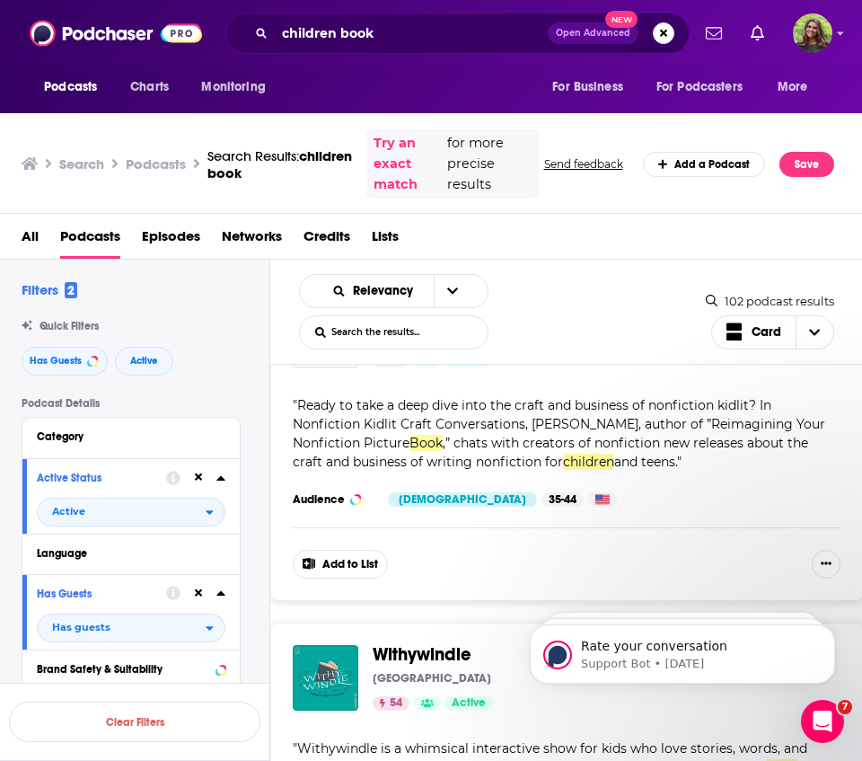
scroll to position [12609, 0]
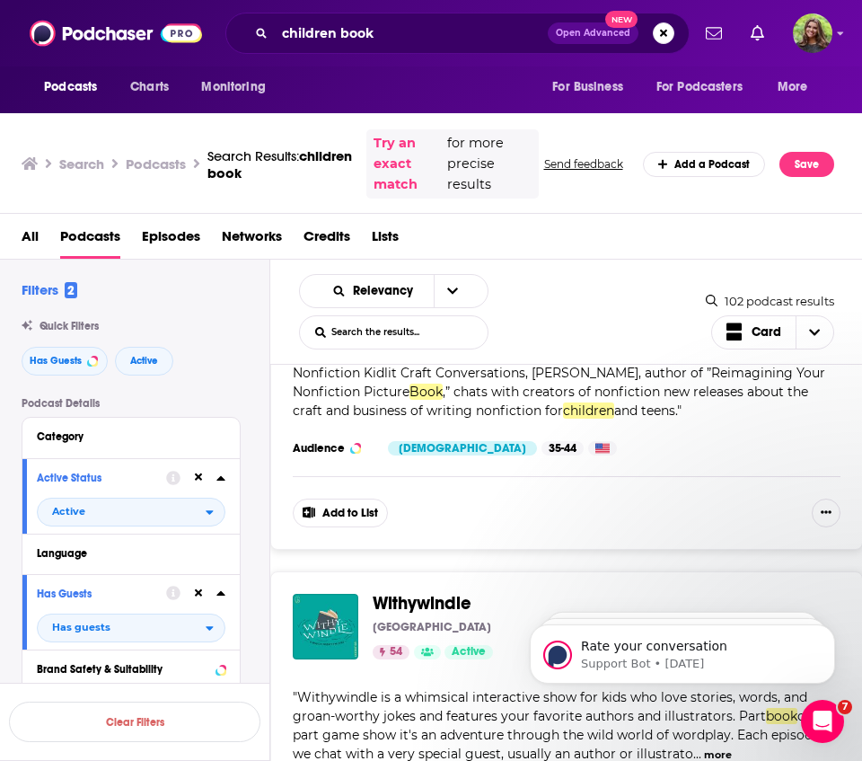
click at [704, 747] on button "more" at bounding box center [718, 754] width 28 height 15
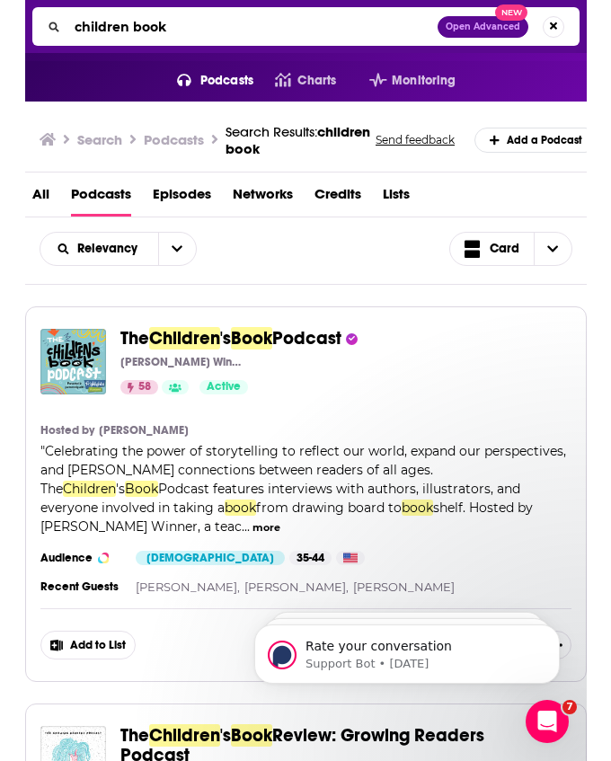
scroll to position [0, 0]
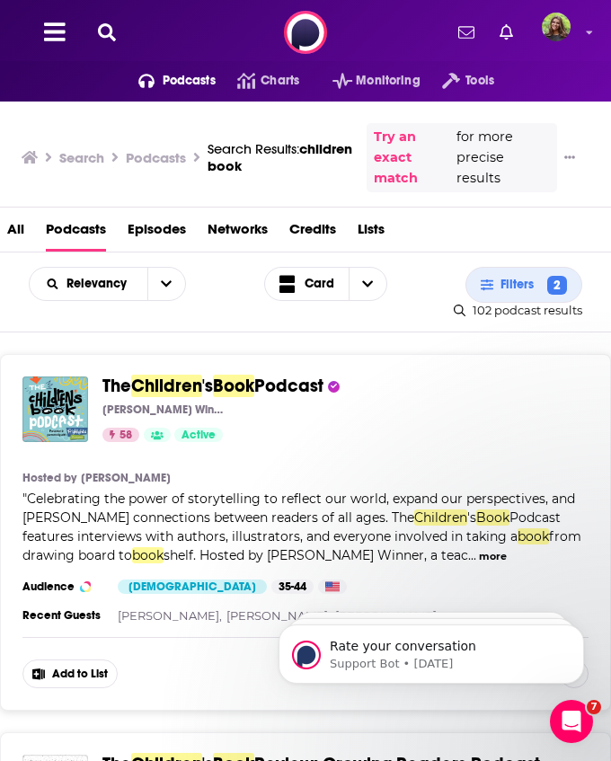
click at [111, 31] on icon at bounding box center [107, 32] width 18 height 18
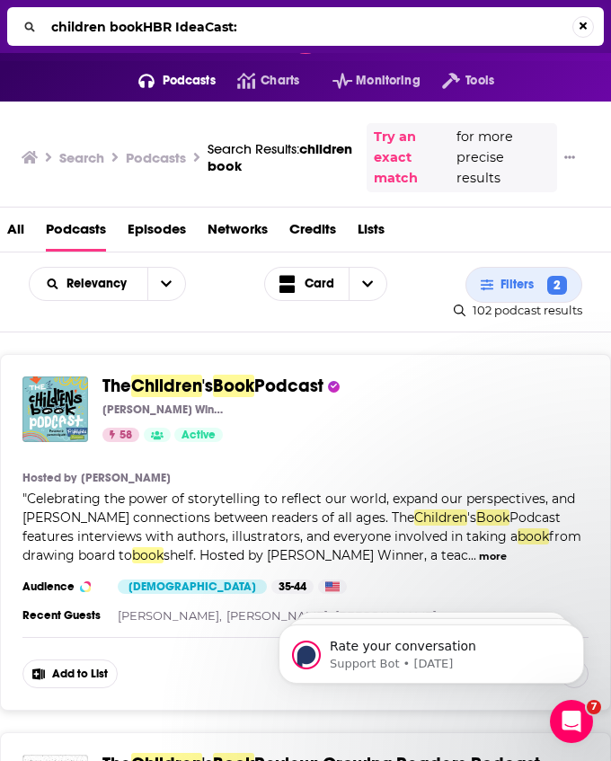
drag, startPoint x: 140, startPoint y: 28, endPoint x: -96, endPoint y: 28, distance: 236.2
click at [0, 28] on html "Podcasts Features Solutions Account Company Resources Say Hello </> Developer A…" at bounding box center [305, 380] width 611 height 761
type input "c"
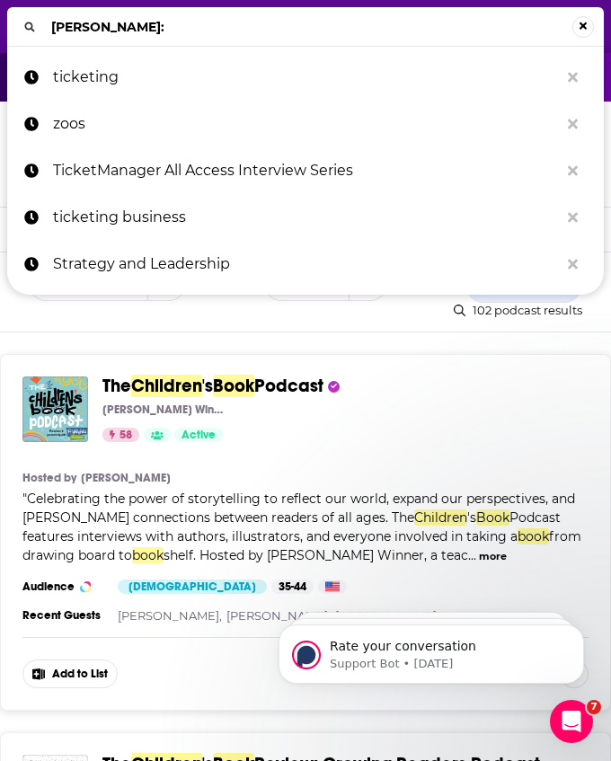
type input "[PERSON_NAME]:"
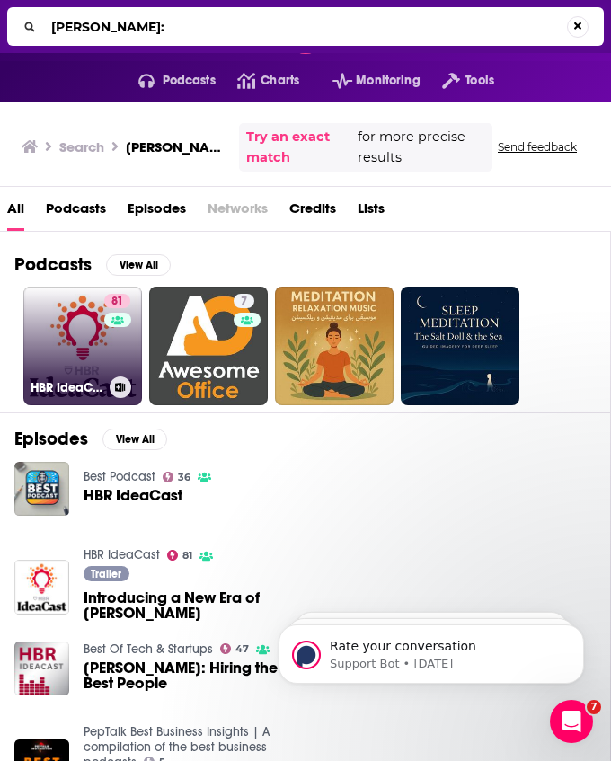
click at [92, 361] on link "81 [PERSON_NAME]" at bounding box center [82, 345] width 119 height 119
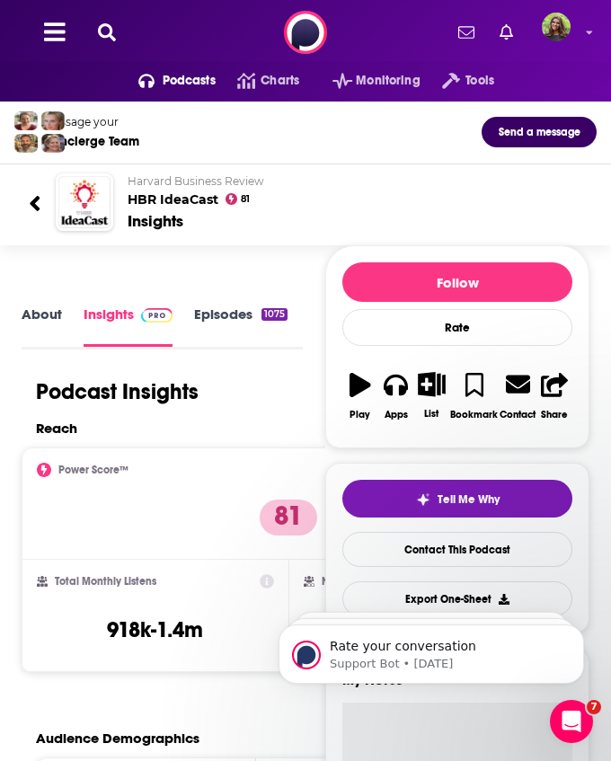
click at [42, 315] on link "About" at bounding box center [42, 325] width 40 height 40
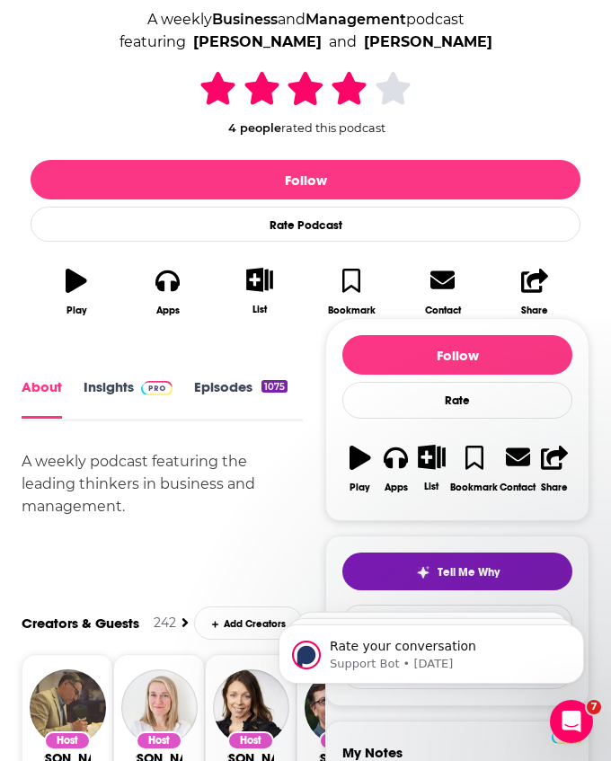
scroll to position [220, 0]
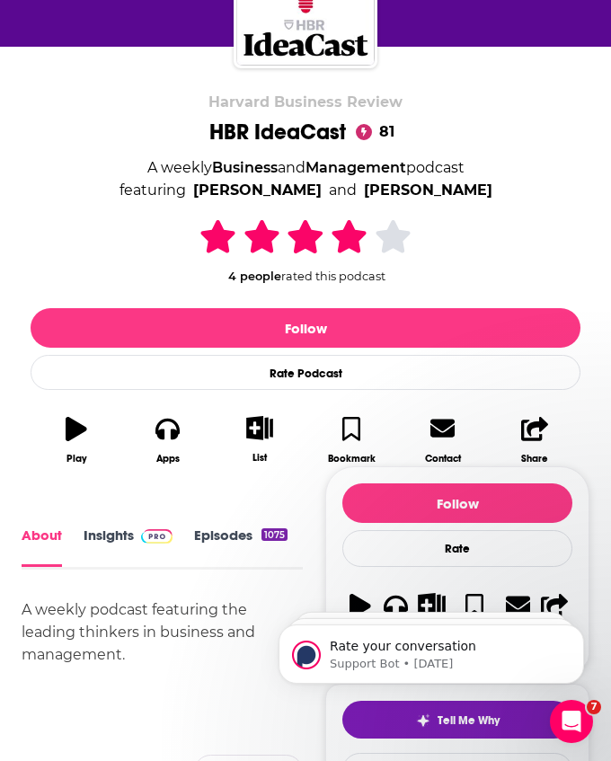
click at [106, 555] on link "Insights" at bounding box center [128, 546] width 89 height 40
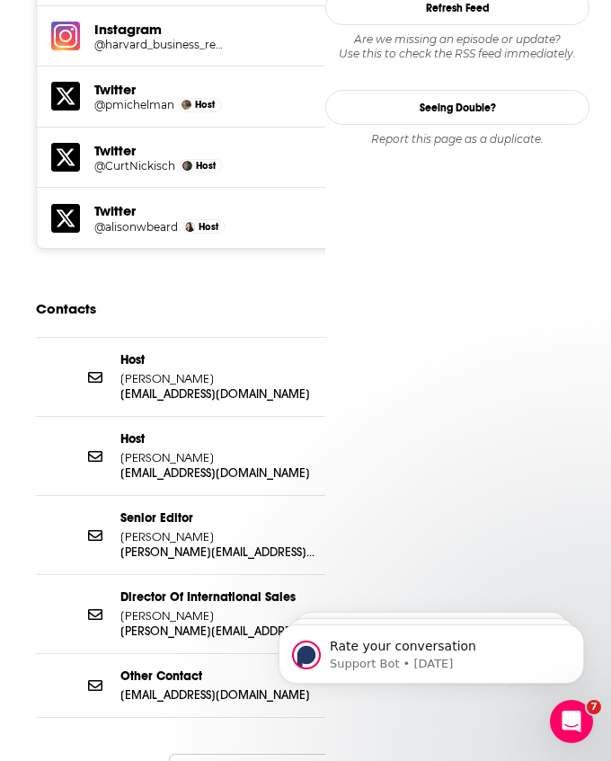
scroll to position [1640, 0]
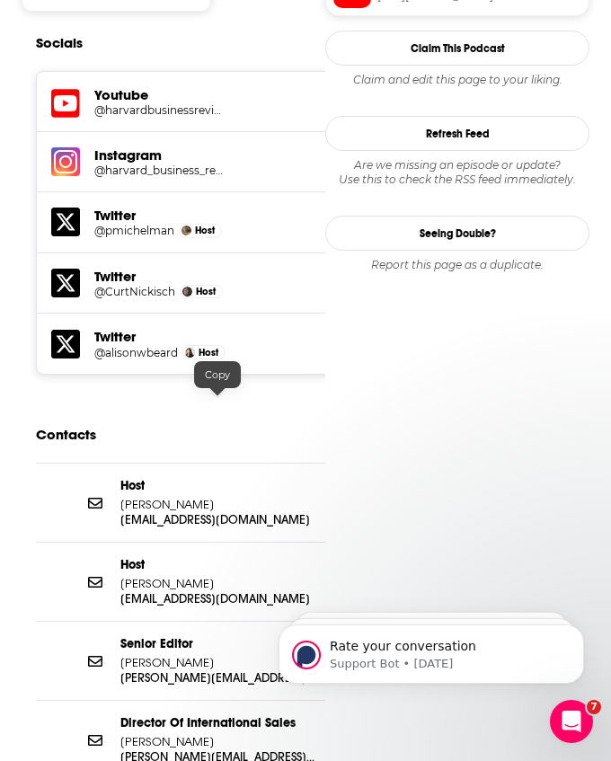
click at [193, 512] on p "[EMAIL_ADDRESS][DOMAIN_NAME]" at bounding box center [217, 519] width 194 height 15
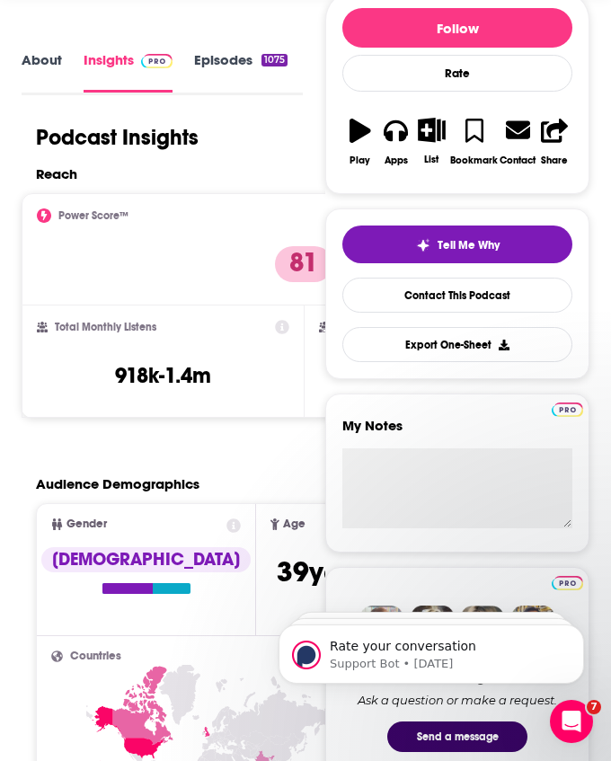
scroll to position [0, 0]
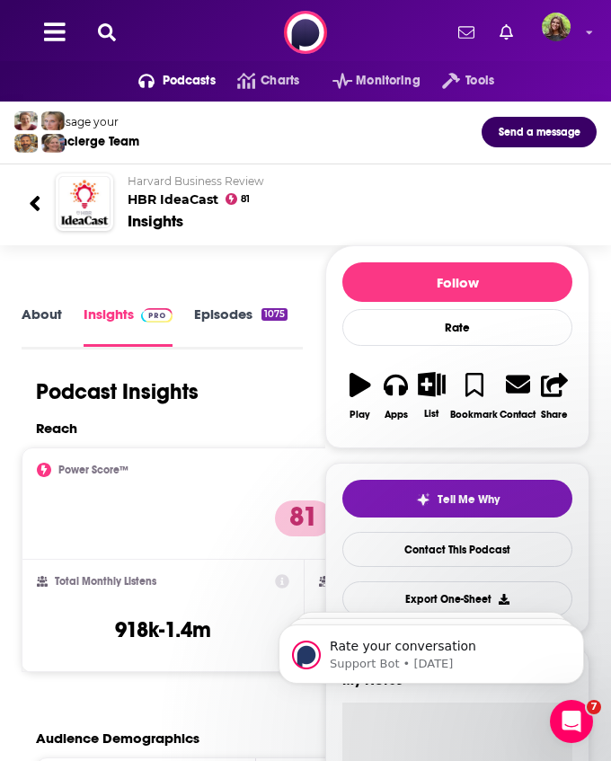
click at [107, 34] on icon at bounding box center [107, 32] width 18 height 18
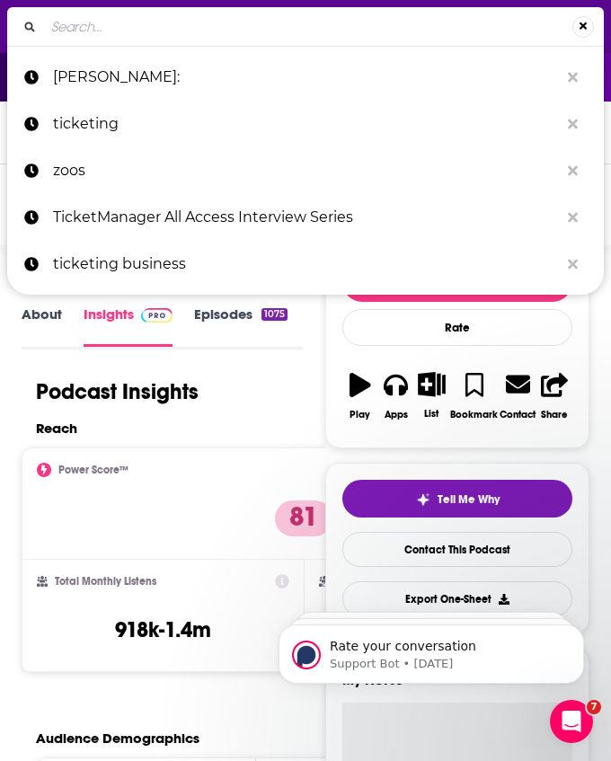
type input "The McKinsey Podcast"
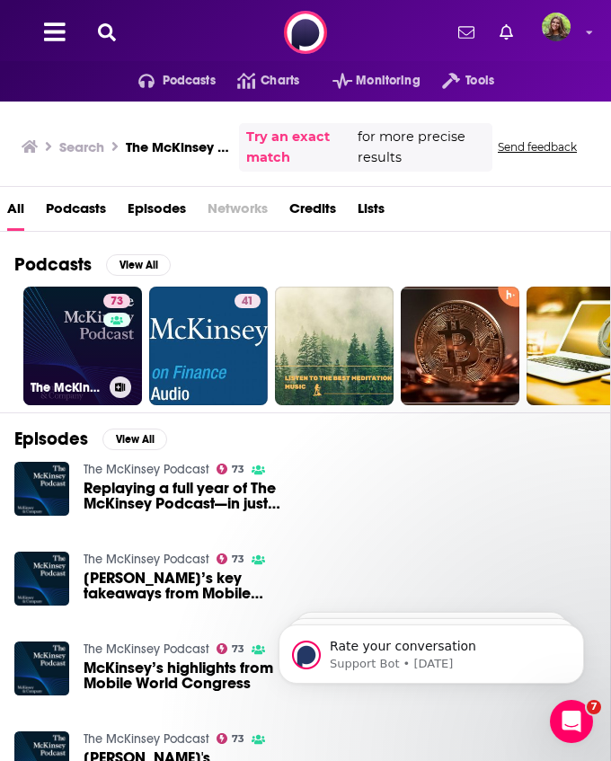
click at [101, 372] on link "73 The McKinsey Podcast" at bounding box center [82, 345] width 119 height 119
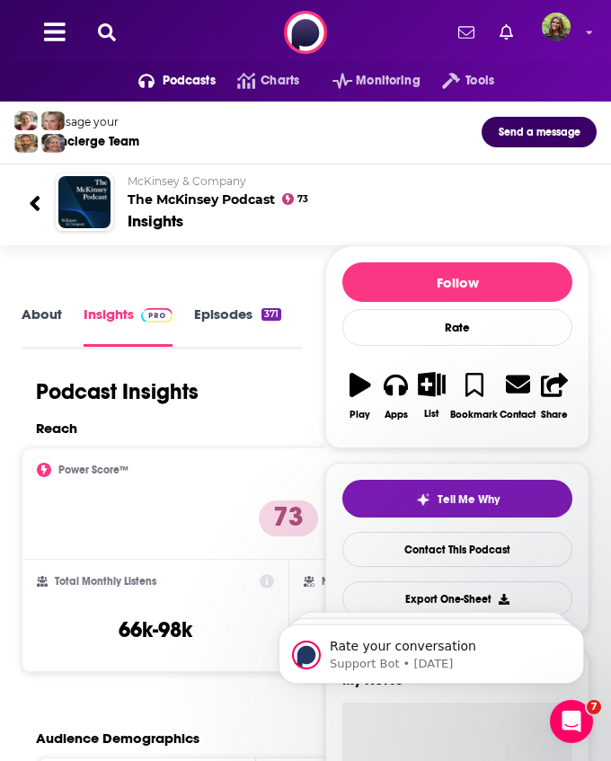
click at [39, 329] on link "About" at bounding box center [42, 325] width 40 height 40
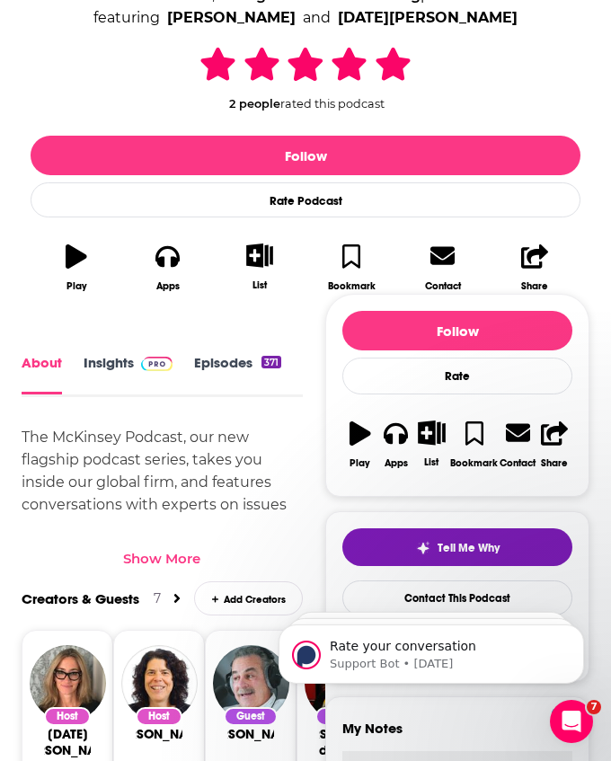
scroll to position [396, 0]
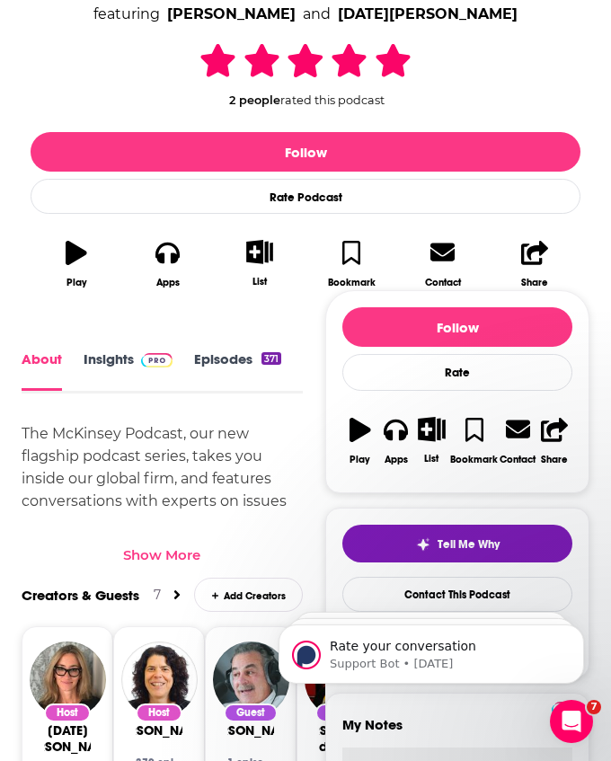
click at [168, 550] on div "Show More" at bounding box center [161, 554] width 77 height 17
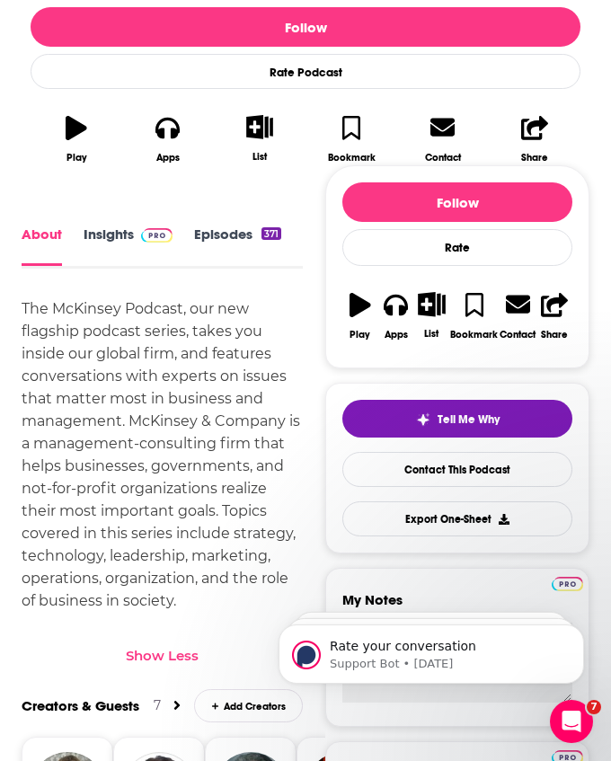
scroll to position [0, 0]
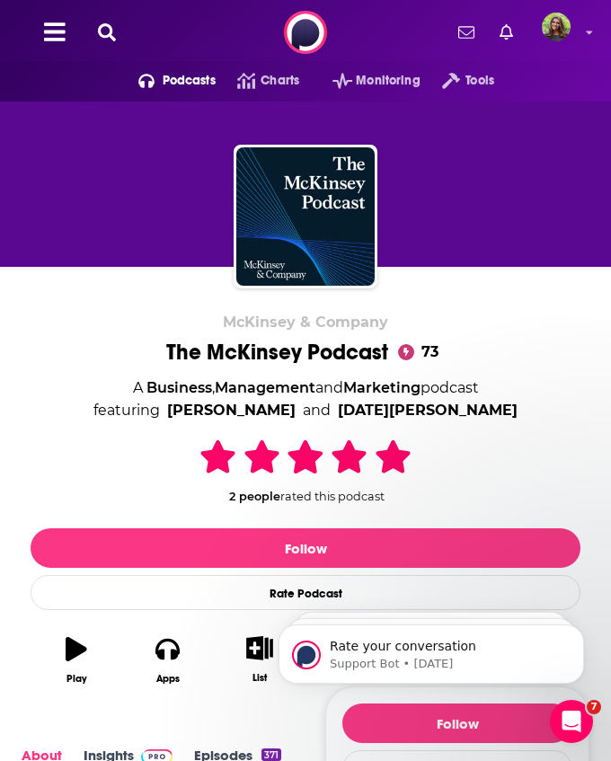
click at [114, 30] on icon at bounding box center [107, 32] width 18 height 18
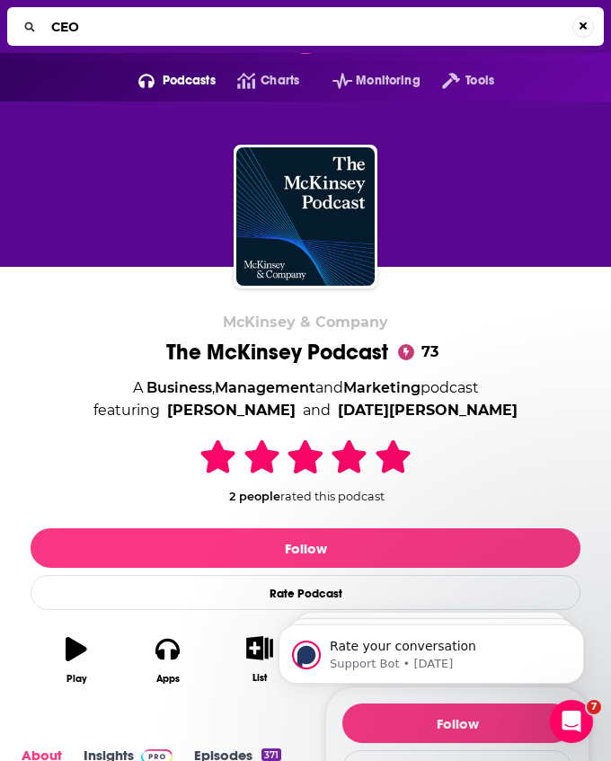
type input "CEO"
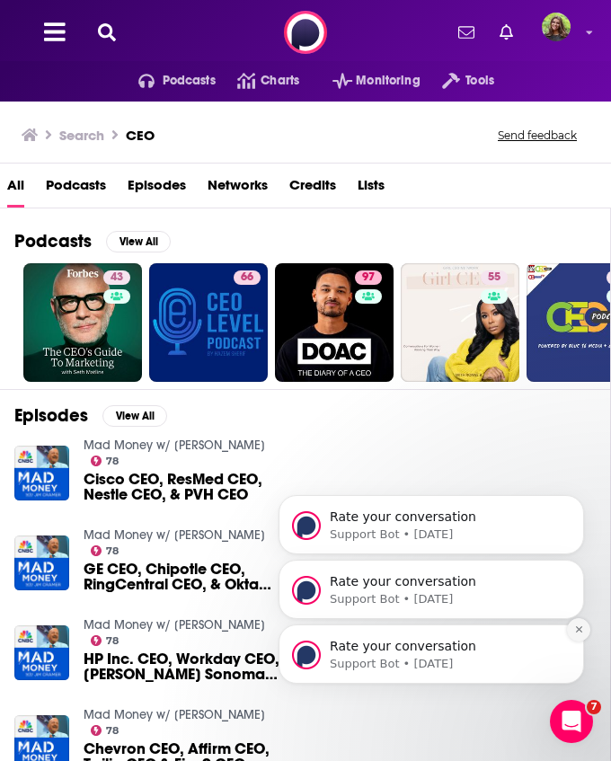
click at [580, 637] on button "Dismiss notification" at bounding box center [578, 629] width 23 height 23
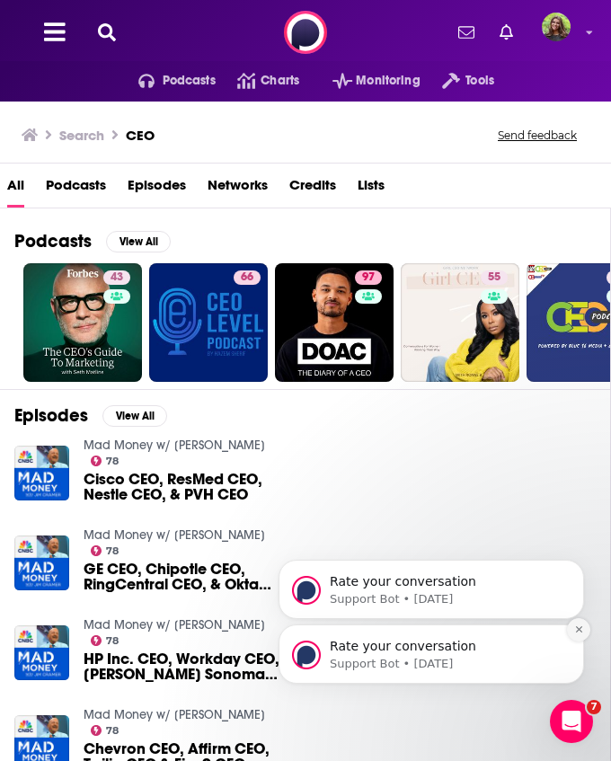
click at [576, 630] on icon "Dismiss notification" at bounding box center [578, 629] width 6 height 6
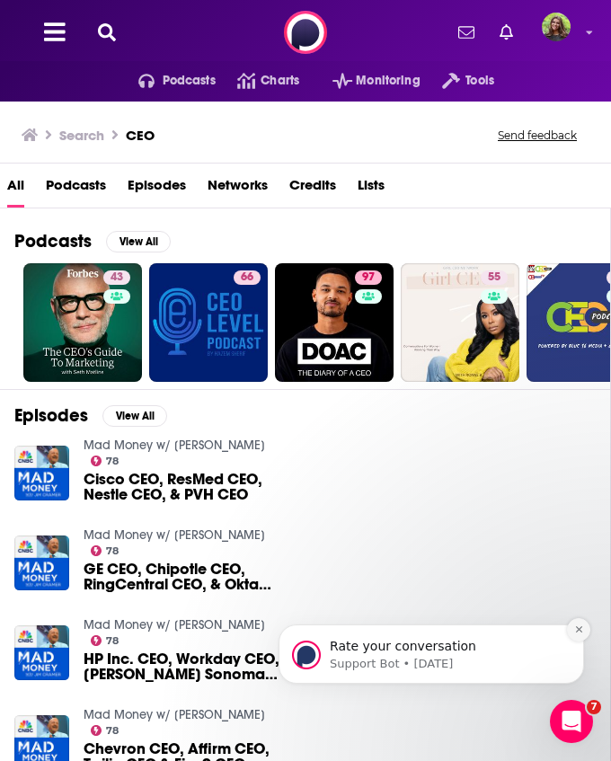
click at [583, 629] on icon "Dismiss notification" at bounding box center [579, 629] width 10 height 10
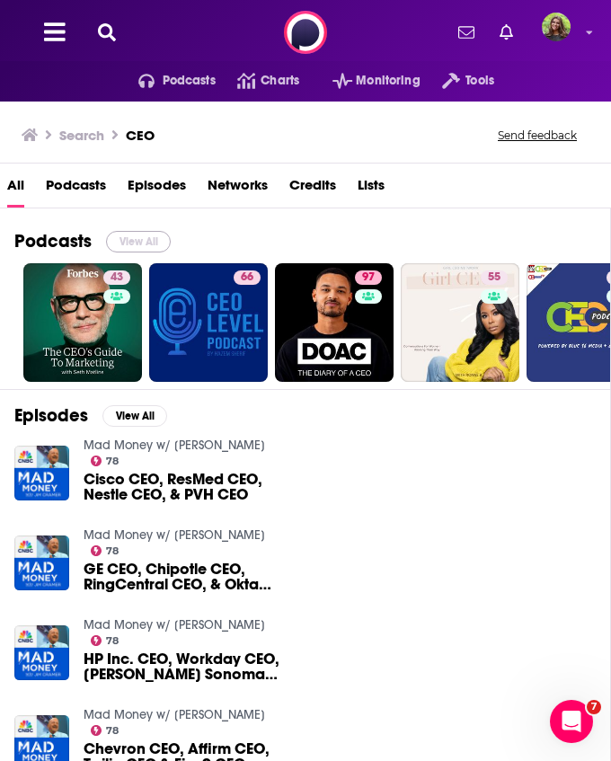
click at [141, 234] on button "View All" at bounding box center [138, 242] width 65 height 22
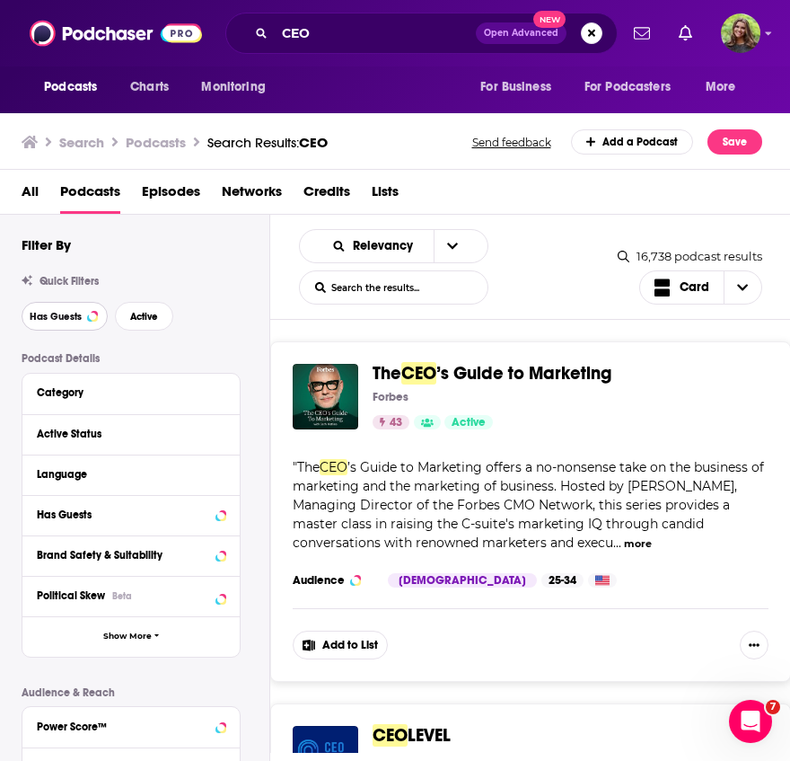
click at [81, 314] on button "Has Guests" at bounding box center [65, 316] width 86 height 29
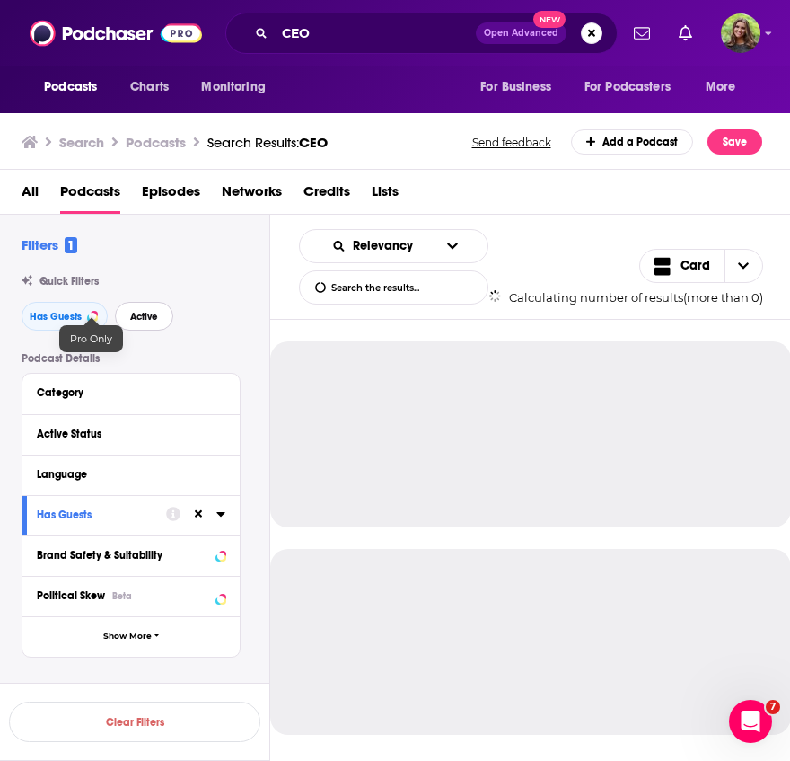
click at [138, 317] on span "Active" at bounding box center [144, 317] width 28 height 10
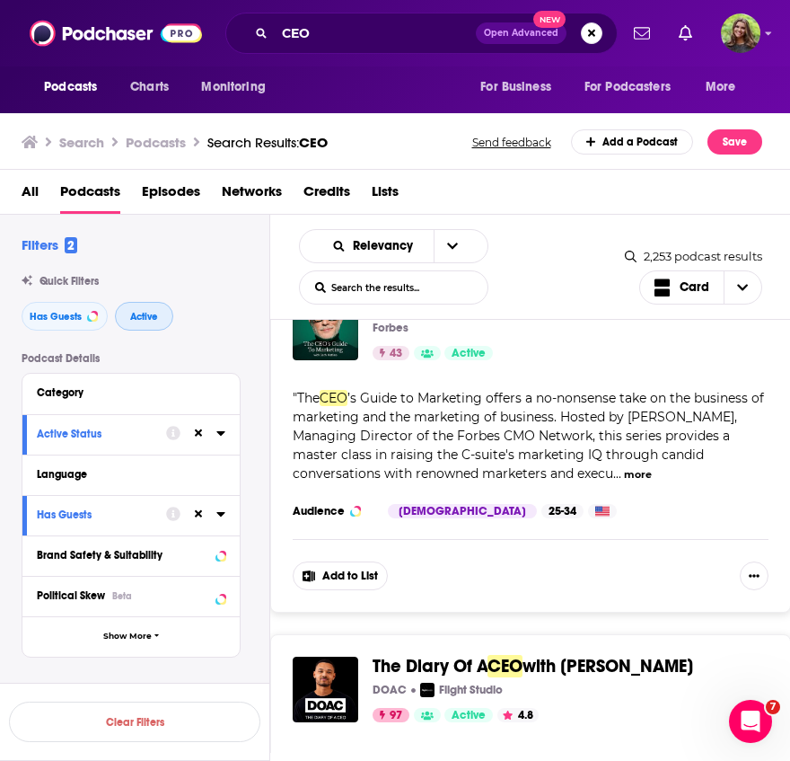
scroll to position [90, 0]
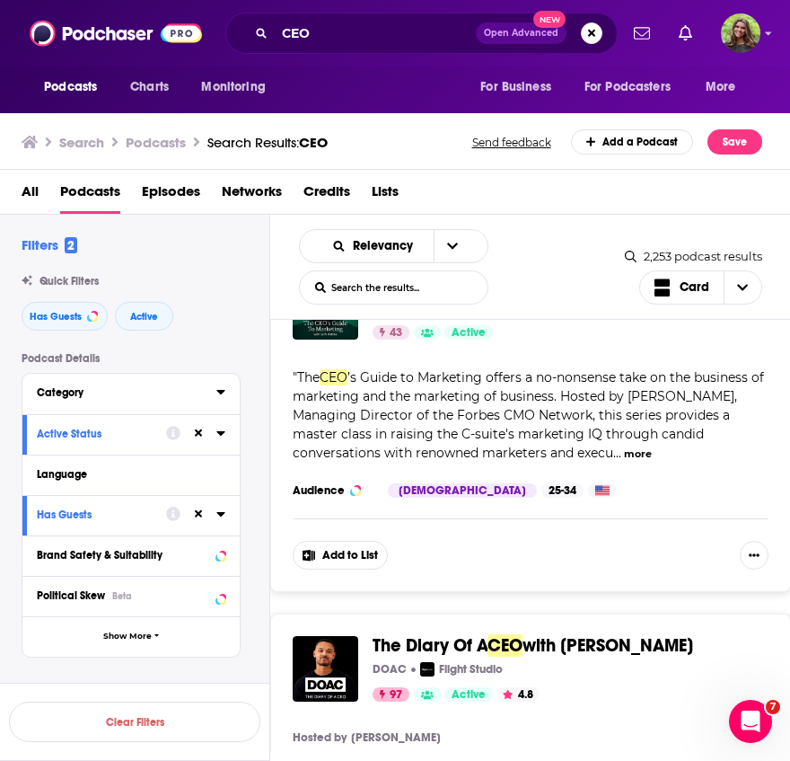
click at [187, 391] on div "Category" at bounding box center [121, 392] width 168 height 13
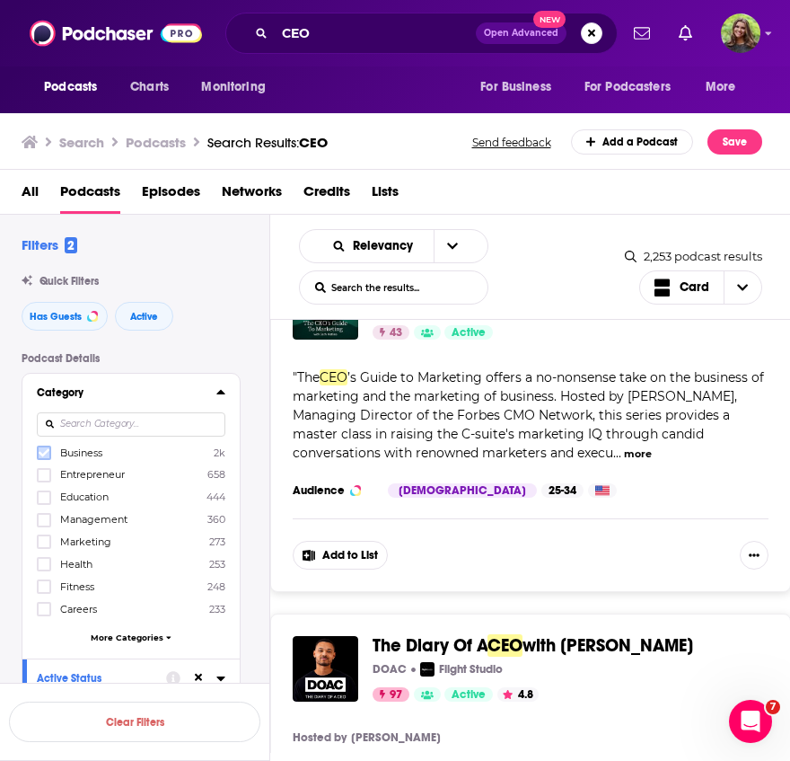
click at [48, 453] on icon at bounding box center [44, 452] width 11 height 11
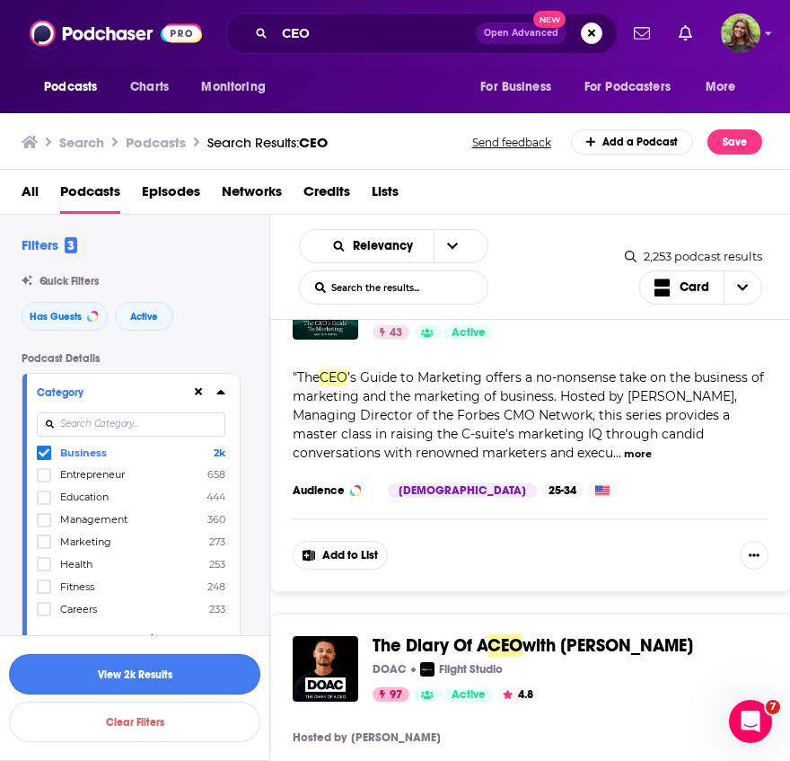
click at [143, 682] on button "View 2k Results" at bounding box center [134, 674] width 251 height 40
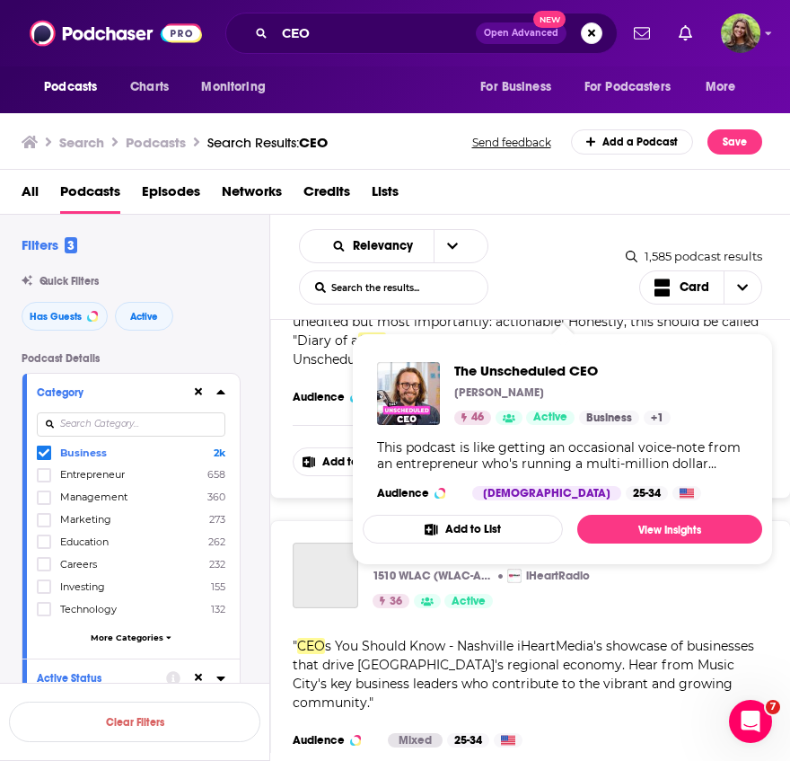
scroll to position [3866, 0]
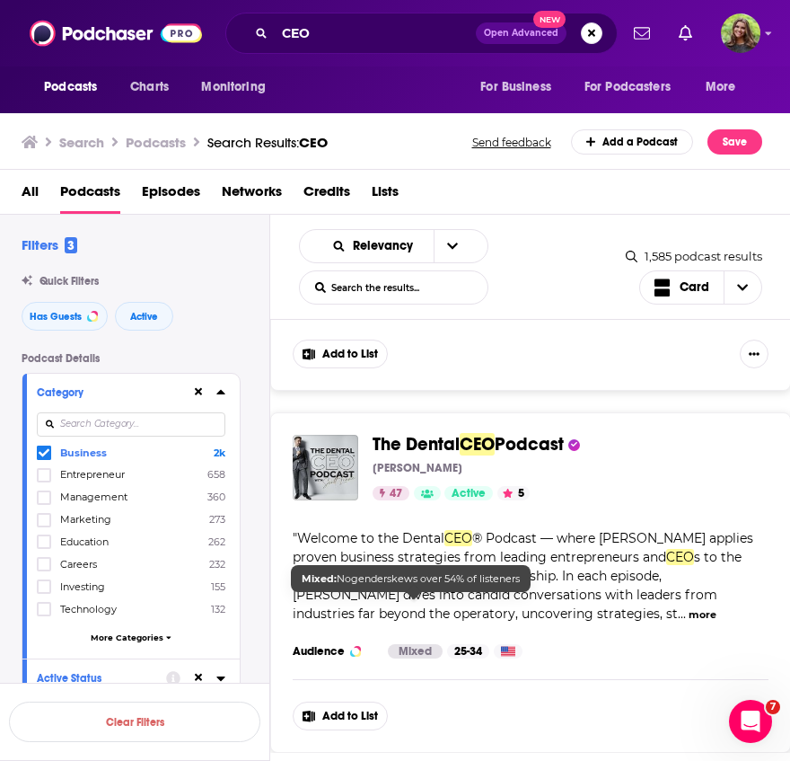
scroll to position [5430, 0]
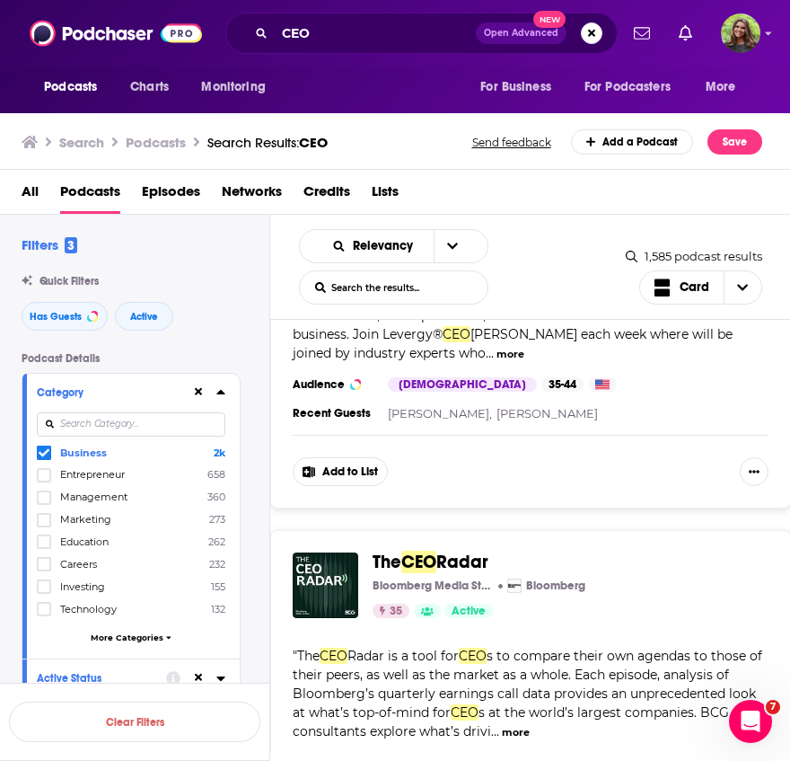
scroll to position [6126, 0]
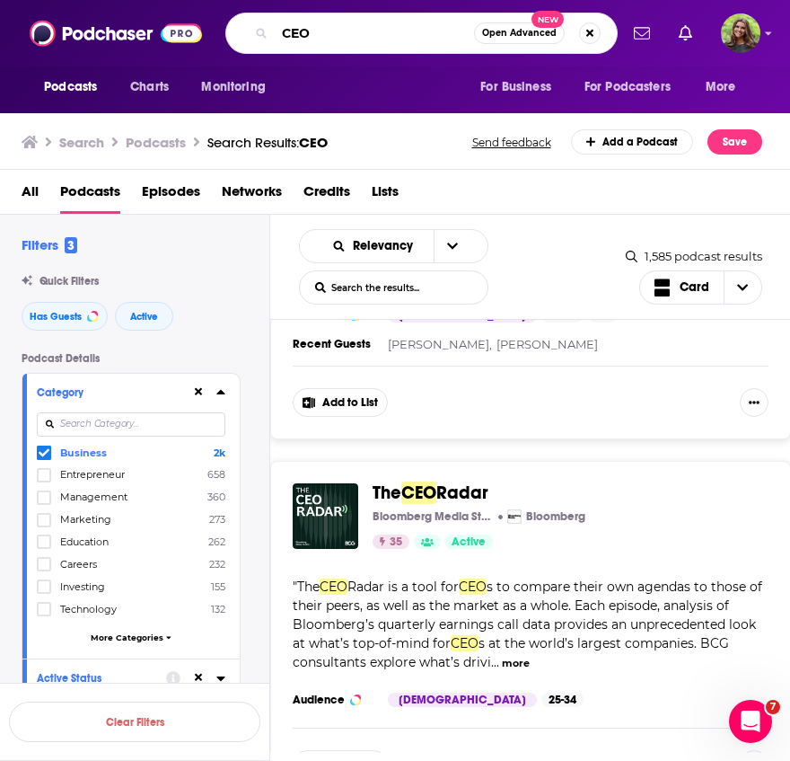
click at [347, 36] on input "CEO" at bounding box center [374, 33] width 199 height 29
type input "C"
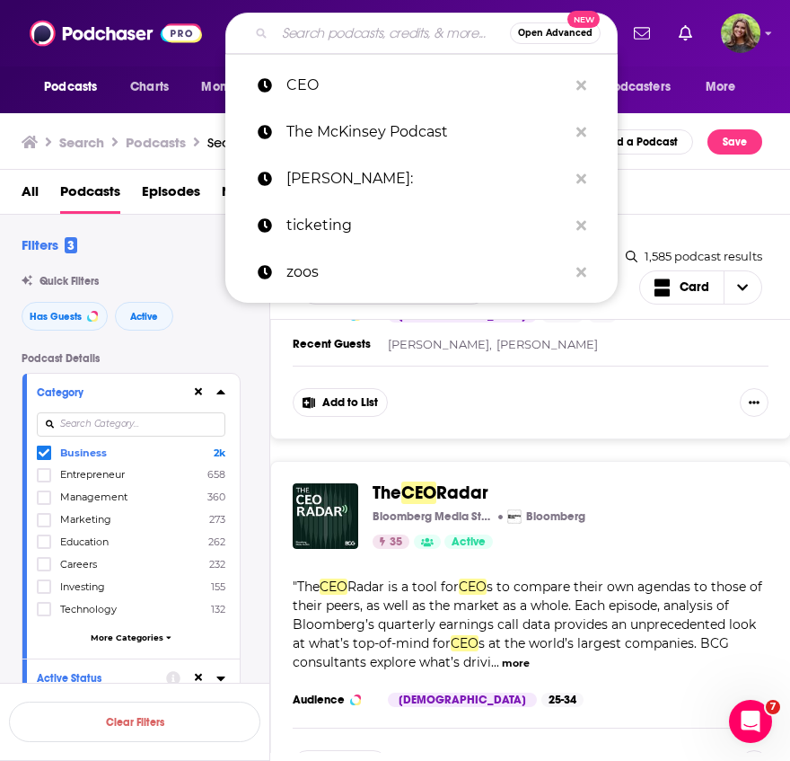
paste input "The Leadership Communication Show"
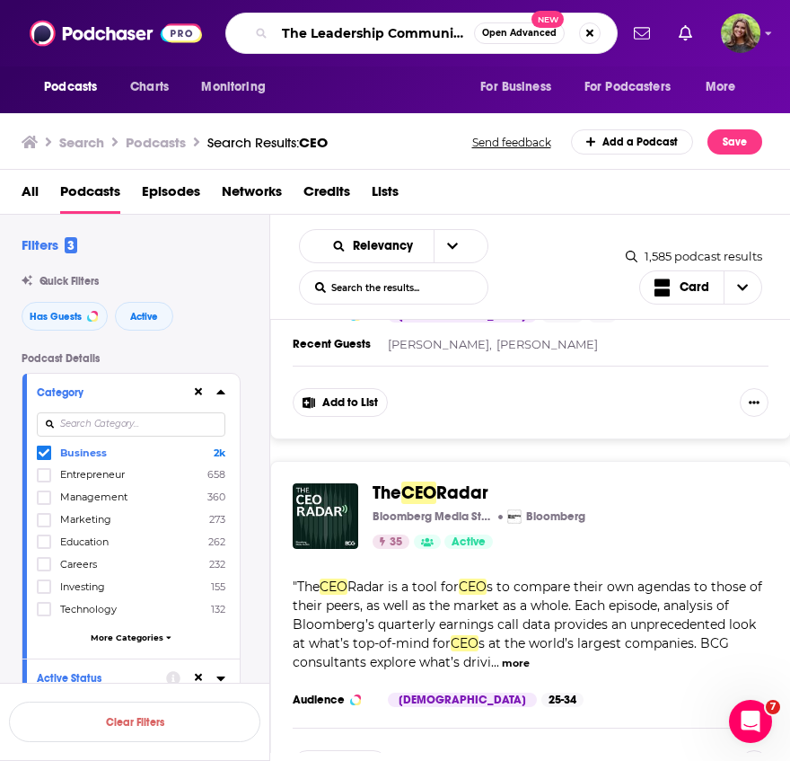
scroll to position [0, 64]
type input "The Leadership Communication Show"
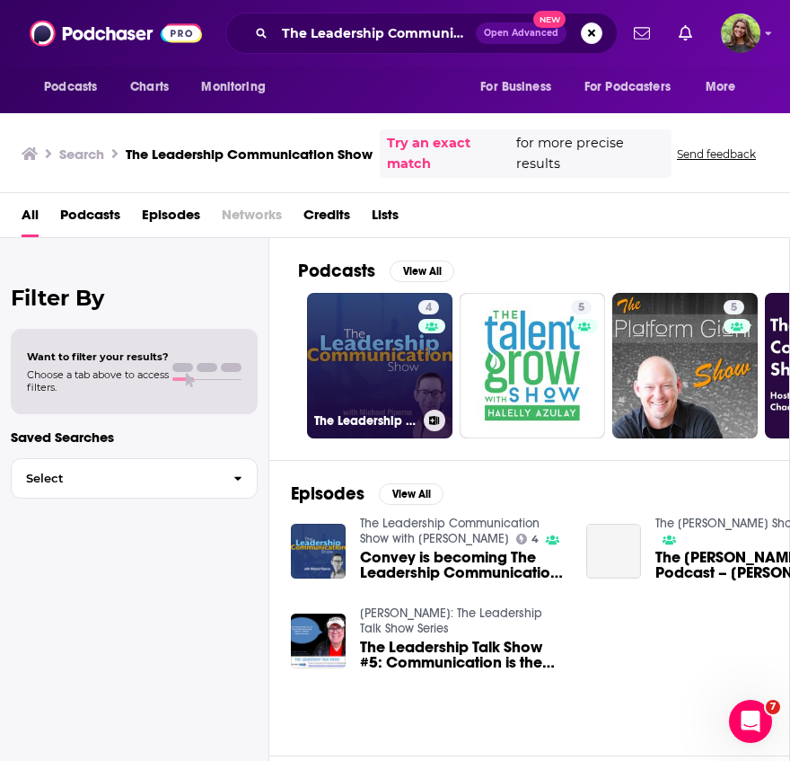
click at [371, 359] on link "4 The Leadership Communication Show with [PERSON_NAME]" at bounding box center [379, 365] width 145 height 145
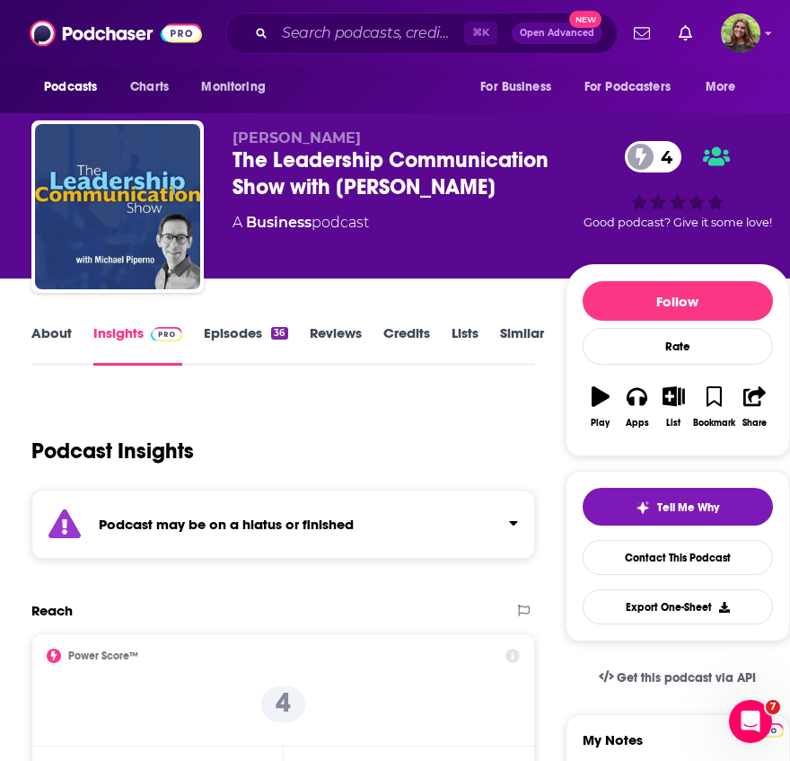
click at [248, 355] on link "Episodes 36" at bounding box center [246, 344] width 84 height 41
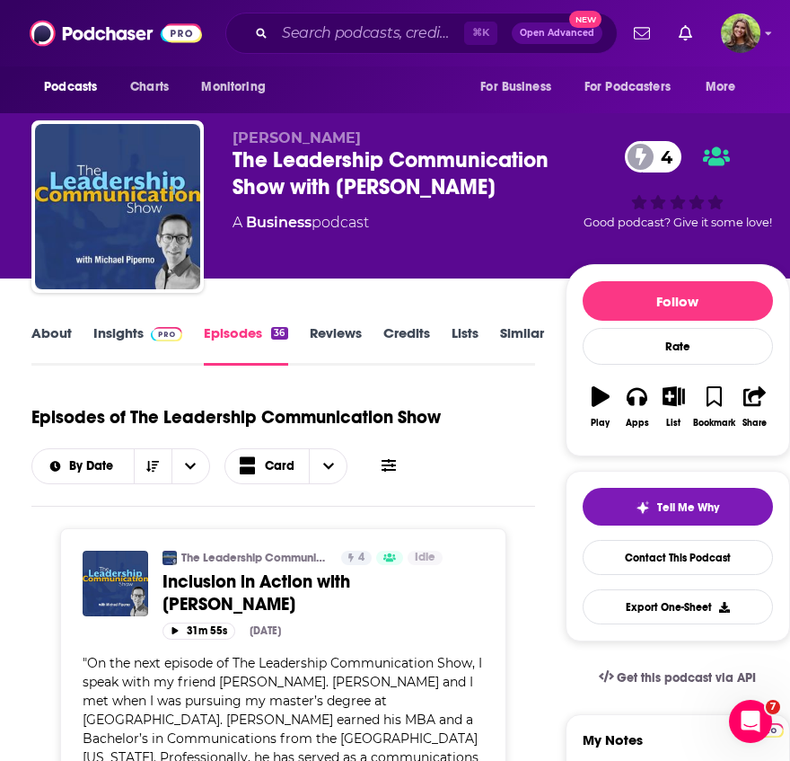
click at [512, 321] on div "About Insights Episodes 36 Reviews Credits Lists Similar" at bounding box center [283, 343] width 504 height 44
click at [513, 340] on link "Similar" at bounding box center [522, 344] width 44 height 41
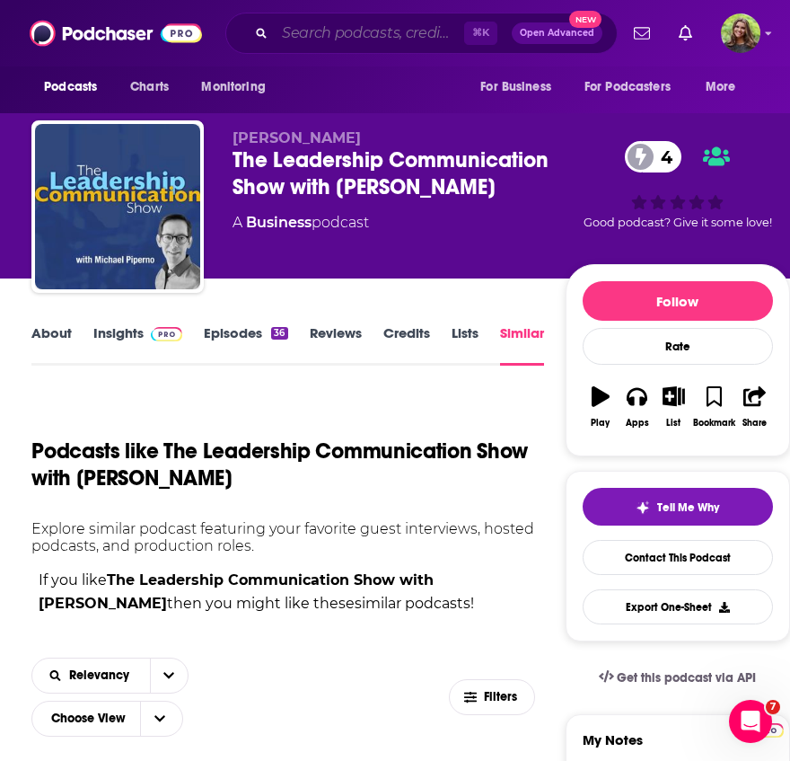
click at [350, 40] on input "Search podcasts, credits, & more..." at bounding box center [369, 33] width 189 height 29
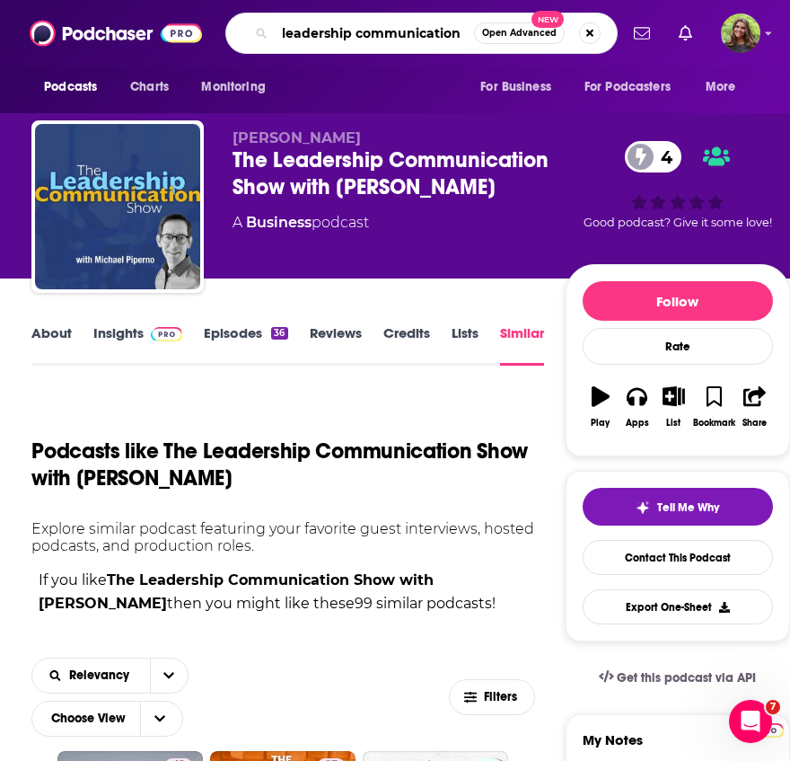
type input "leadership communication"
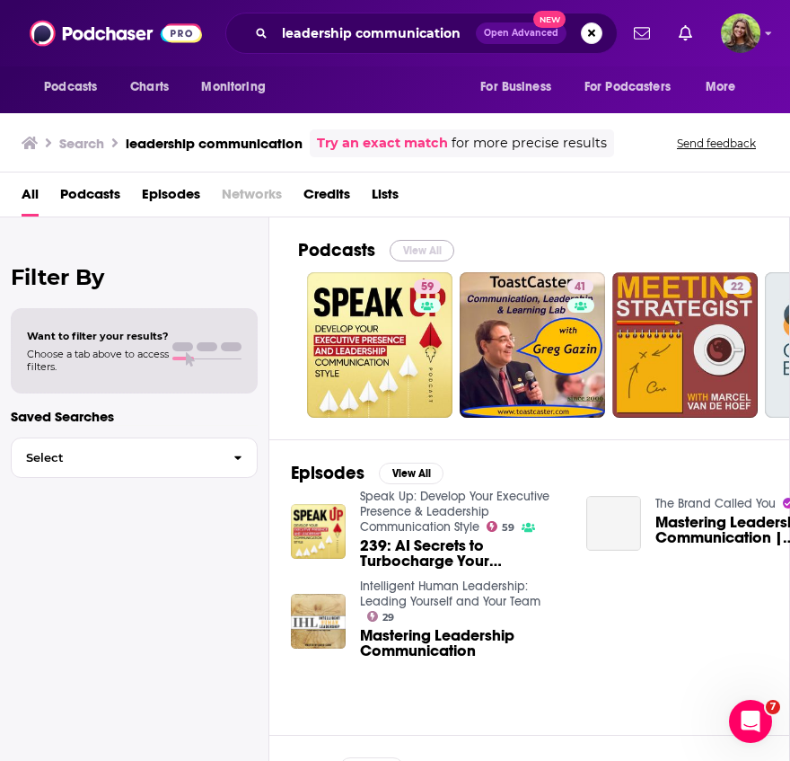
click at [407, 247] on button "View All" at bounding box center [422, 251] width 65 height 22
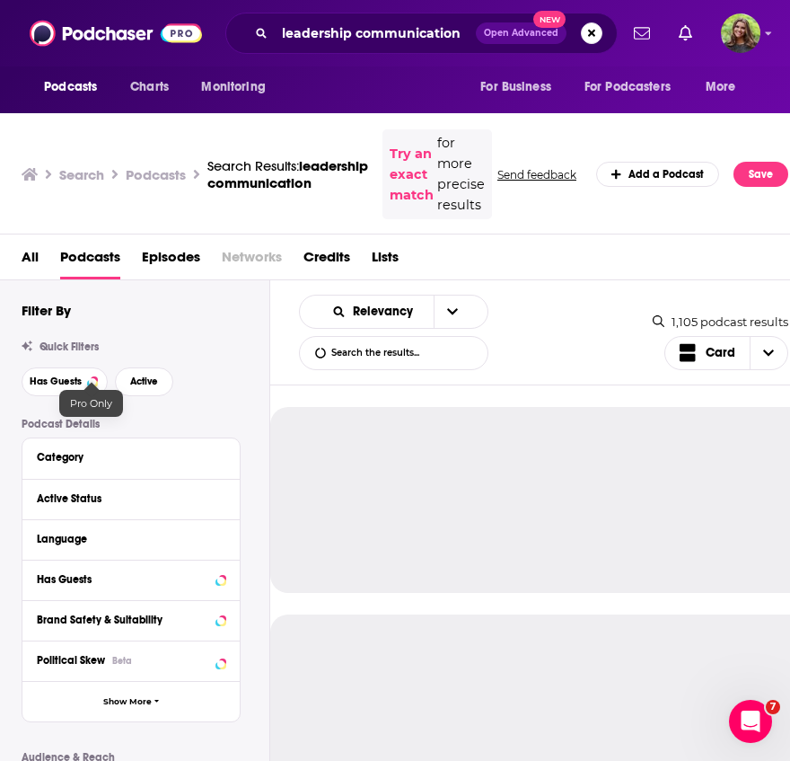
click at [89, 389] on div at bounding box center [91, 390] width 15 height 15
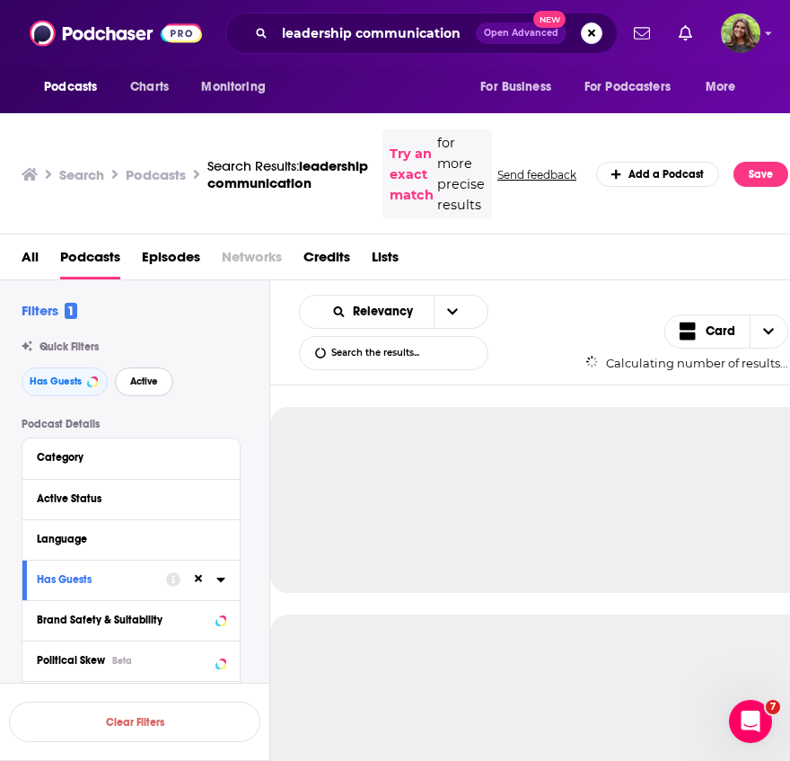
click at [147, 391] on button "Active" at bounding box center [144, 381] width 58 height 29
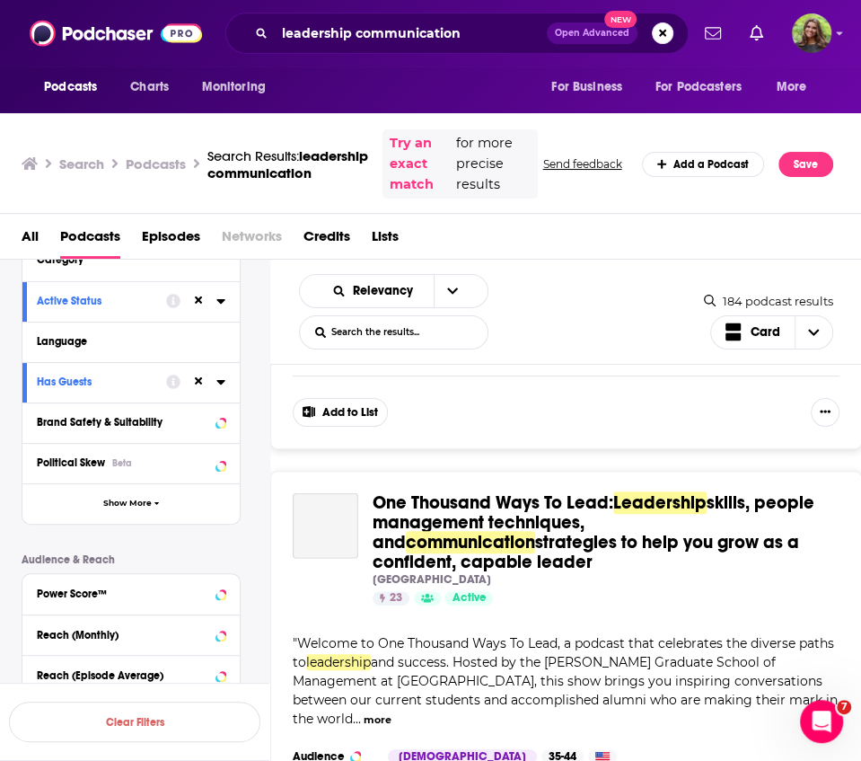
scroll to position [2502, 0]
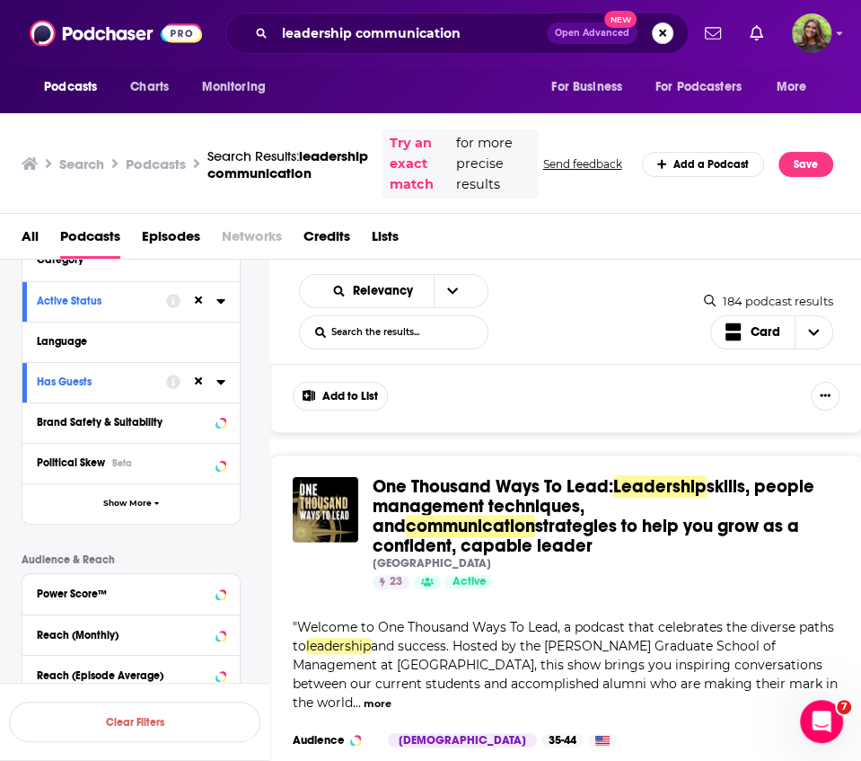
click at [661, 36] on button "Search podcasts, credits, & more..." at bounding box center [663, 33] width 22 height 22
click at [629, 36] on span "Open Advanced" at bounding box center [592, 33] width 75 height 9
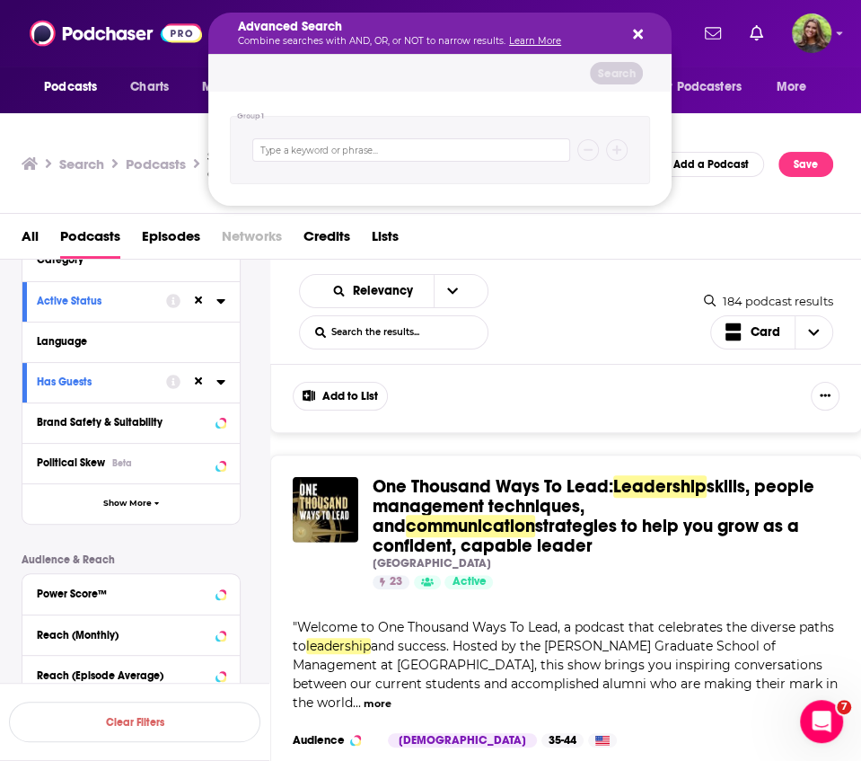
click at [634, 32] on icon "Search podcasts, credits, & more..." at bounding box center [638, 34] width 10 height 14
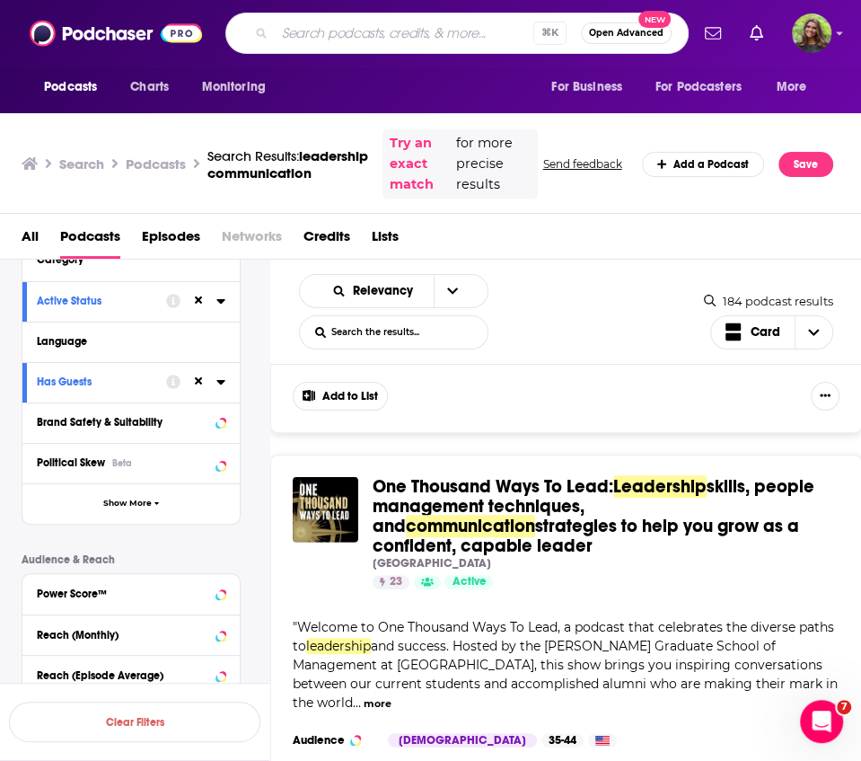
click at [371, 15] on div "⌘ K Open Advanced New" at bounding box center [456, 33] width 463 height 41
click at [322, 34] on input "Search podcasts, credits, & more..." at bounding box center [404, 33] width 259 height 29
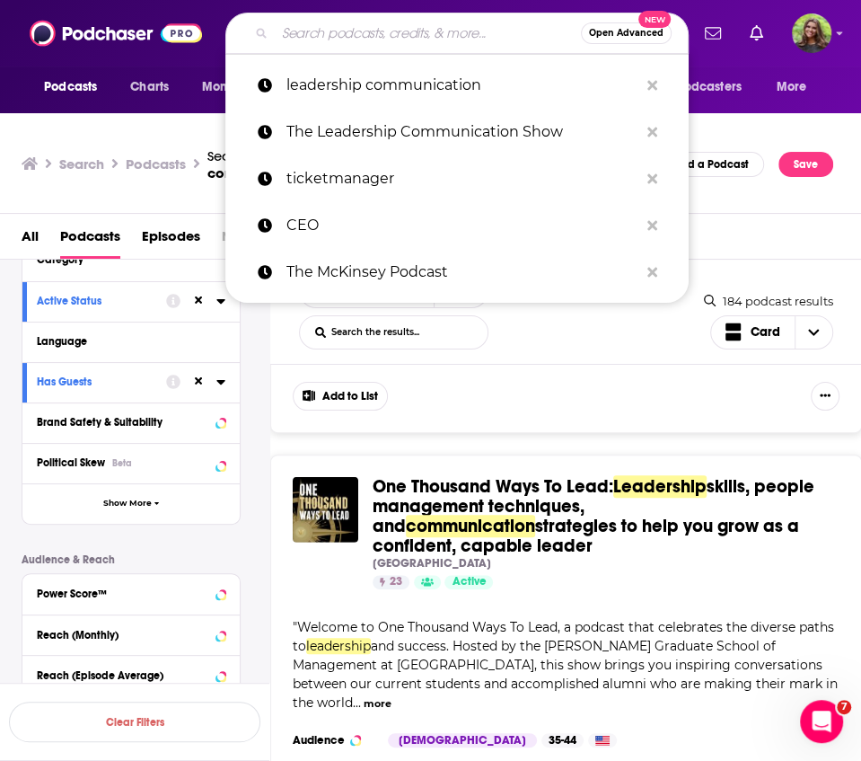
paste input "No Bullsh!t Leadership:"
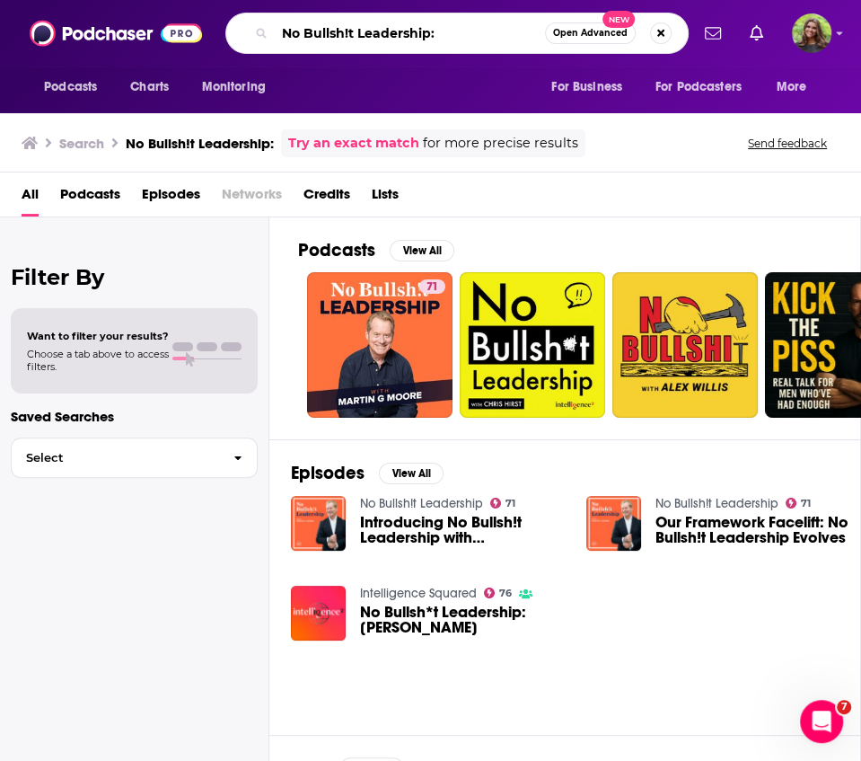
drag, startPoint x: 469, startPoint y: 31, endPoint x: 205, endPoint y: 31, distance: 264.0
click at [205, 31] on div "Podcasts Charts Monitoring No Bullsh!t Leadership: Open Advanced New For Busine…" at bounding box center [430, 33] width 861 height 66
paste input "The World Class Leaders Show"
type input "The World Class Leaders Show:"
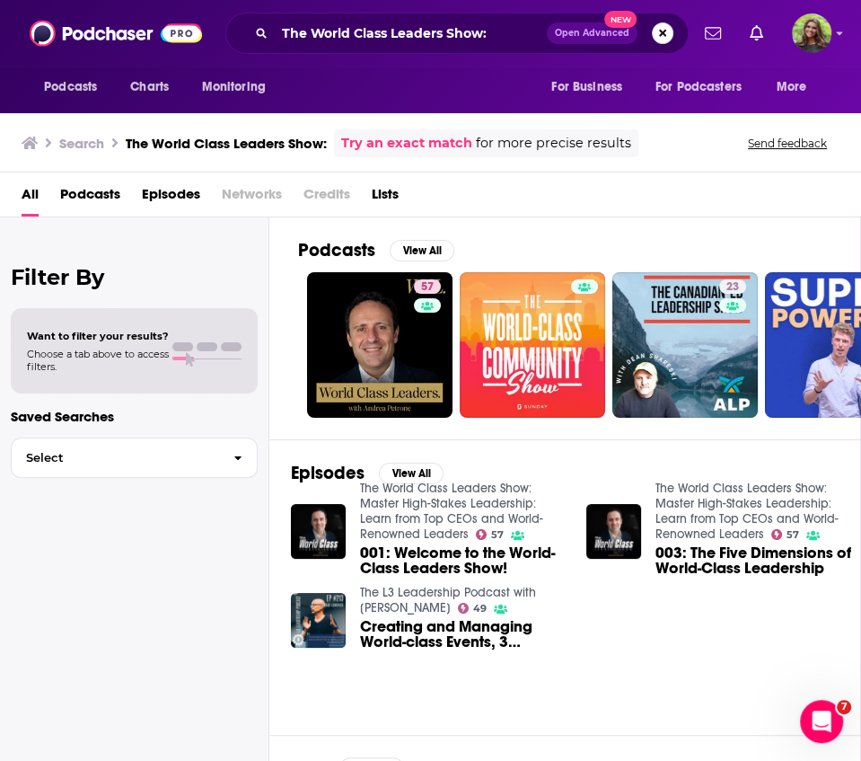
click at [664, 32] on button "Search podcasts, credits, & more..." at bounding box center [663, 33] width 22 height 22
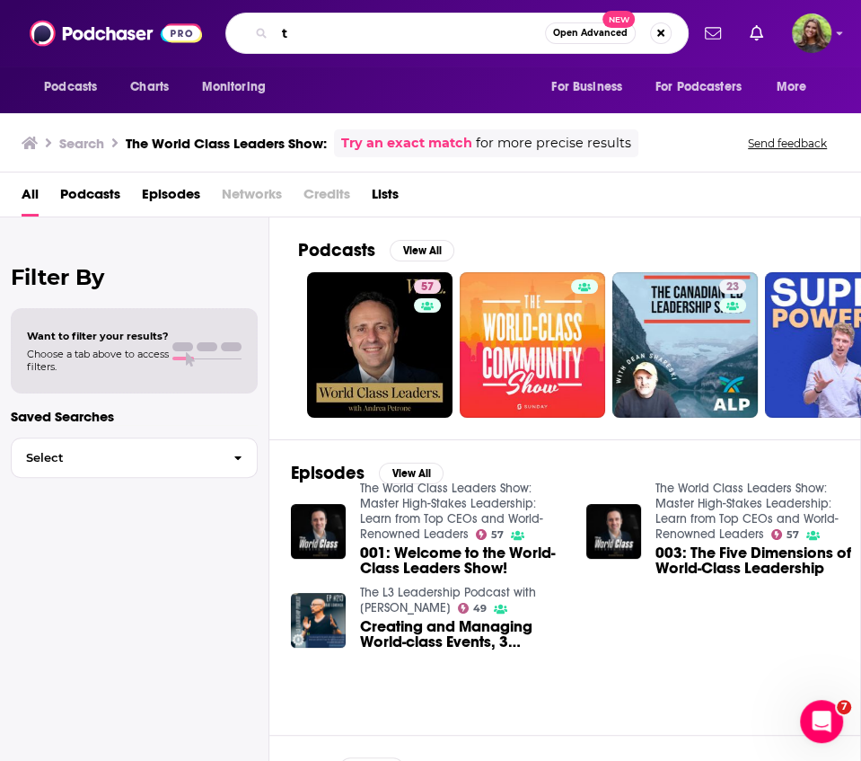
paste input "he Strategy and Leadership Podcast"
type input "the Strategy and Leadership Podcast"
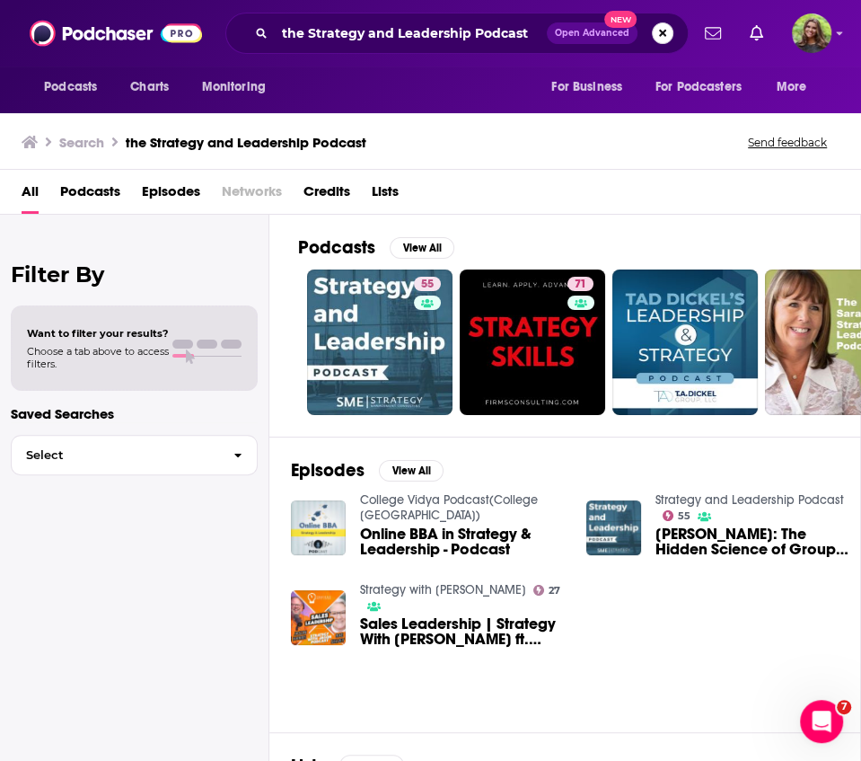
click at [659, 34] on button "Search podcasts, credits, & more..." at bounding box center [663, 33] width 22 height 22
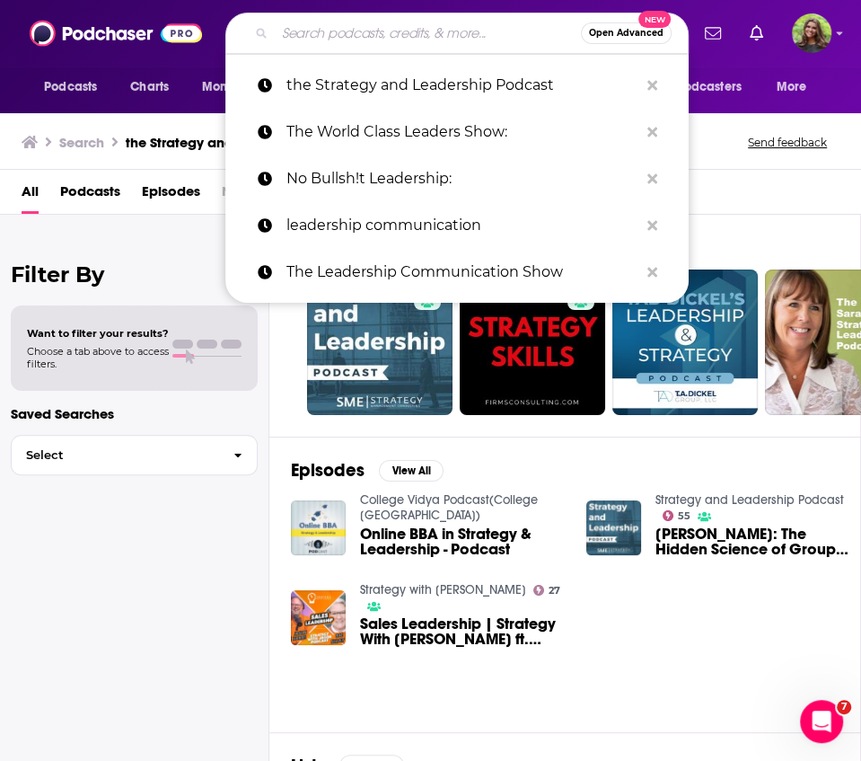
paste input "The Engaging Leader:"
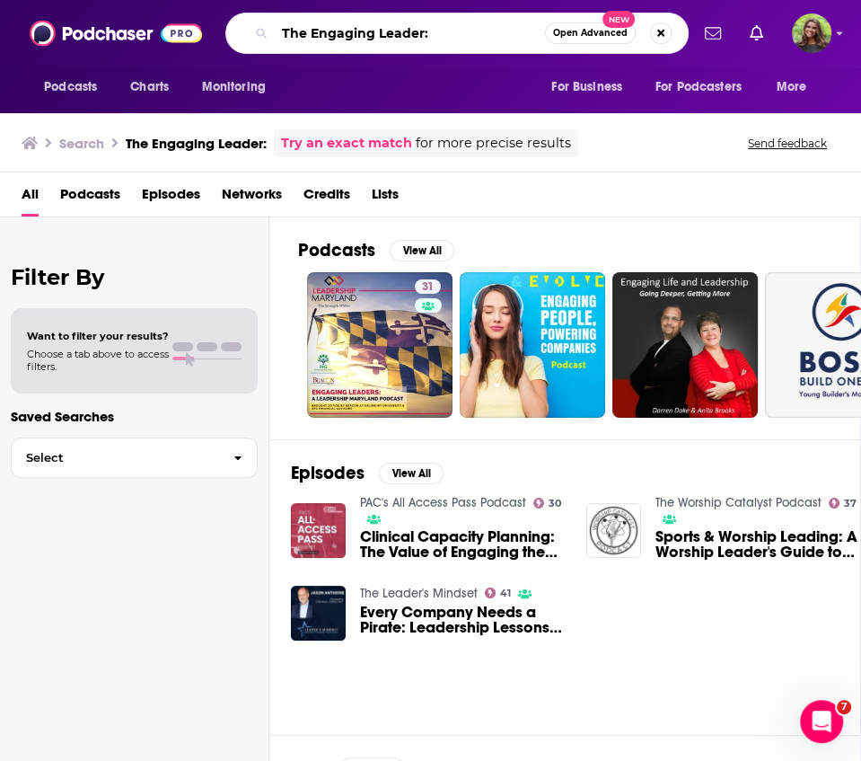
drag, startPoint x: 434, startPoint y: 32, endPoint x: 204, endPoint y: 32, distance: 229.9
click at [204, 32] on div "Podcasts Charts Monitoring The Engaging Leader: Open Advanced New For Business …" at bounding box center [430, 33] width 861 height 66
paste input "Workplace Communication Podcast"
type input "The Workplace Communication Podcast:"
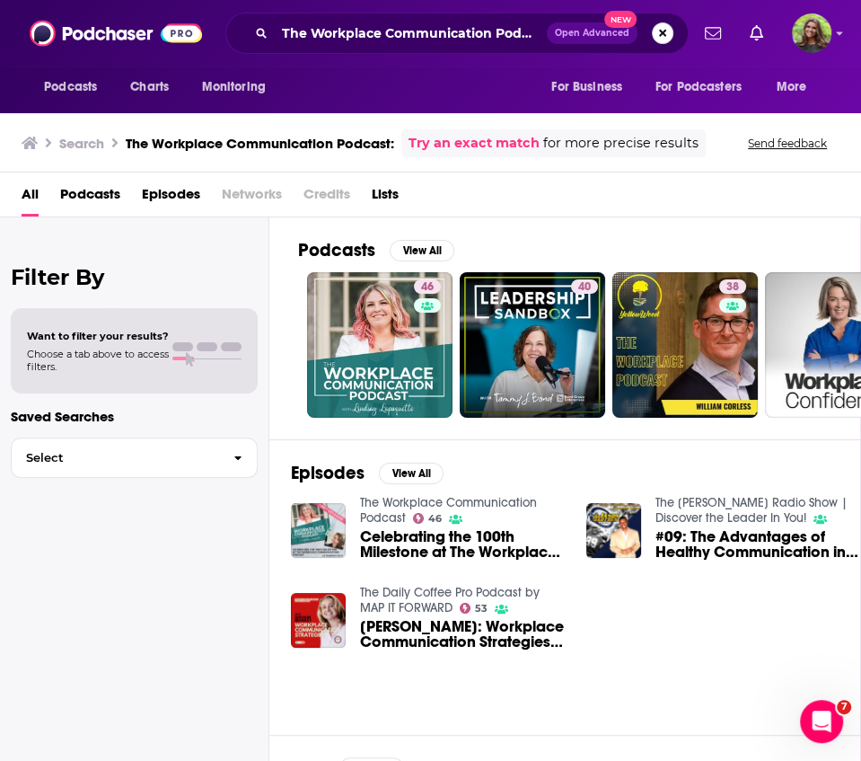
click at [659, 36] on button "Search podcasts, credits, & more..." at bounding box center [663, 33] width 22 height 22
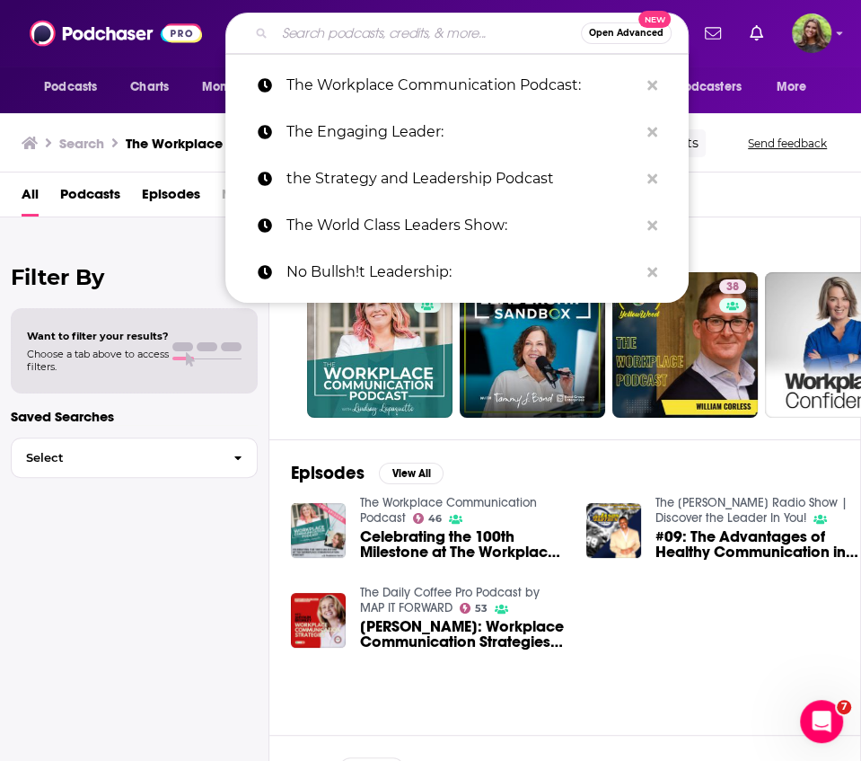
paste input "Leadermorphosis:"
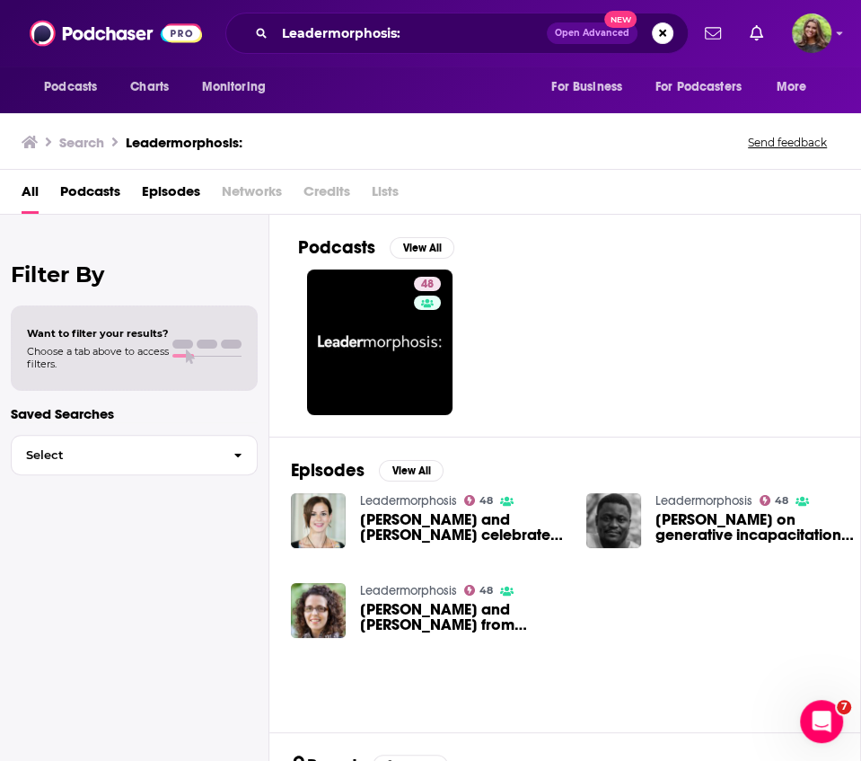
click at [462, 48] on div "Leadermorphosis: Open Advanced New" at bounding box center [456, 33] width 463 height 41
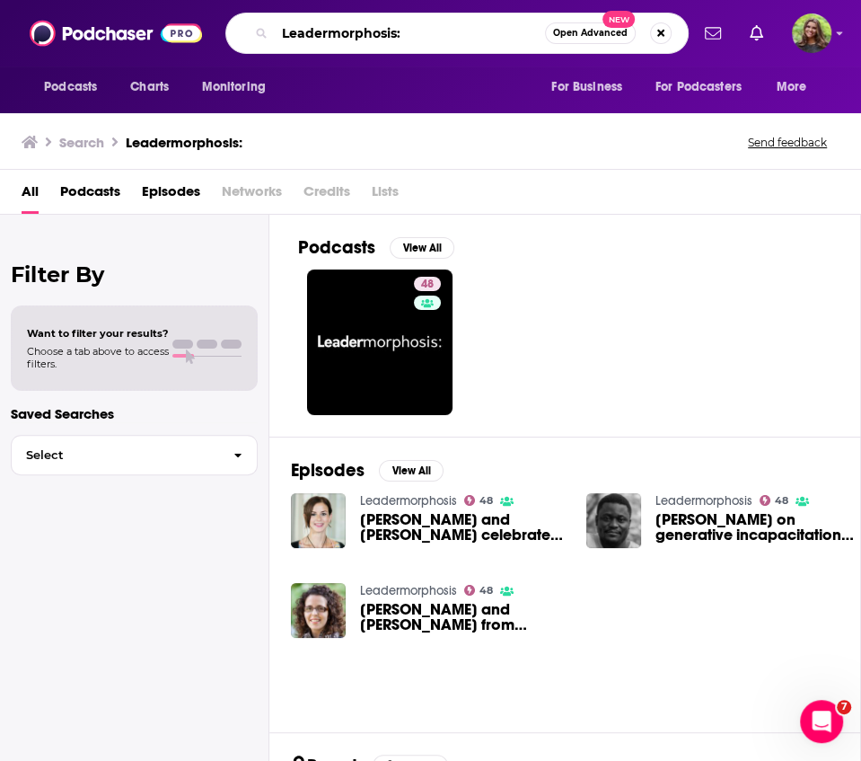
drag, startPoint x: 439, startPoint y: 31, endPoint x: 216, endPoint y: 31, distance: 222.7
click at [216, 31] on div "Podcasts Charts Monitoring Leadermorphosis: Open Advanced New For Business For …" at bounding box center [450, 33] width 478 height 41
paste input "The Evolving Leader:"
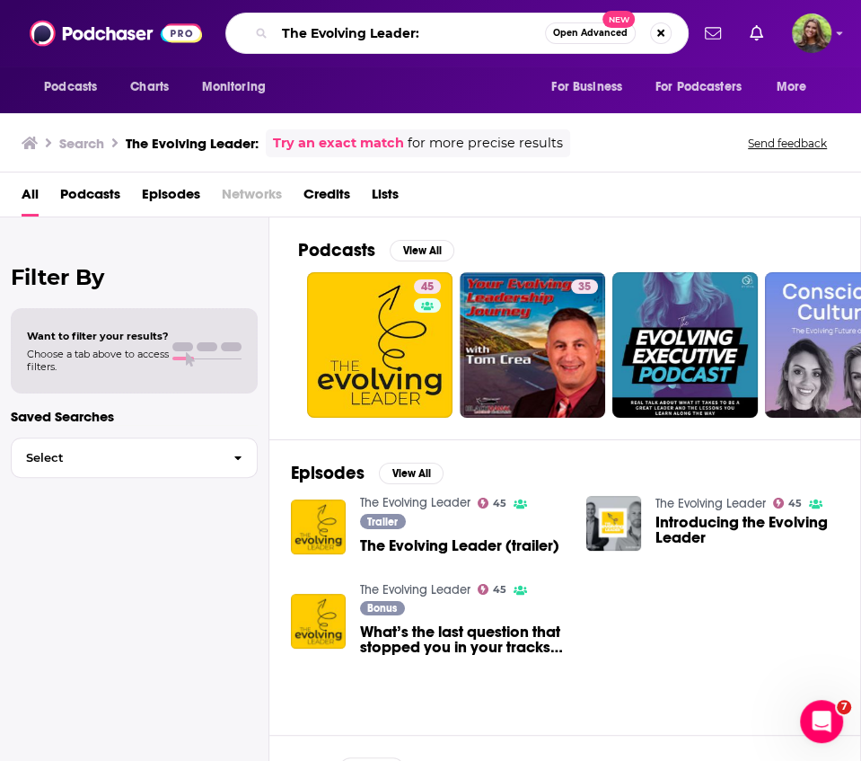
drag, startPoint x: 495, startPoint y: 26, endPoint x: 132, endPoint y: 26, distance: 362.8
click at [132, 26] on div "Podcasts Charts Monitoring The Evolving Leader: Open Advanced New For Business …" at bounding box center [430, 33] width 861 height 66
paste input "Rebel Leader with [PERSON_NAME]"
type input "Rebel Leader with [PERSON_NAME]"
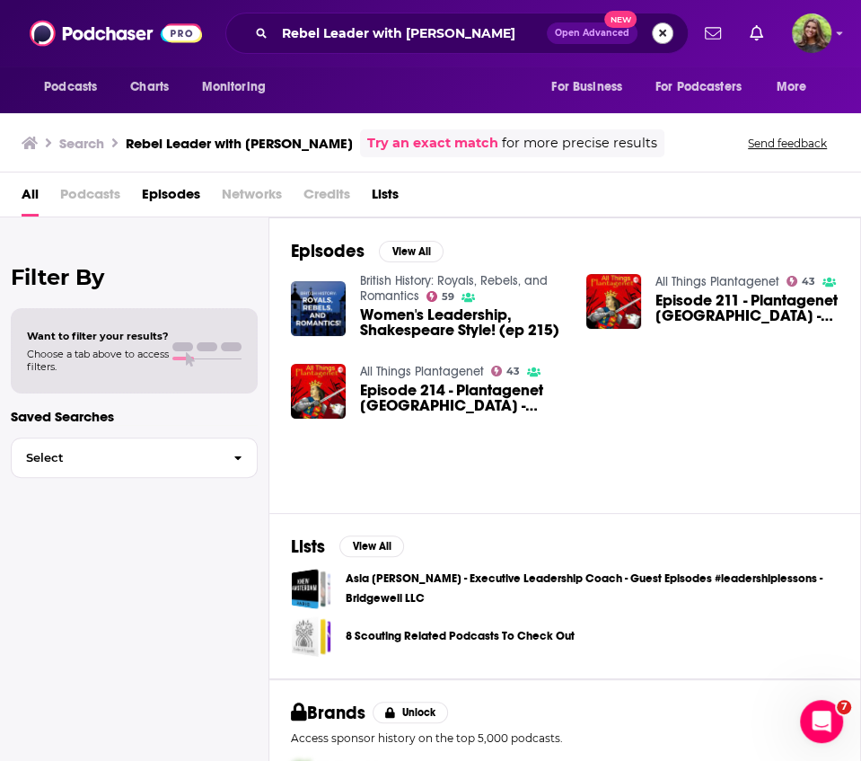
click at [671, 40] on span "Open Advanced New" at bounding box center [610, 33] width 127 height 22
click at [671, 40] on button "Search podcasts, credits, & more..." at bounding box center [663, 33] width 22 height 22
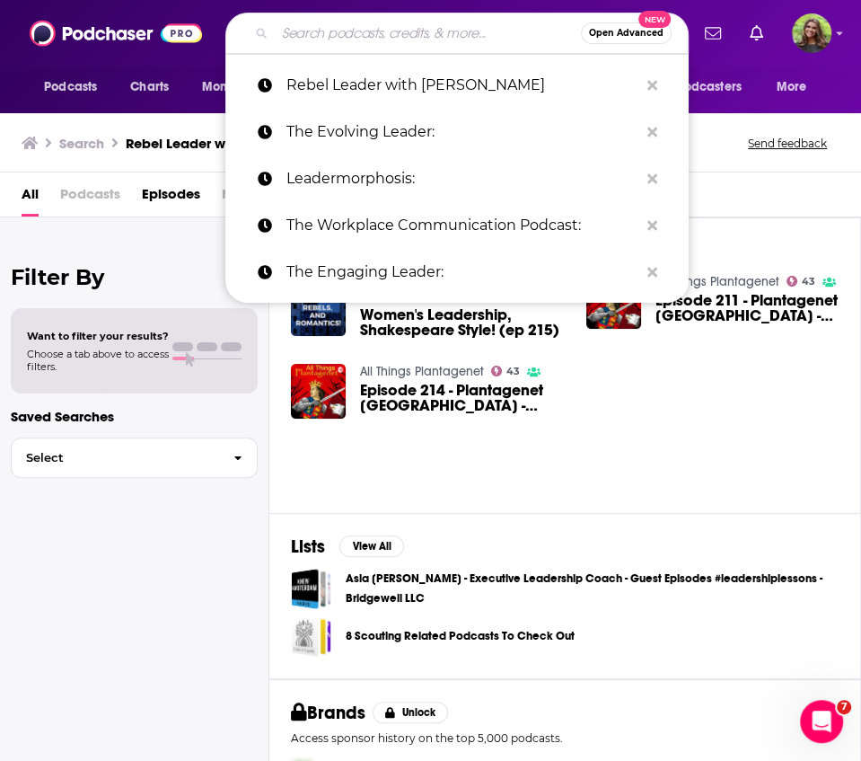
paste input "The Look & Sound of Leadership:"
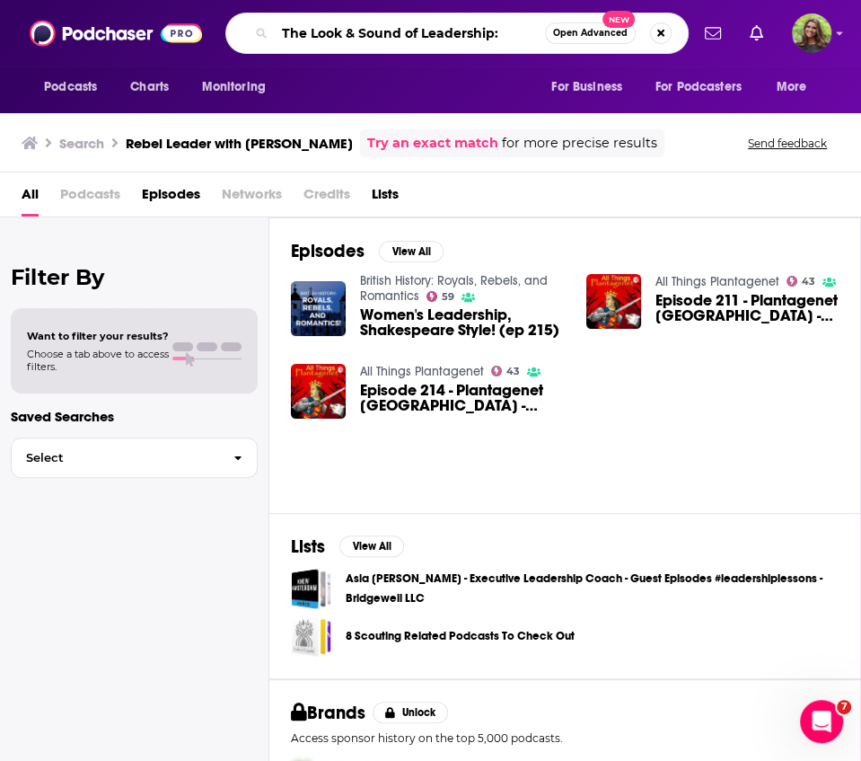
type input "The Look & Sound of Leadership:"
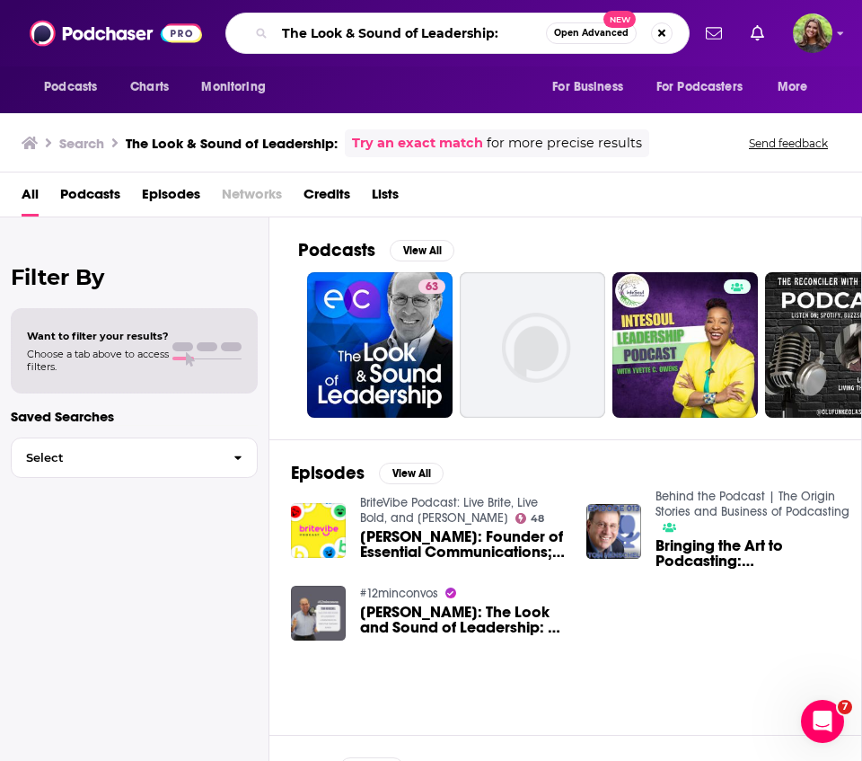
drag, startPoint x: 520, startPoint y: 36, endPoint x: 181, endPoint y: 32, distance: 338.5
click at [181, 32] on div "Podcasts Charts Monitoring The Look & Sound of Leadership: Open Advanced New Fo…" at bounding box center [431, 33] width 862 height 66
type input "EXECUTIVE CEO"
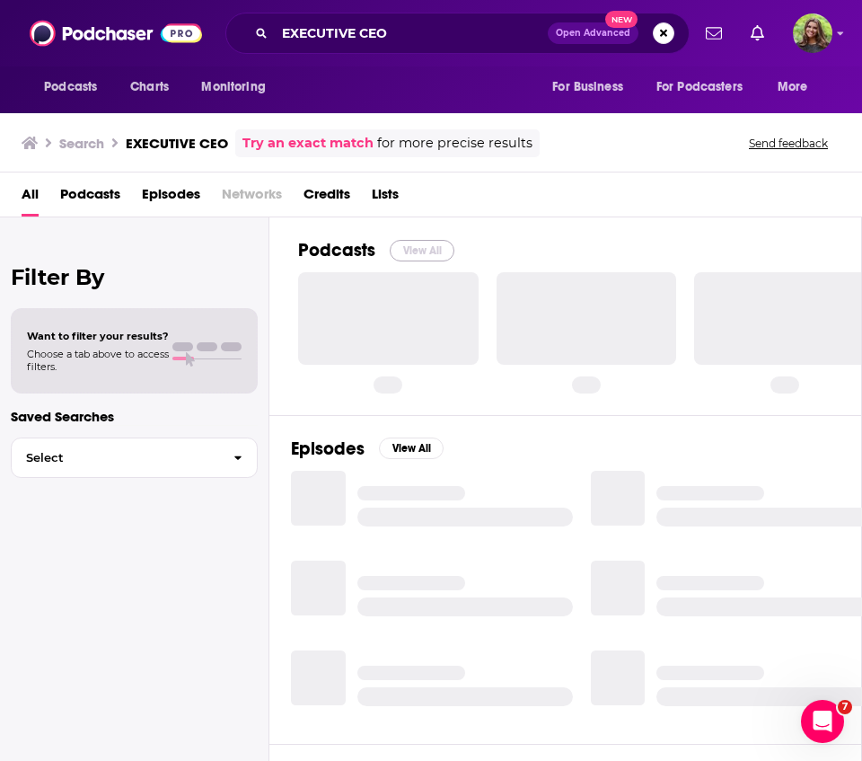
click at [414, 249] on button "View All" at bounding box center [422, 251] width 65 height 22
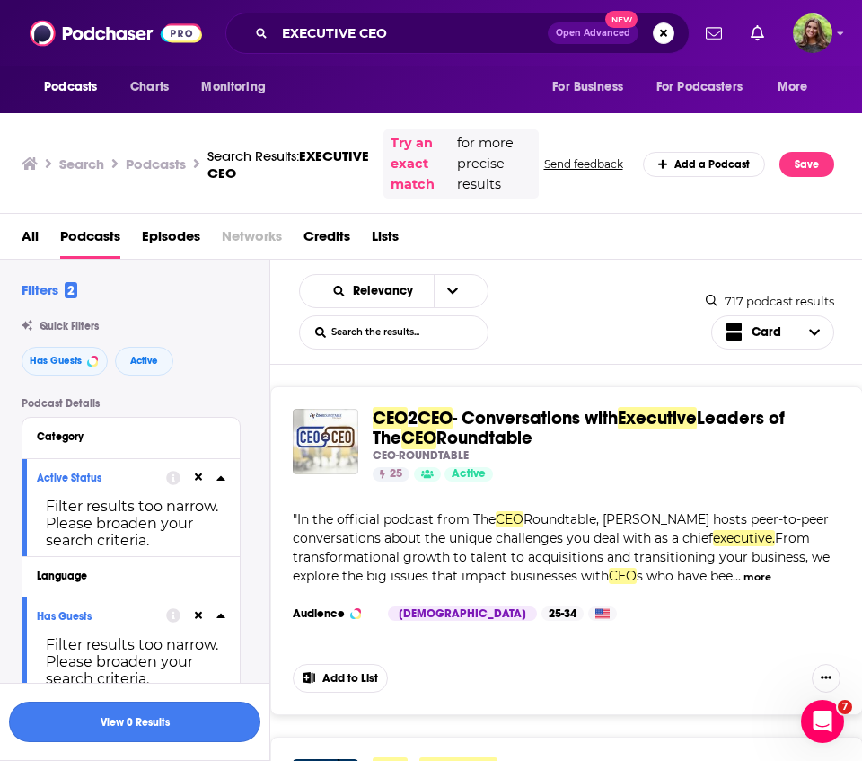
click at [172, 730] on button "View 0 Results" at bounding box center [134, 721] width 251 height 40
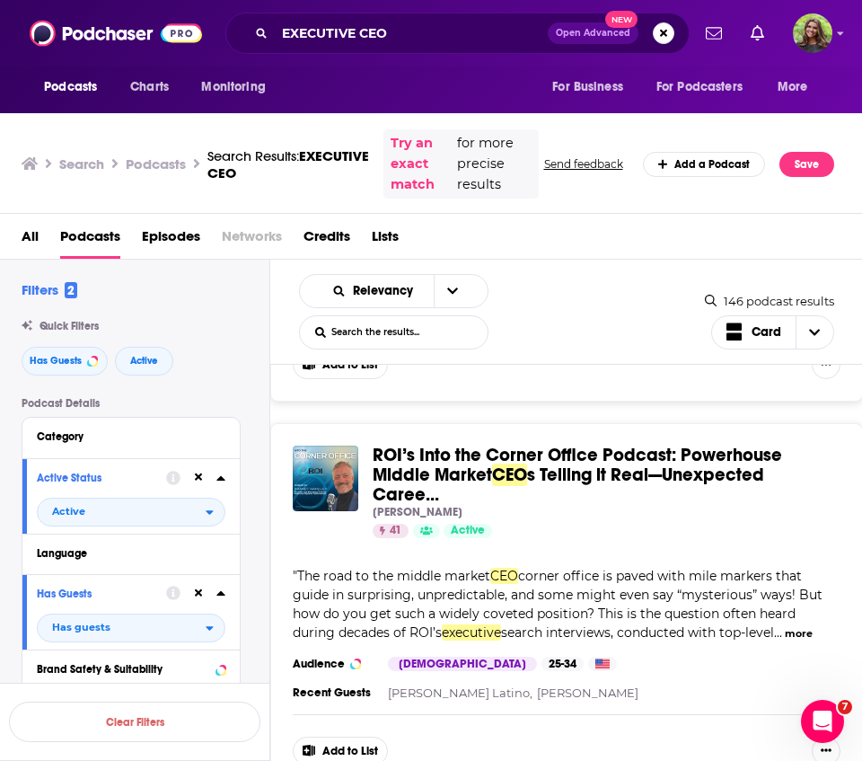
scroll to position [8520, 0]
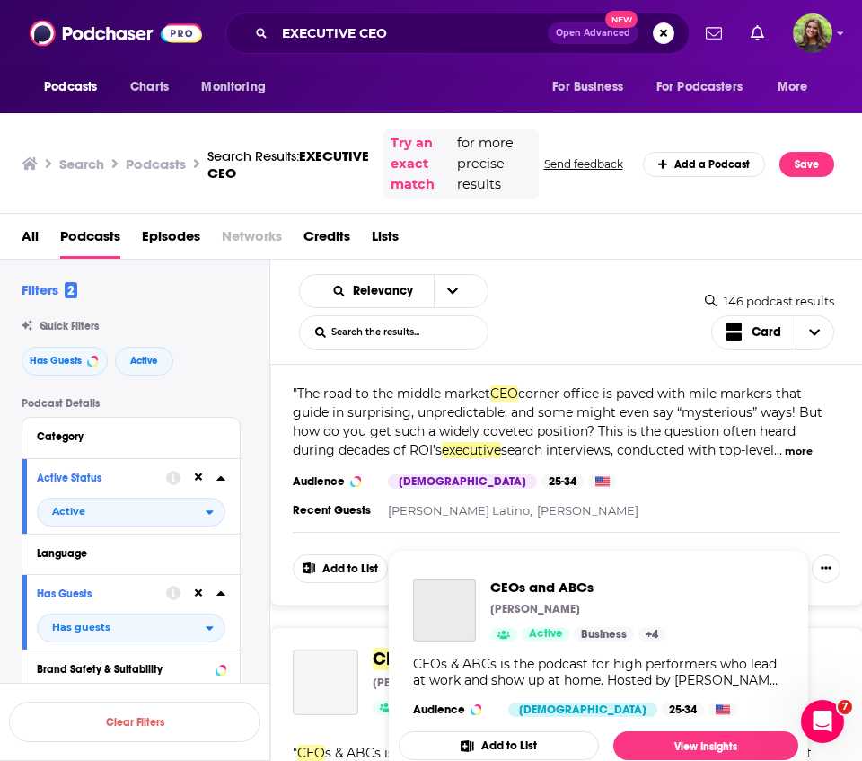
scroll to position [31, 0]
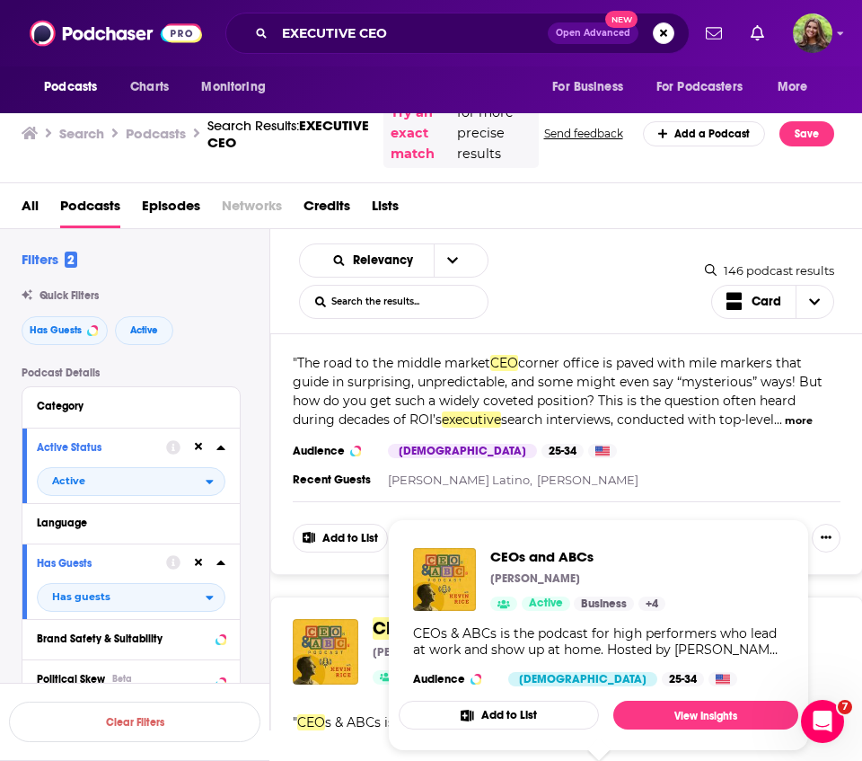
click at [502, 596] on div "CEO s and ABCs [PERSON_NAME] Active Categories Business + 4 Add to List " CEO s…" at bounding box center [566, 766] width 593 height 340
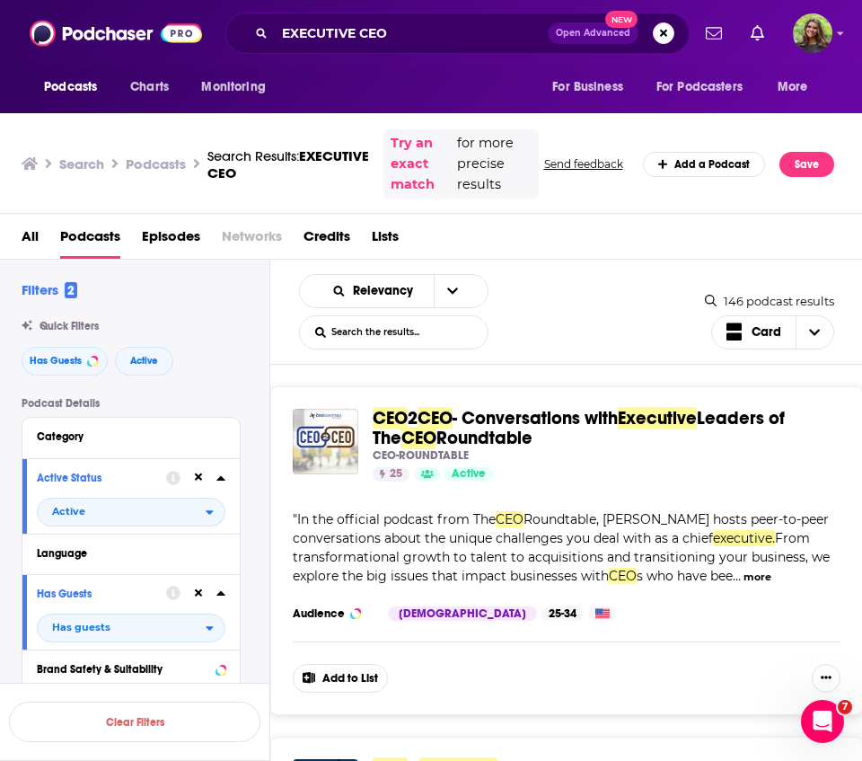
scroll to position [418, 0]
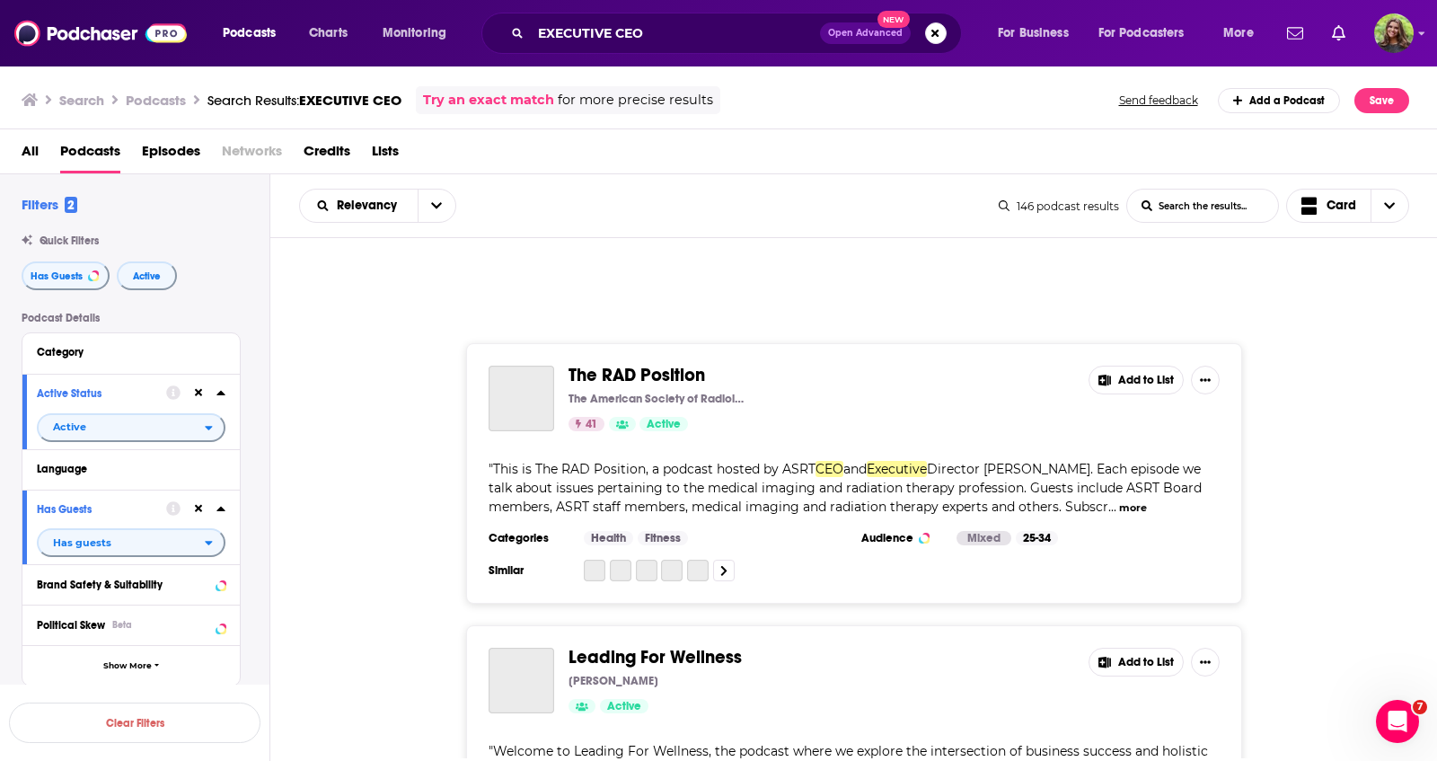
scroll to position [12291, 0]
